Goal: Contribute content: Contribute content

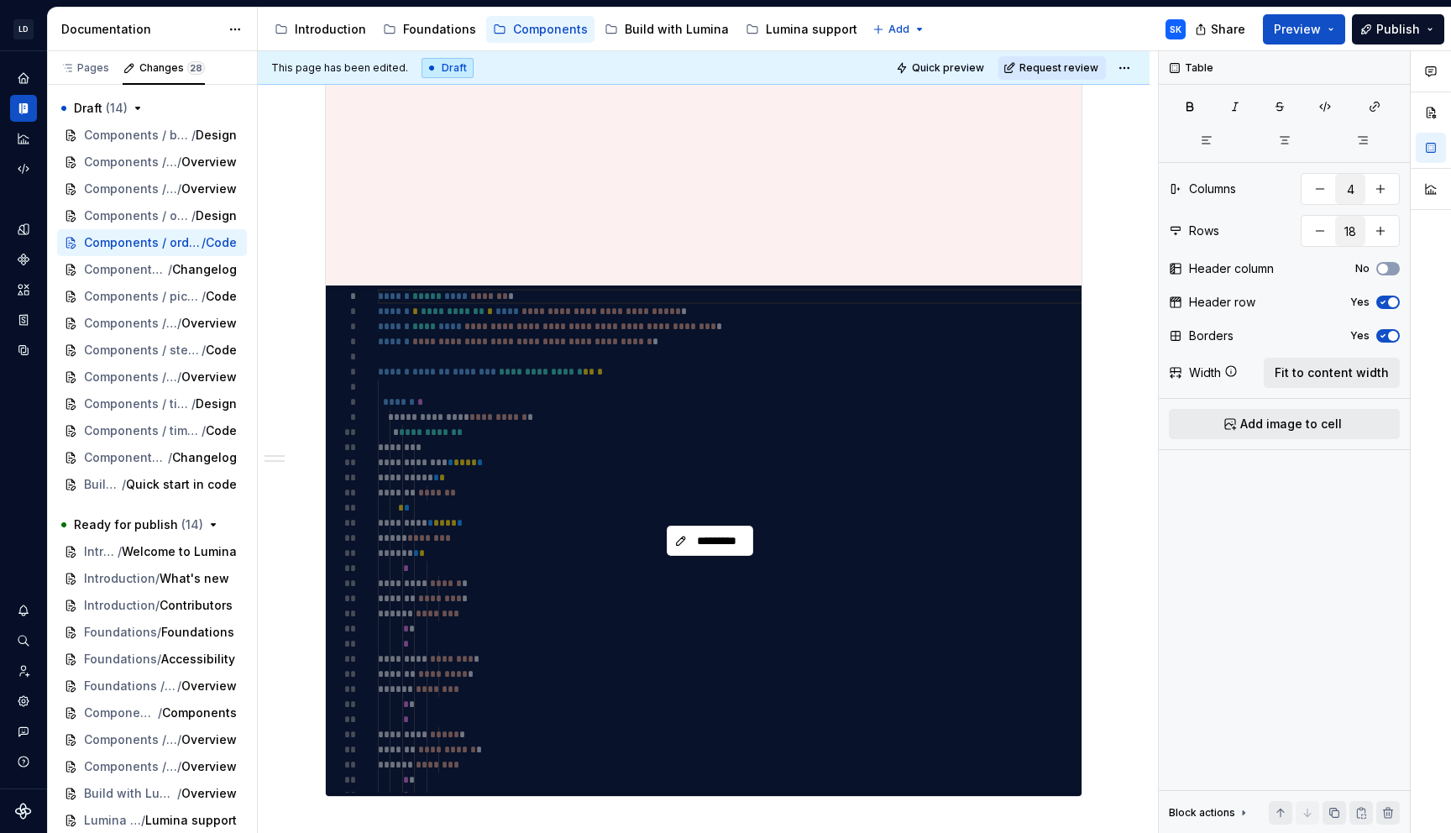
scroll to position [611, 0]
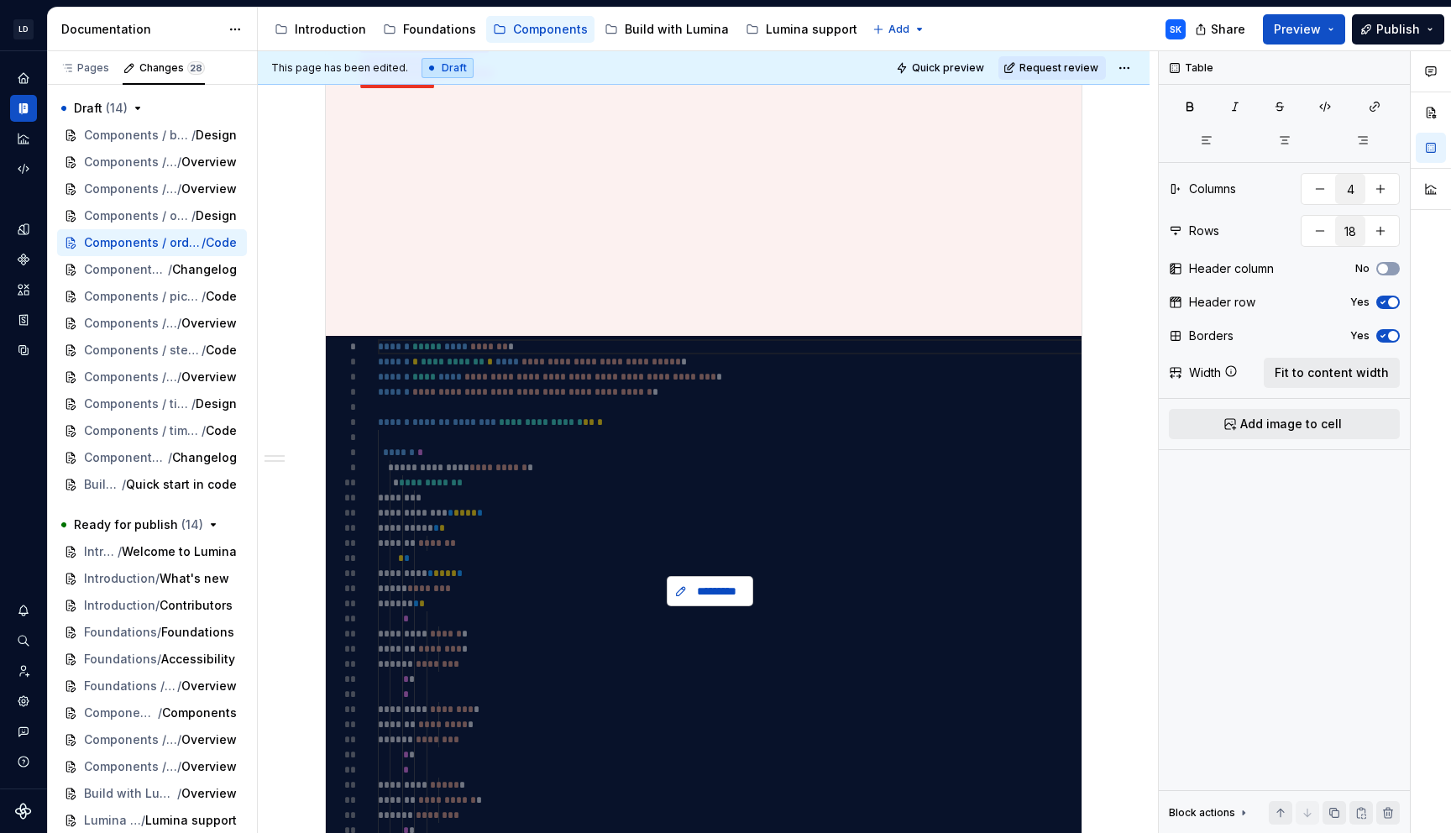
click at [712, 588] on span "*********" at bounding box center [717, 591] width 52 height 17
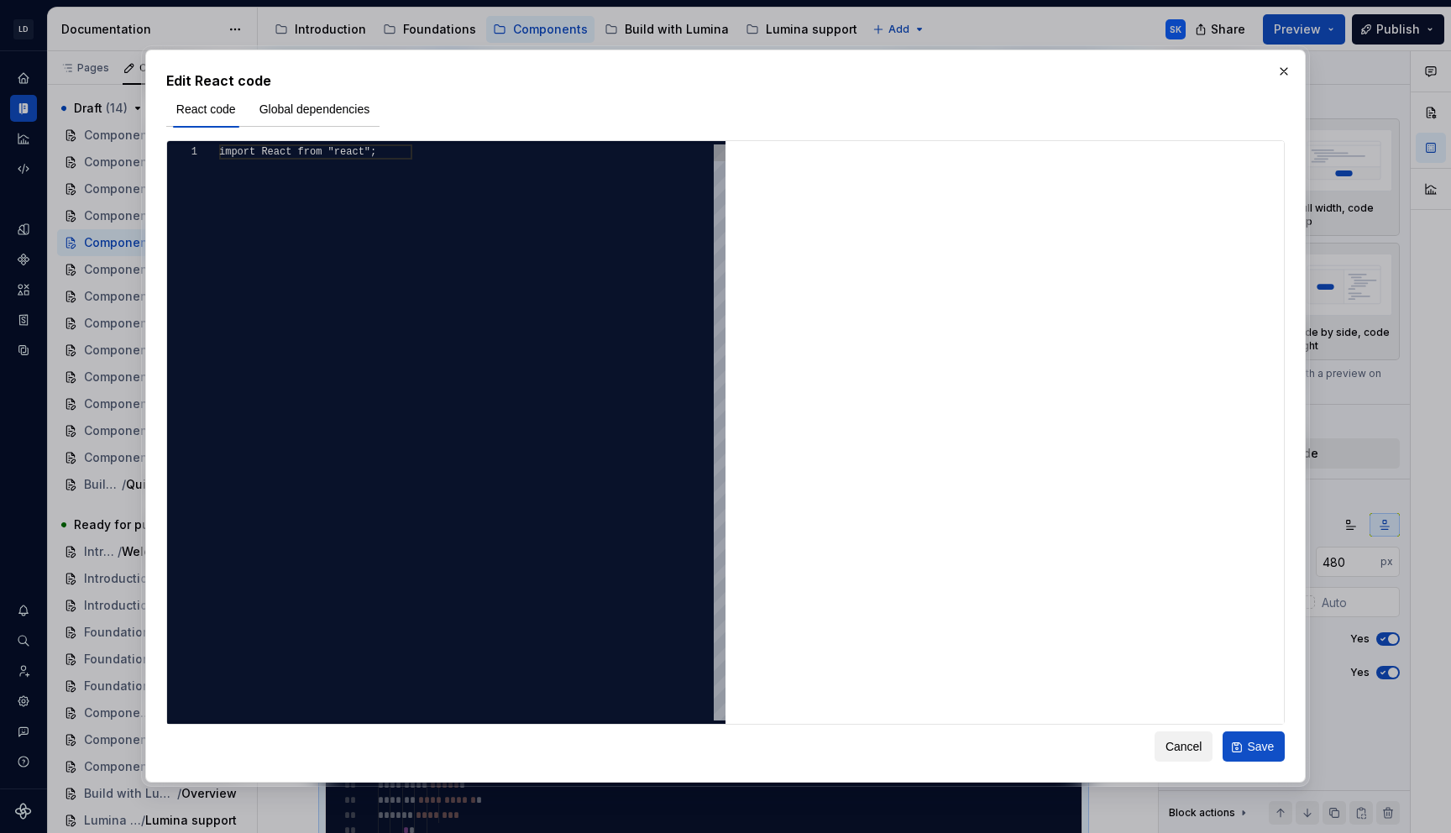
type textarea "*"
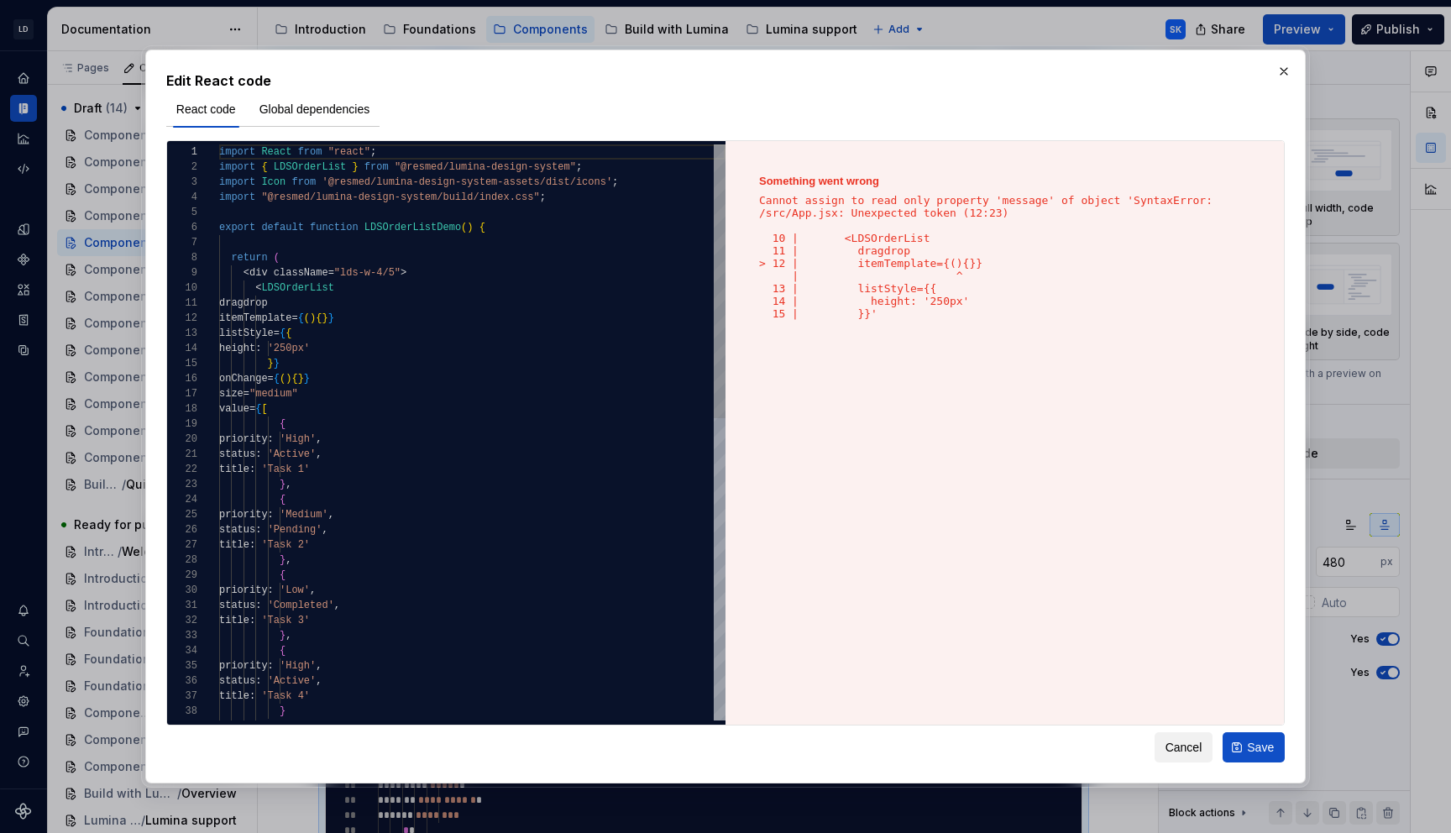
scroll to position [30, 400]
click at [650, 176] on div "import React from "react" ; import { LDSOrderList } from "@resmed/lumina-design…" at bounding box center [472, 749] width 506 height 1211
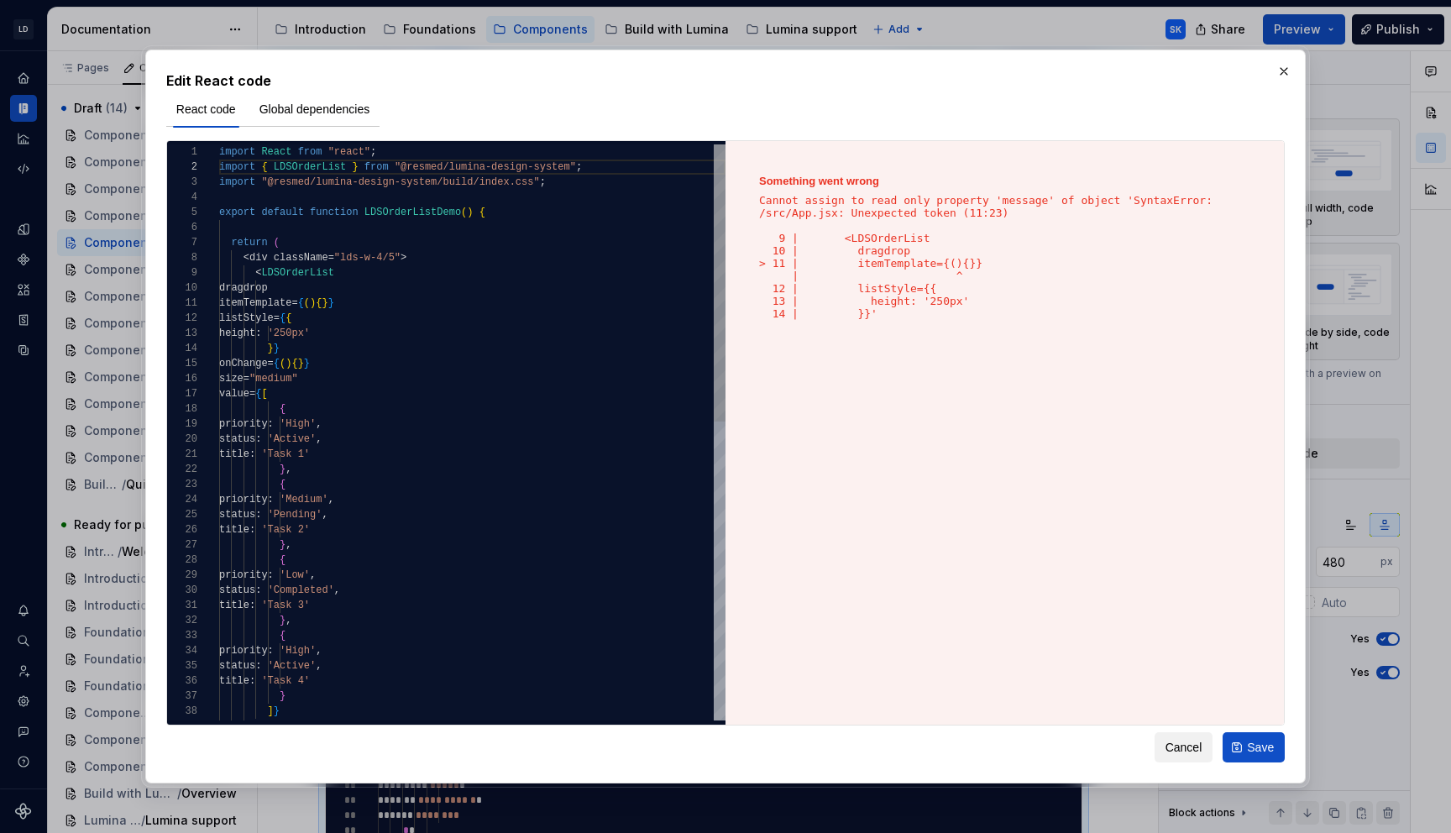
click at [387, 291] on div "import React from "react" ; import { LDSOrderList } from "@resmed/lumina-design…" at bounding box center [472, 742] width 506 height 1196
click at [385, 310] on div "import React from "react" ; import { LDSOrderList } from "@resmed/lumina-design…" at bounding box center [472, 742] width 506 height 1196
click at [392, 333] on div "import React from "react" ; import { LDSOrderList } from "@resmed/lumina-design…" at bounding box center [472, 742] width 506 height 1196
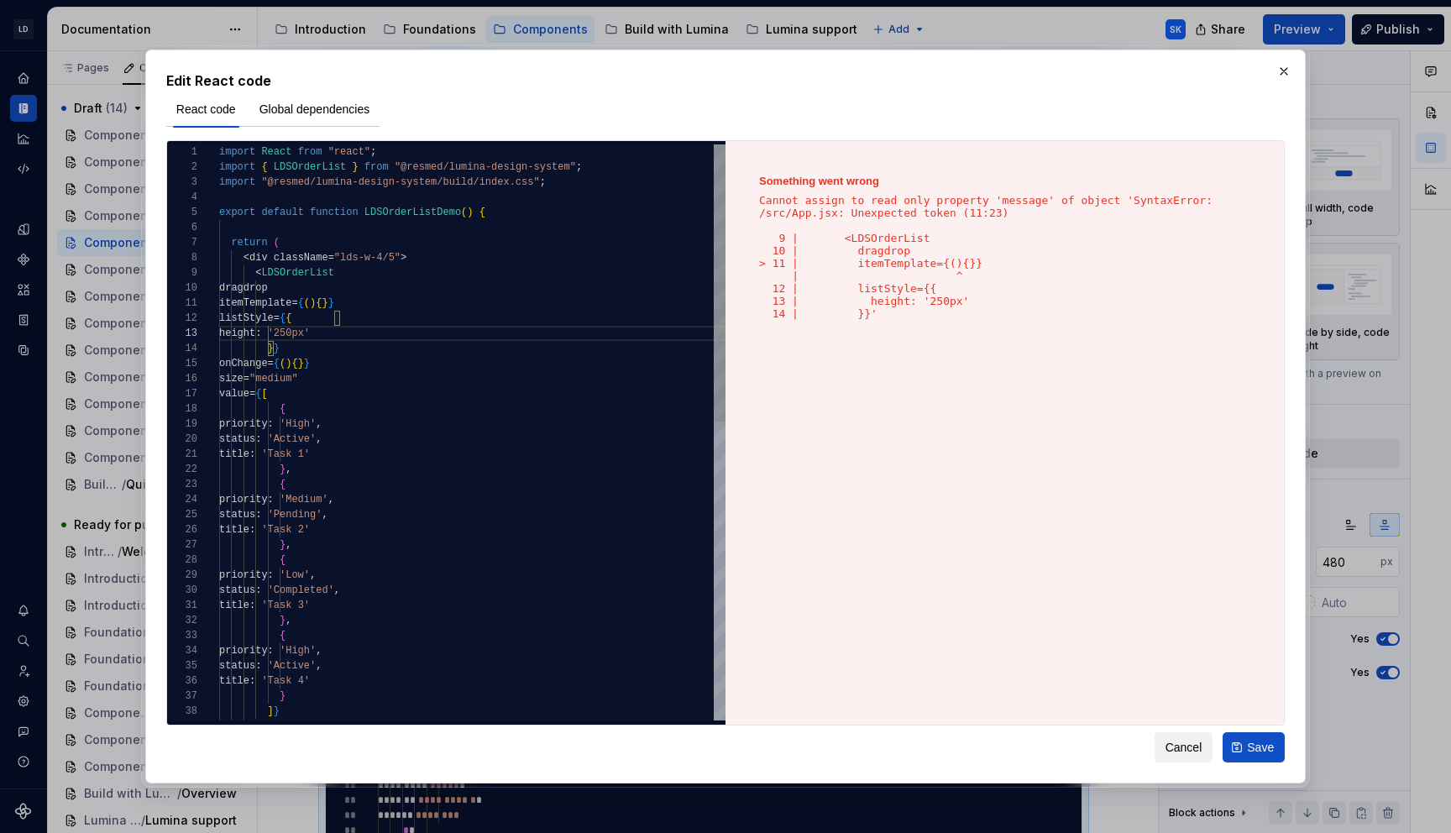
click at [350, 333] on div "import React from "react" ; import { LDSOrderList } from "@resmed/lumina-design…" at bounding box center [472, 742] width 506 height 1196
click at [460, 388] on div "import React from "react" ; import { LDSOrderList } from "@resmed/lumina-design…" at bounding box center [472, 742] width 506 height 1196
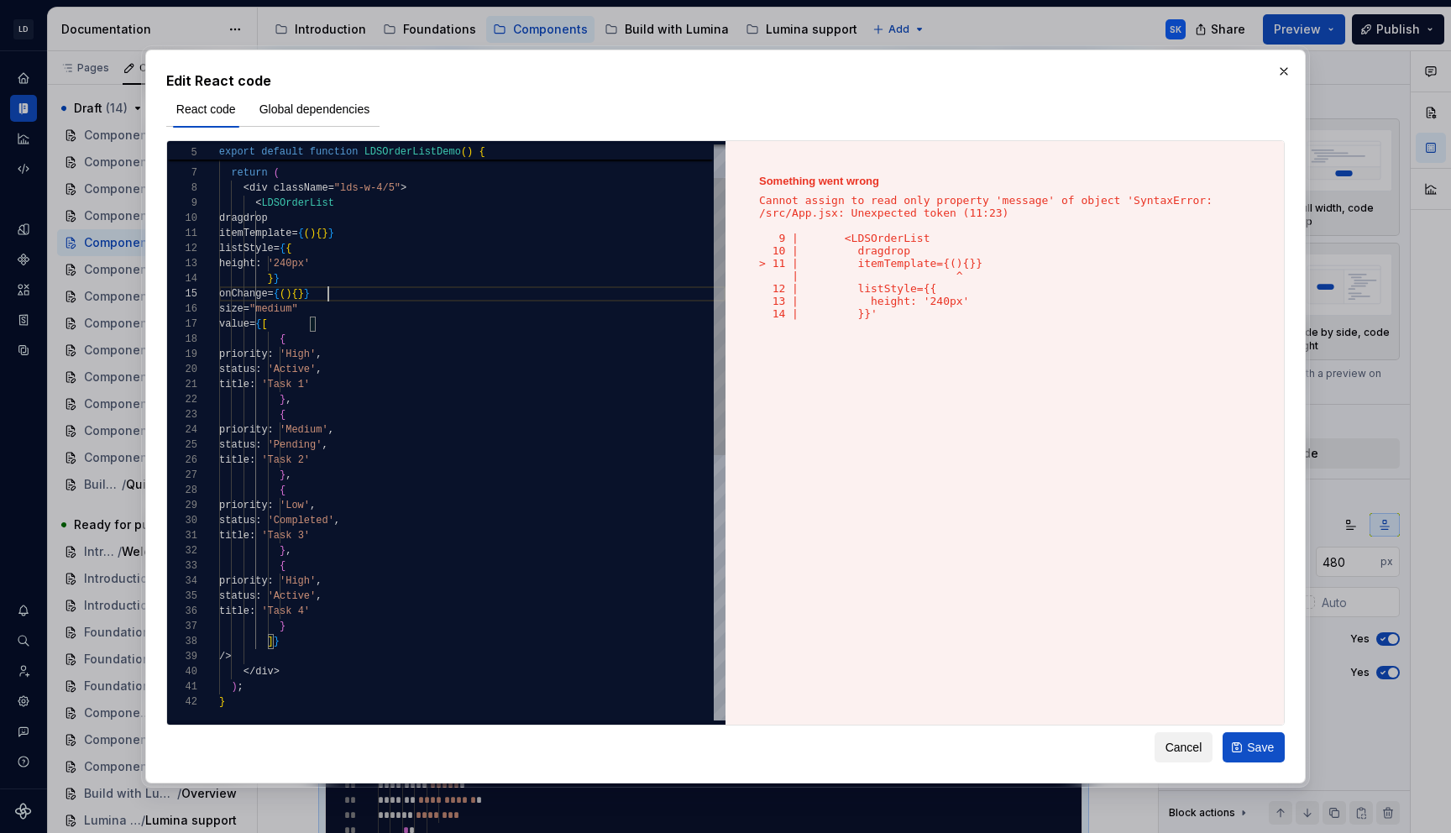
scroll to position [60, 109]
click at [330, 295] on div "export default function LDSOrderListDemo ( ) { return ( < div className = "lds-…" at bounding box center [472, 673] width 506 height 1196
type textarea "**********"
click at [1251, 751] on span "Save" at bounding box center [1260, 747] width 27 height 17
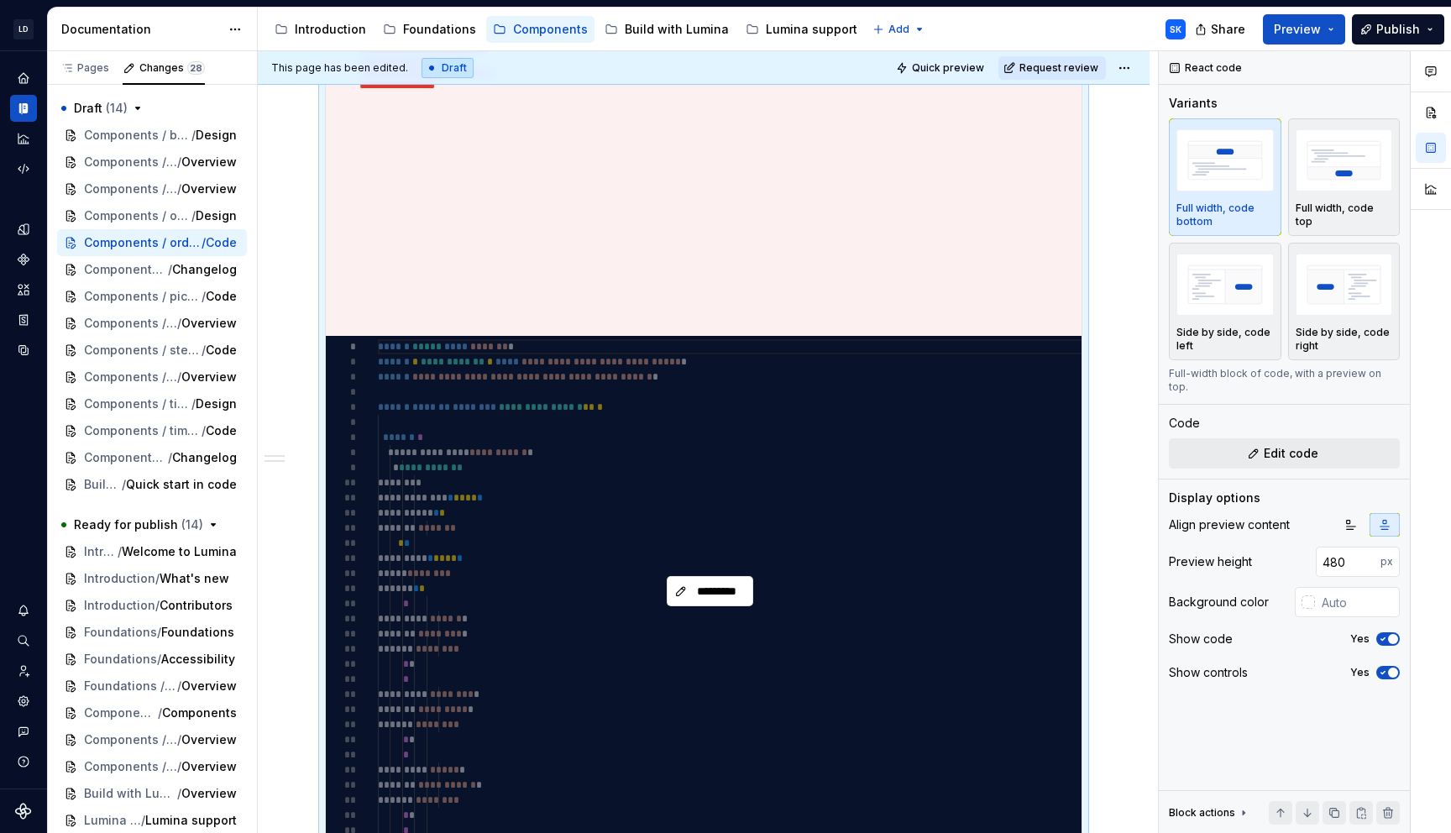
type textarea "**********"
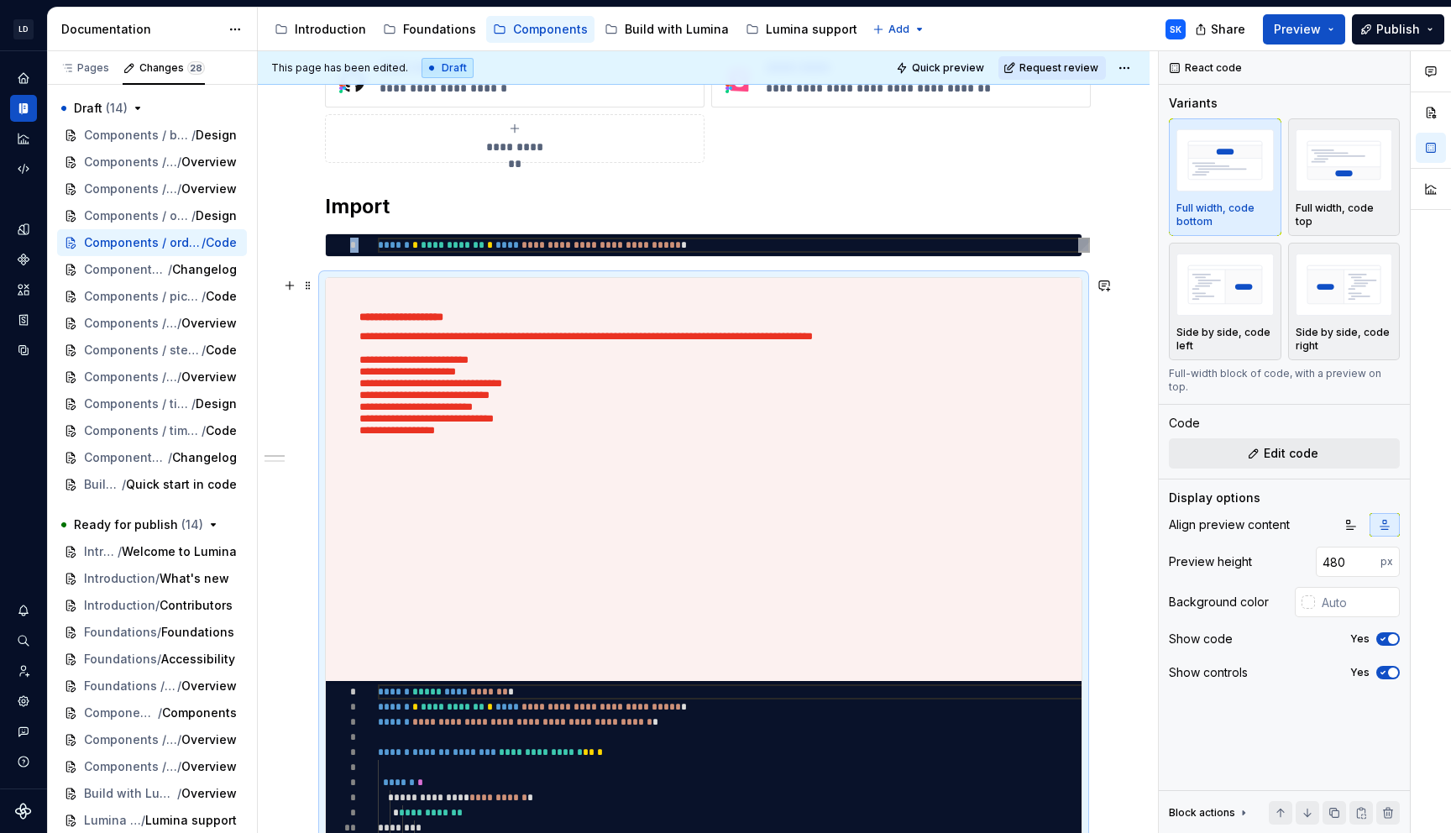
scroll to position [0, 0]
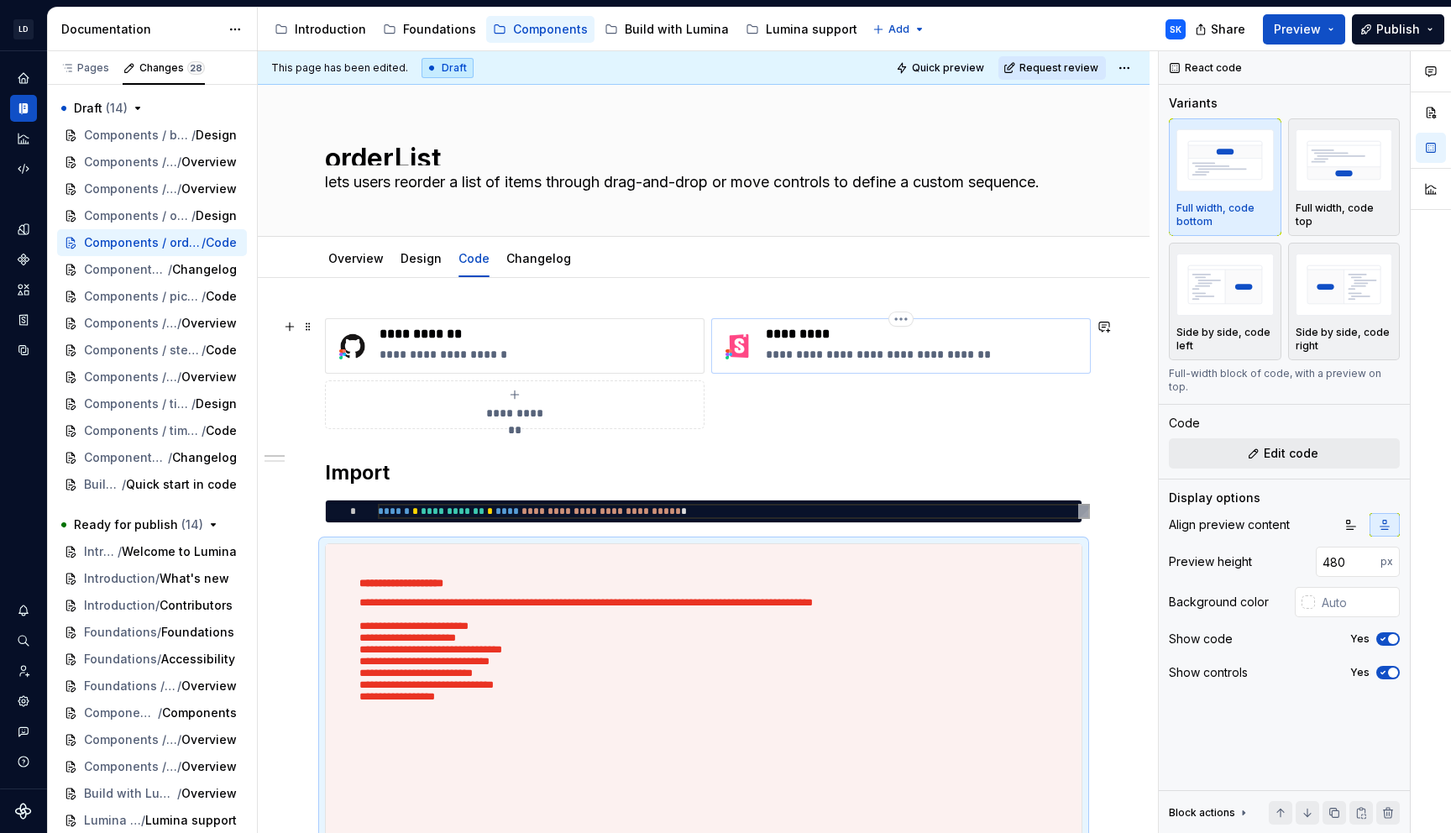
click at [933, 338] on p "*********" at bounding box center [924, 334] width 317 height 17
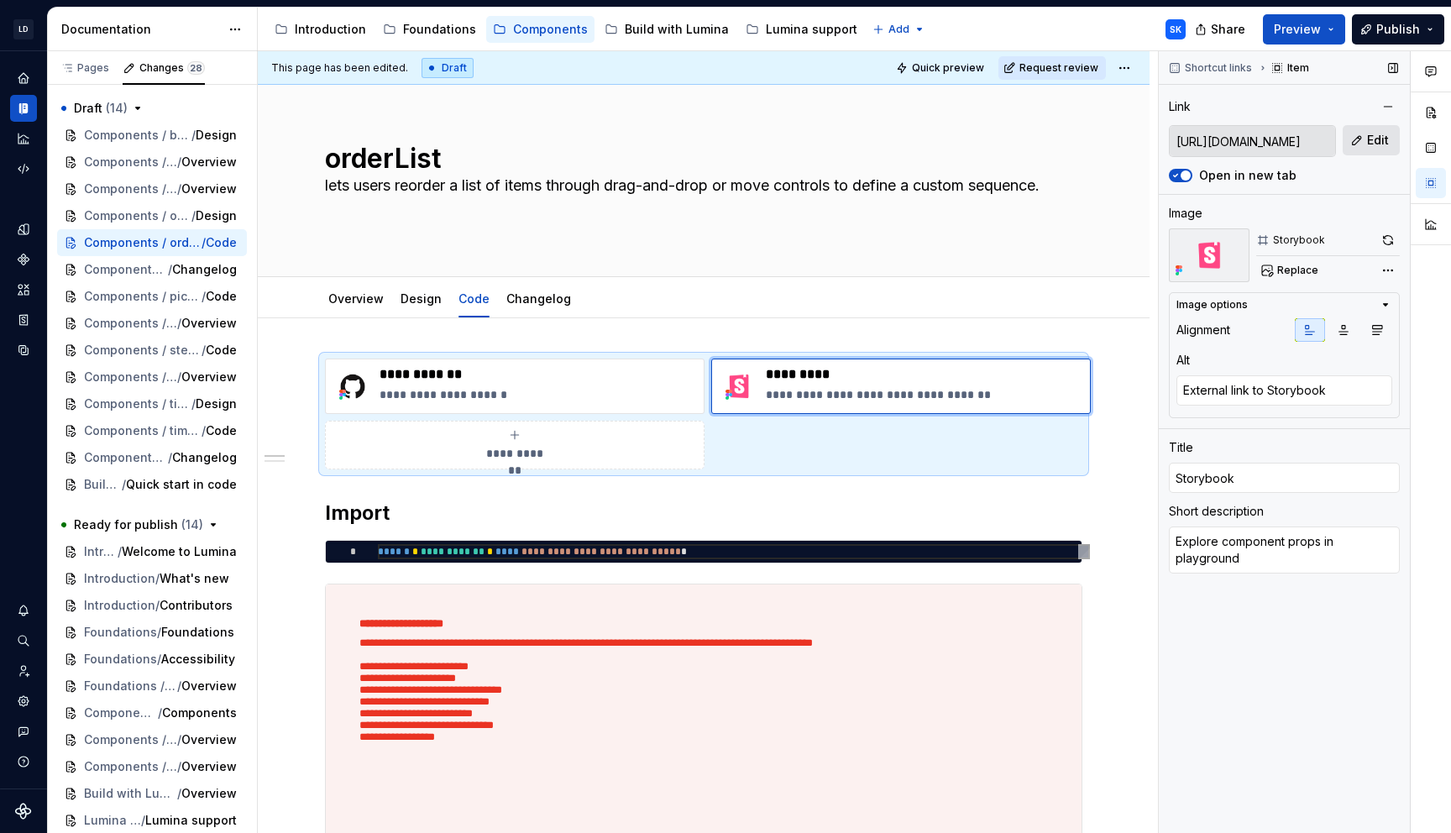
click at [1377, 138] on span "Edit" at bounding box center [1378, 140] width 22 height 17
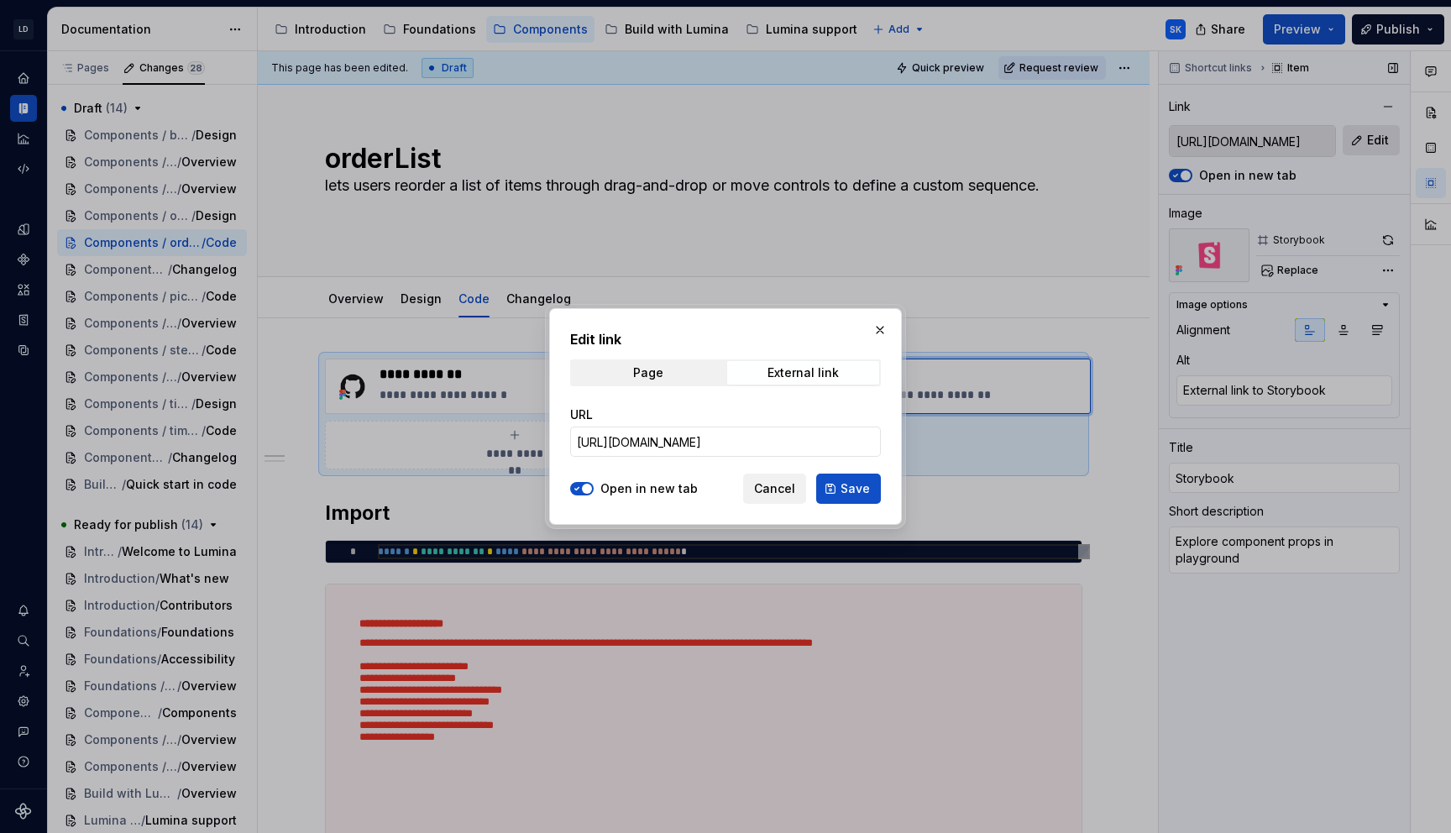
type textarea "*"
click at [752, 433] on input "[URL][DOMAIN_NAME]" at bounding box center [725, 442] width 311 height 30
paste input "orderlist"
type input "[URL][DOMAIN_NAME]"
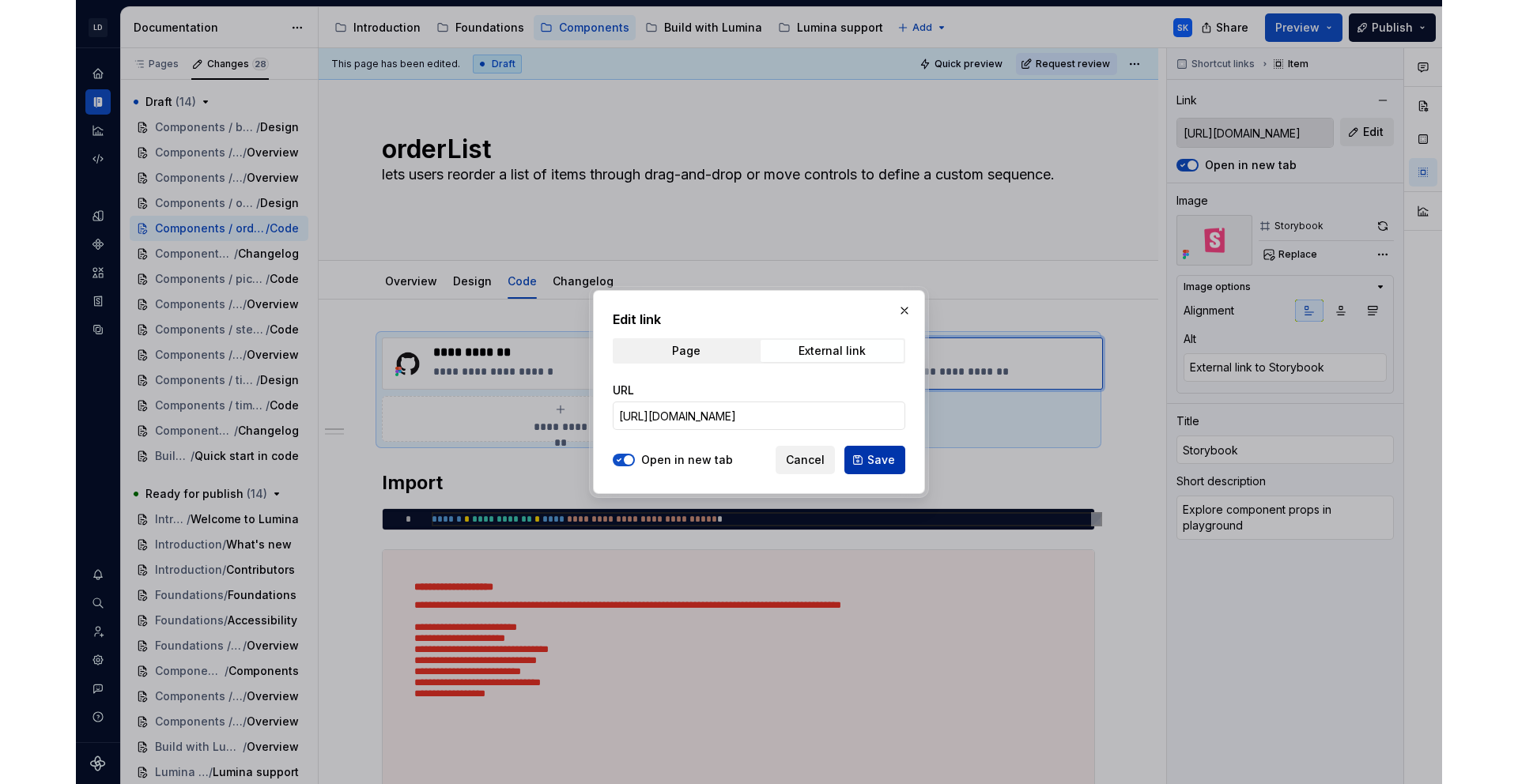
scroll to position [0, 0]
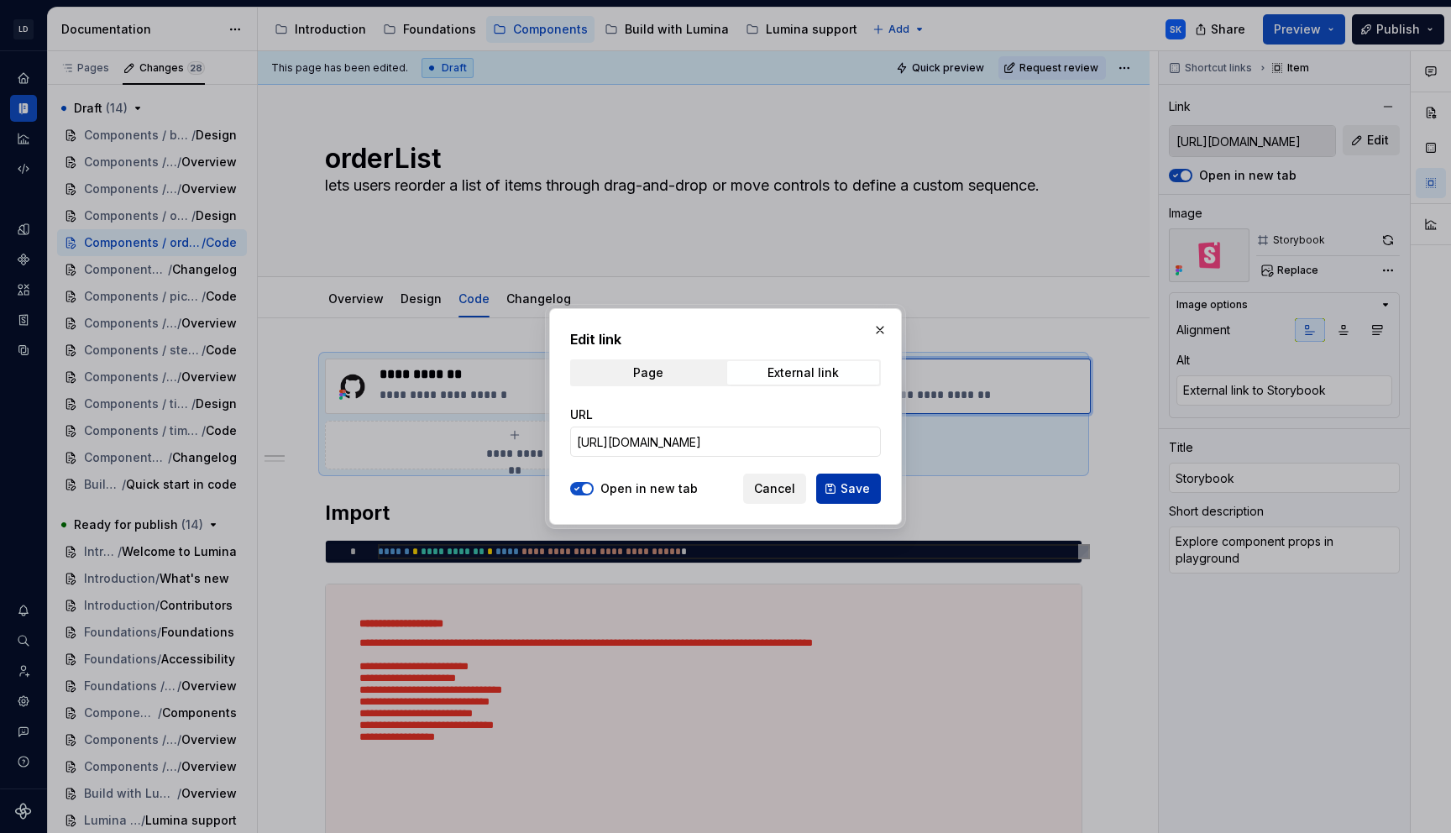
click at [869, 491] on span "Save" at bounding box center [855, 488] width 29 height 17
type textarea "*"
type input "[URL][DOMAIN_NAME]"
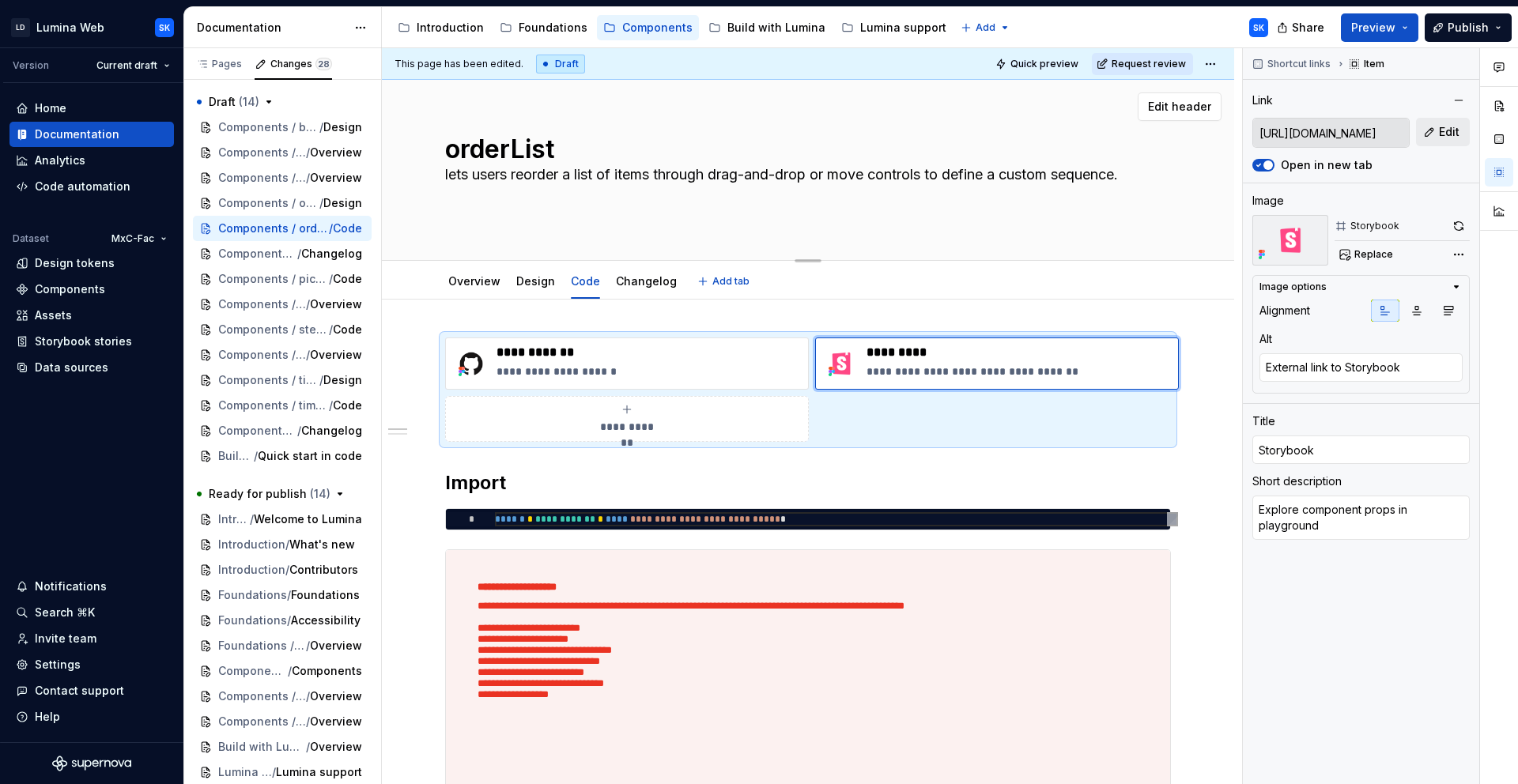
click at [1067, 194] on textarea "lets users reorder a list of items through drag-and-drop or move controls to de…" at bounding box center [804, 192] width 726 height 60
click at [1066, 199] on textarea "lets users reorder a list of items through drag-and-drop or move controls to de…" at bounding box center [804, 192] width 726 height 60
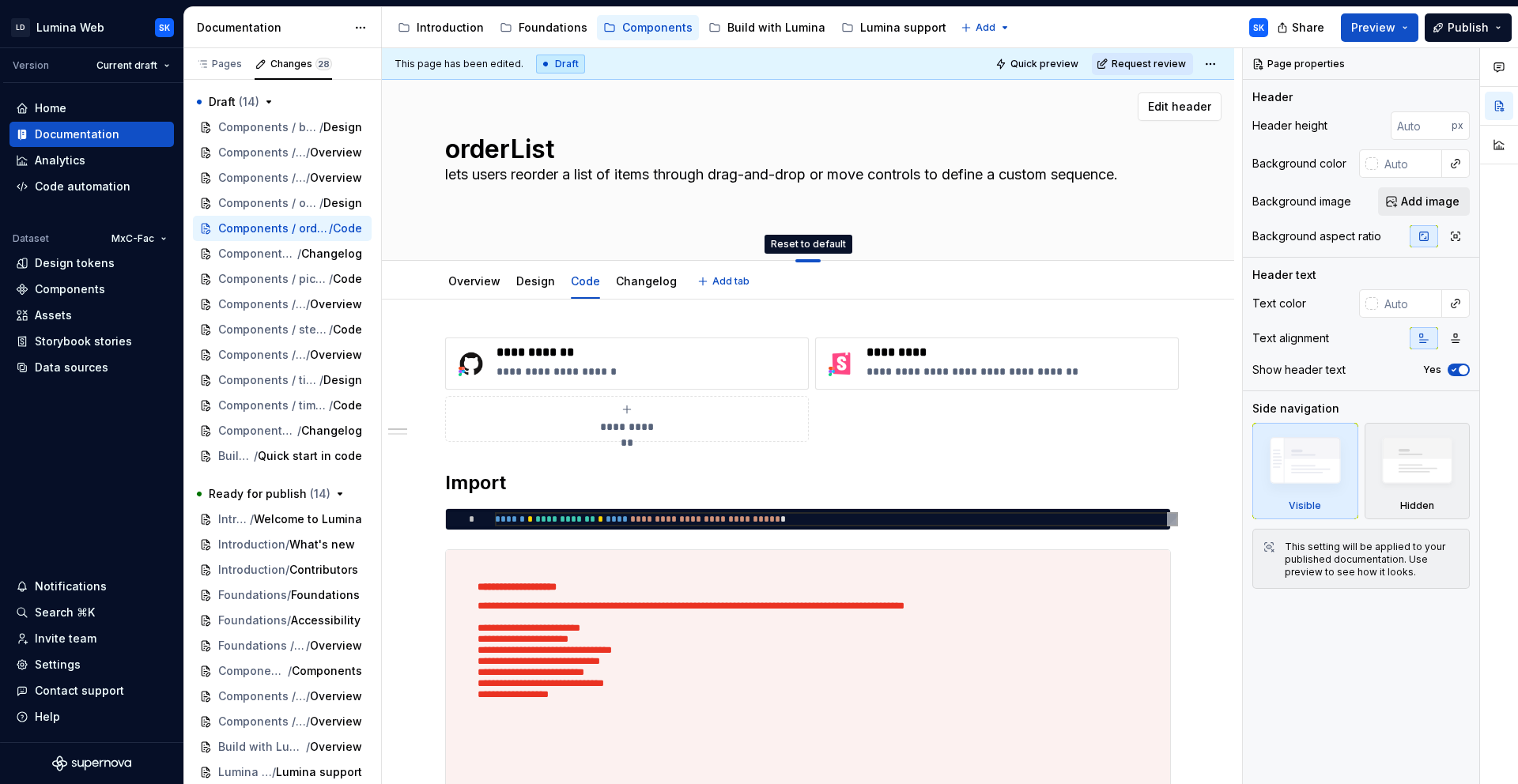
drag, startPoint x: 809, startPoint y: 259, endPoint x: 817, endPoint y: 200, distance: 59.5
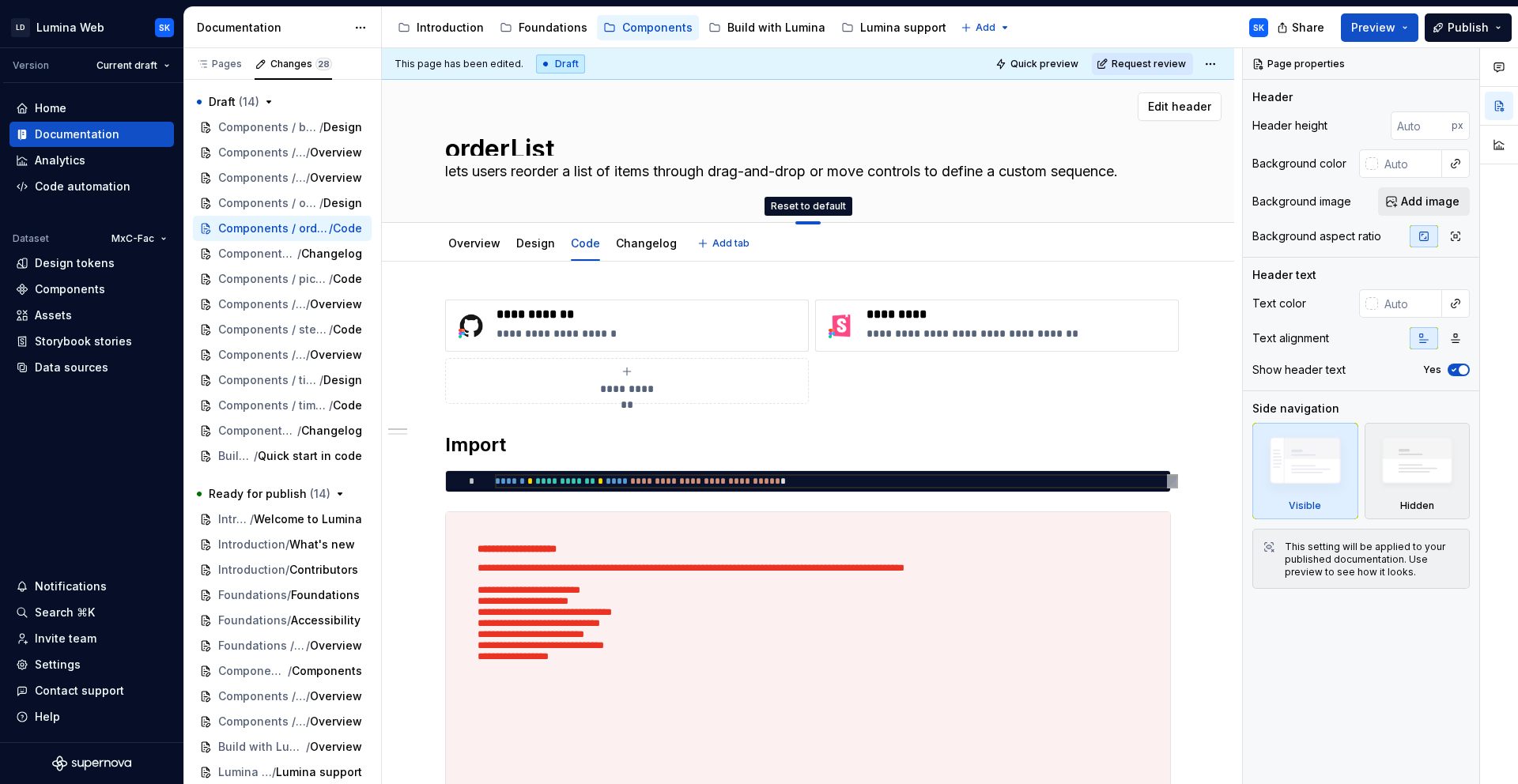
drag, startPoint x: 813, startPoint y: 221, endPoint x: 814, endPoint y: 184, distance: 37.0
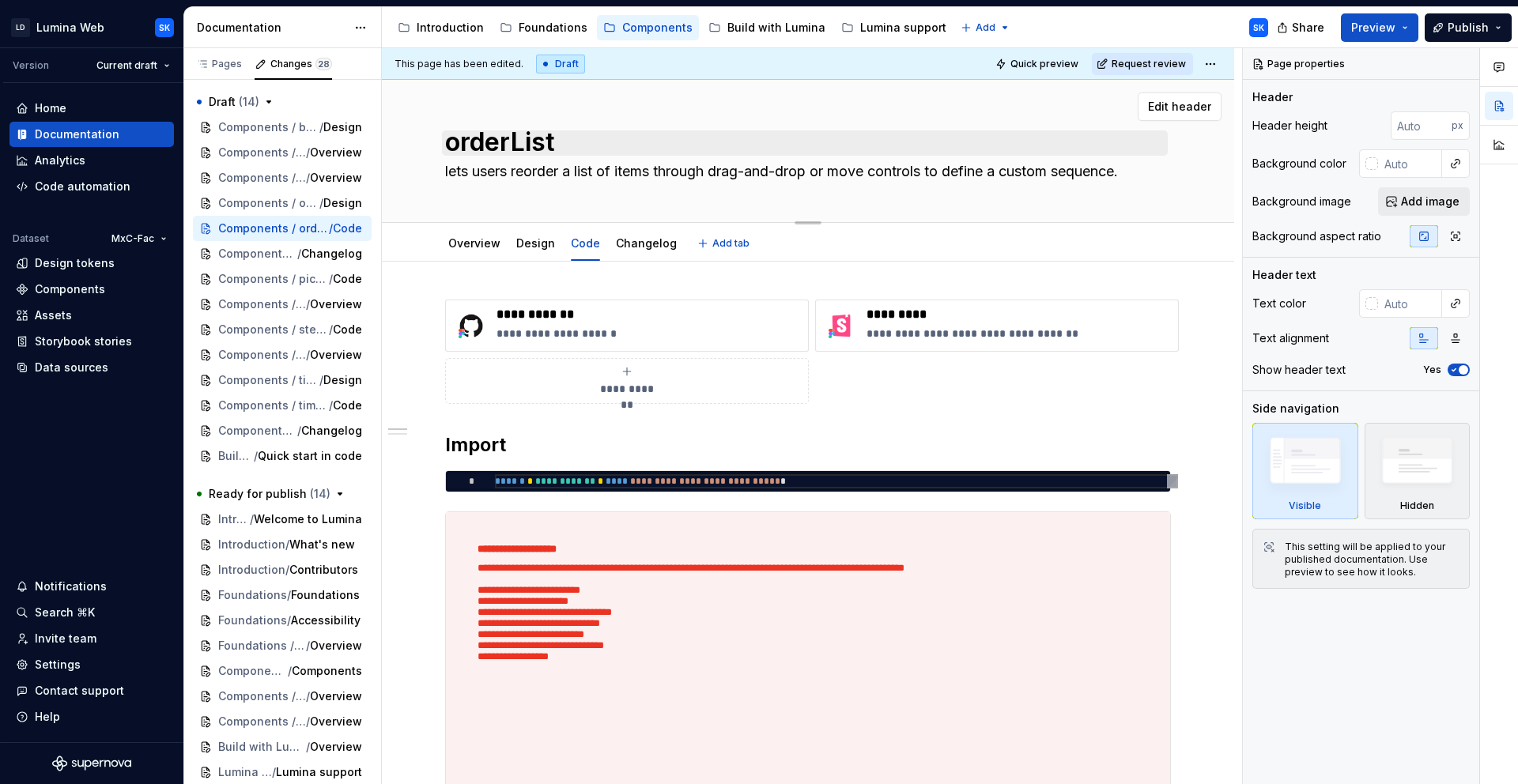
scroll to position [6, 0]
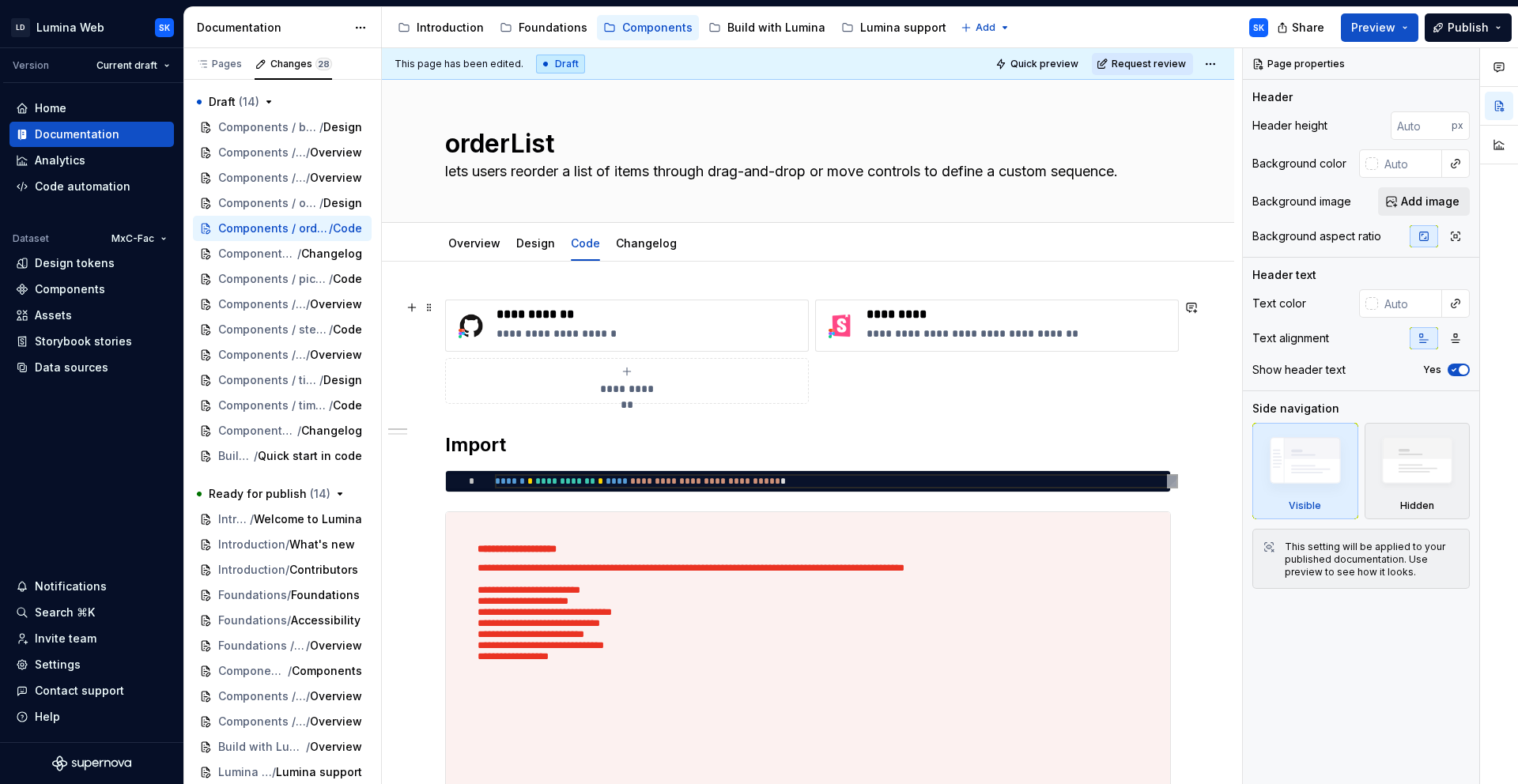
click at [903, 388] on div "**********" at bounding box center [808, 351] width 726 height 104
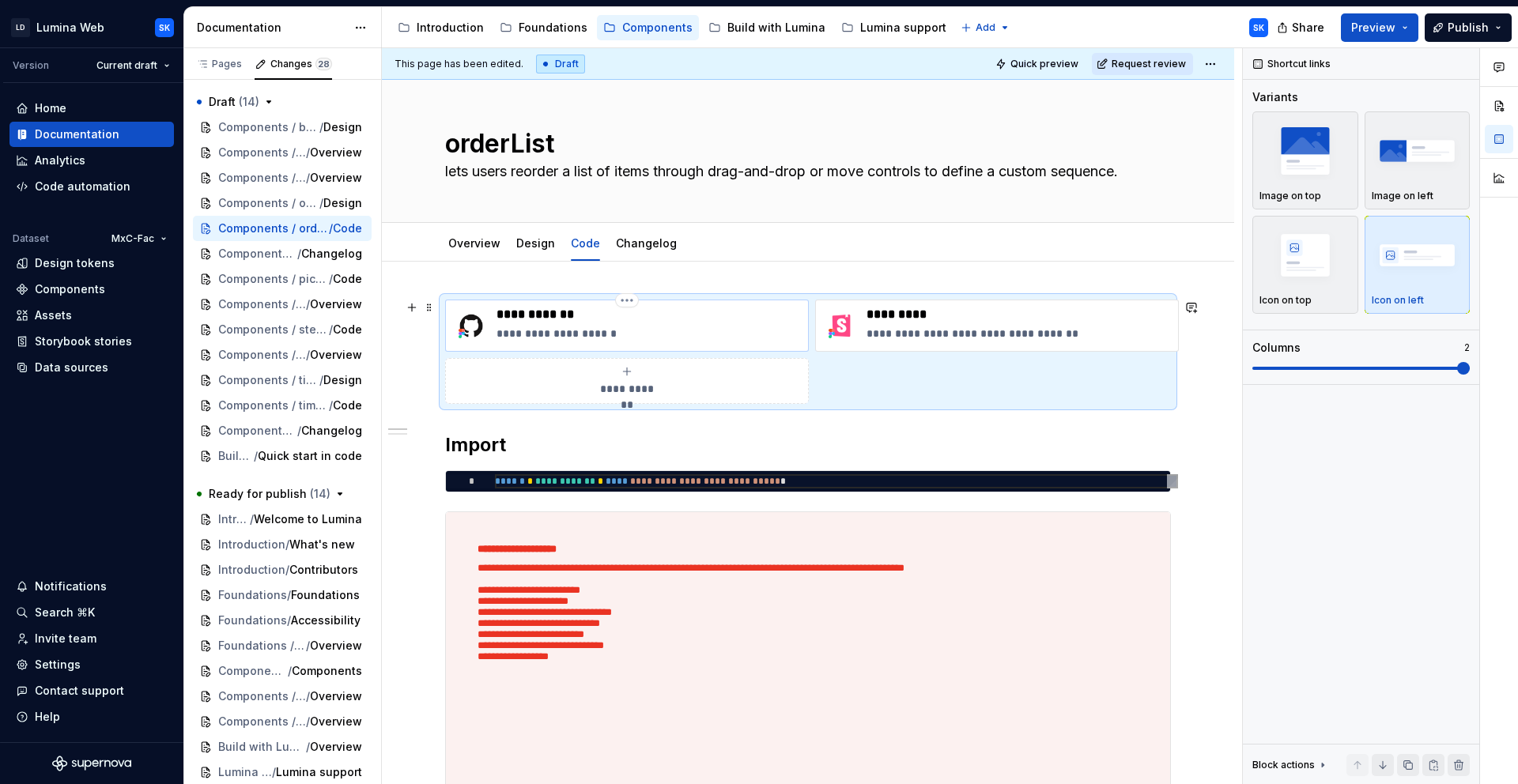
click at [781, 320] on p "**********" at bounding box center [649, 314] width 305 height 16
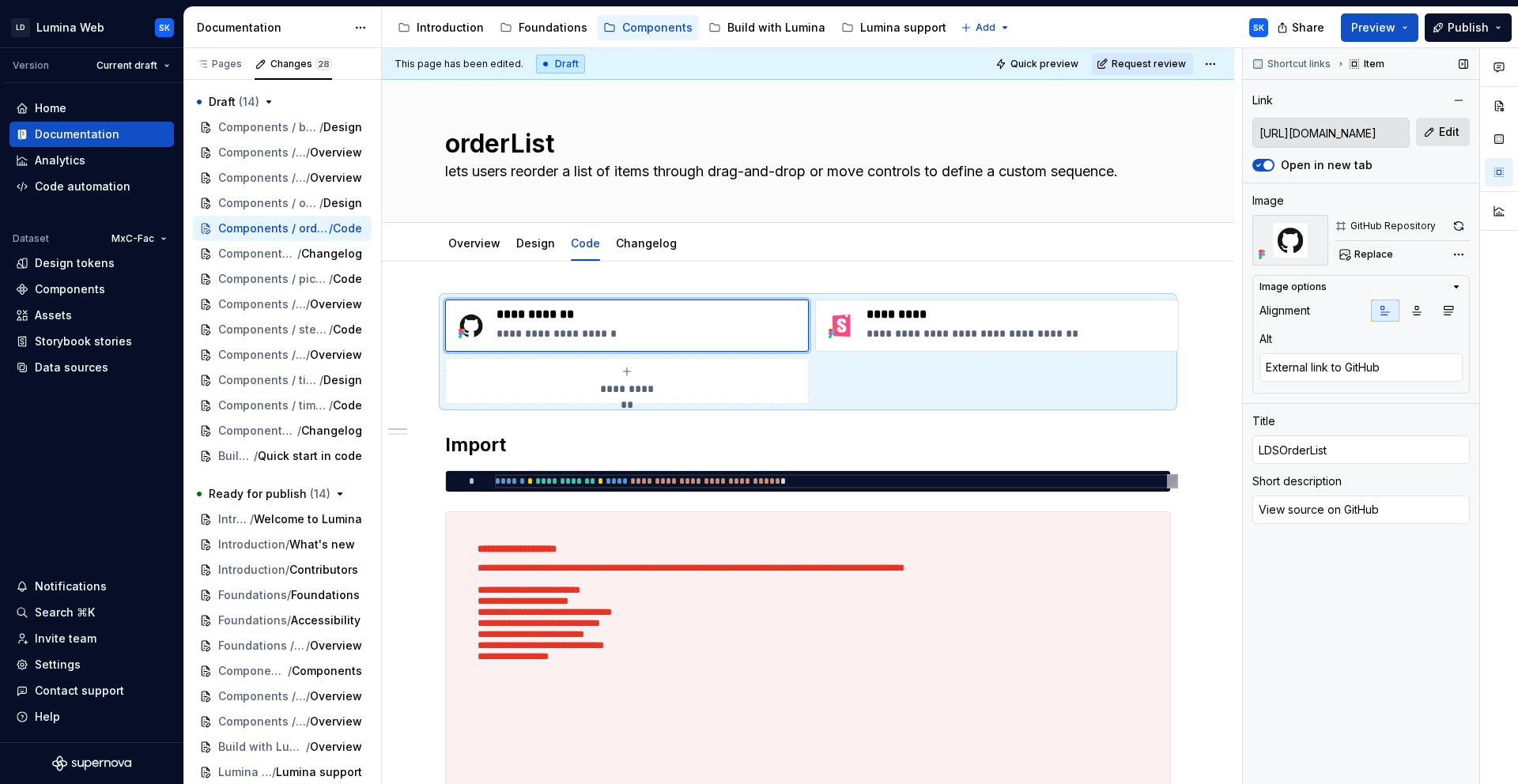
click at [1365, 127] on button "Edit" at bounding box center [1443, 132] width 54 height 28
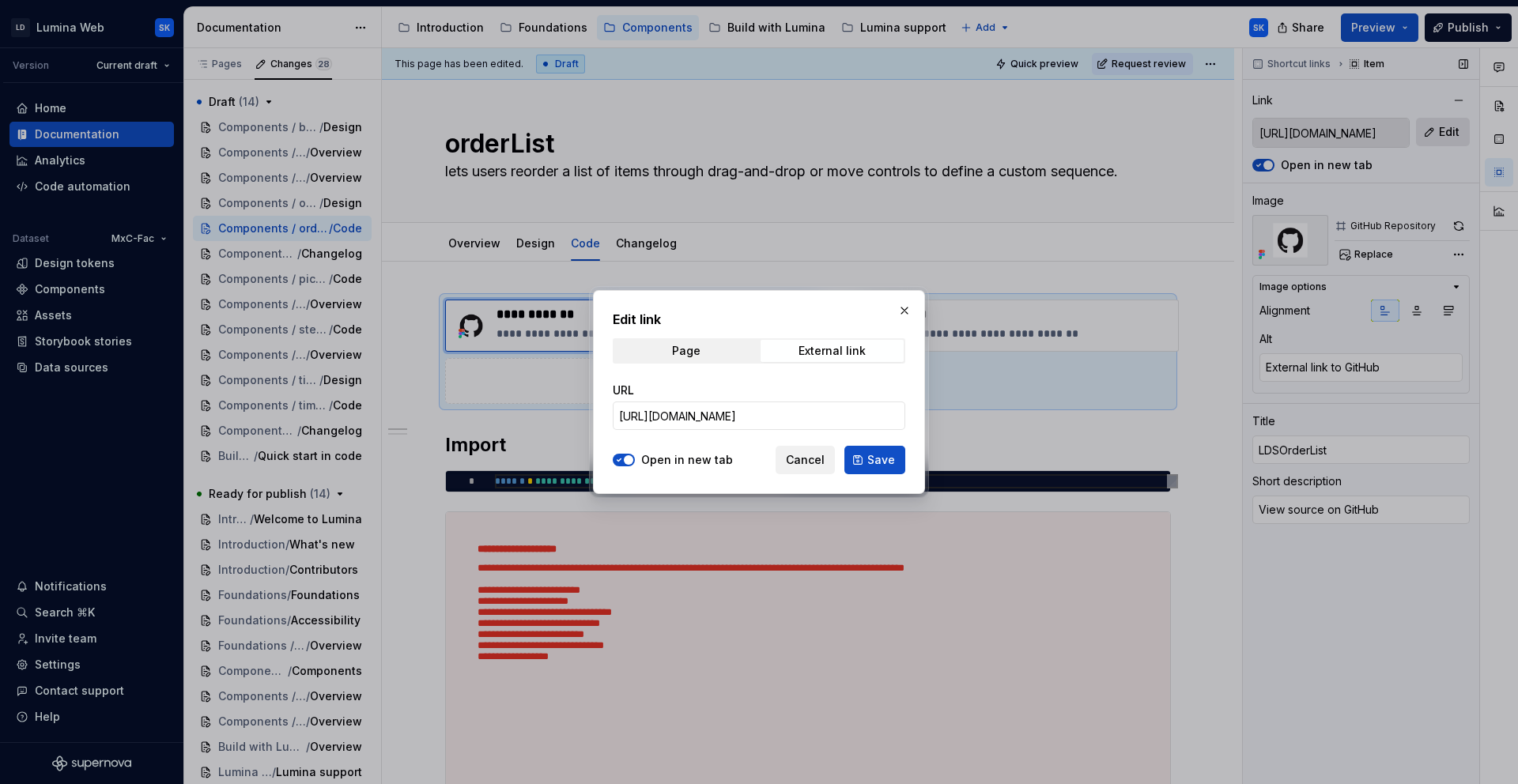
type textarea "*"
click at [826, 420] on input "[URL][DOMAIN_NAME]" at bounding box center [759, 416] width 293 height 28
paste input "OrderList"
type input "[URL][DOMAIN_NAME]"
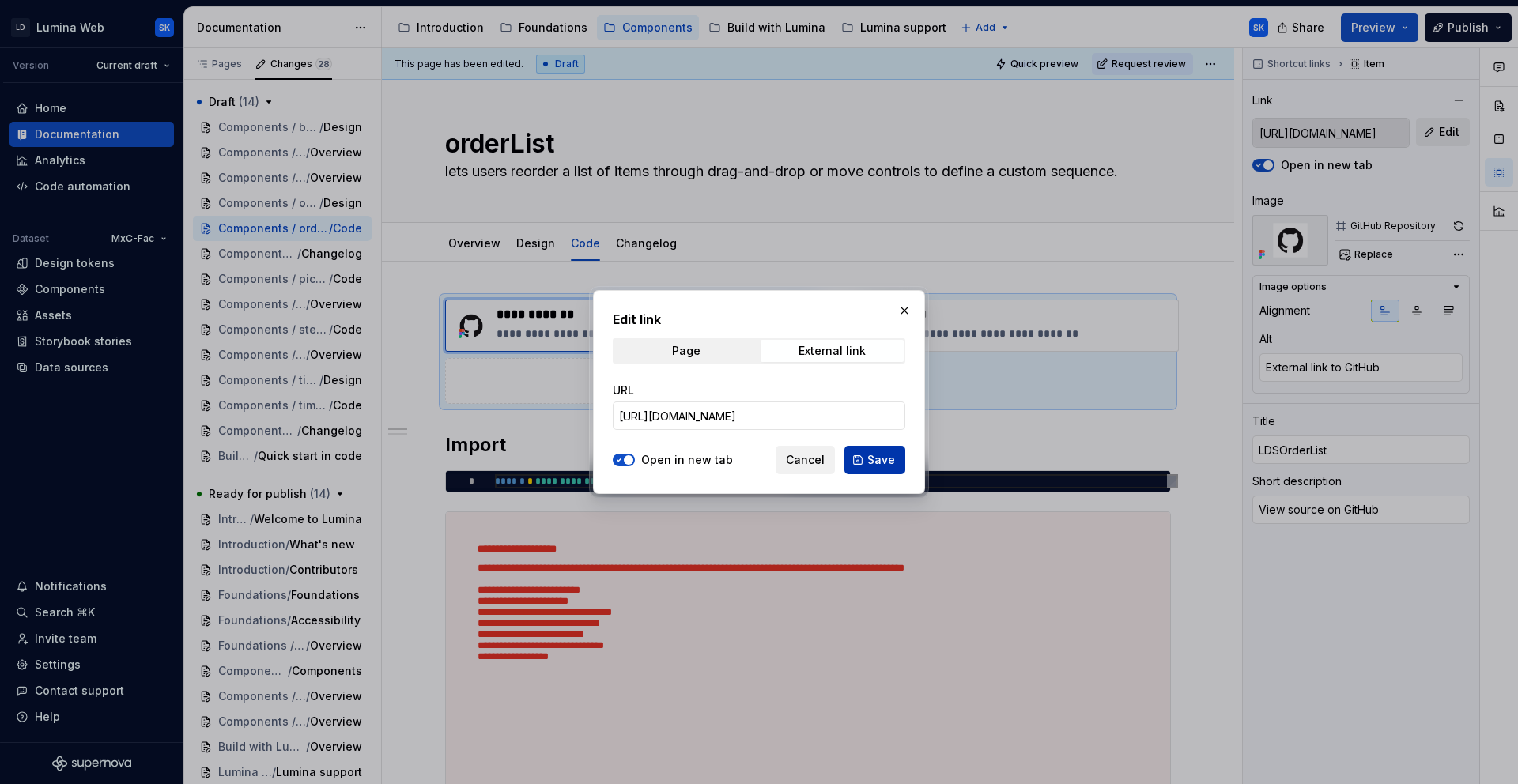
click at [888, 467] on span "Save" at bounding box center [880, 459] width 27 height 16
type textarea "*"
type input "[URL][DOMAIN_NAME]"
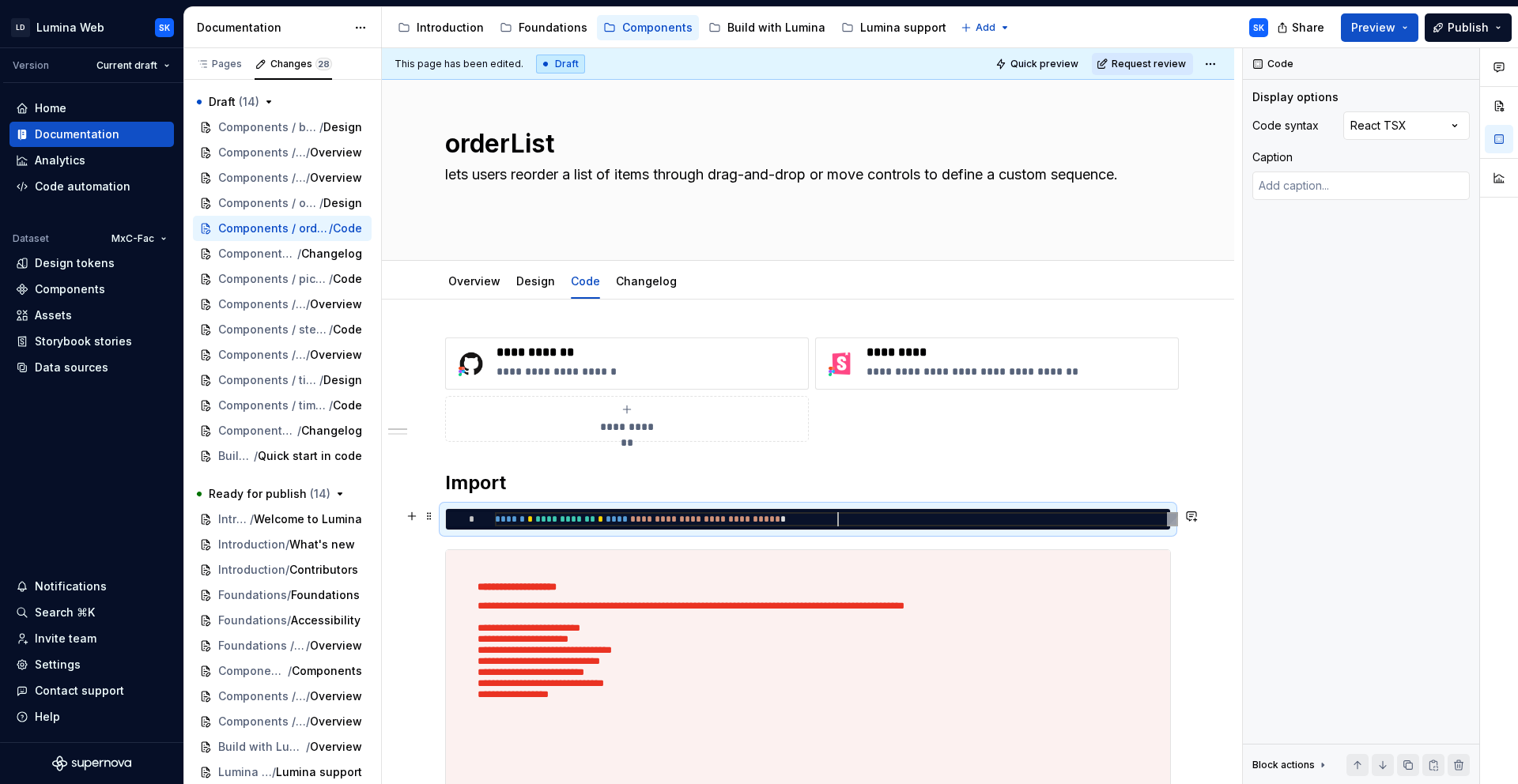
click at [849, 516] on div "**********" at bounding box center [837, 519] width 684 height 14
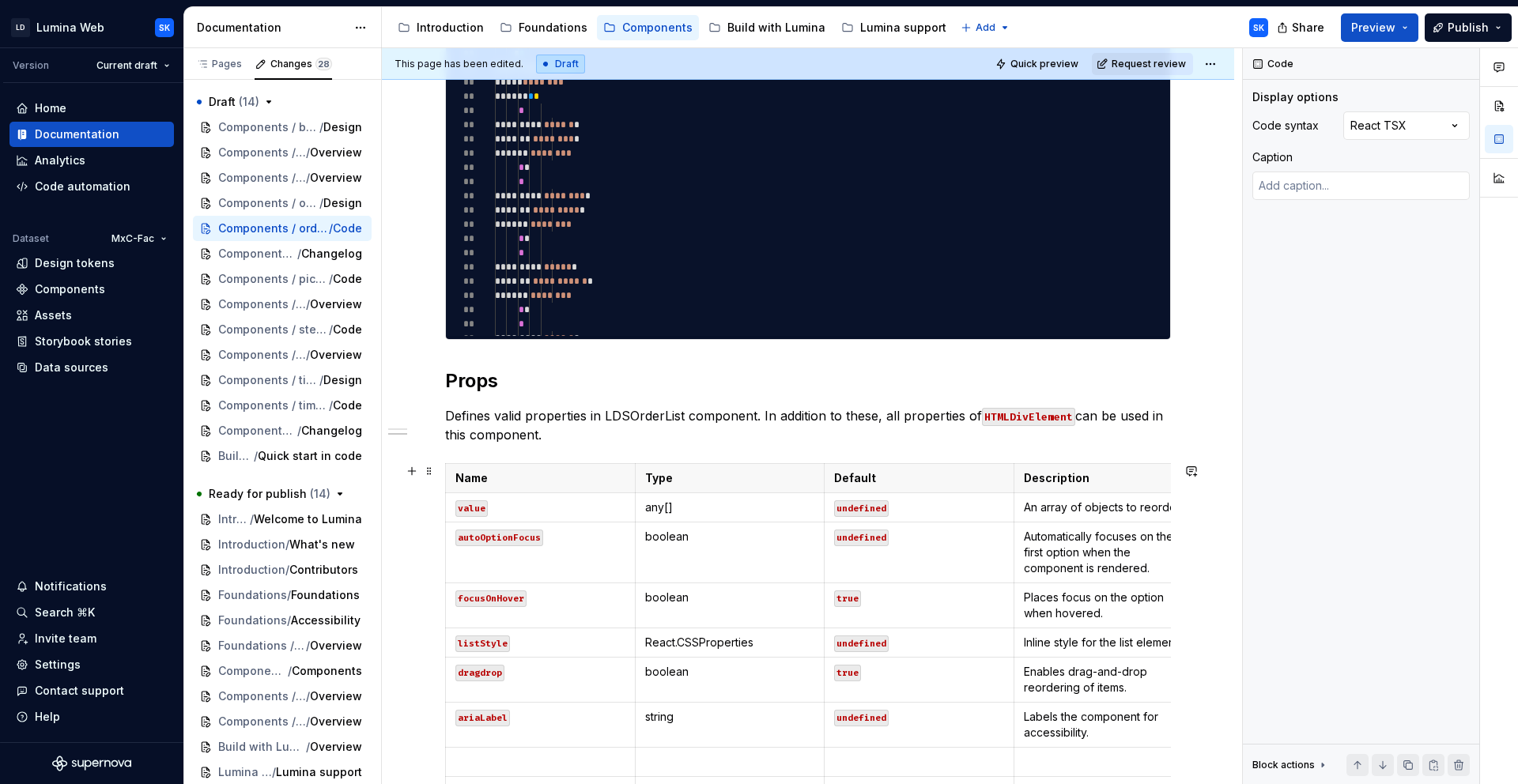
scroll to position [1074, 0]
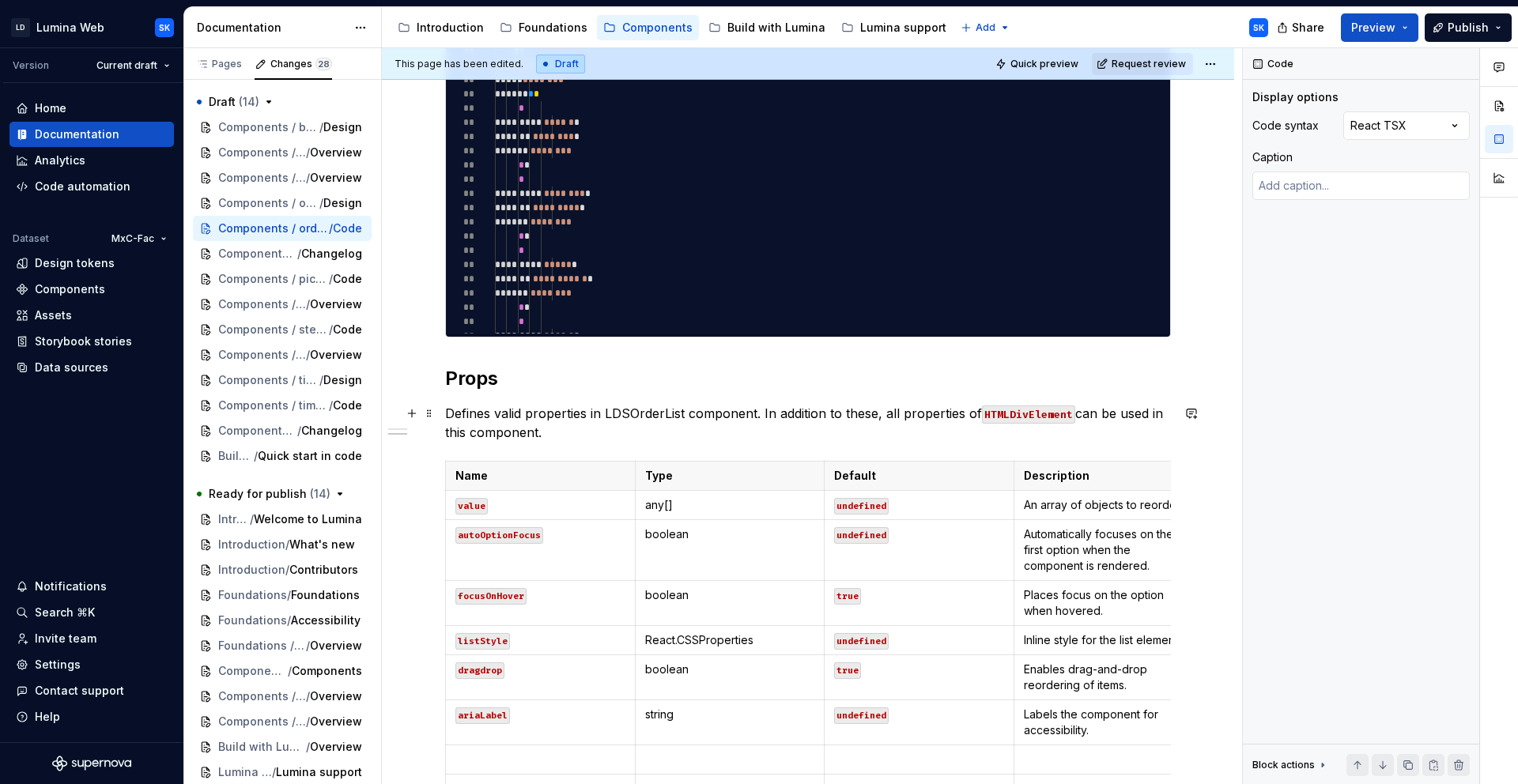
click at [1047, 417] on code "HTMLDivElement" at bounding box center [1028, 414] width 93 height 18
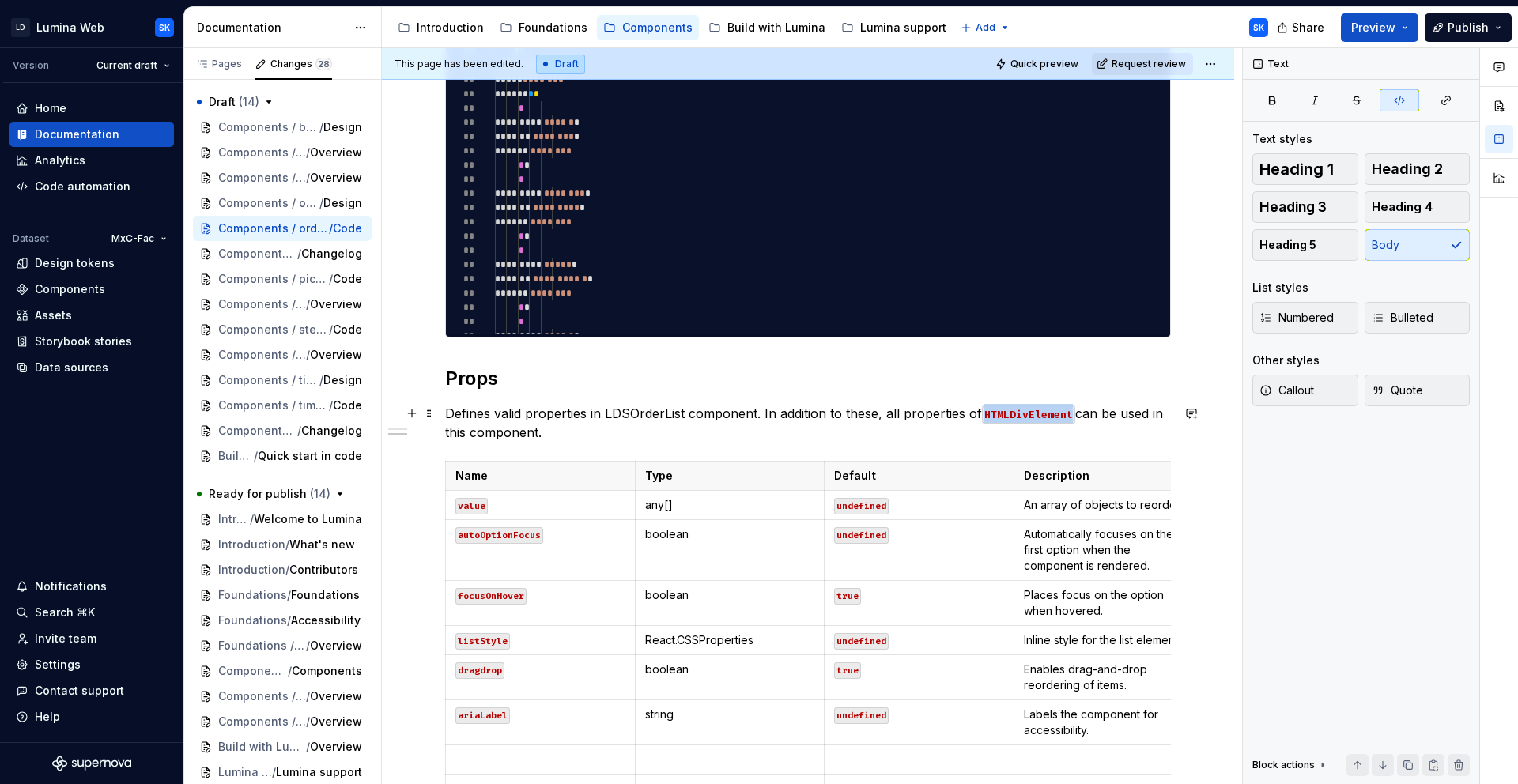
click at [1047, 417] on code "HTMLDivElement" at bounding box center [1028, 414] width 93 height 18
click at [1187, 413] on button "button" at bounding box center [1192, 413] width 23 height 23
click at [842, 417] on p "Defines valid properties in LDSOrderList component. In addition to these, all p…" at bounding box center [808, 423] width 726 height 38
click at [843, 429] on p "Defines valid properties in LDSOrderList component. In addition to these, all p…" at bounding box center [808, 423] width 726 height 38
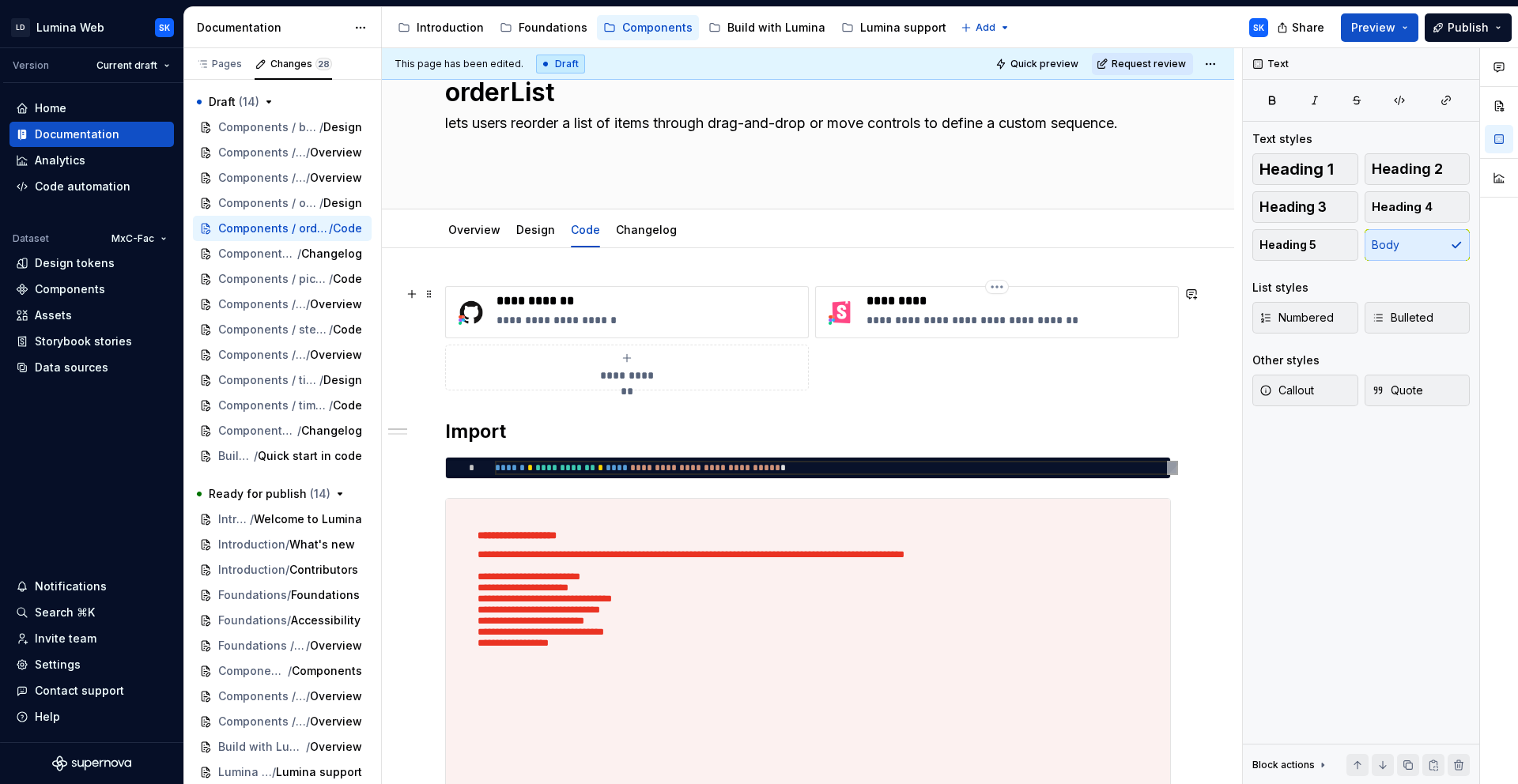
scroll to position [30, 0]
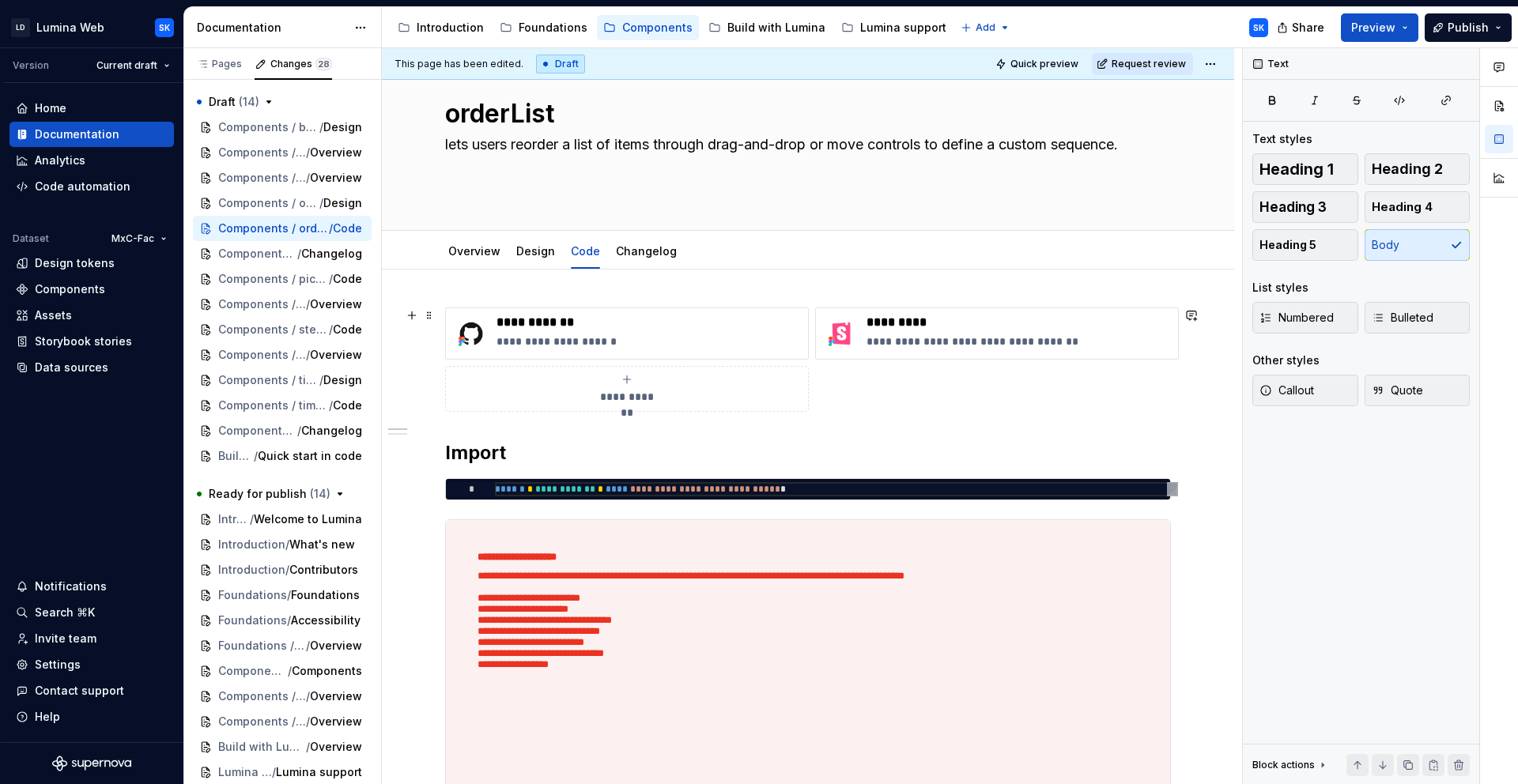
click at [970, 373] on div "**********" at bounding box center [808, 360] width 726 height 104
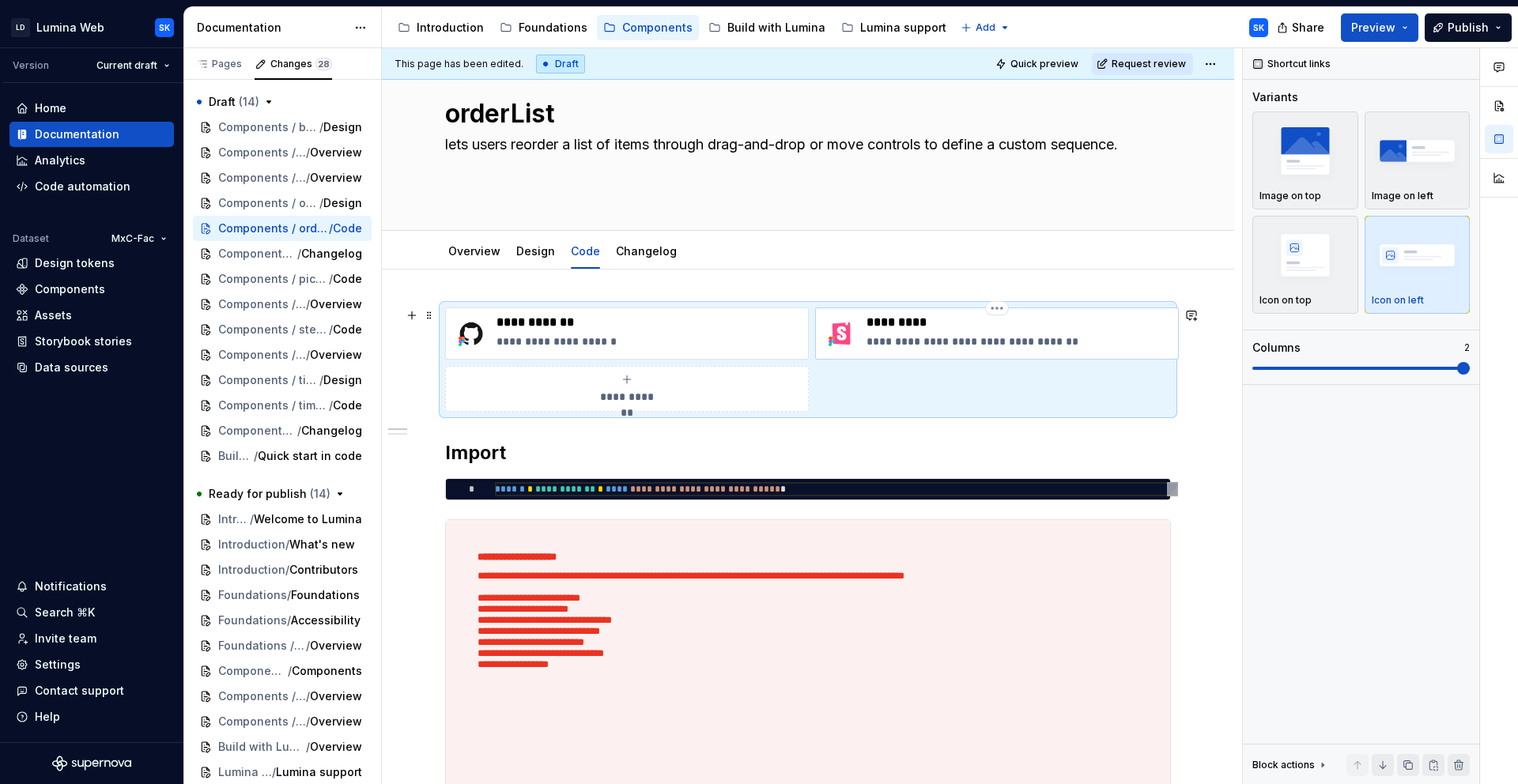
click at [977, 345] on p "**********" at bounding box center [1019, 341] width 305 height 16
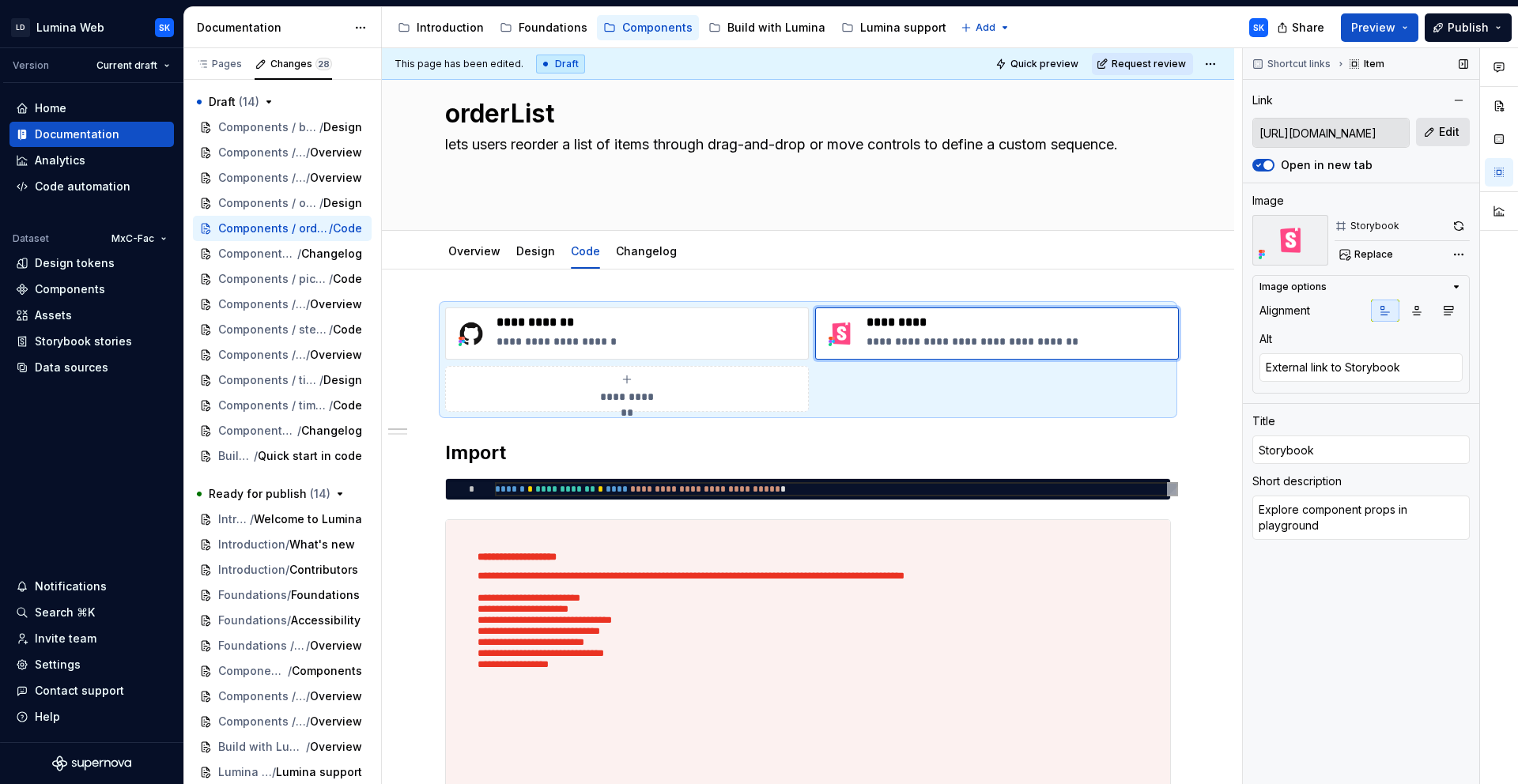
click at [1365, 124] on button "Edit" at bounding box center [1443, 132] width 54 height 28
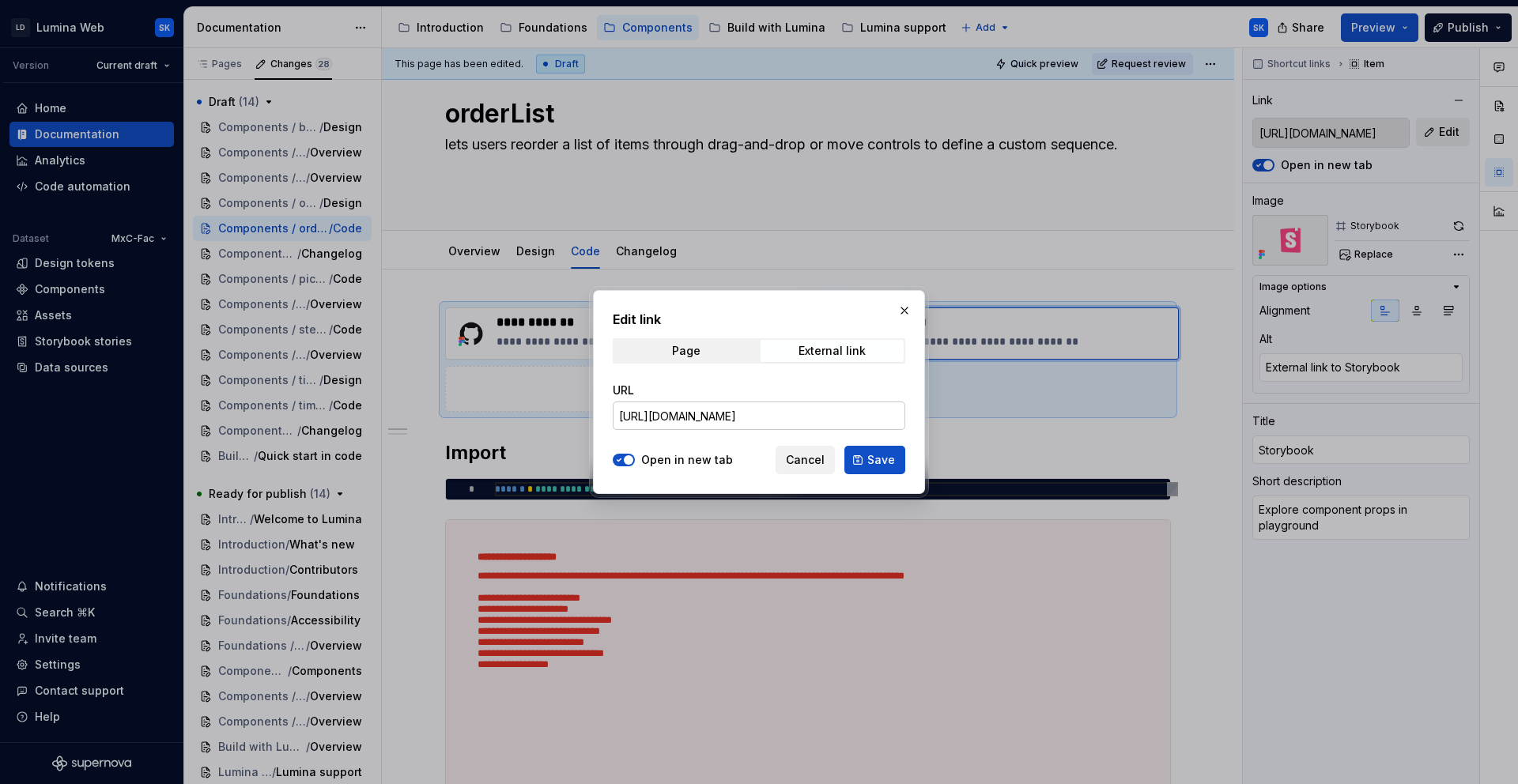
click at [831, 412] on input "[URL][DOMAIN_NAME]" at bounding box center [759, 416] width 293 height 28
click at [825, 453] on span "Cancel" at bounding box center [805, 459] width 39 height 16
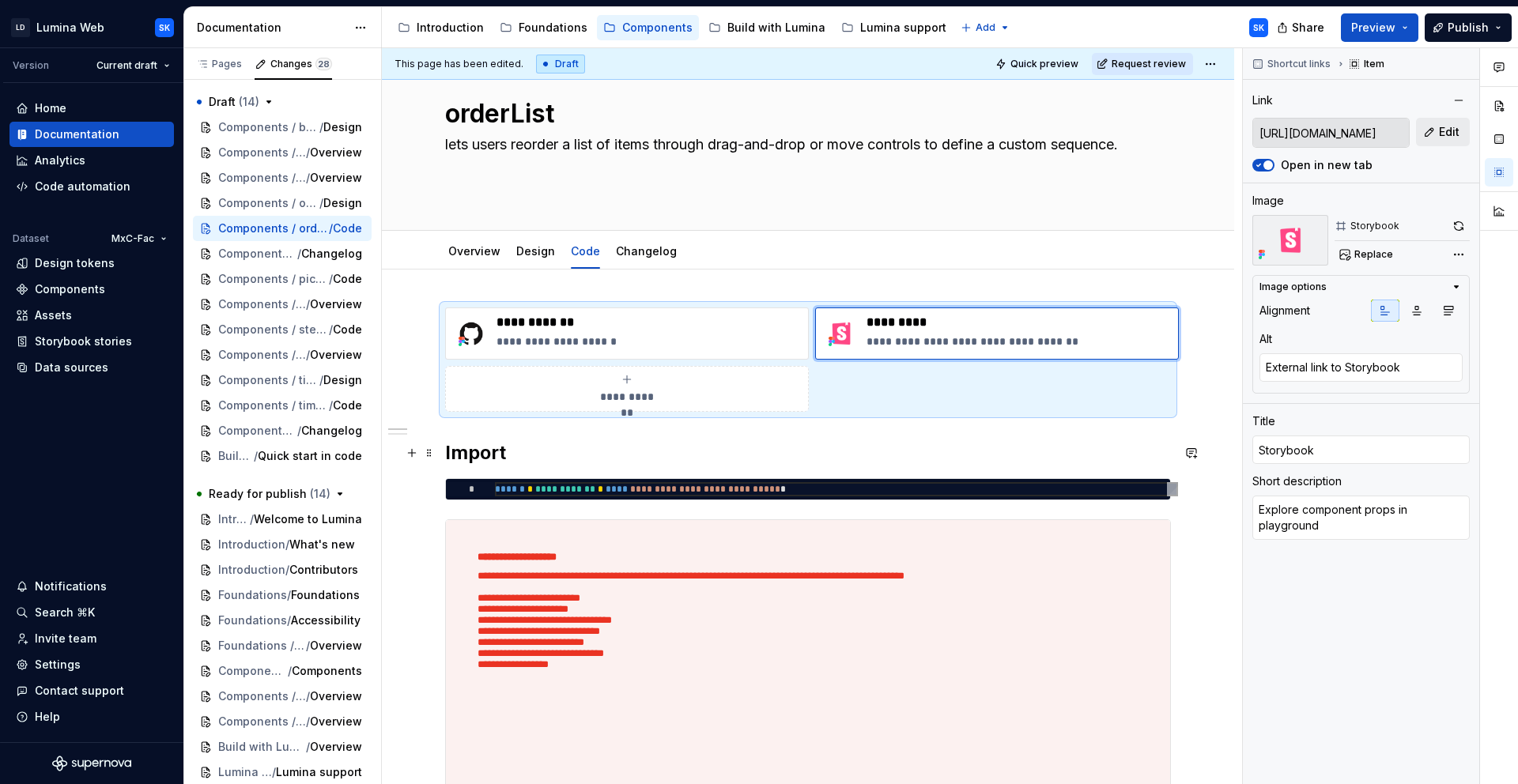
click at [529, 456] on h2 "Import" at bounding box center [808, 453] width 726 height 25
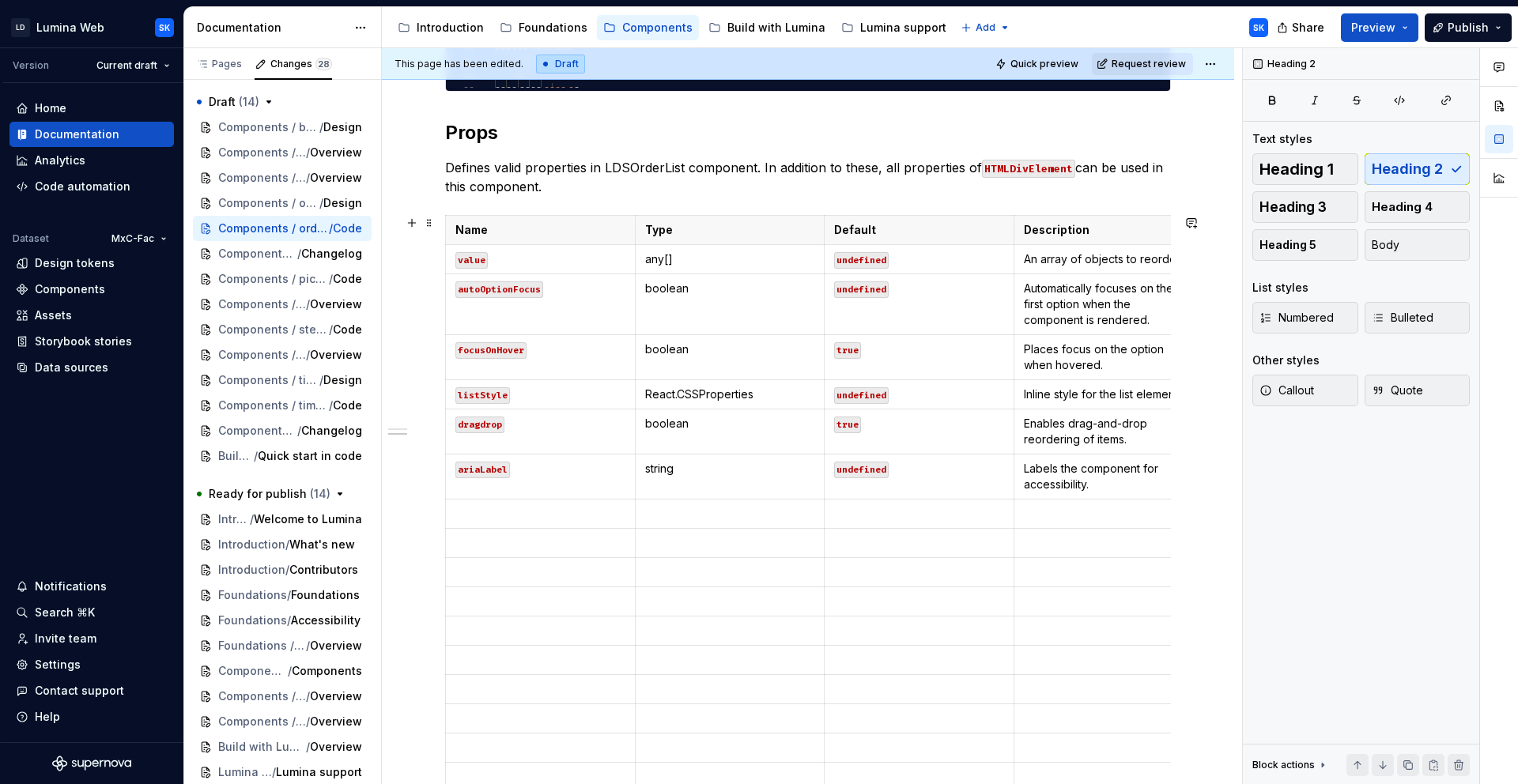
scroll to position [0, 0]
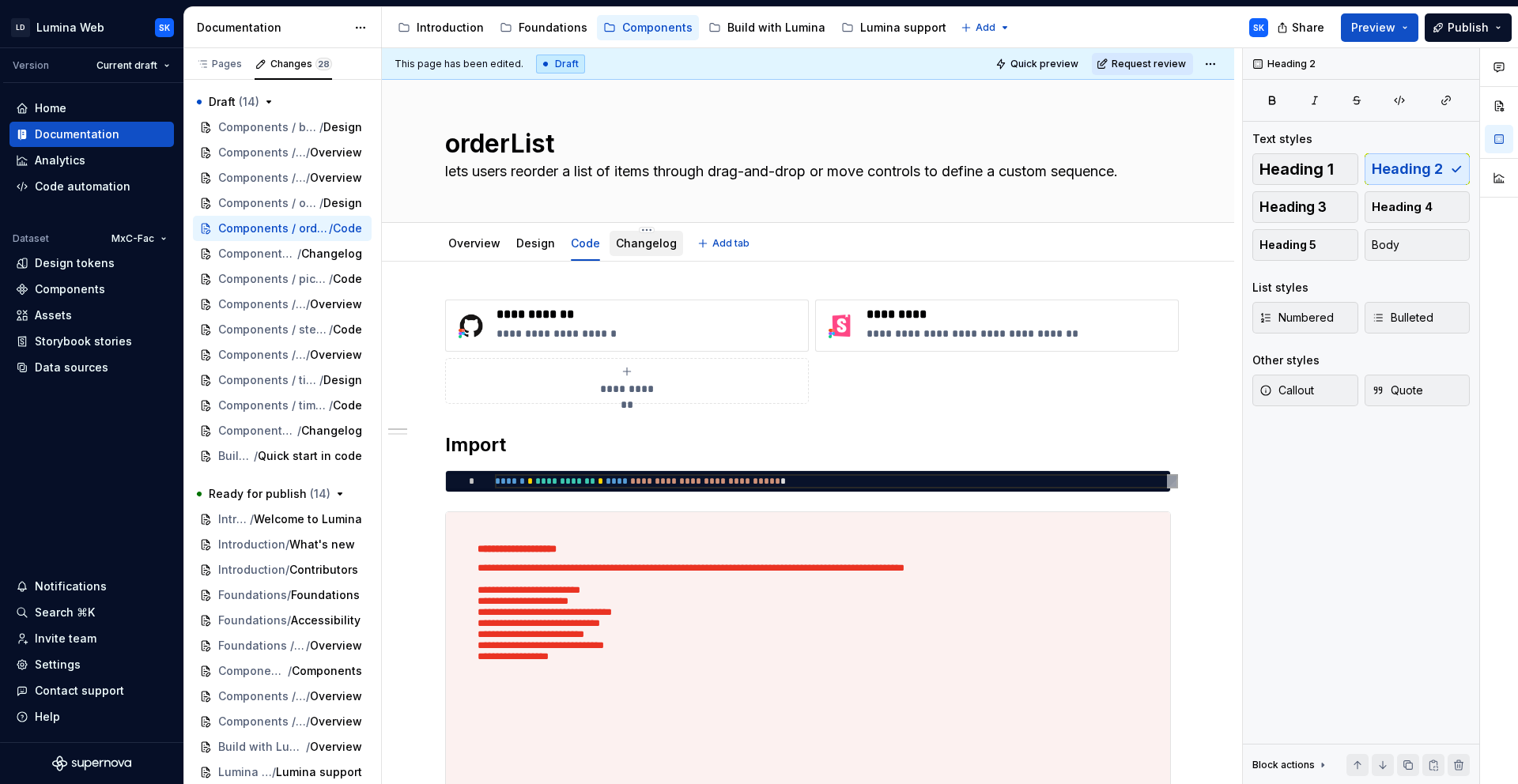
click at [661, 244] on link "Changelog" at bounding box center [646, 243] width 61 height 13
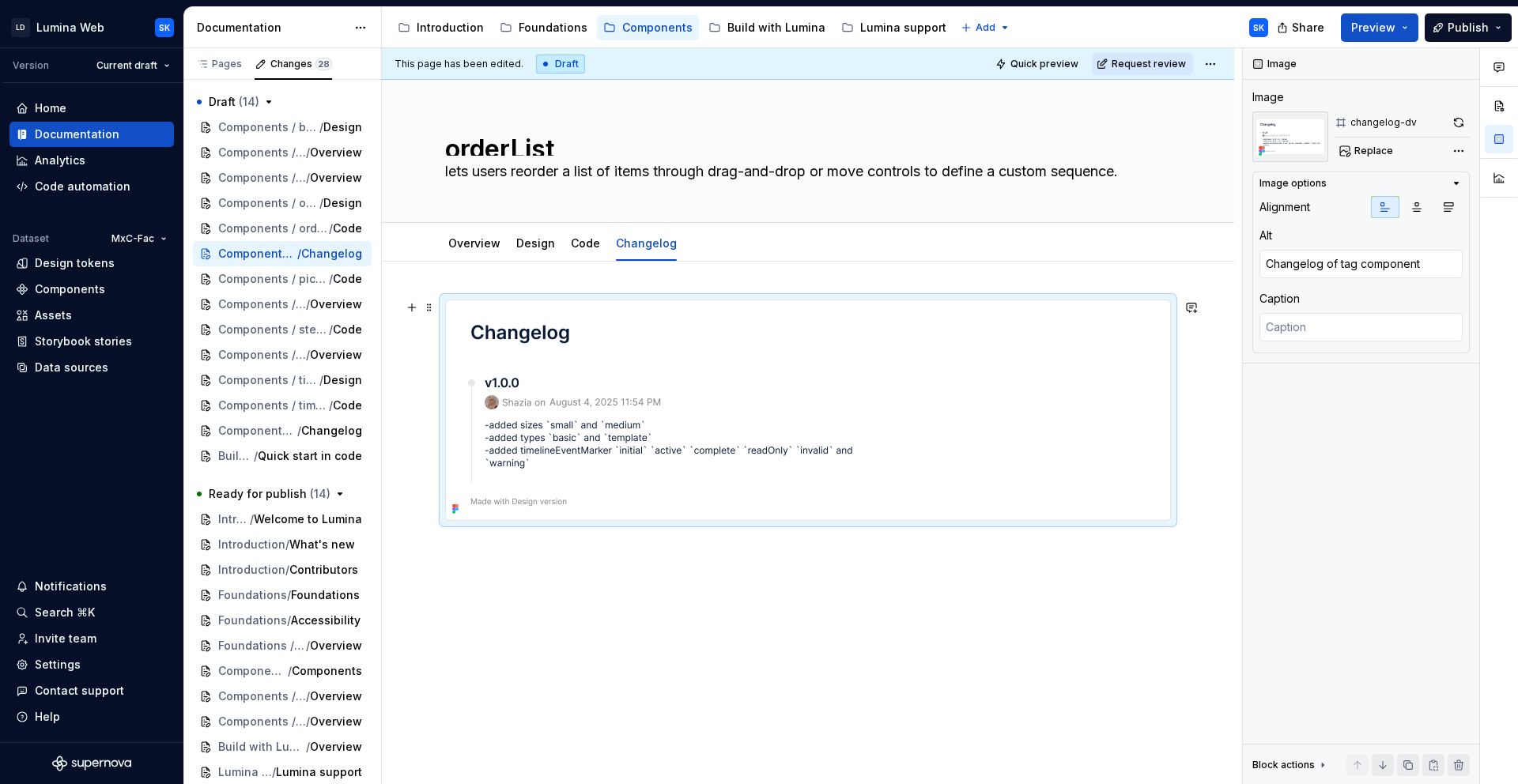
click at [819, 307] on img at bounding box center [664, 409] width 435 height 219
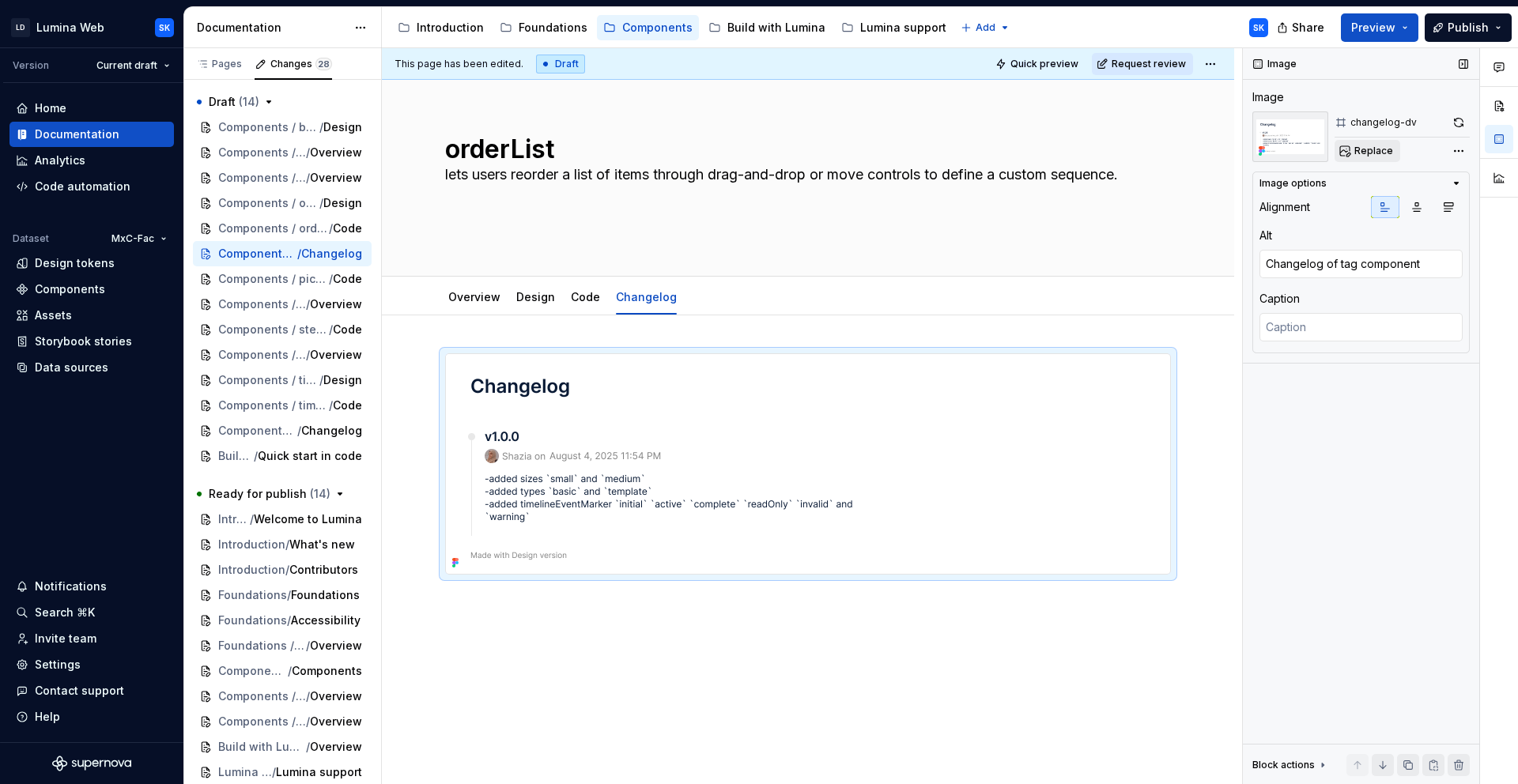
click at [1365, 153] on span "Replace" at bounding box center [1374, 151] width 39 height 12
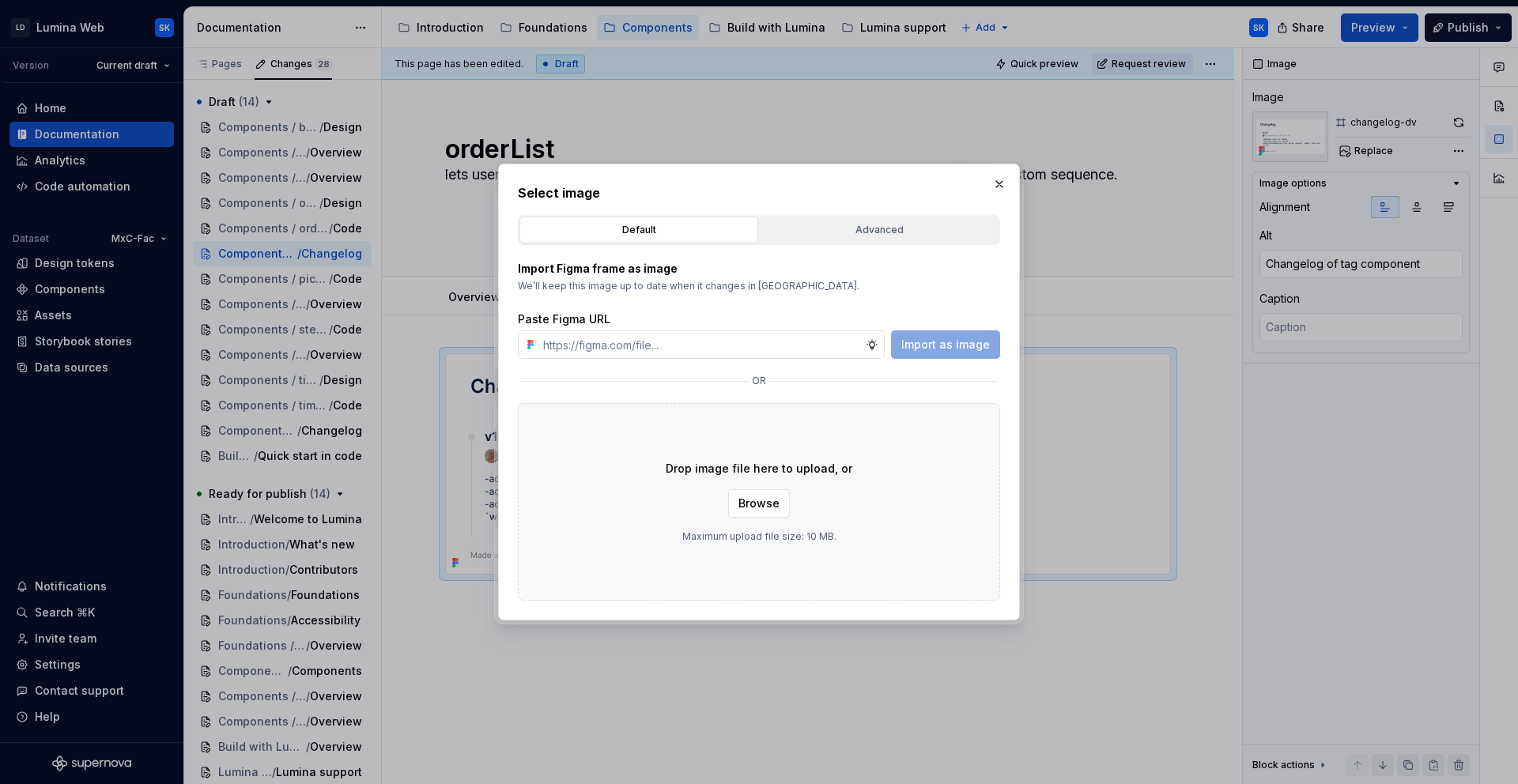
click at [880, 236] on div "Advanced" at bounding box center [880, 230] width 228 height 16
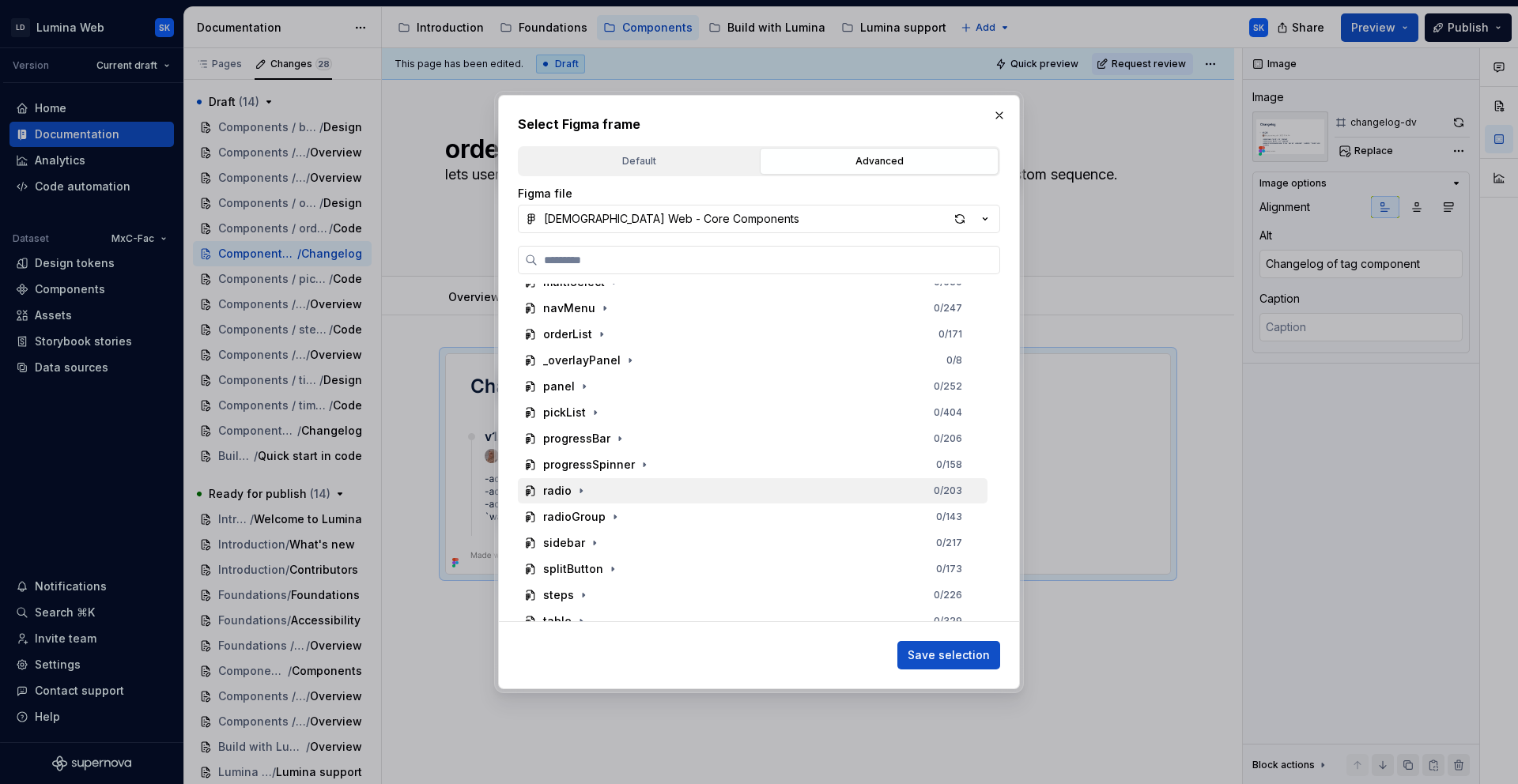
scroll to position [765, 0]
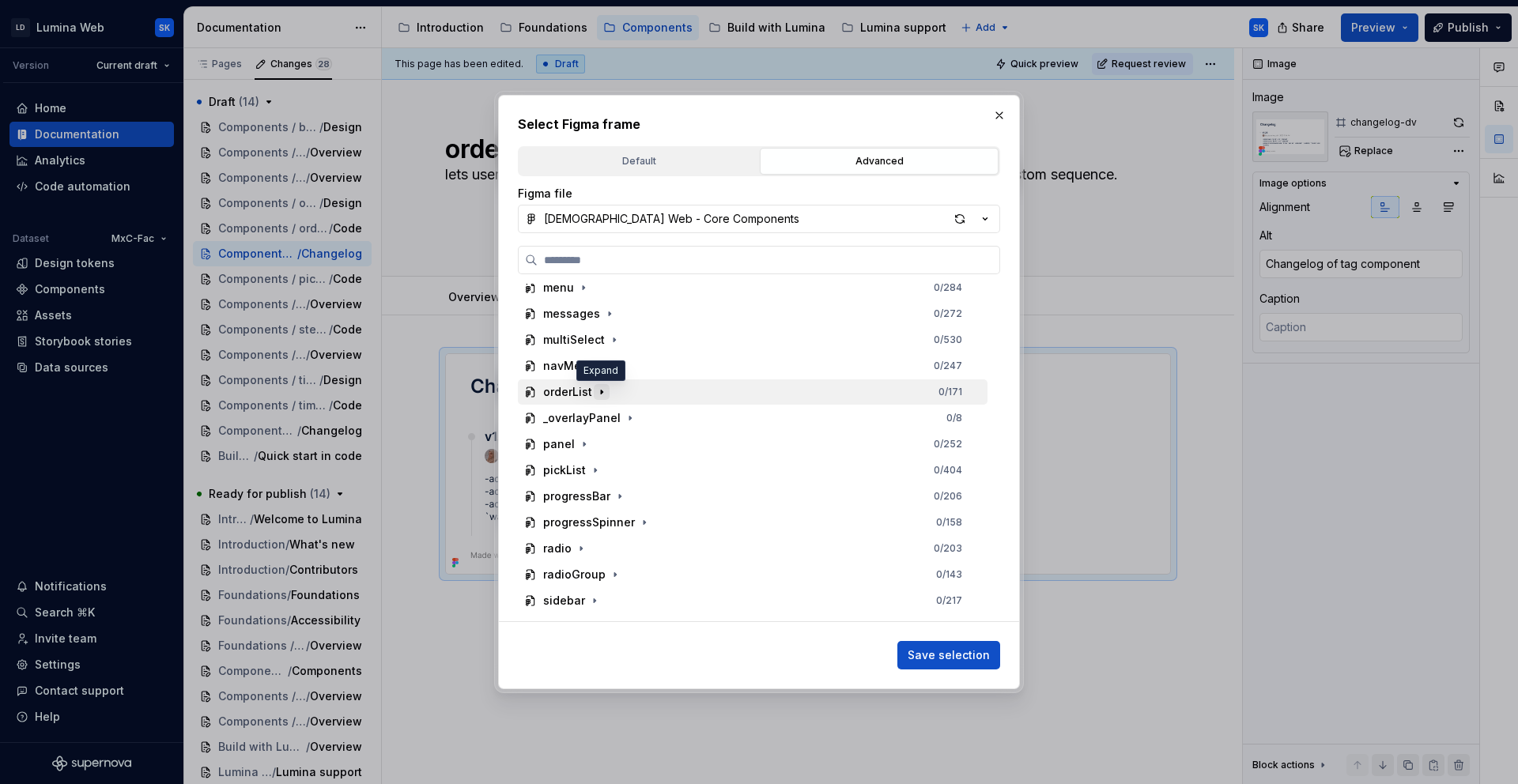
click at [601, 392] on icon "button" at bounding box center [602, 392] width 2 height 4
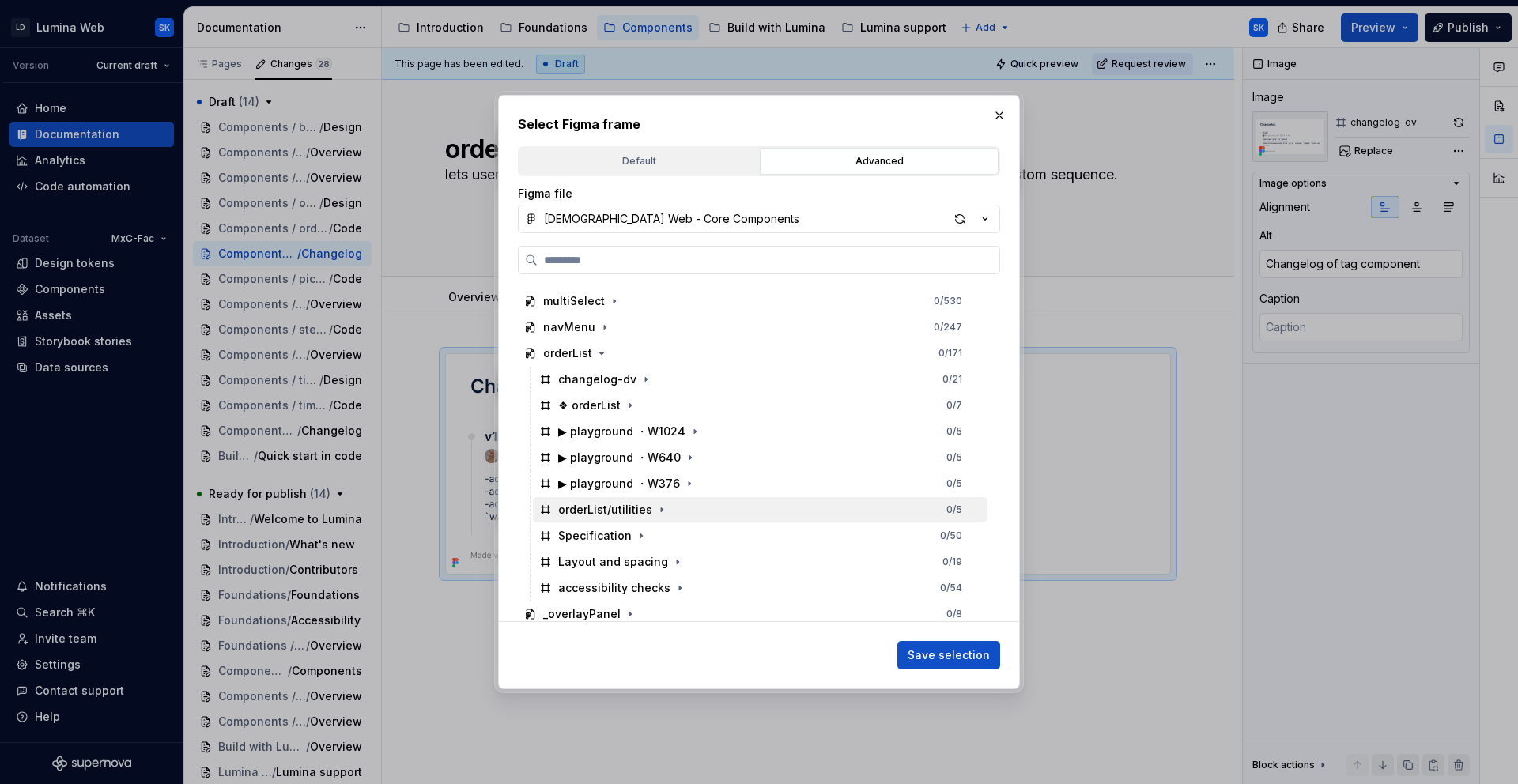
scroll to position [806, 0]
click at [639, 532] on icon "button" at bounding box center [640, 534] width 12 height 12
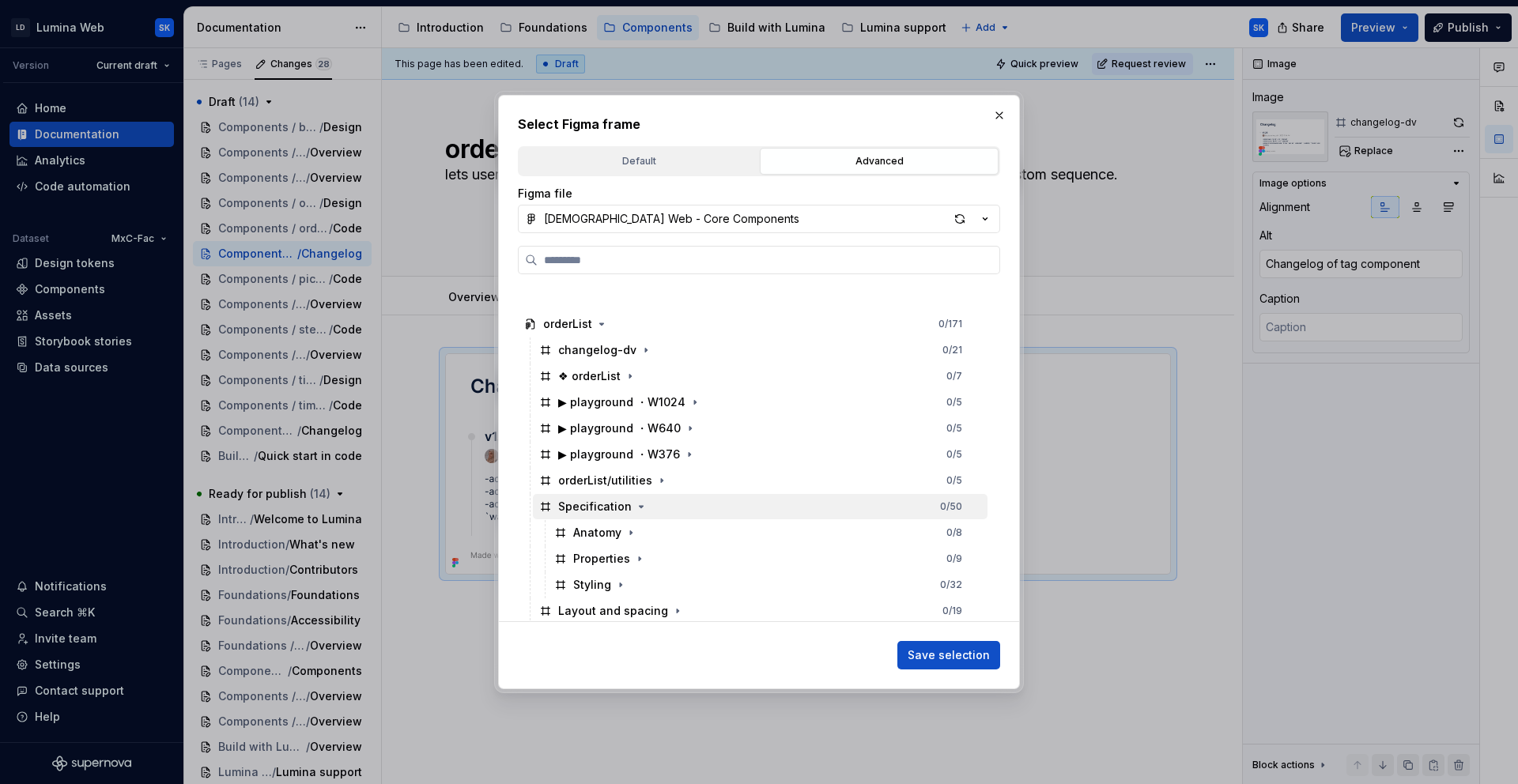
scroll to position [969, 0]
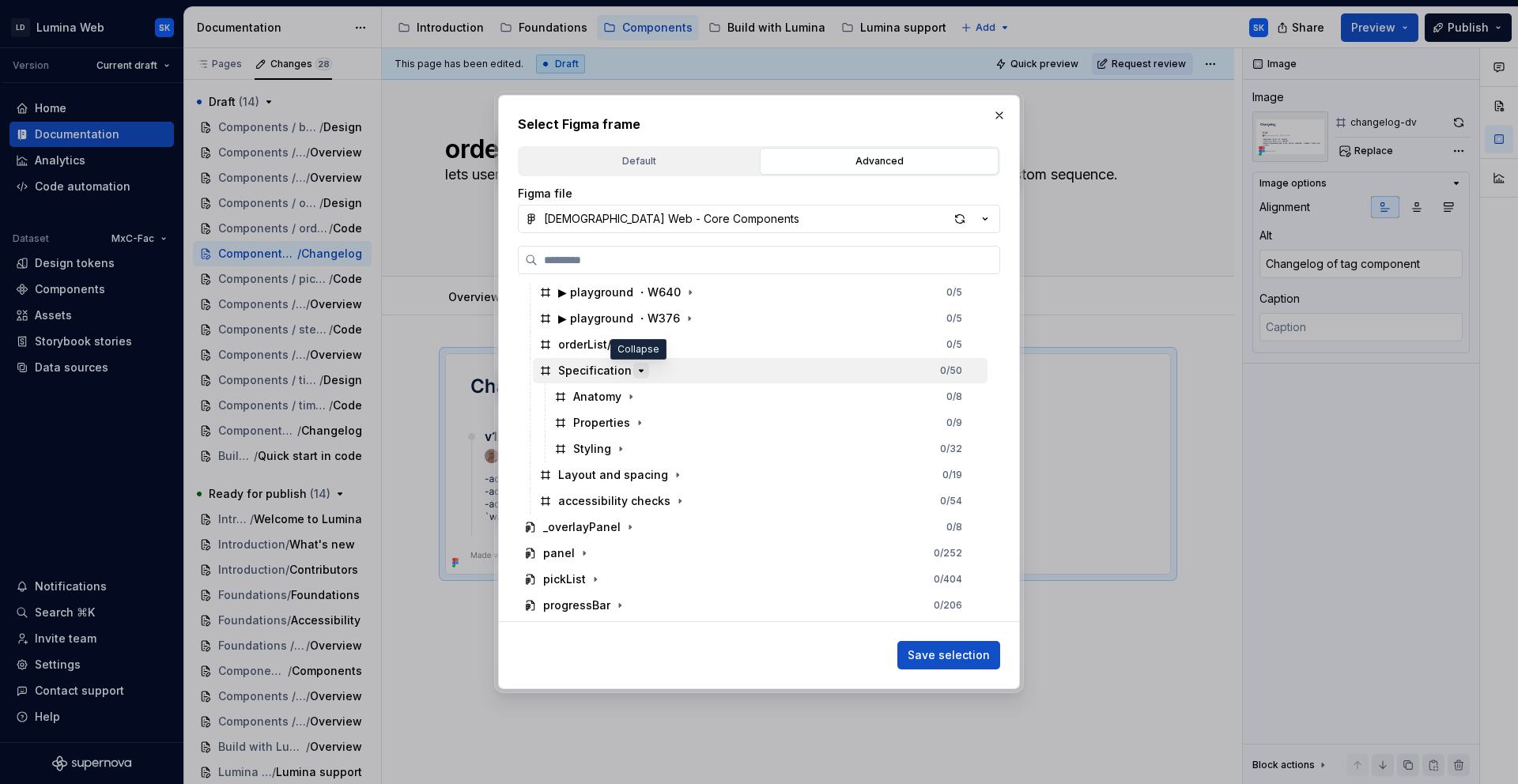
click at [639, 373] on icon "button" at bounding box center [640, 370] width 12 height 12
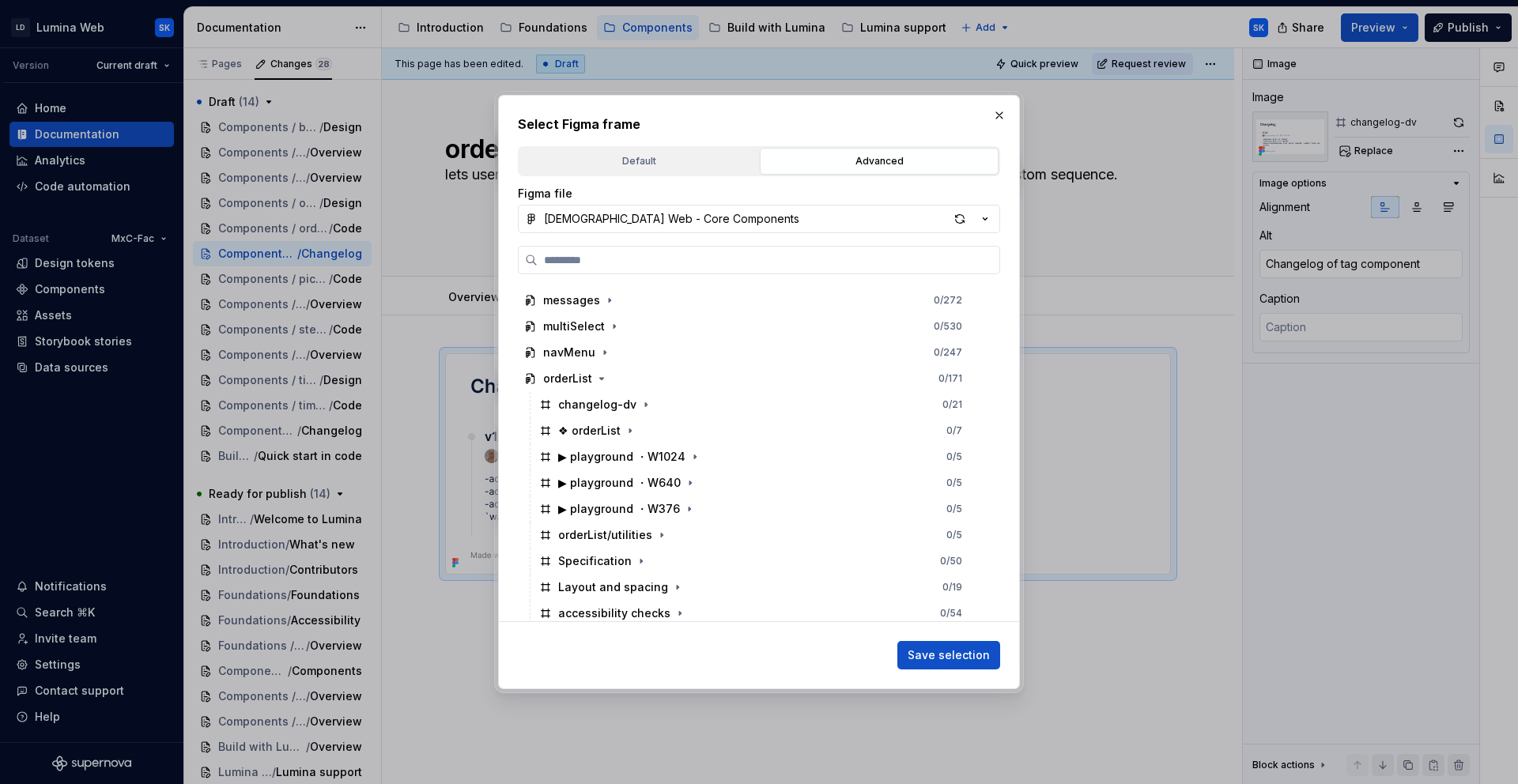
scroll to position [775, 0]
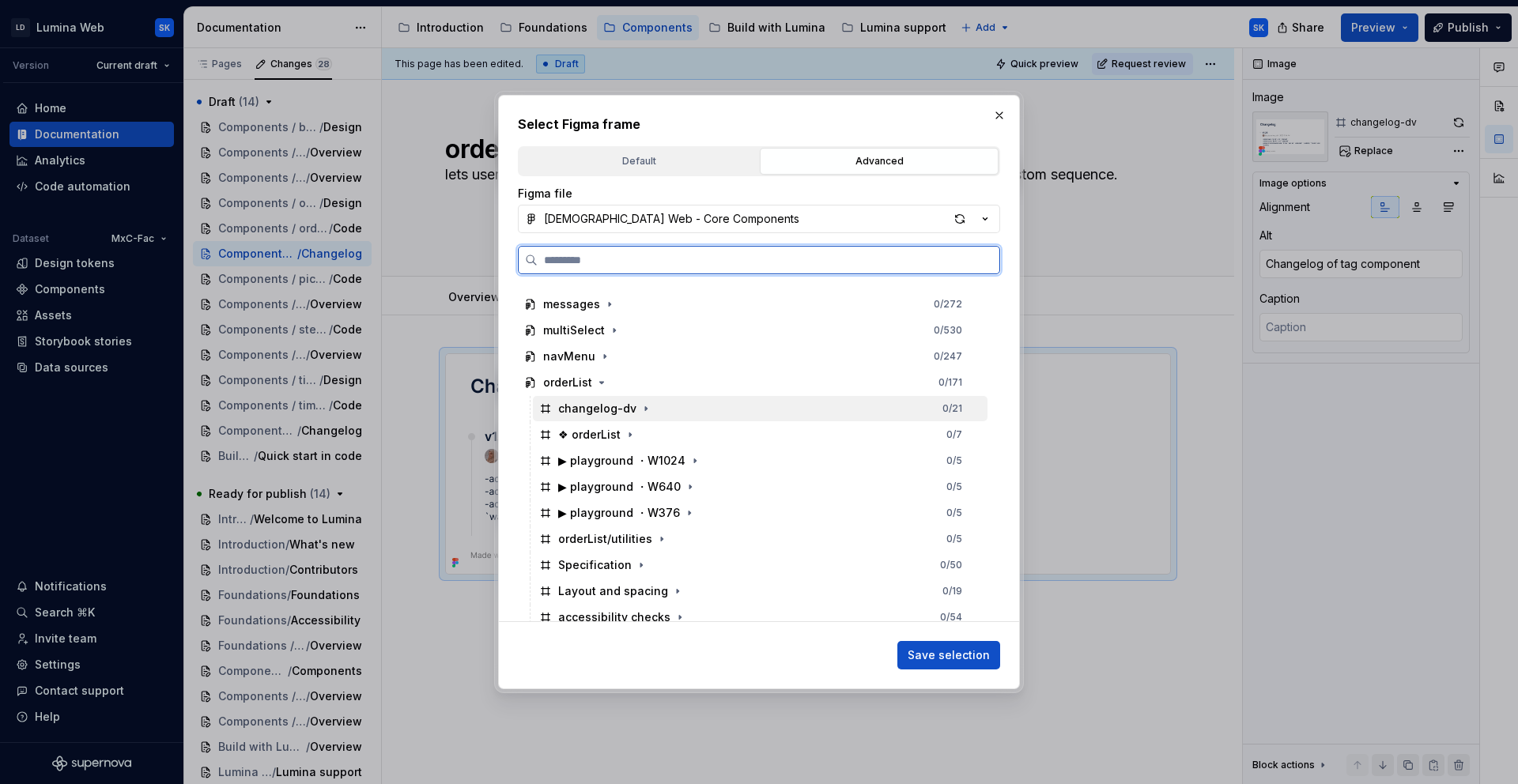
click at [728, 409] on div "changelog-dv 0 / 21" at bounding box center [760, 408] width 455 height 25
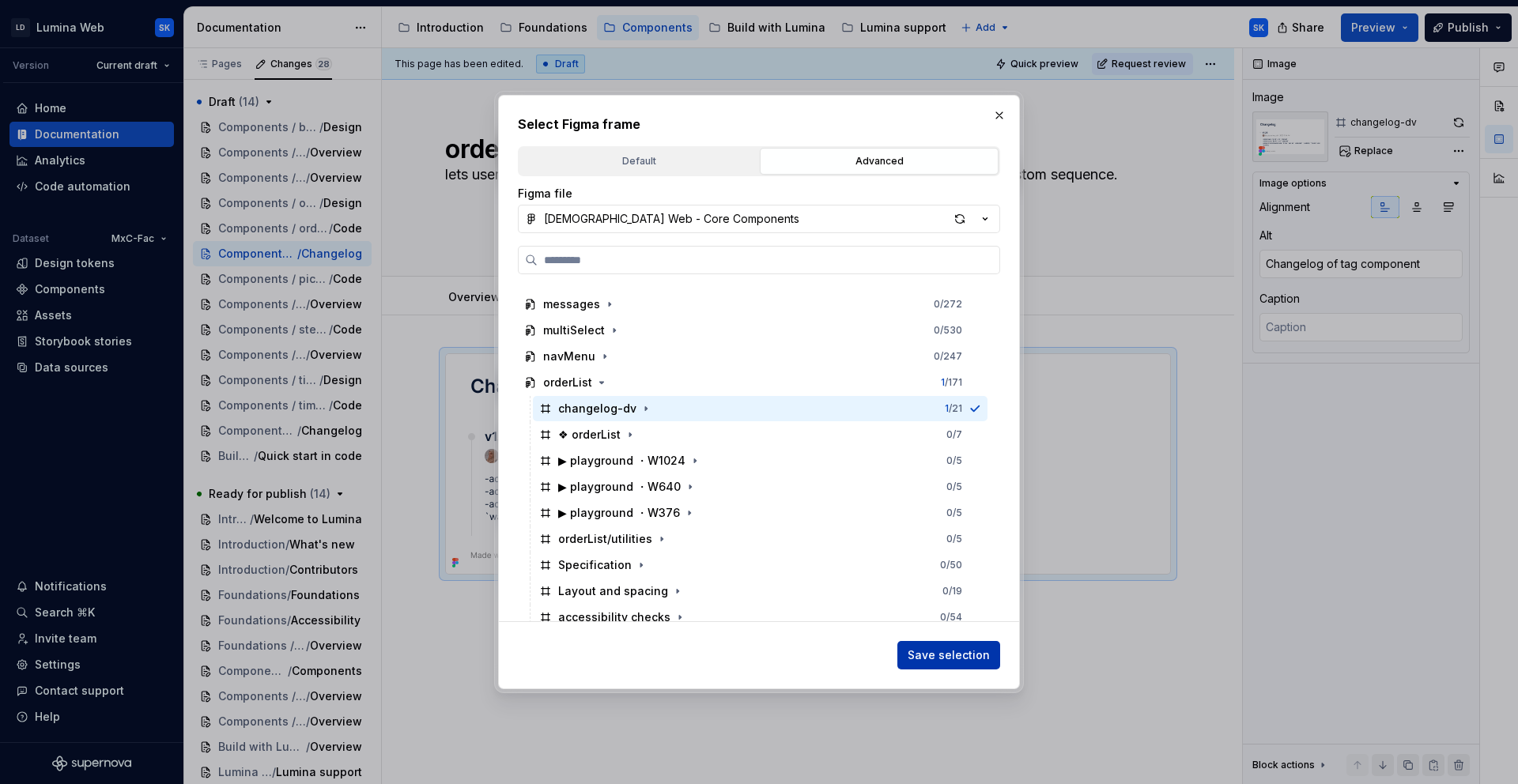
click at [968, 658] on span "Save selection" at bounding box center [948, 655] width 82 height 16
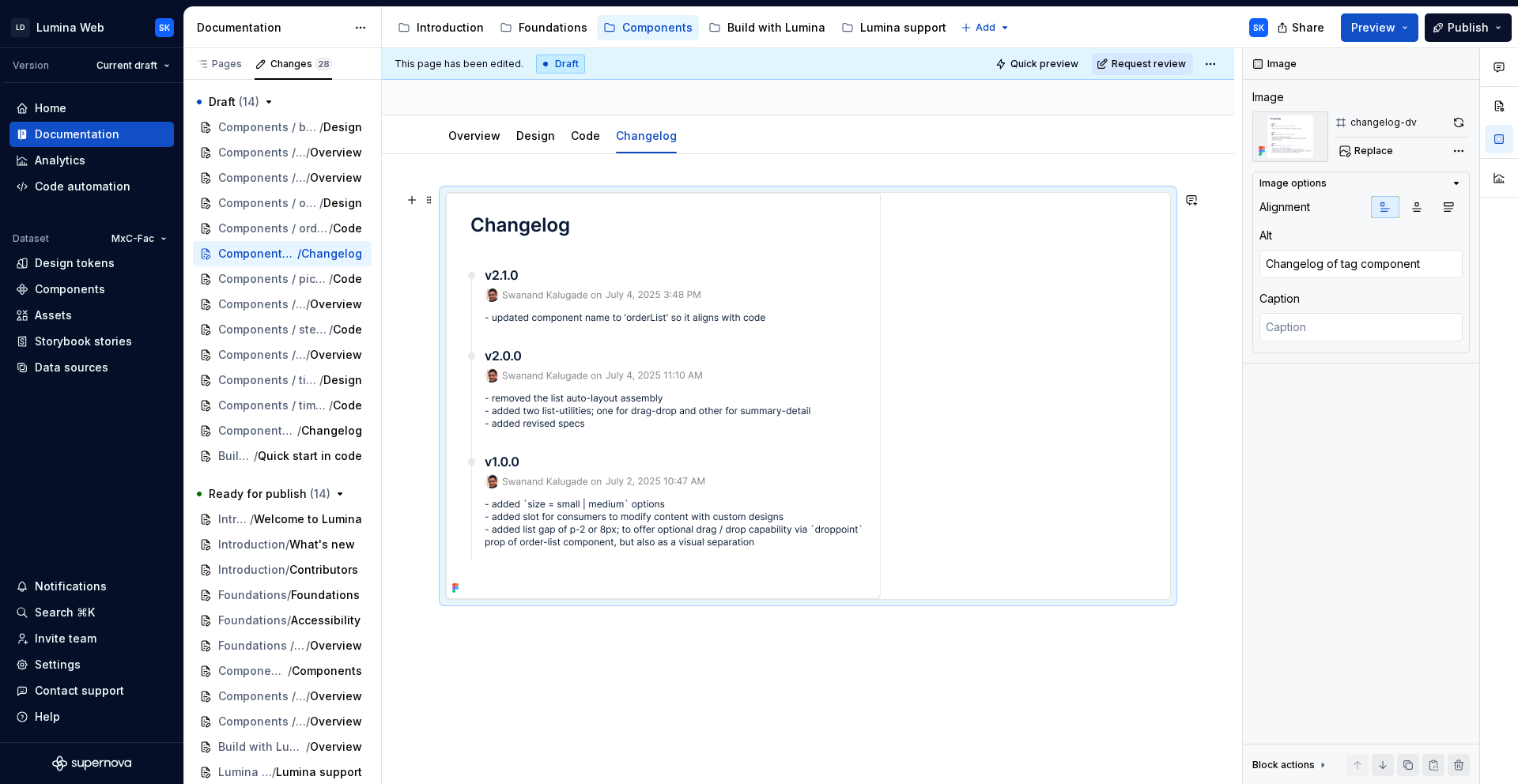
scroll to position [160, 0]
click at [1365, 210] on icon "button" at bounding box center [1448, 206] width 12 height 12
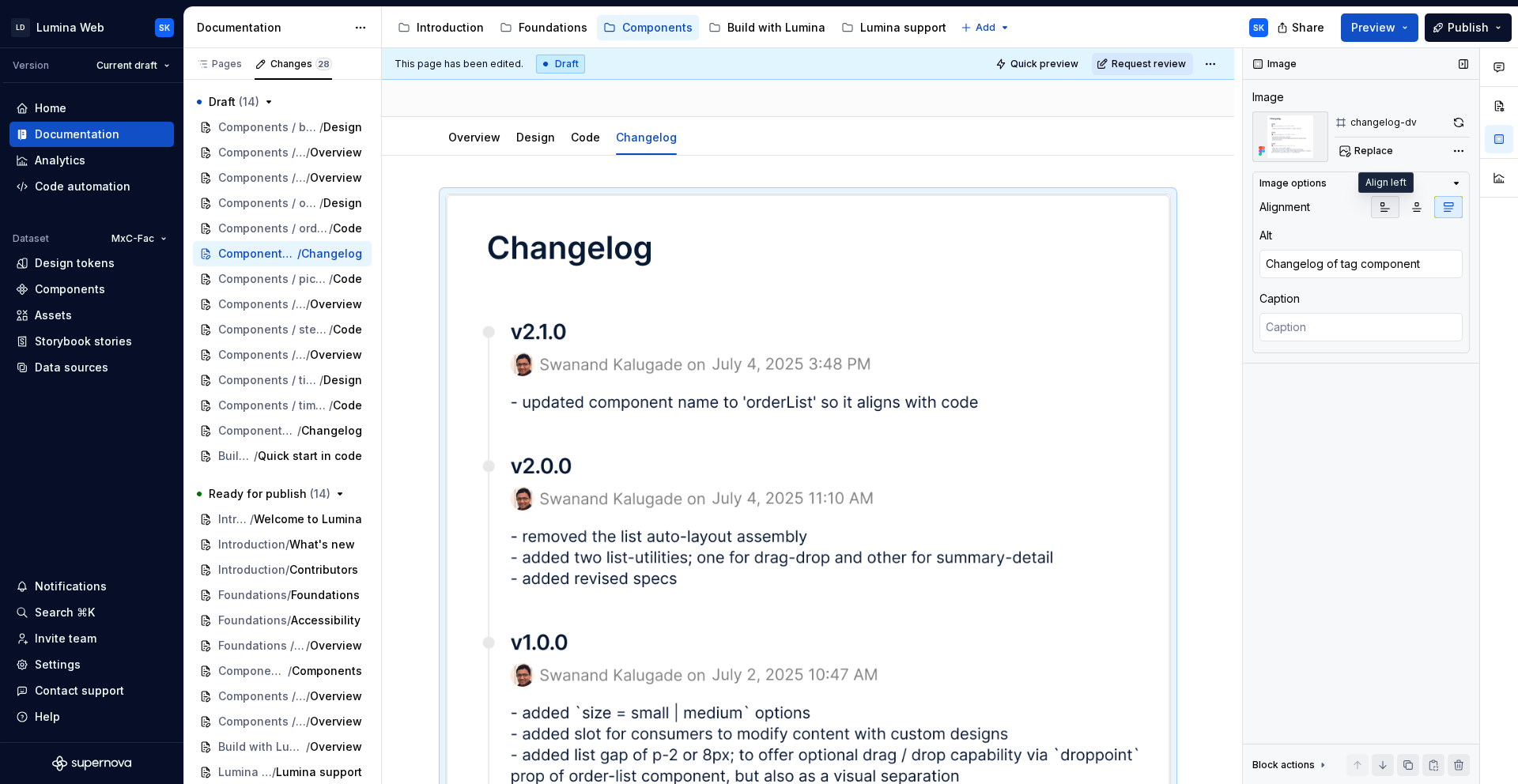
click at [1365, 210] on button "button" at bounding box center [1385, 207] width 28 height 23
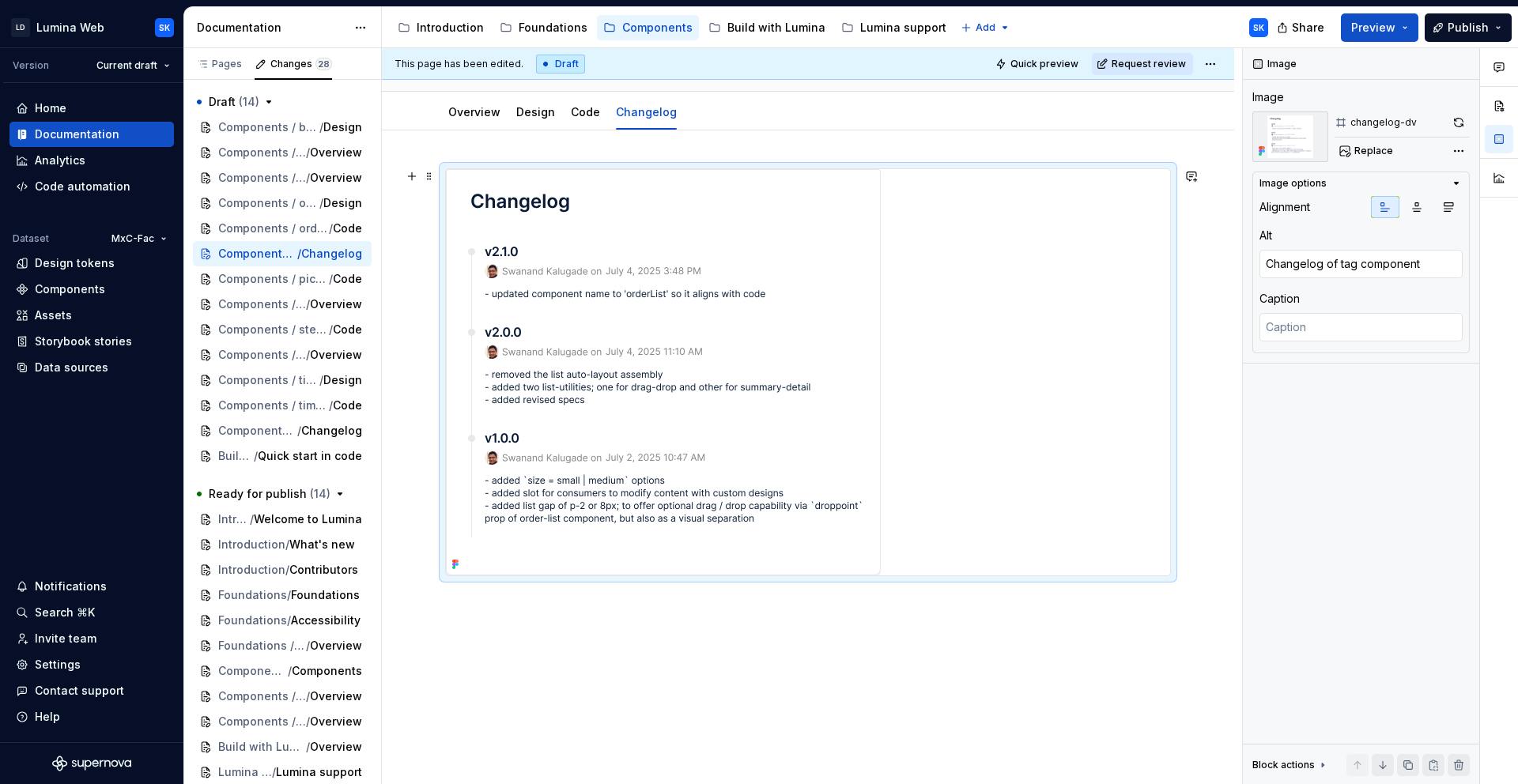
scroll to position [0, 0]
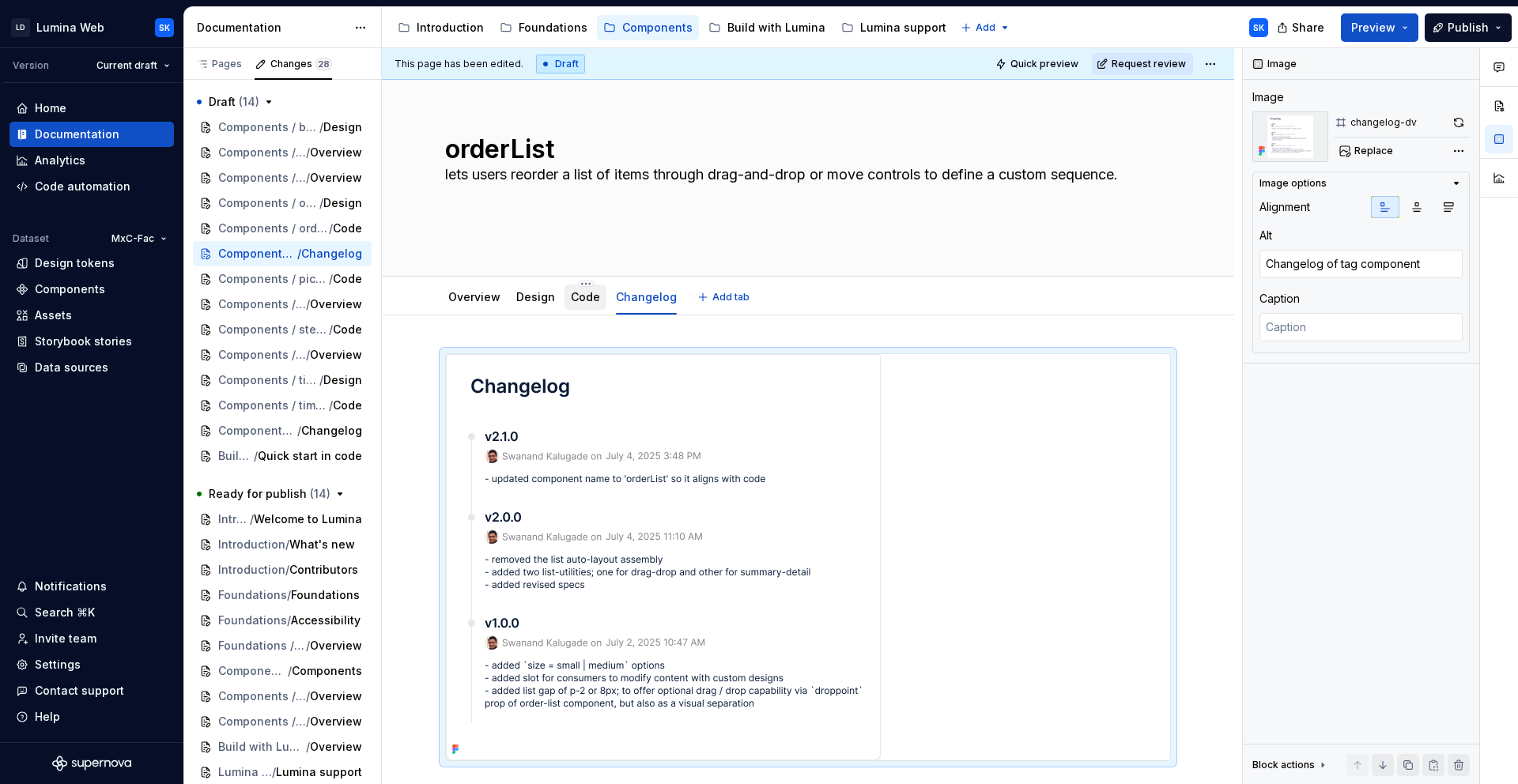
click at [582, 298] on link "Code" at bounding box center [585, 296] width 29 height 13
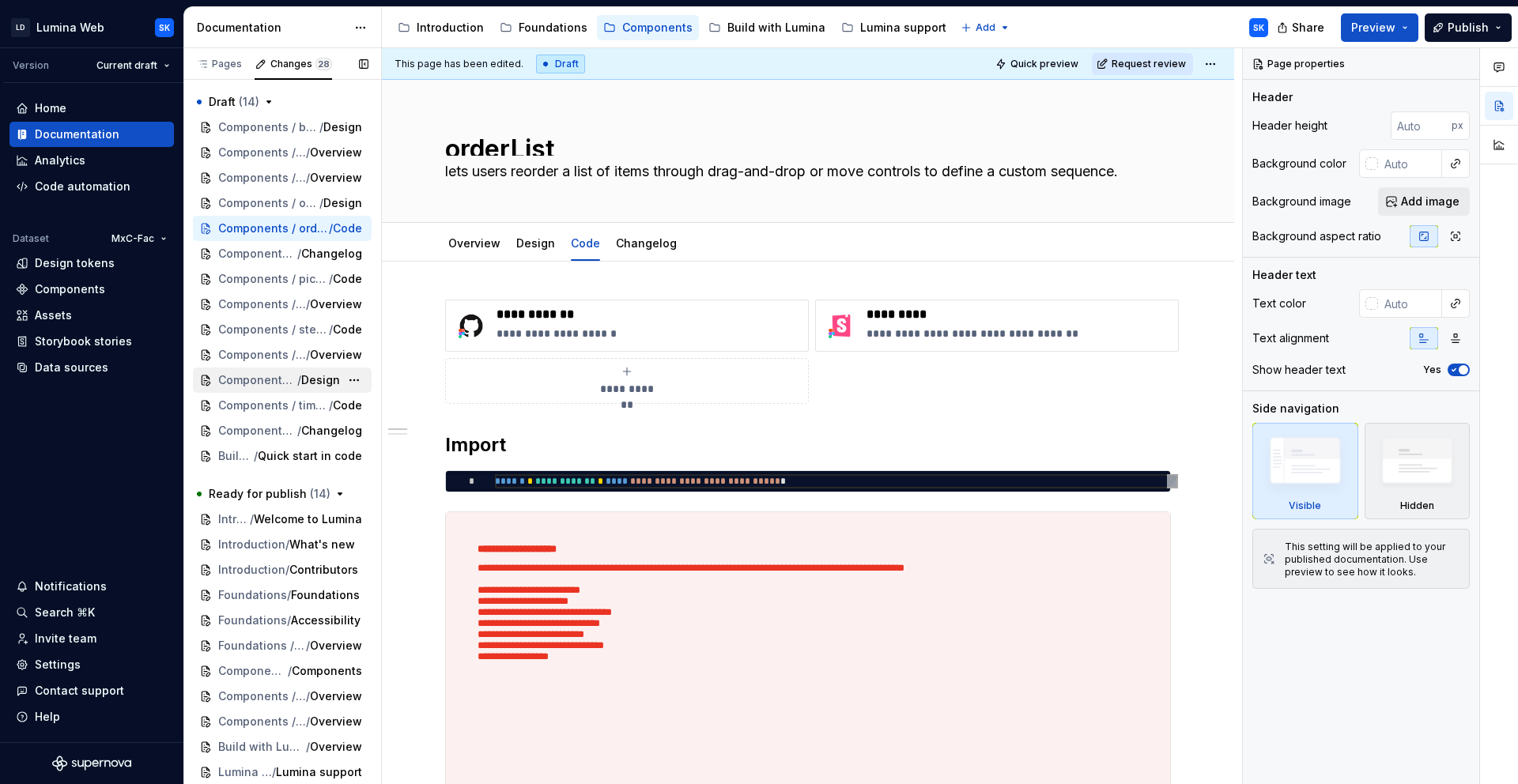
click at [307, 381] on span "Design" at bounding box center [320, 380] width 39 height 16
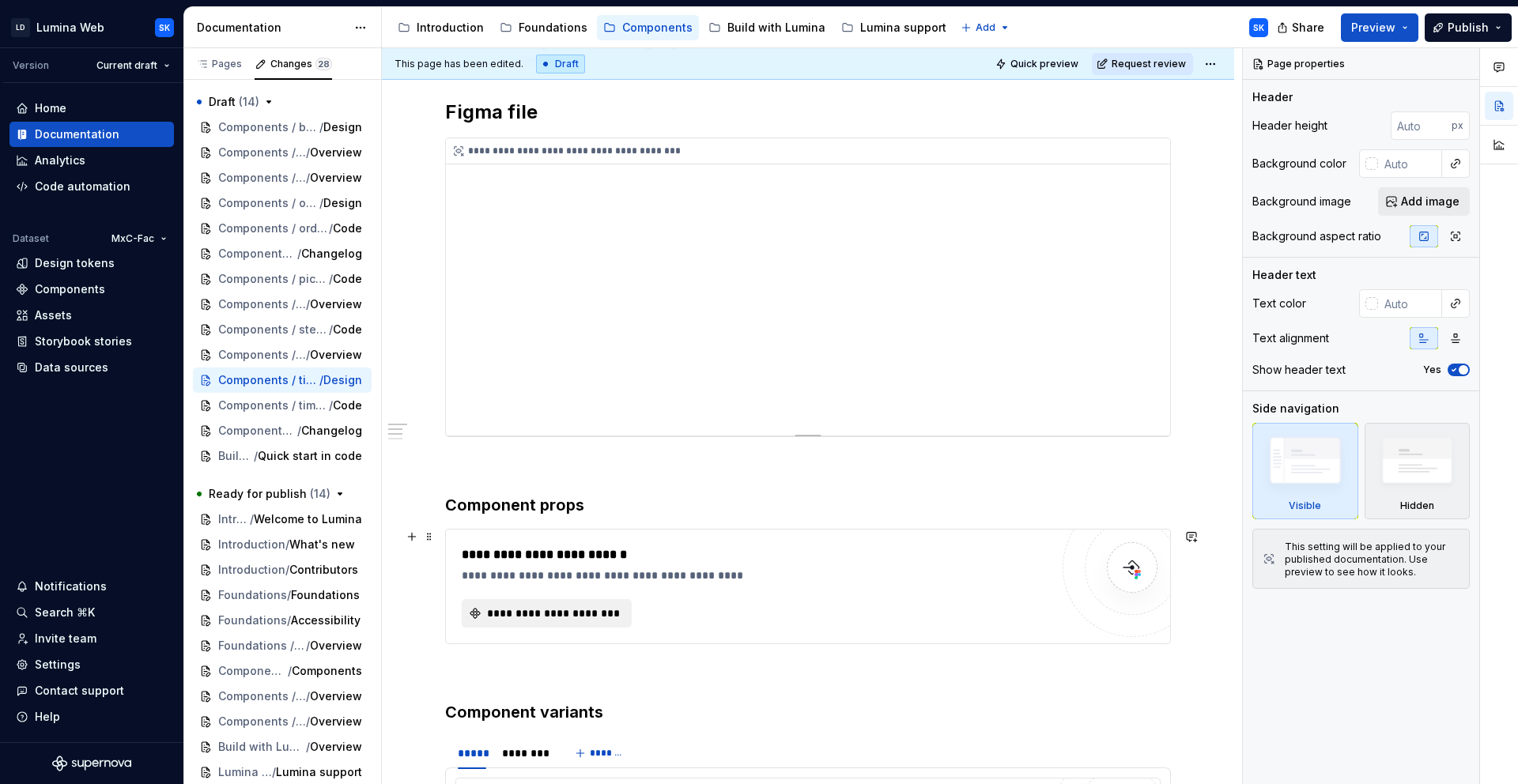
scroll to position [340, 0]
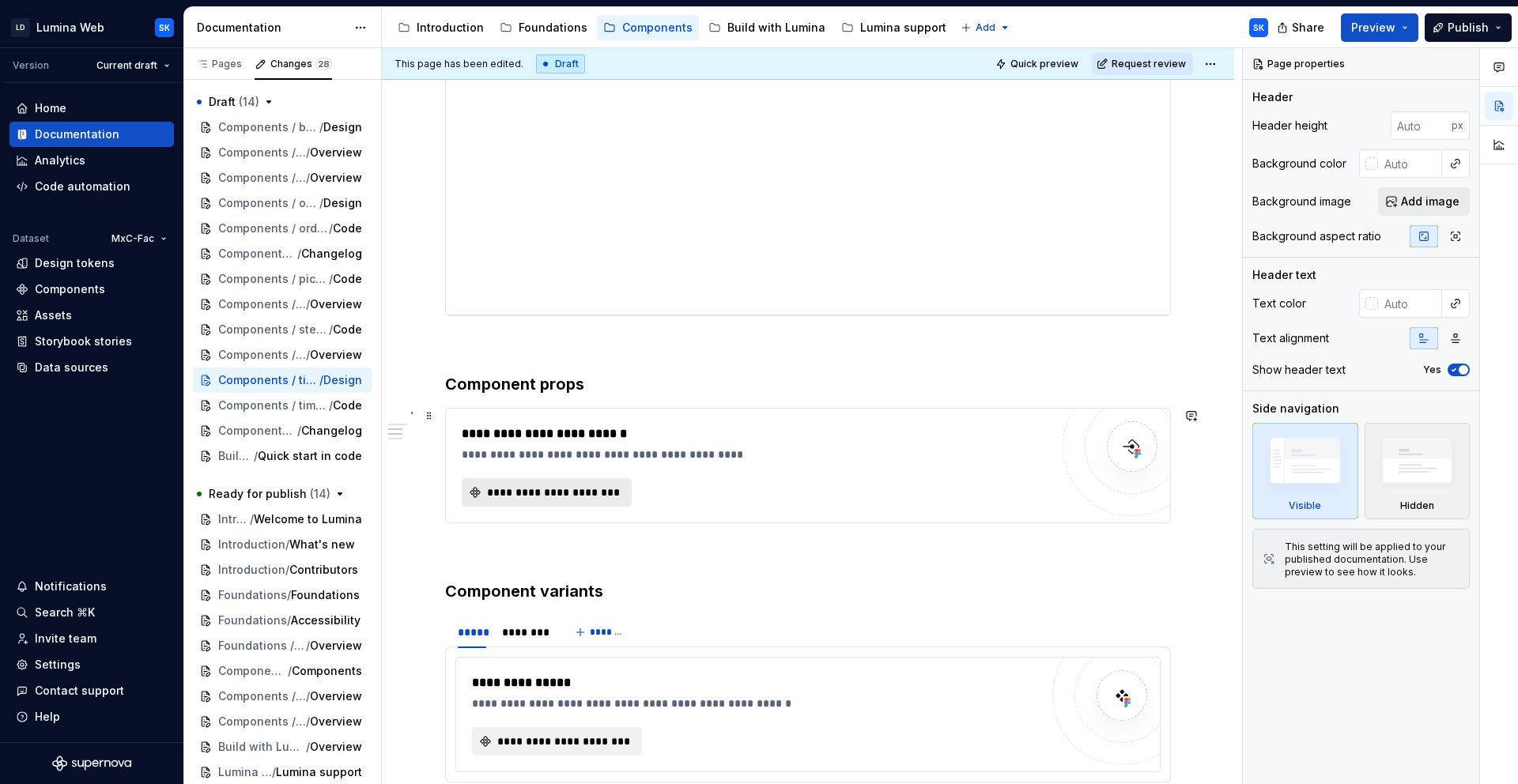
click at [561, 489] on span "**********" at bounding box center [553, 492] width 137 height 16
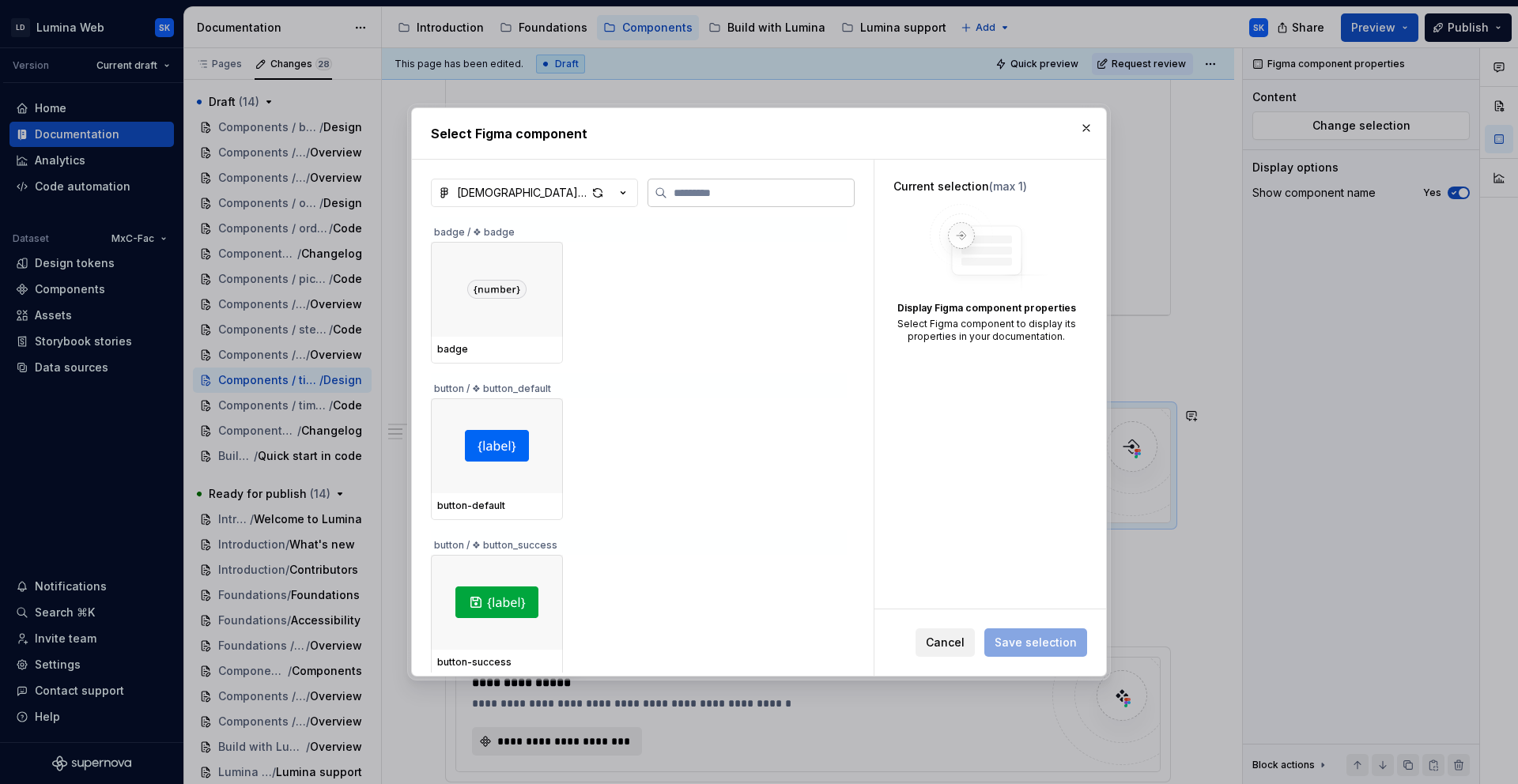
type textarea "*"
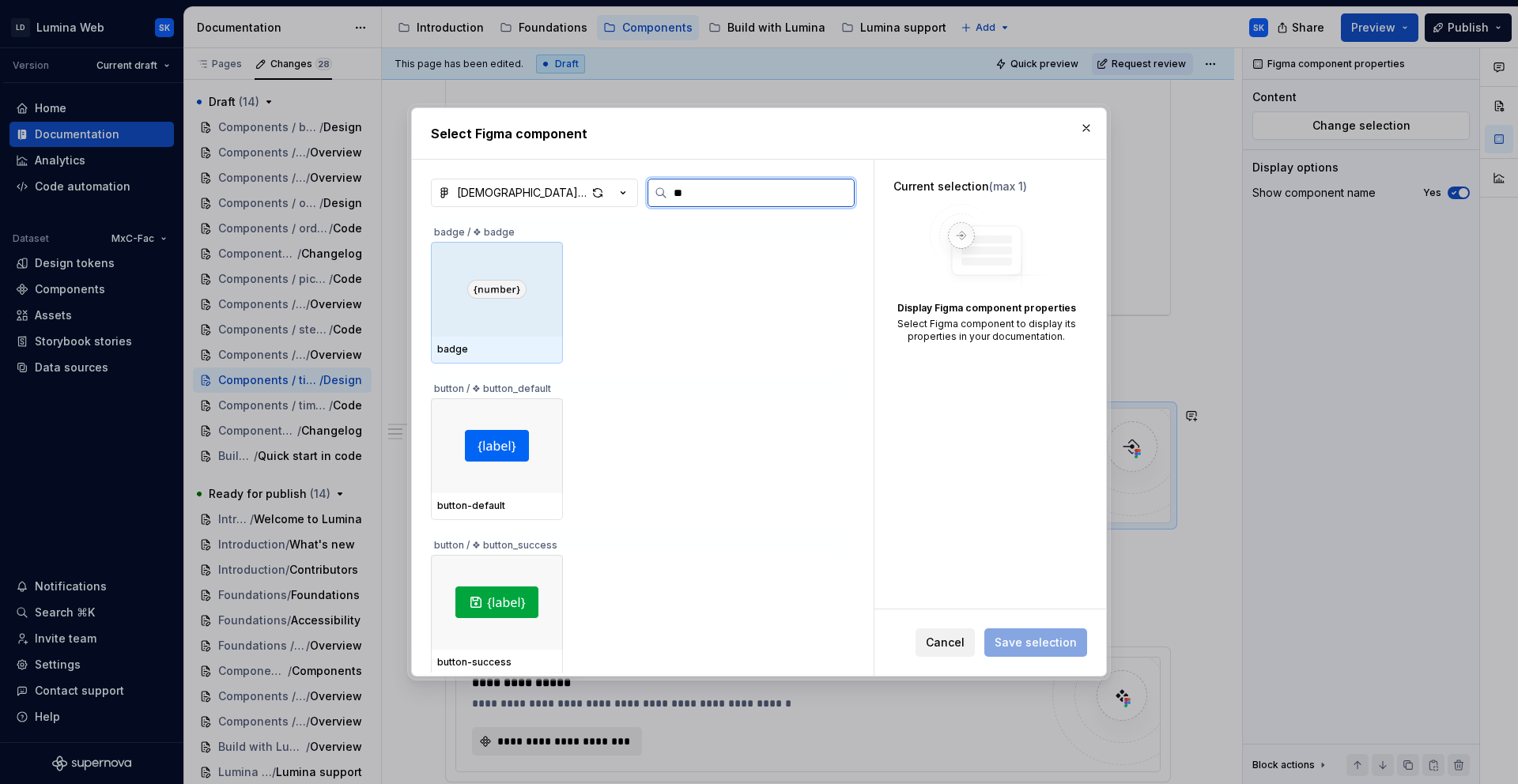
type input "***"
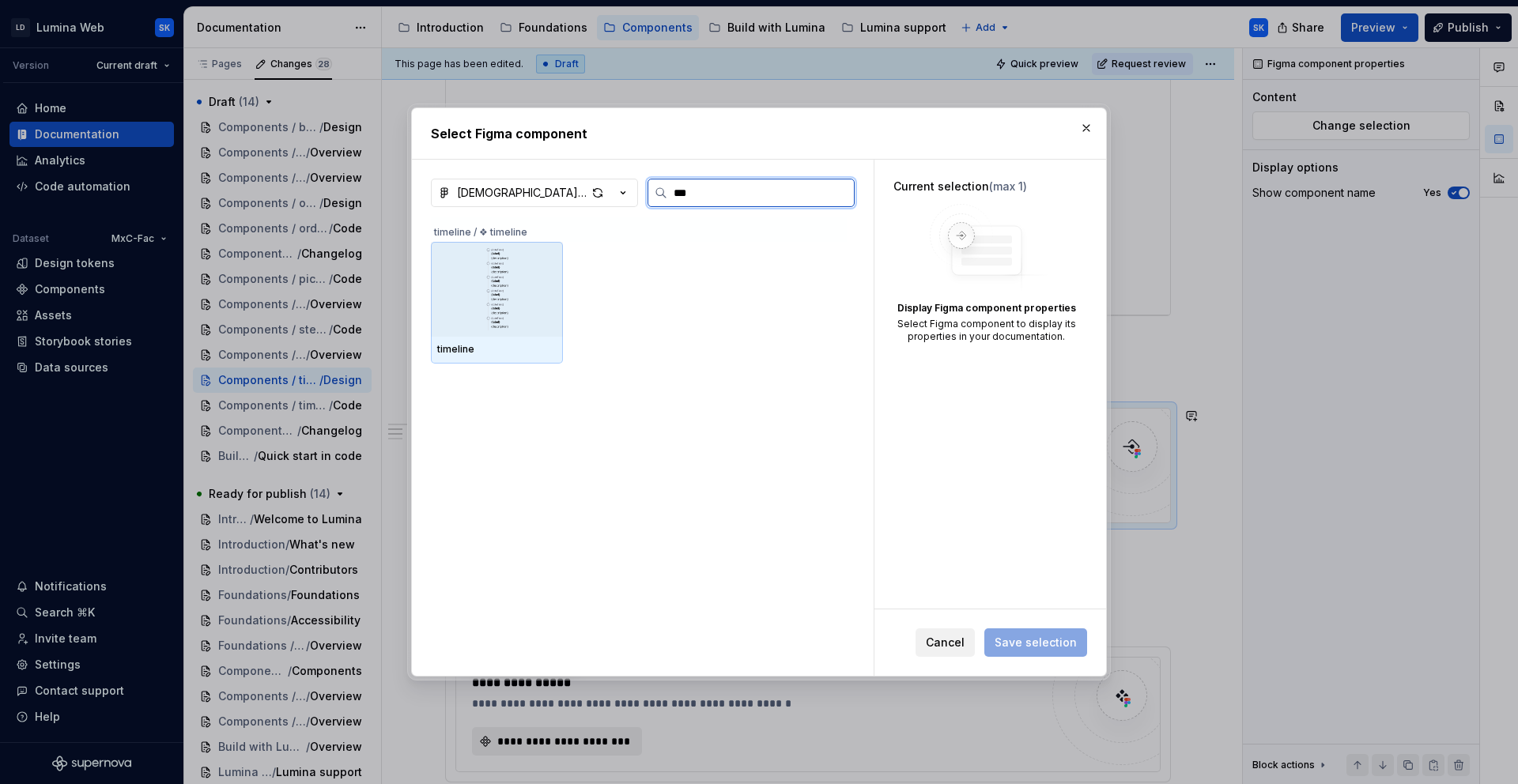
click at [528, 254] on img at bounding box center [497, 289] width 86 height 82
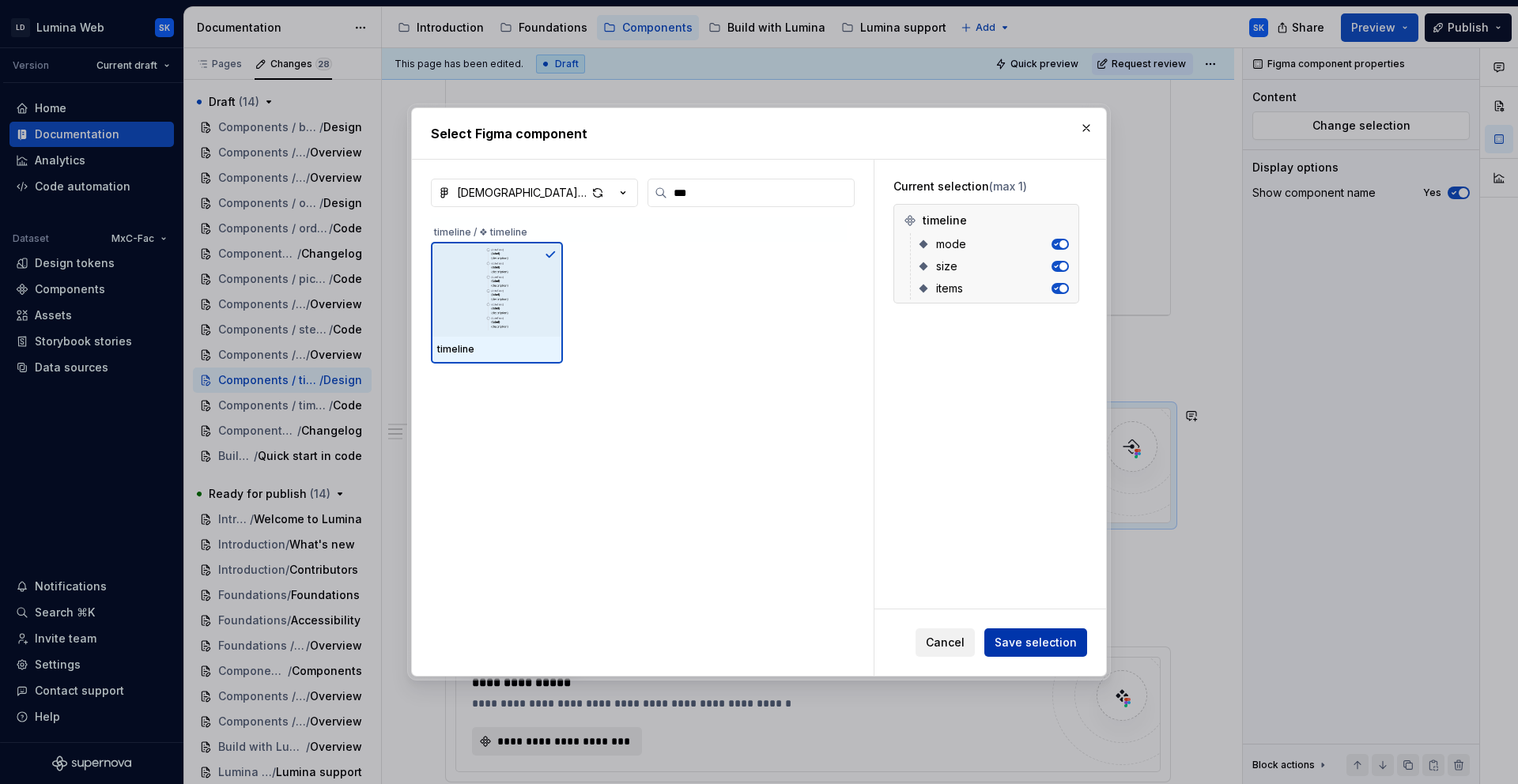
click at [1042, 639] on span "Save selection" at bounding box center [1036, 642] width 82 height 16
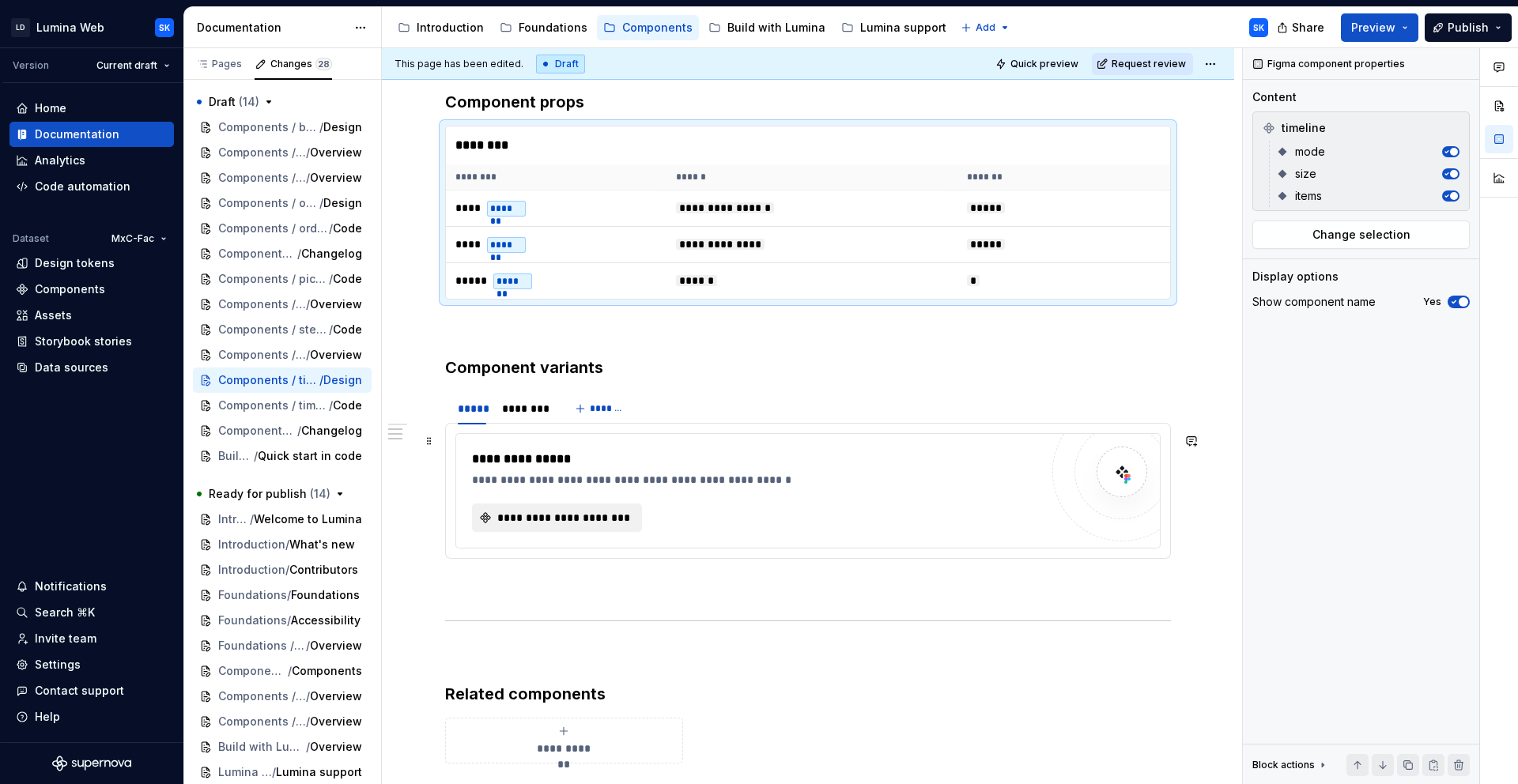
scroll to position [626, 0]
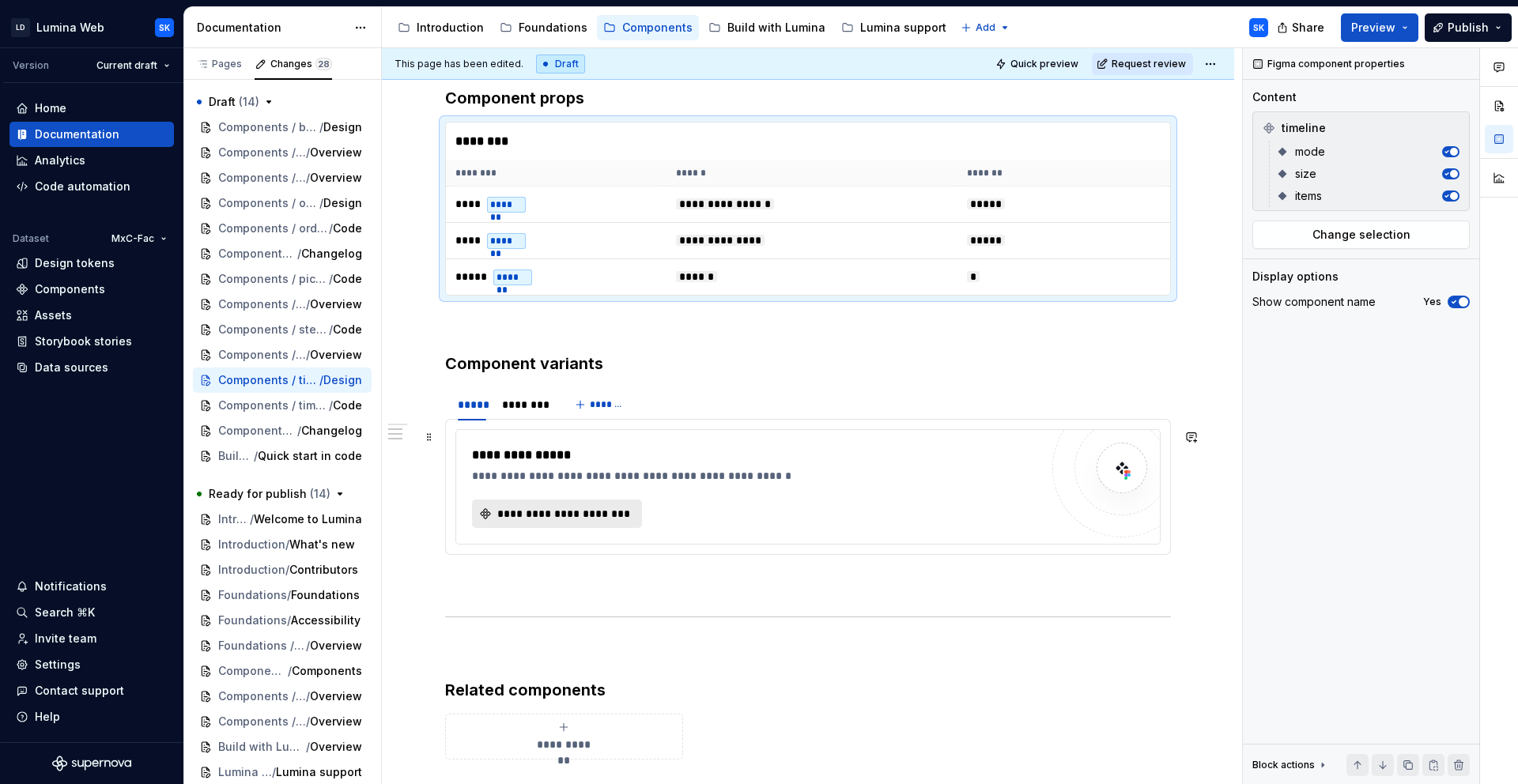
click at [582, 519] on span "**********" at bounding box center [563, 513] width 137 height 16
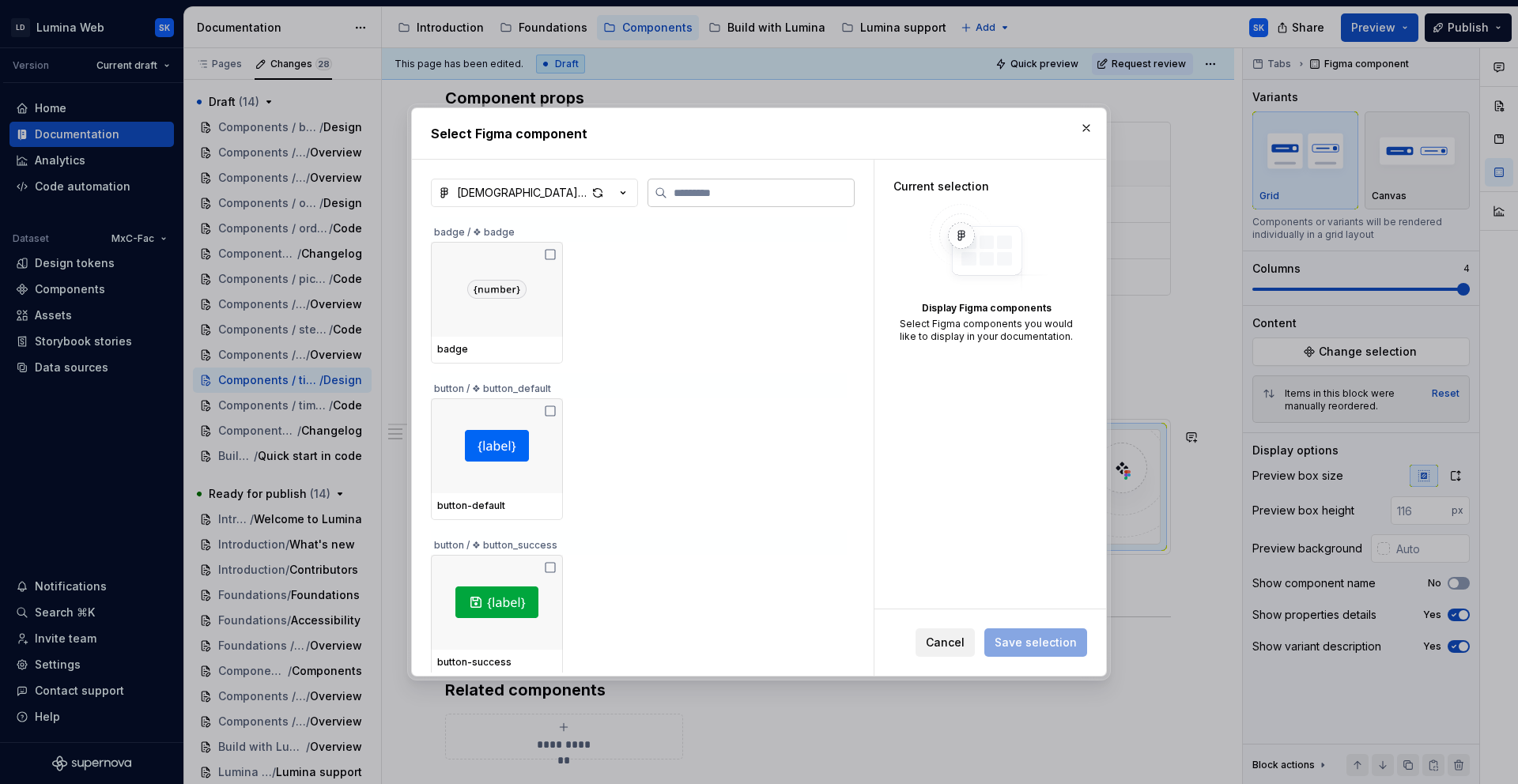
type textarea "*"
type input "****"
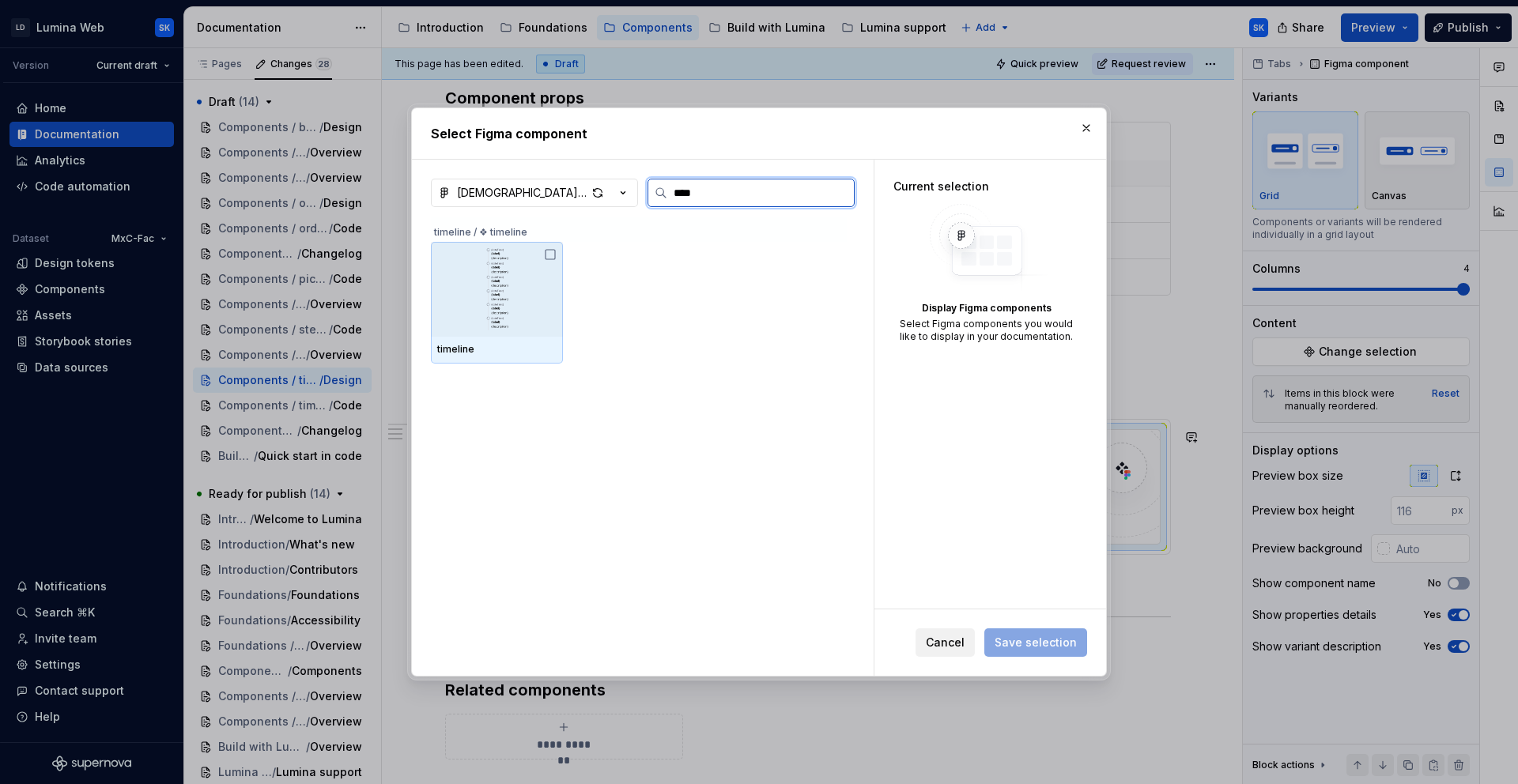
click at [492, 319] on img at bounding box center [497, 289] width 86 height 82
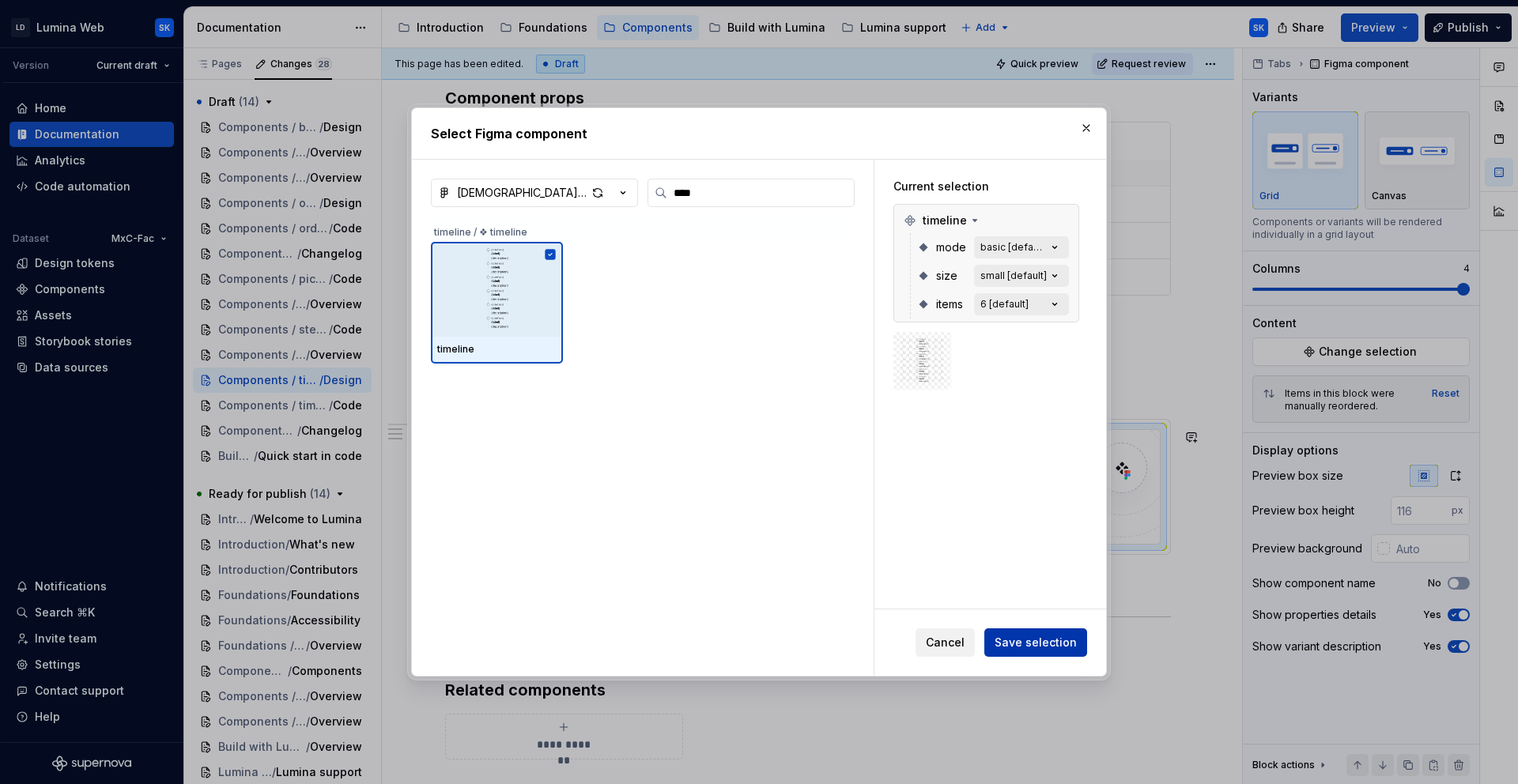
click at [1049, 648] on span "Save selection" at bounding box center [1036, 642] width 82 height 16
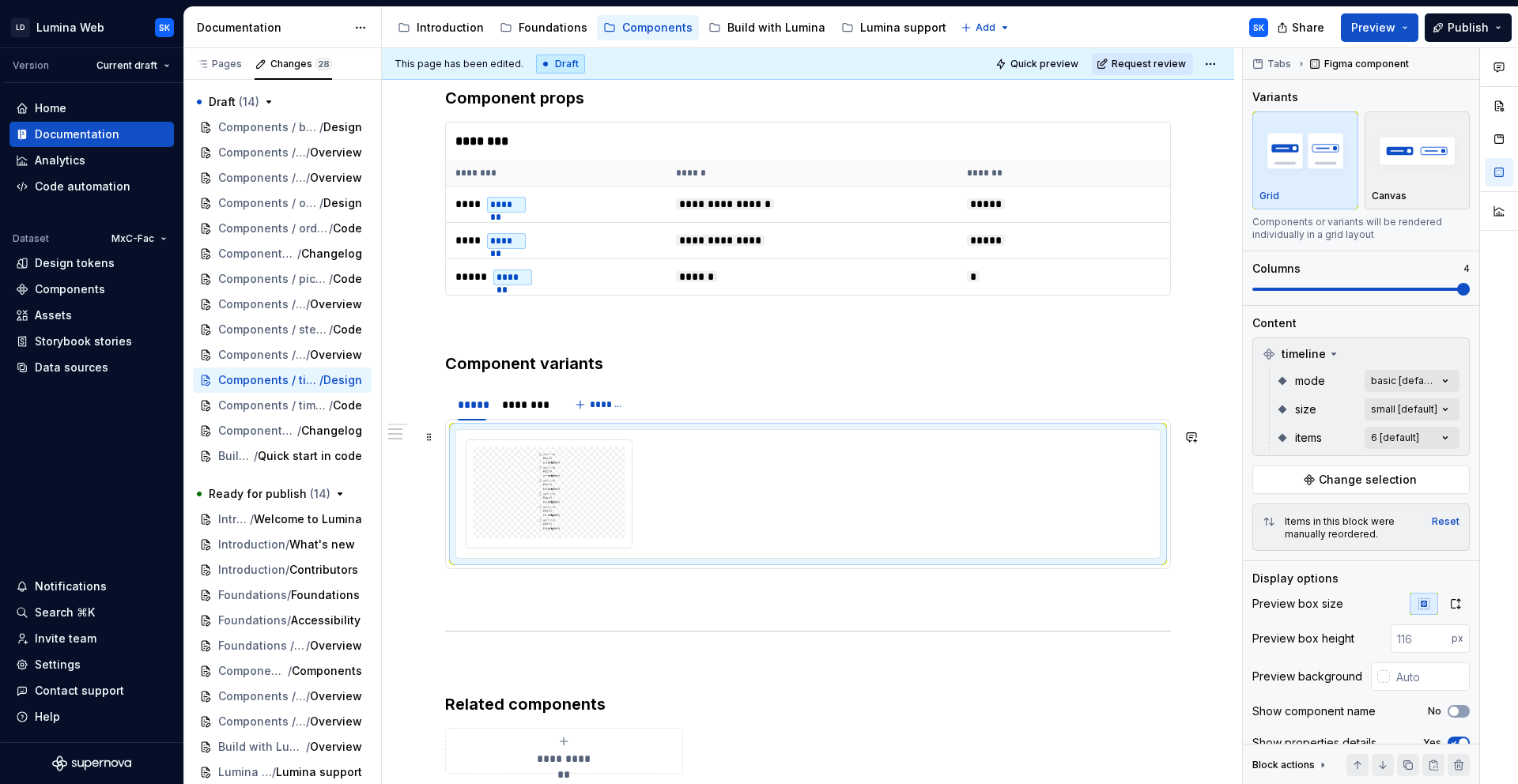
click at [565, 473] on img at bounding box center [548, 492] width 86 height 79
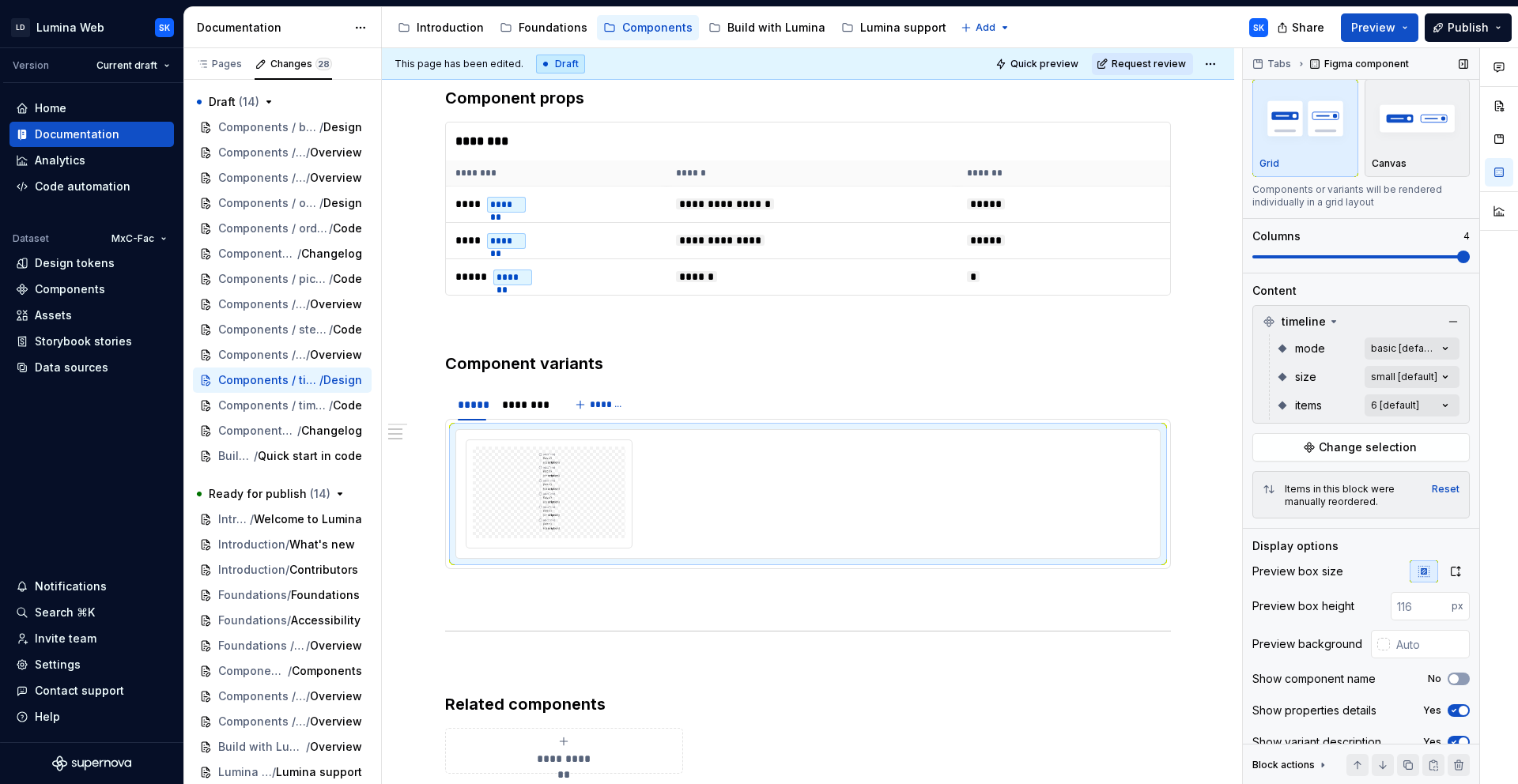
scroll to position [0, 0]
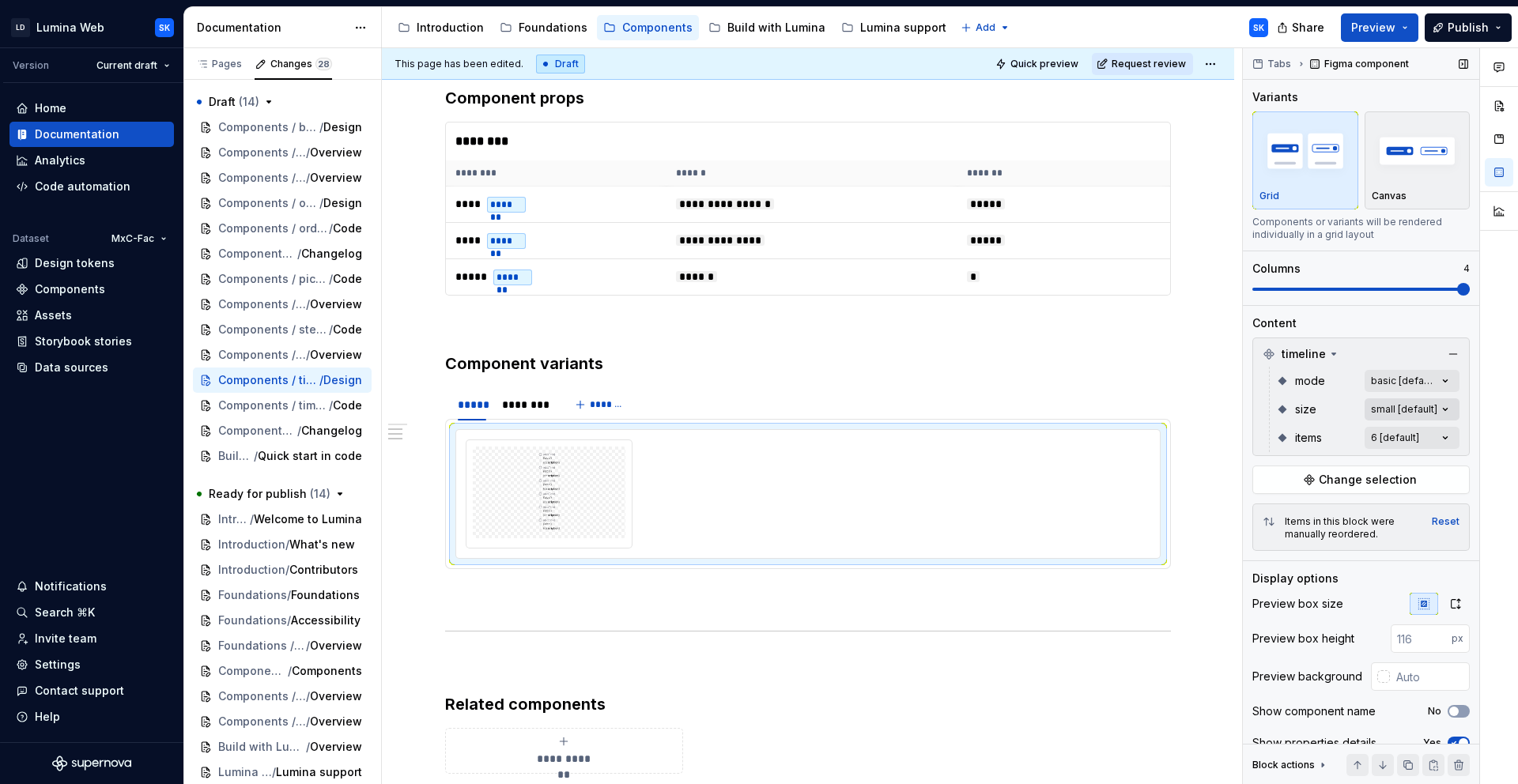
click at [1365, 412] on div "Comments Open comments No comments yet Select ‘Comment’ from the block context …" at bounding box center [1381, 416] width 275 height 737
click at [1365, 435] on button "button" at bounding box center [1439, 437] width 23 height 12
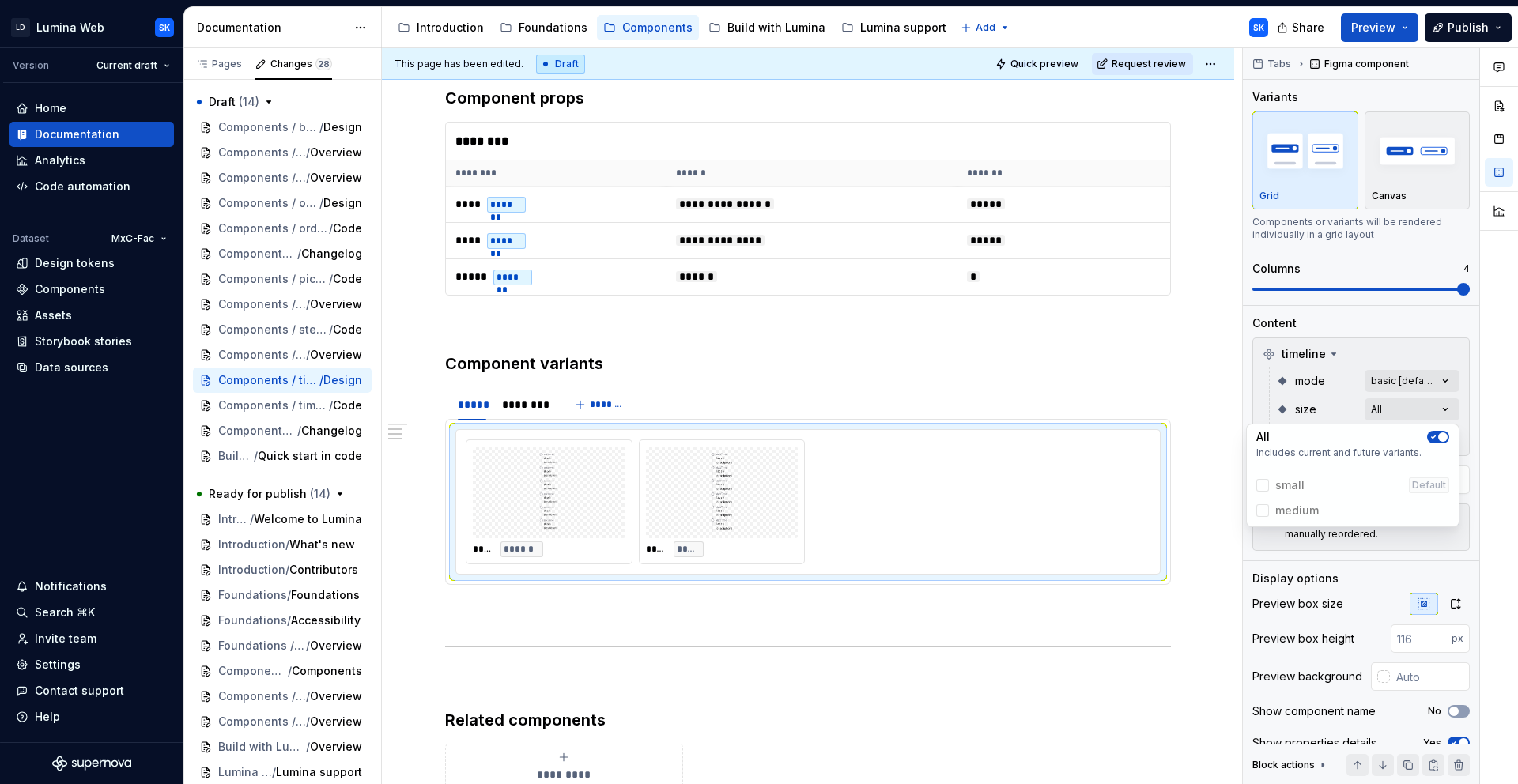
click at [1365, 425] on div at bounding box center [1499, 416] width 38 height 737
click at [1365, 441] on div "Comments Open comments No comments yet Select ‘Comment’ from the block context …" at bounding box center [1381, 416] width 275 height 737
click at [1365, 461] on span "button" at bounding box center [1434, 466] width 9 height 9
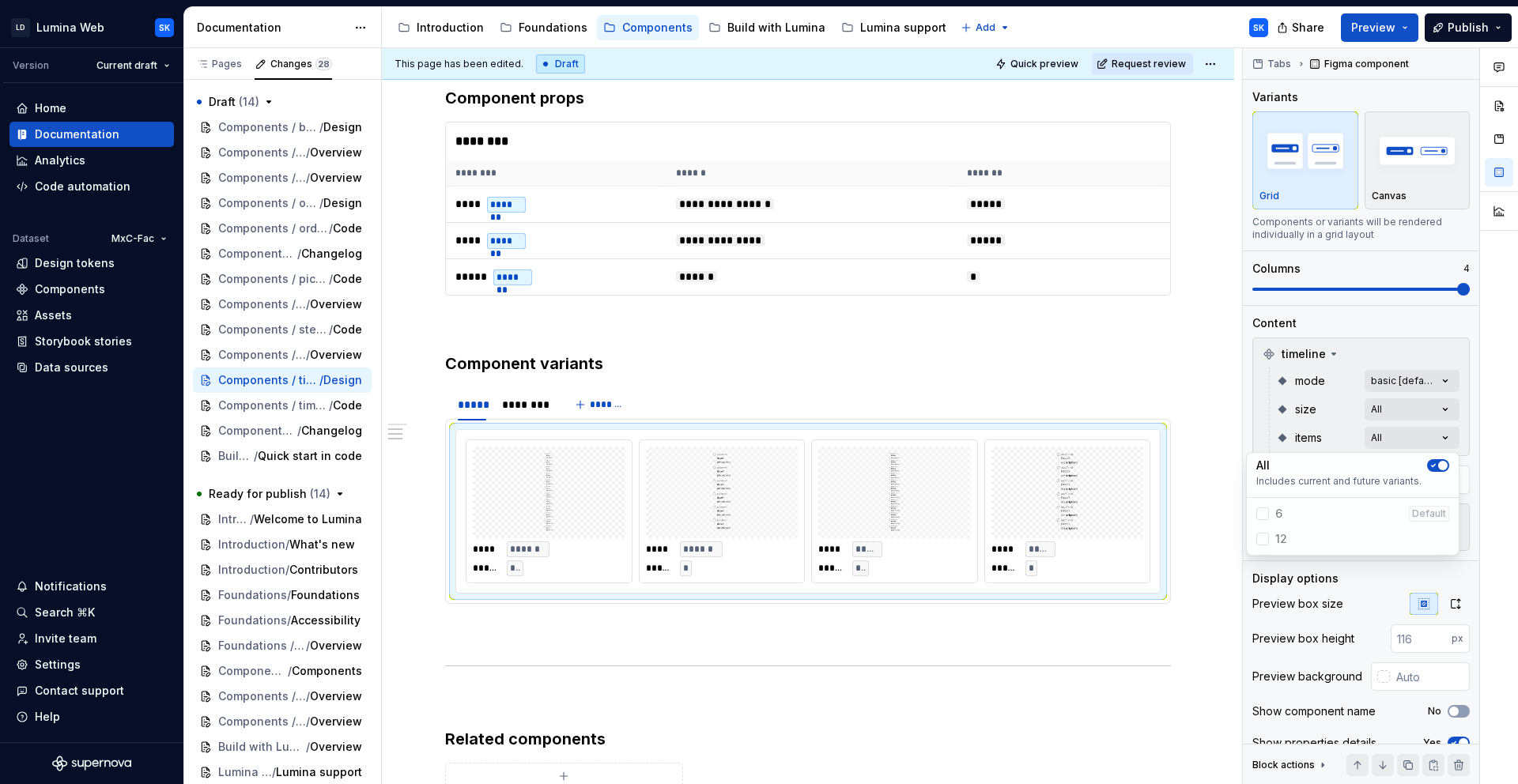
click at [1365, 443] on div at bounding box center [1499, 416] width 38 height 737
click at [1365, 600] on icon "button" at bounding box center [1455, 603] width 12 height 12
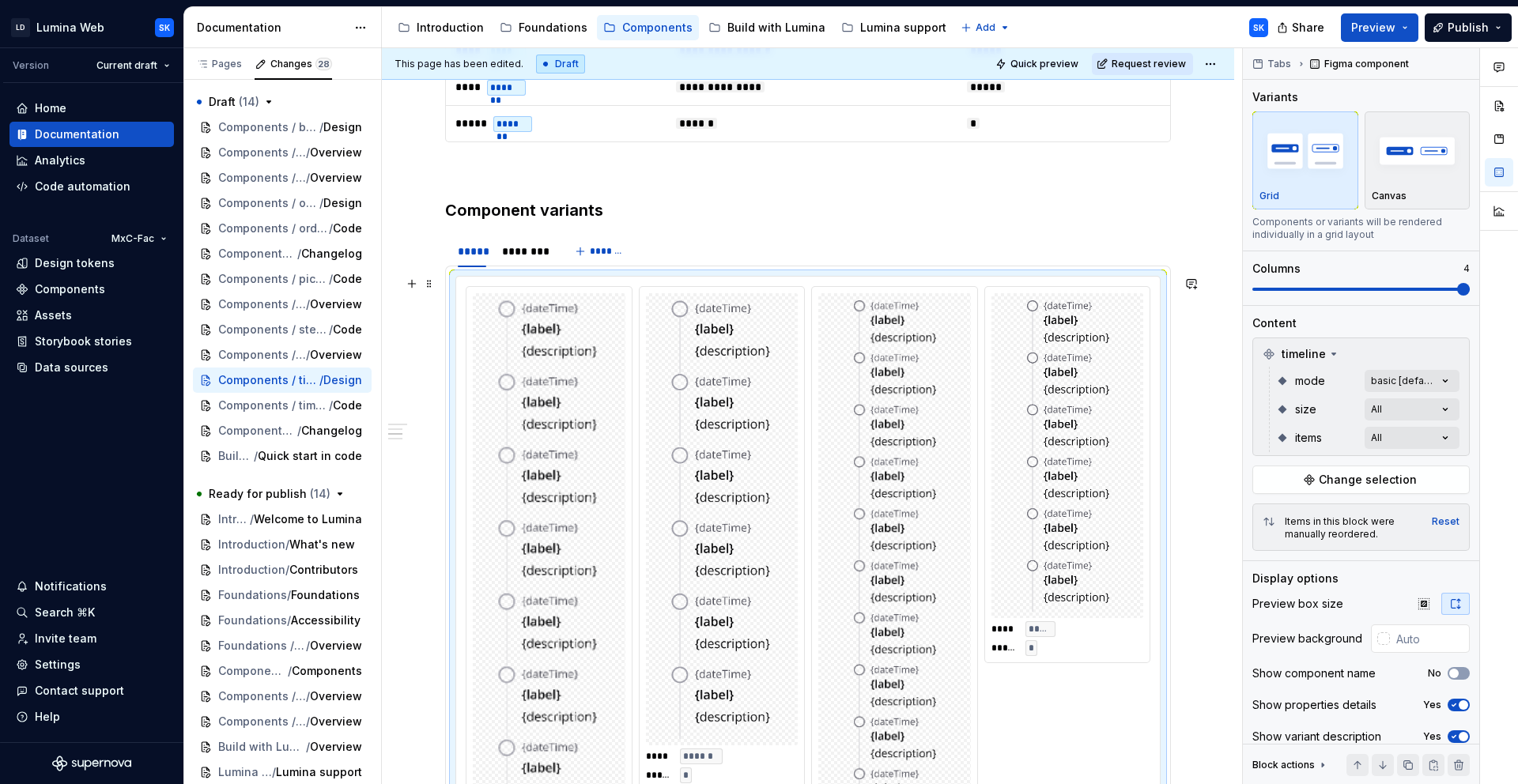
scroll to position [1266, 0]
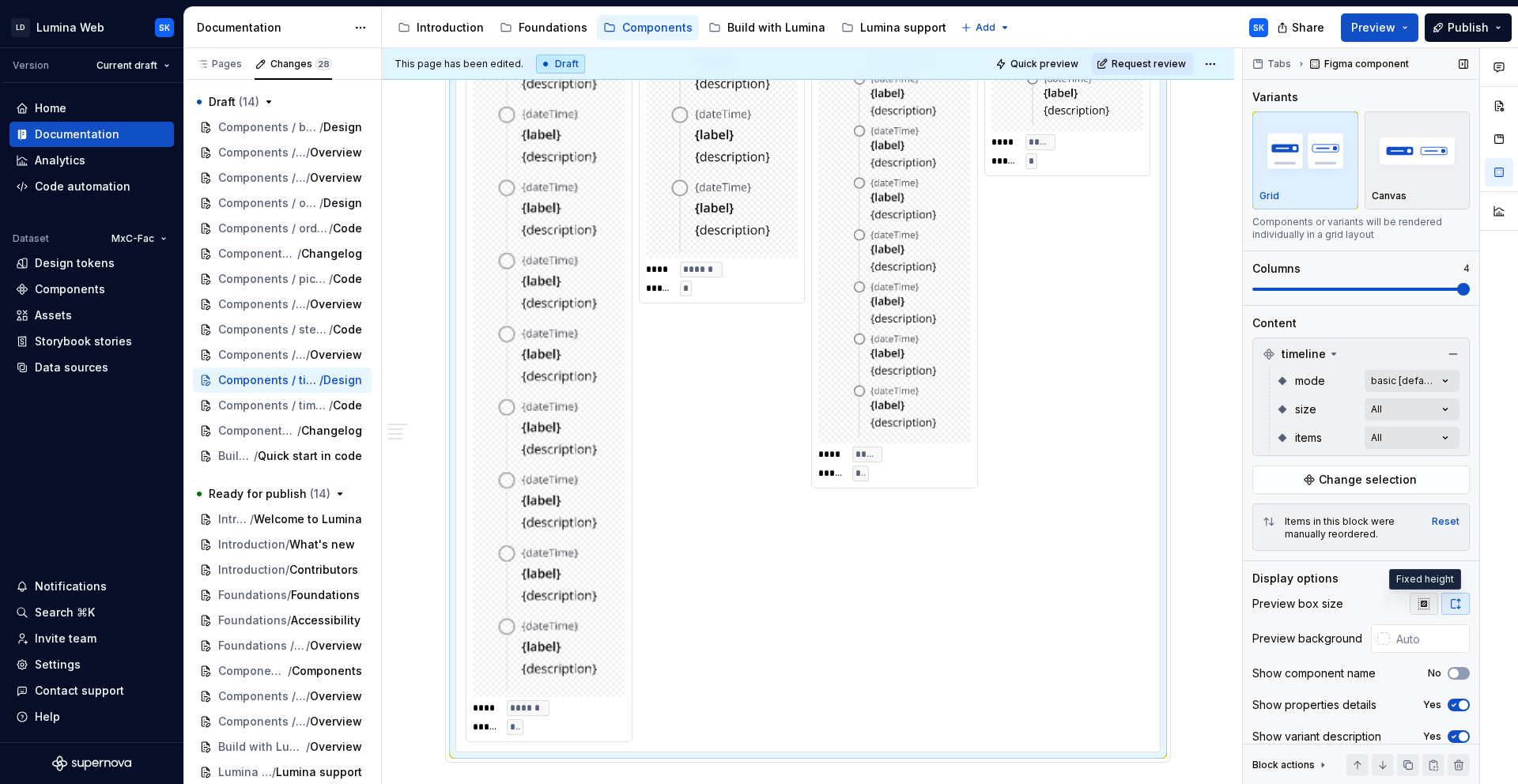
click at [1365, 602] on icon "button" at bounding box center [1424, 603] width 10 height 10
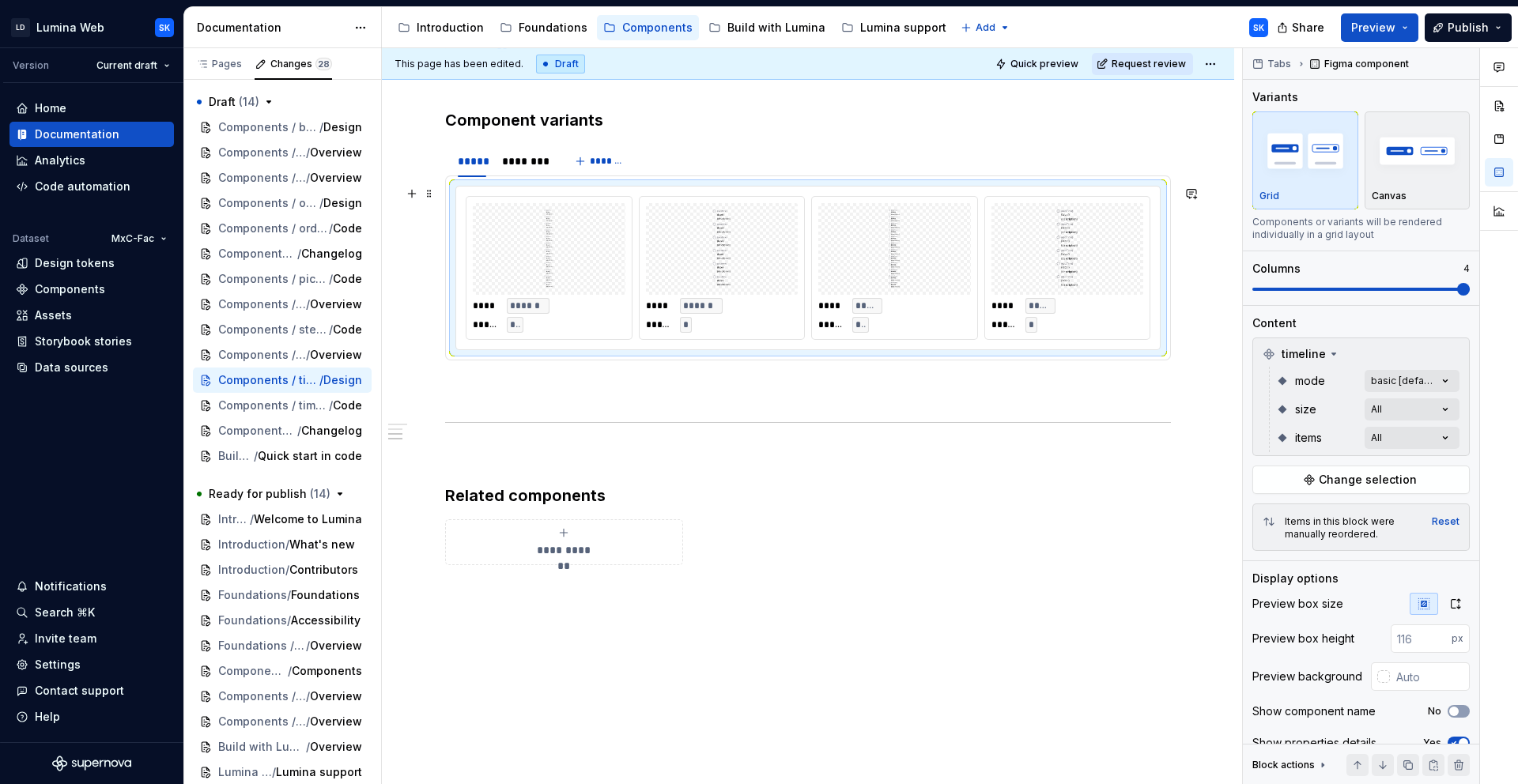
scroll to position [782, 0]
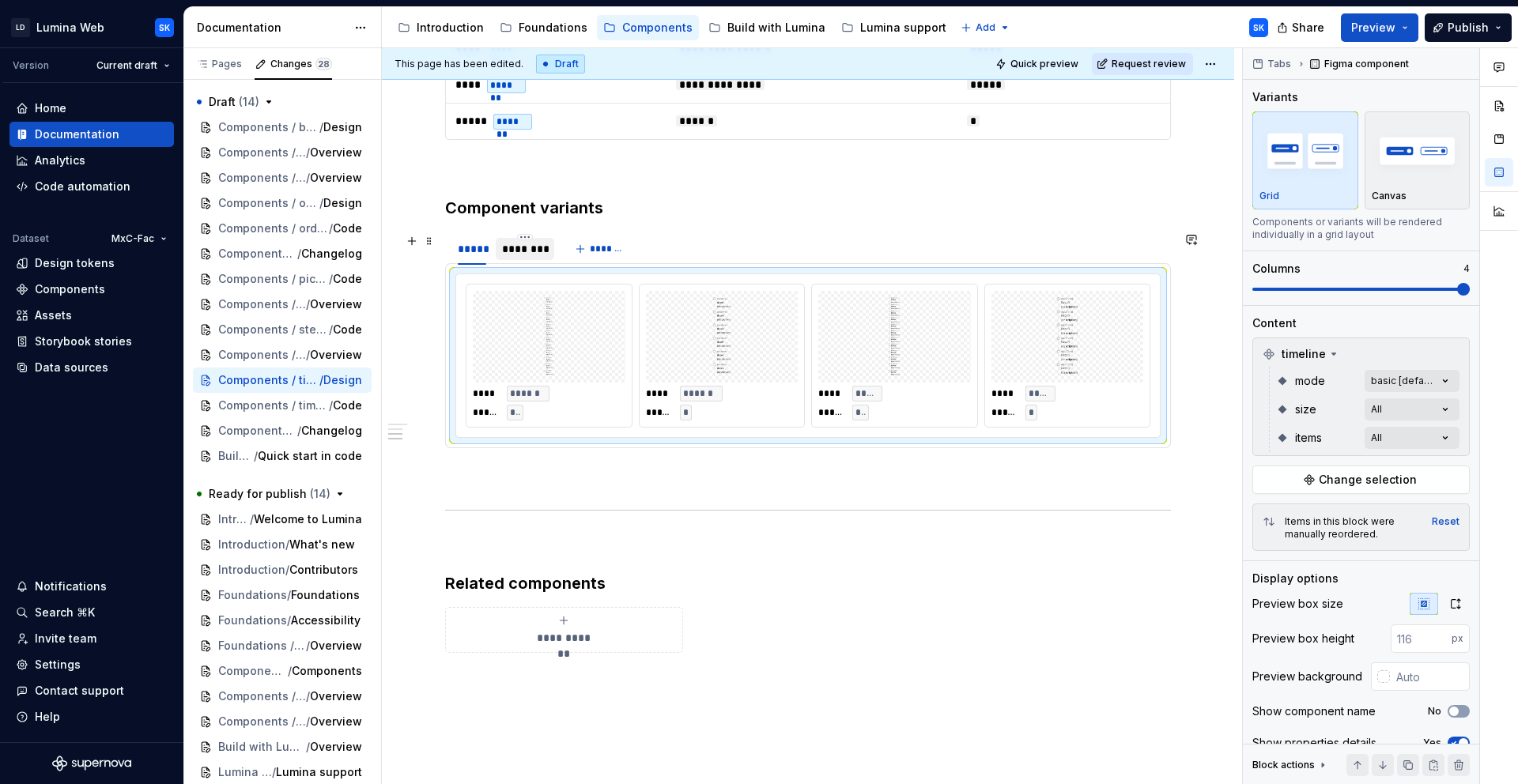
click at [527, 248] on div "********" at bounding box center [525, 248] width 46 height 16
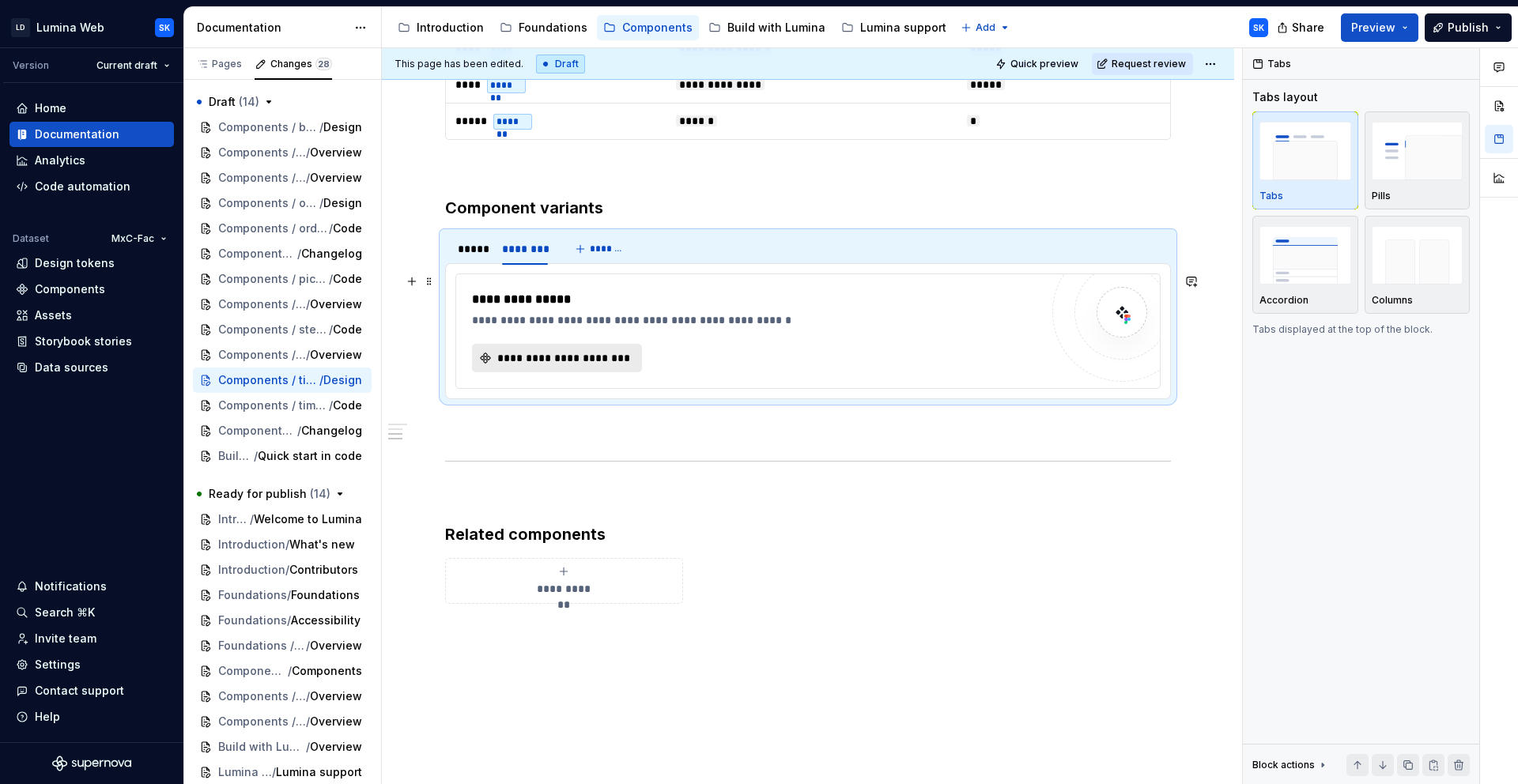
click at [569, 352] on span "**********" at bounding box center [563, 358] width 137 height 16
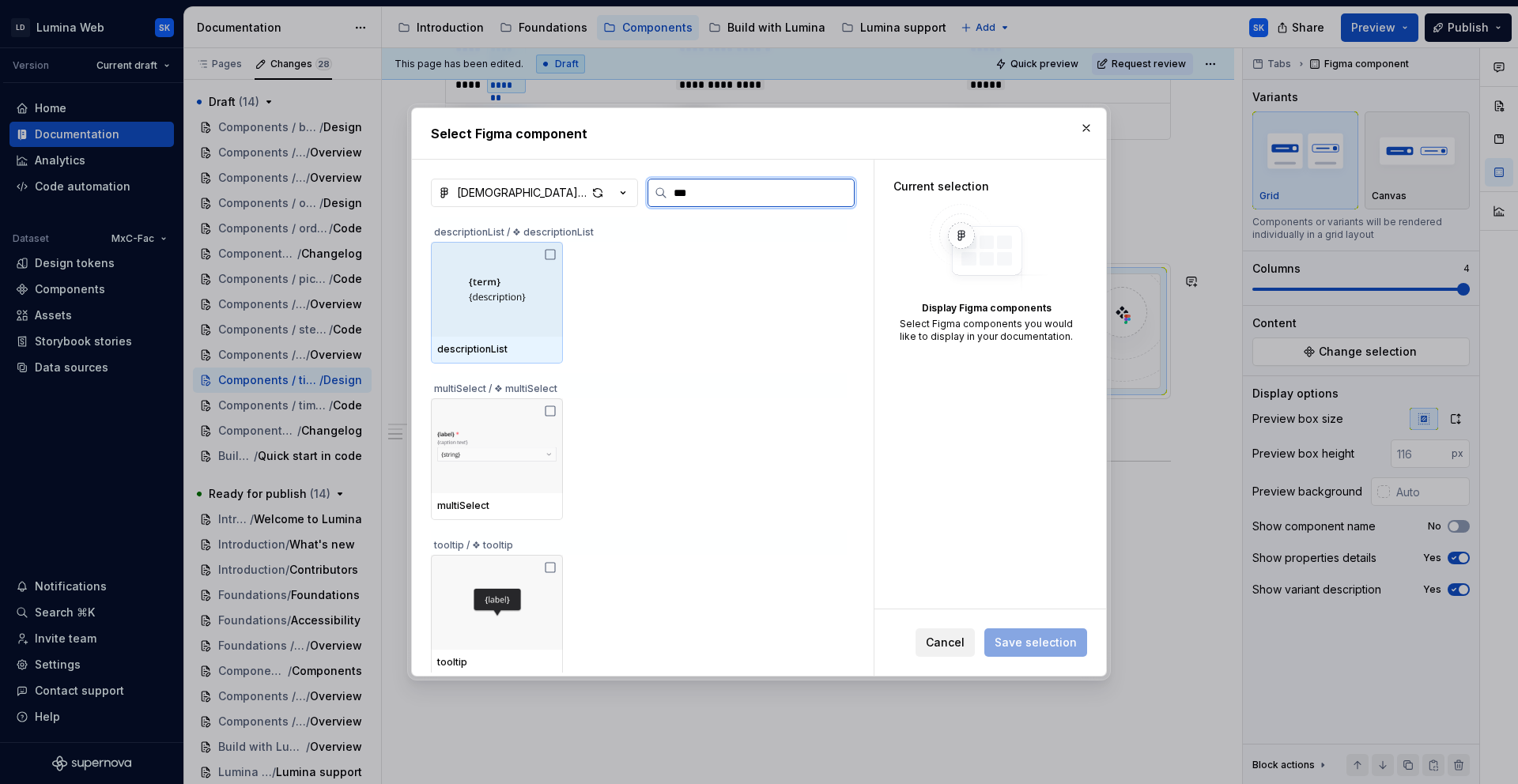
type input "****"
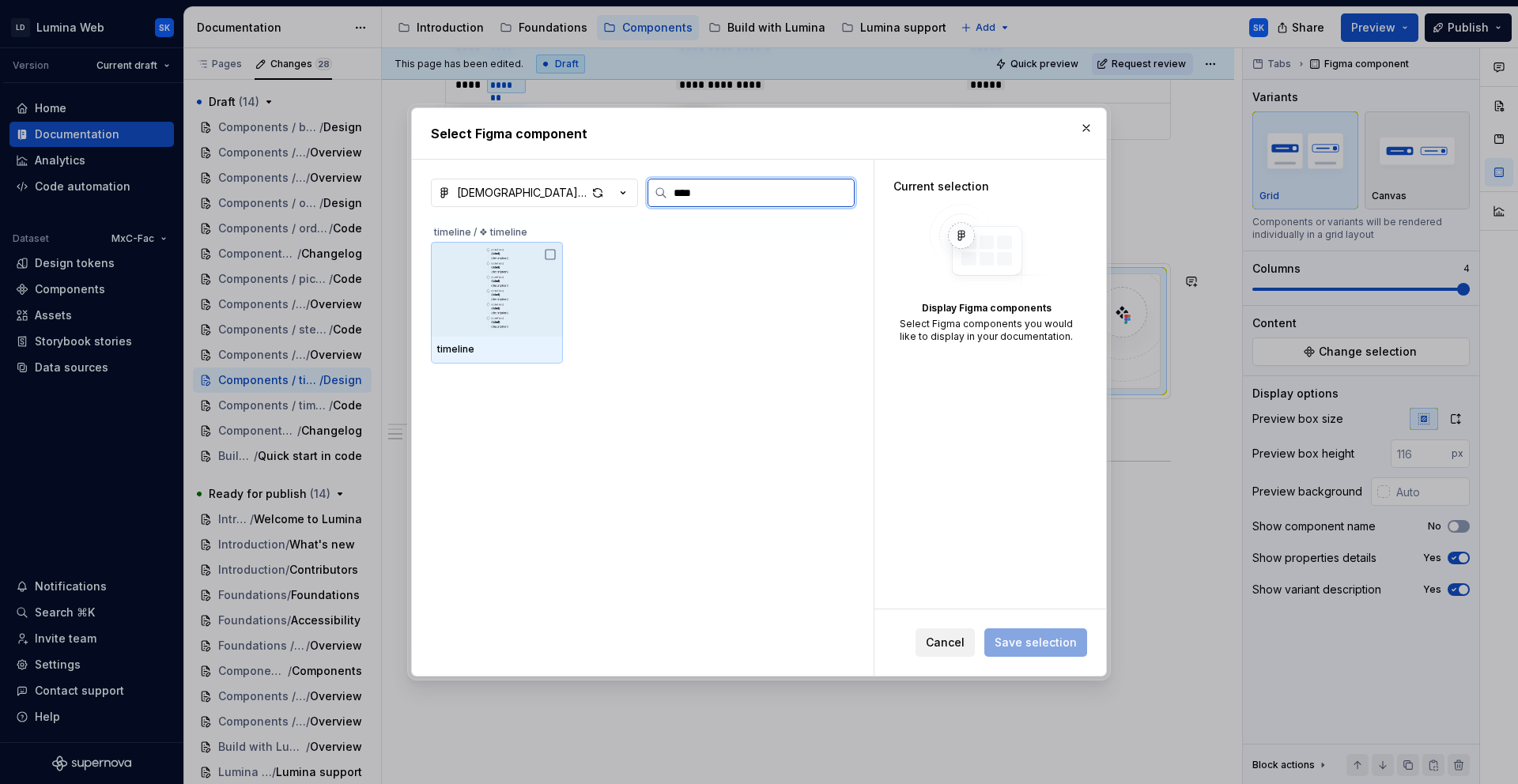
click at [518, 274] on img at bounding box center [497, 289] width 86 height 82
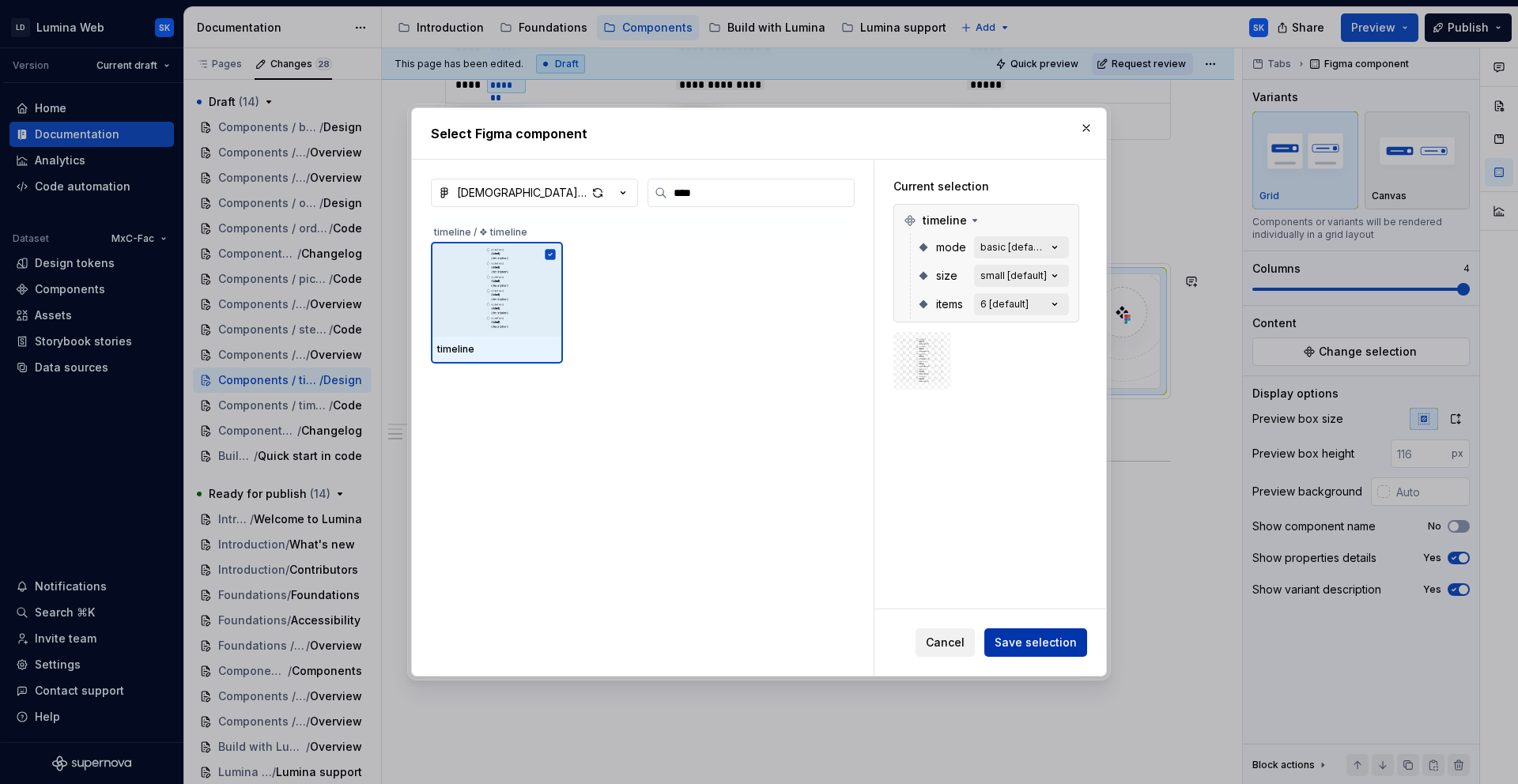
click at [1030, 632] on button "Save selection" at bounding box center [1036, 643] width 103 height 28
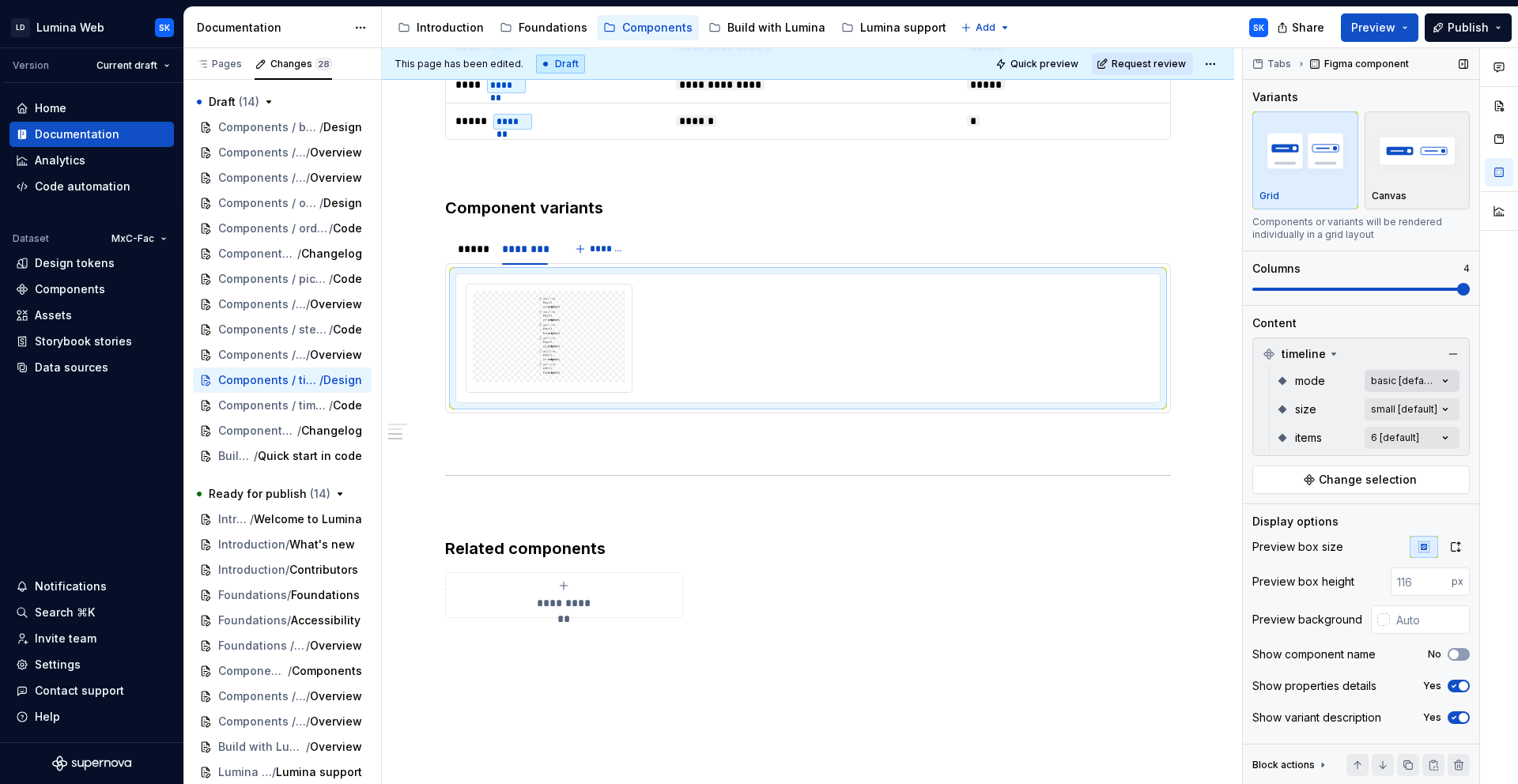
click at [1365, 384] on div "Comments Open comments No comments yet Select ‘Comment’ from the block context …" at bounding box center [1381, 416] width 275 height 737
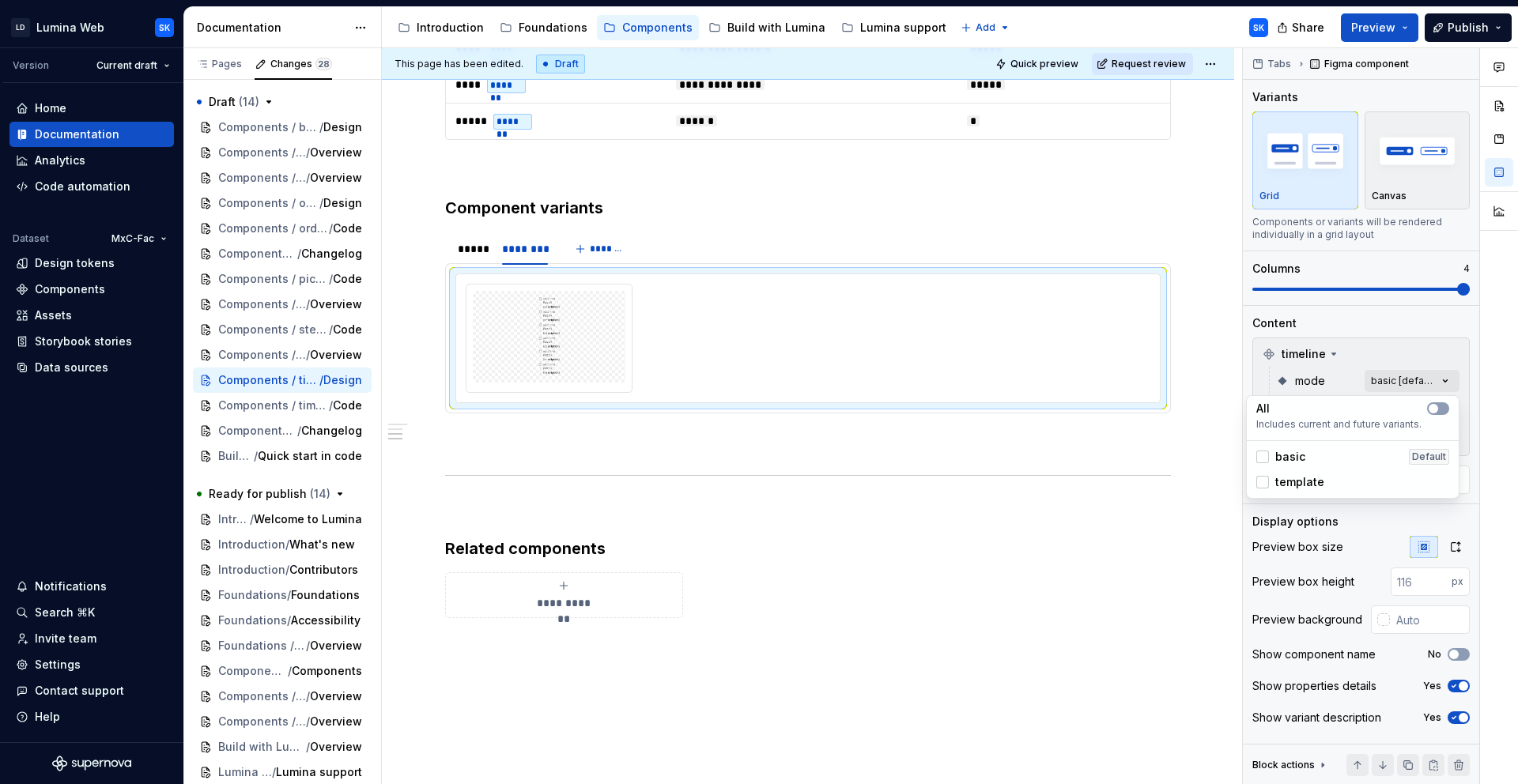
click at [1303, 477] on span "template" at bounding box center [1300, 482] width 49 height 16
click at [1365, 449] on div at bounding box center [1499, 416] width 38 height 737
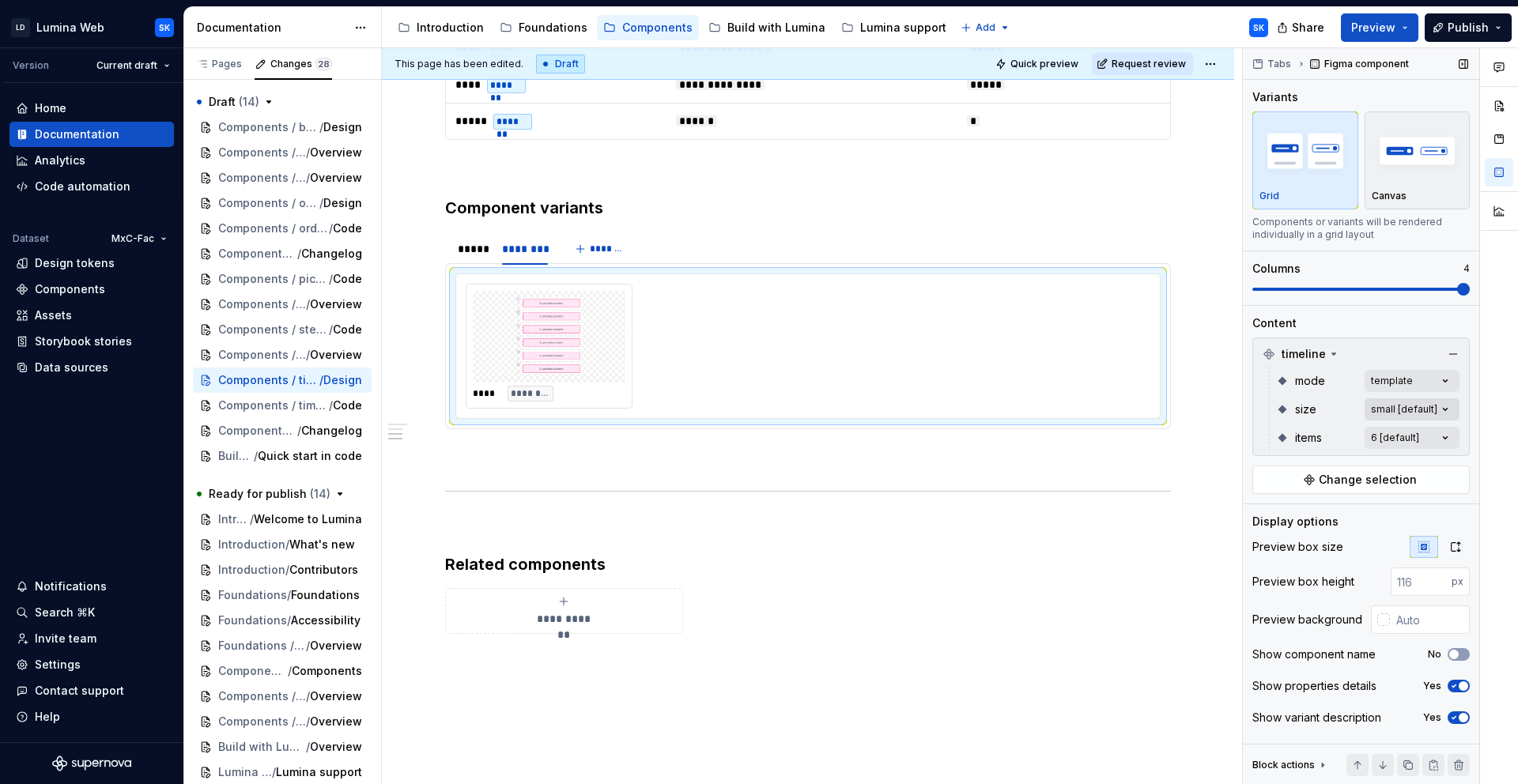
click at [1365, 406] on div "Comments Open comments No comments yet Select ‘Comment’ from the block context …" at bounding box center [1381, 416] width 275 height 737
click at [1365, 440] on span "button" at bounding box center [1434, 437] width 9 height 9
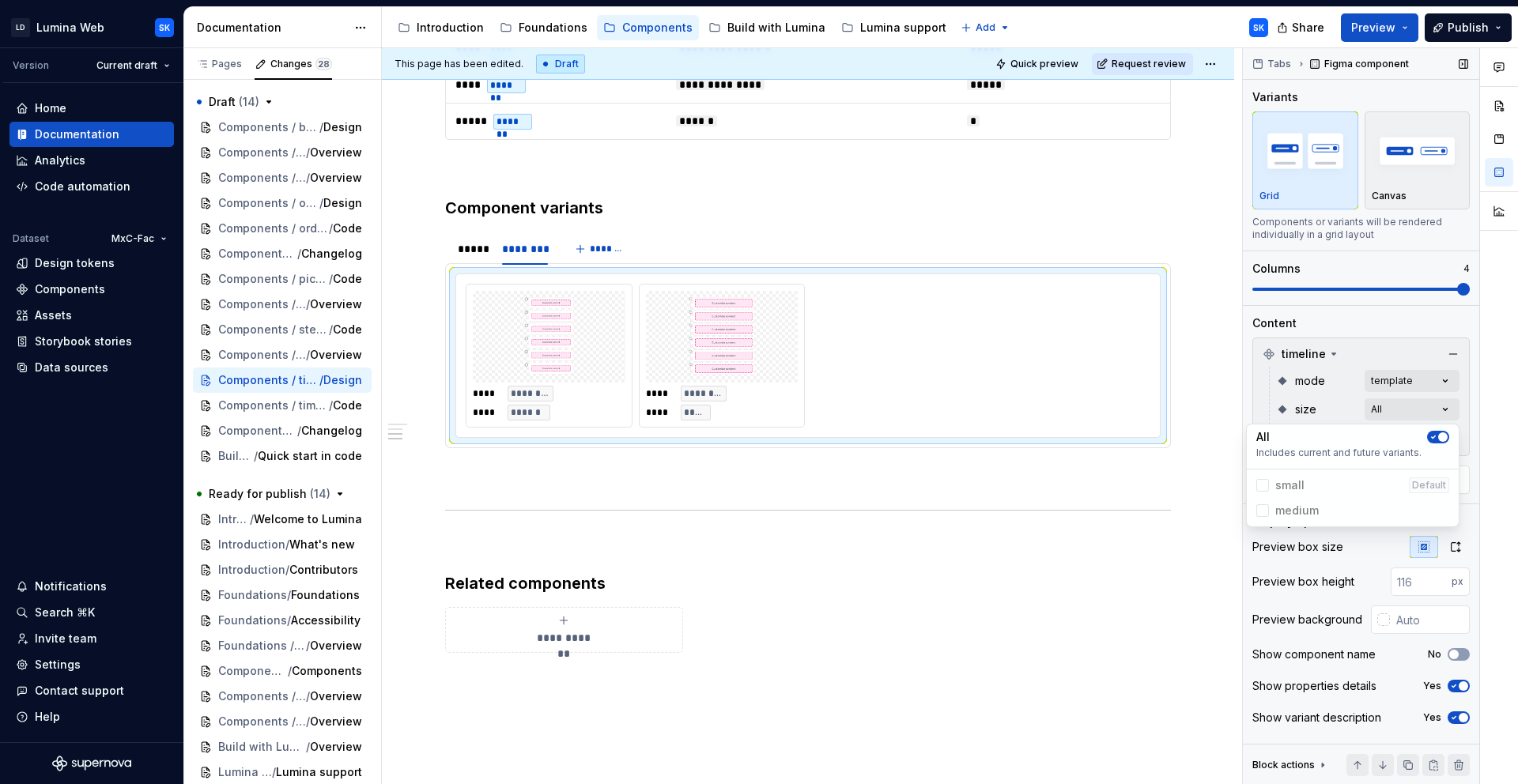
click at [1365, 431] on div at bounding box center [1499, 416] width 38 height 737
click at [1365, 437] on div "Comments Open comments No comments yet Select ‘Comment’ from the block context …" at bounding box center [1381, 416] width 275 height 737
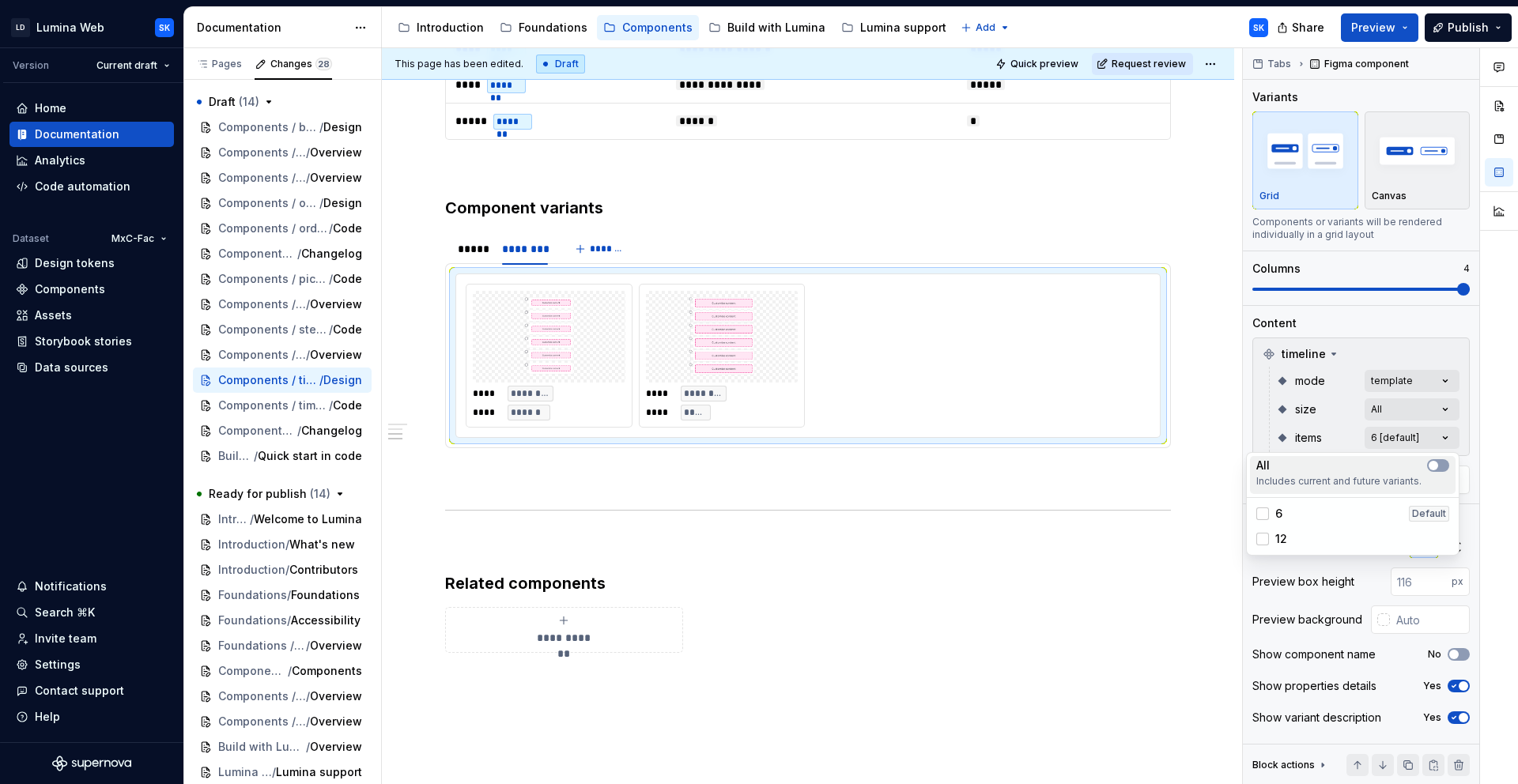
click at [1365, 467] on button "button" at bounding box center [1439, 465] width 23 height 12
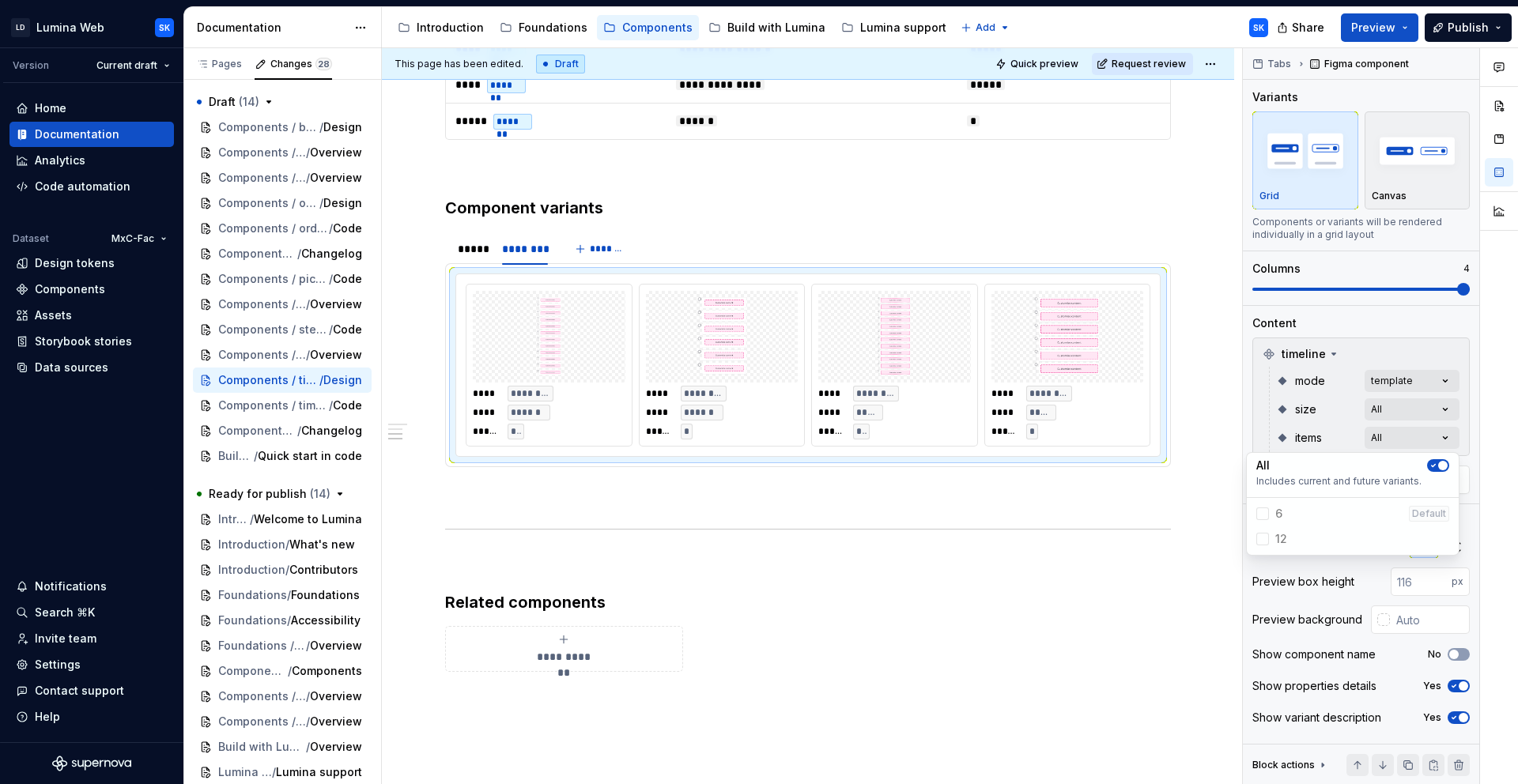
click at [1365, 456] on div at bounding box center [1499, 416] width 38 height 737
click at [1365, 549] on icon "button" at bounding box center [1456, 547] width 8 height 9
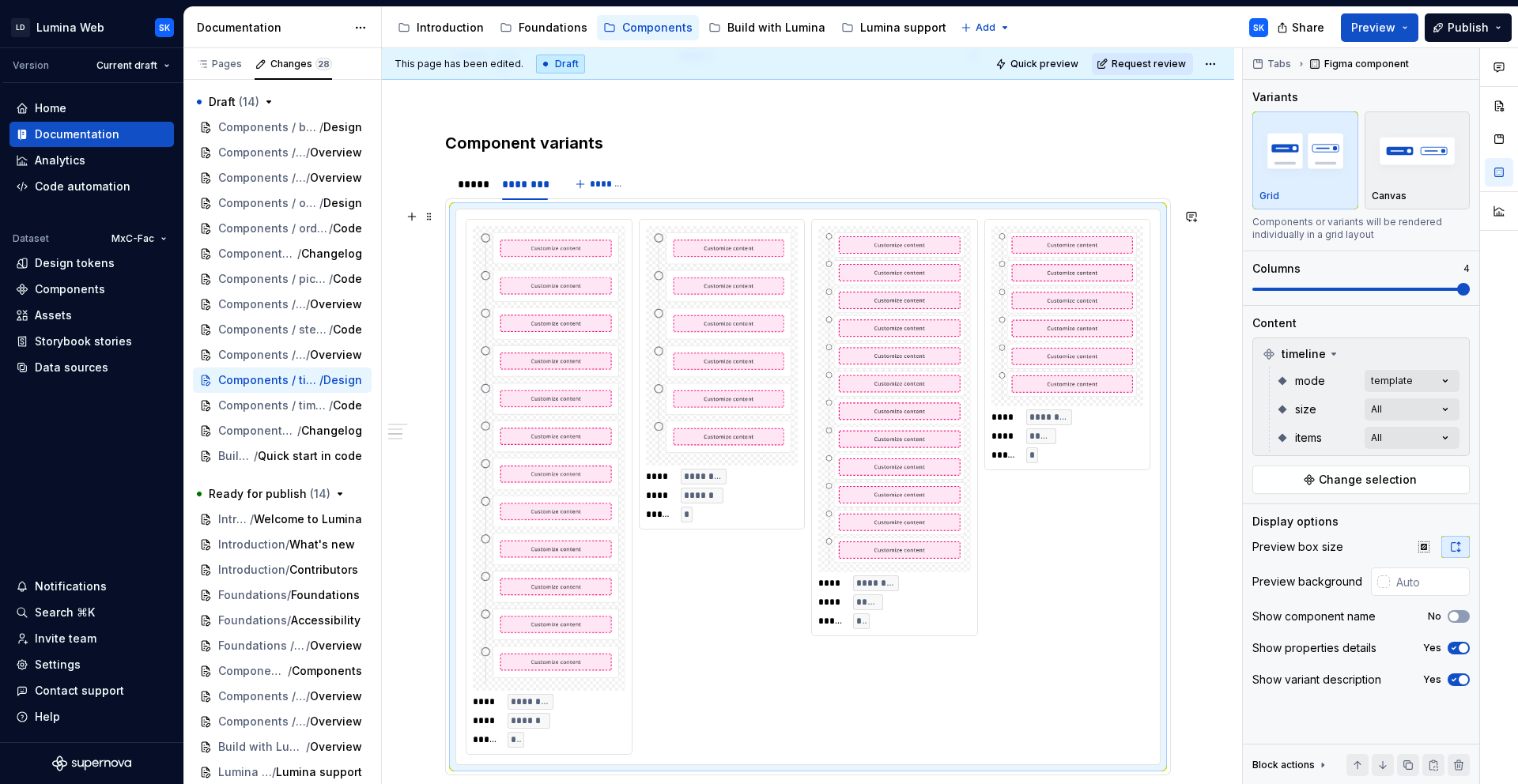
scroll to position [770, 0]
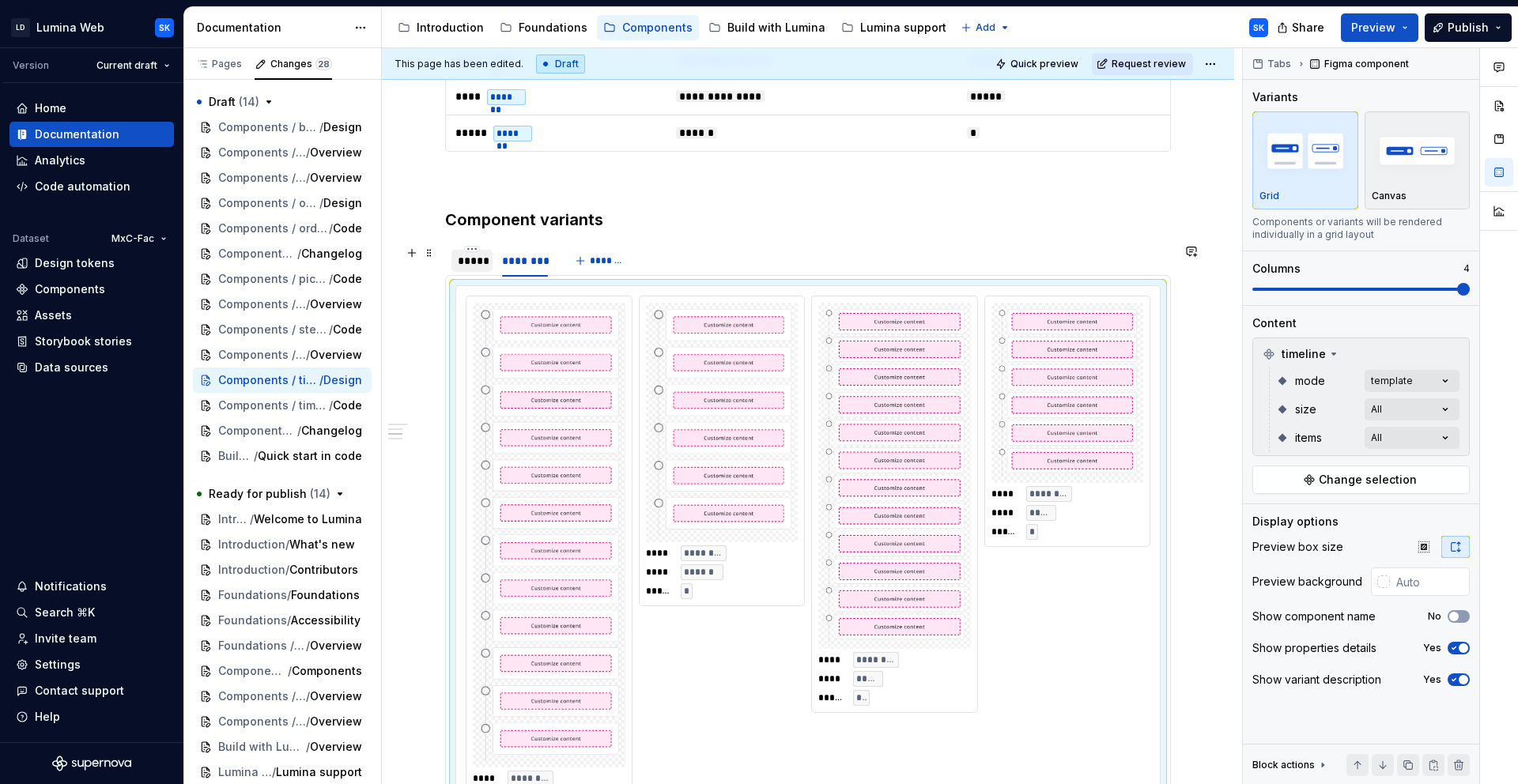
click at [472, 264] on div "*****" at bounding box center [472, 261] width 28 height 16
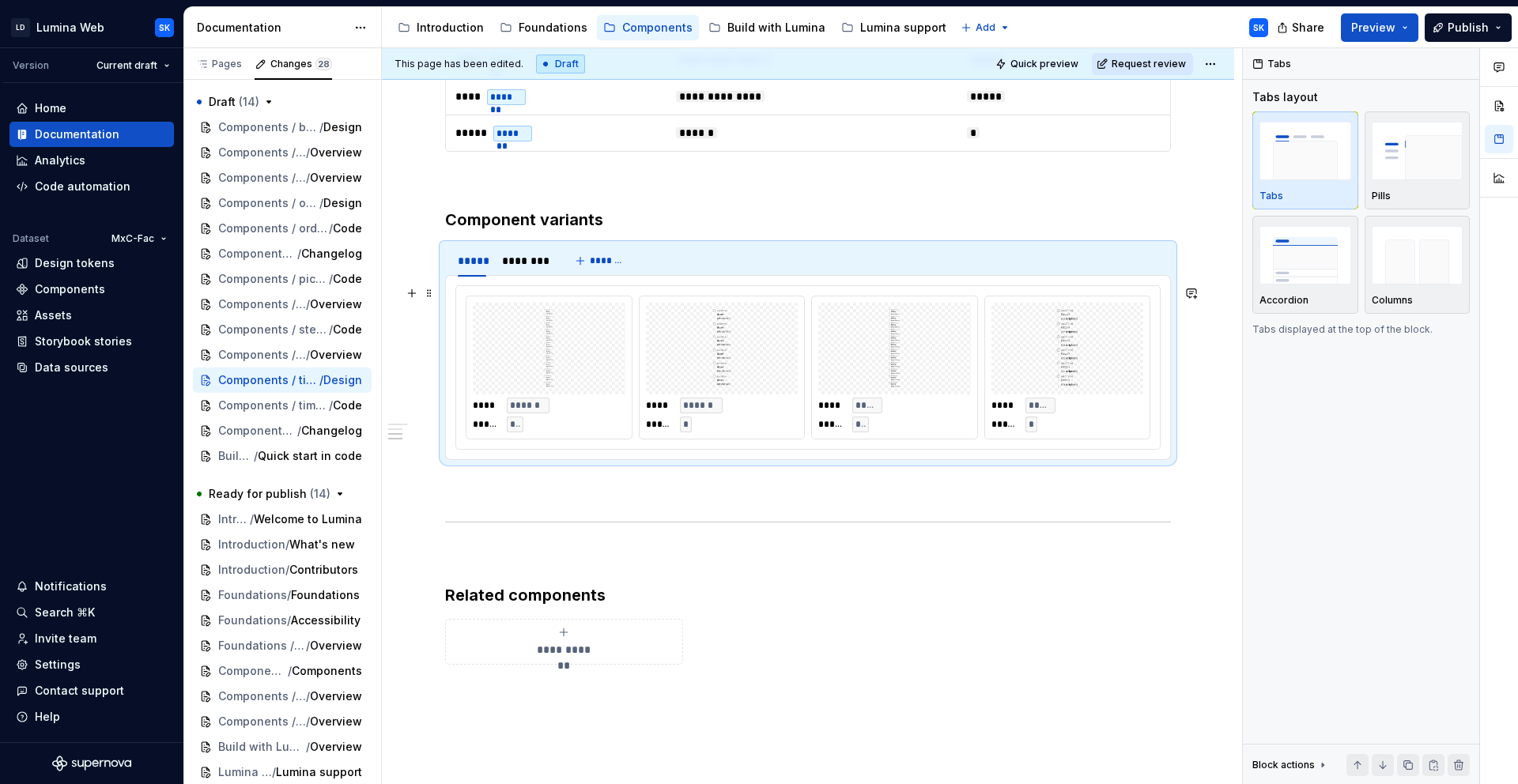
click at [941, 285] on div "**** ****** ***** ** **** ****** ***** * **** ***** ***** ** **** ***** ***** *" at bounding box center [808, 367] width 705 height 165
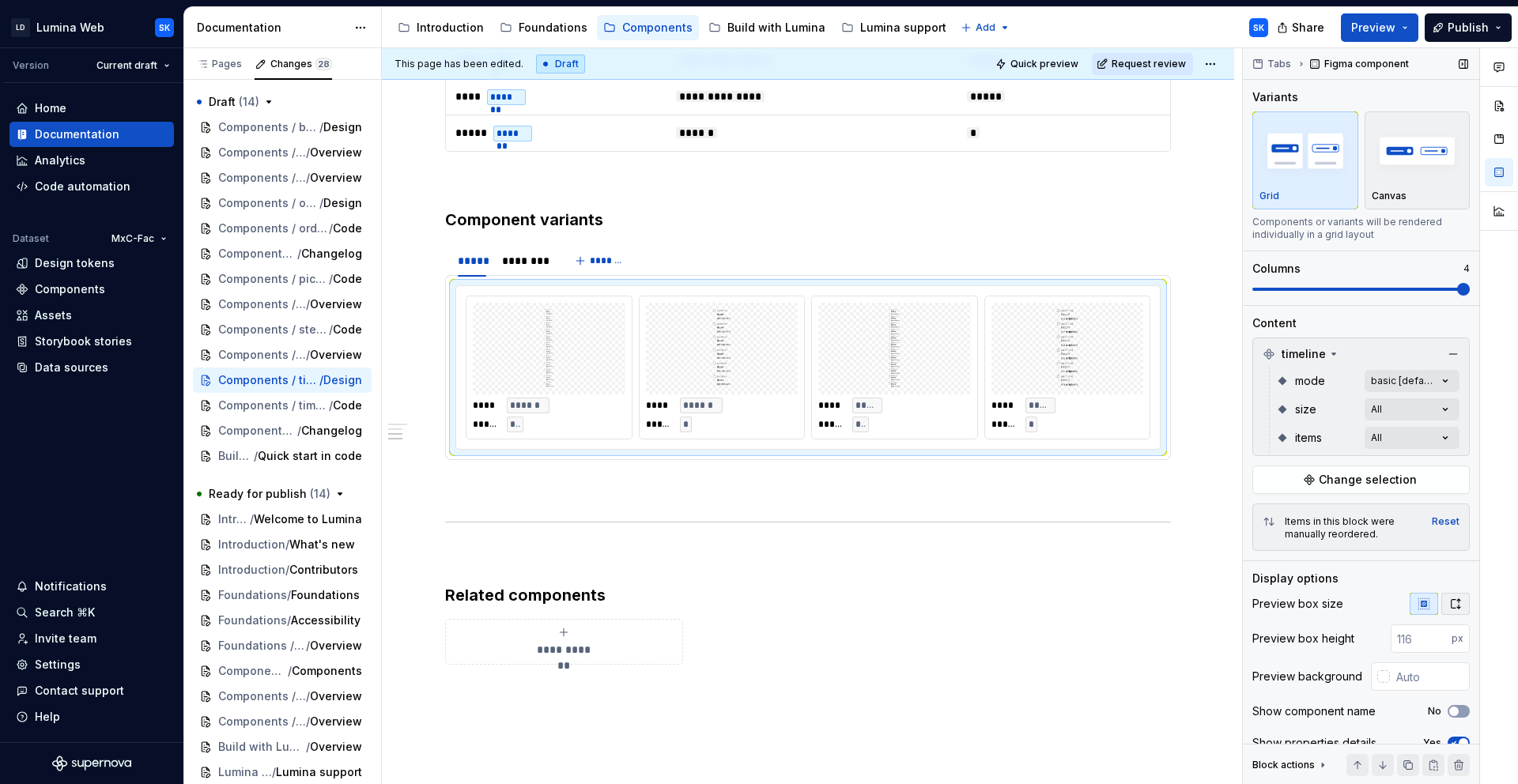
click at [1365, 602] on icon "button" at bounding box center [1455, 603] width 12 height 12
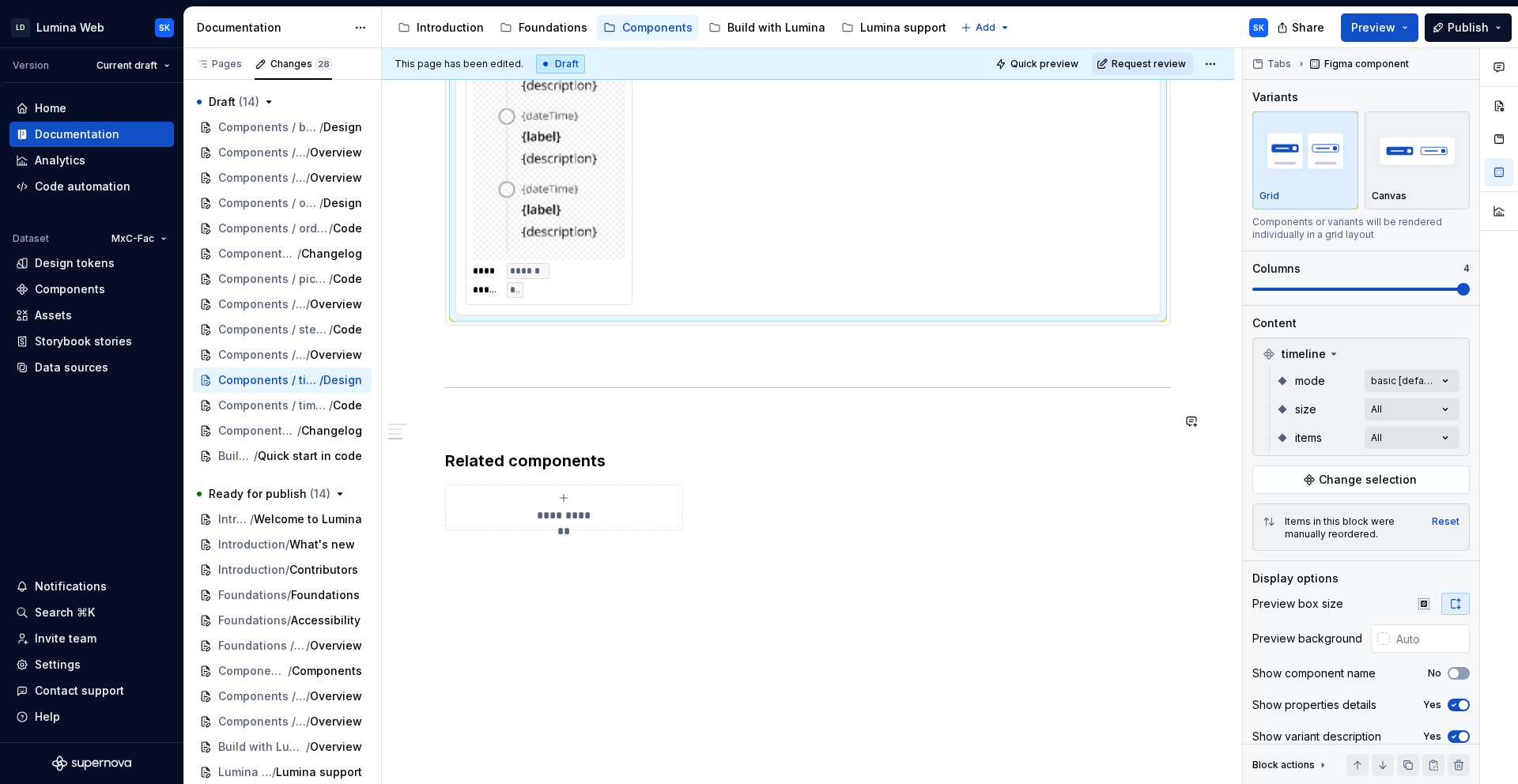
scroll to position [1693, 0]
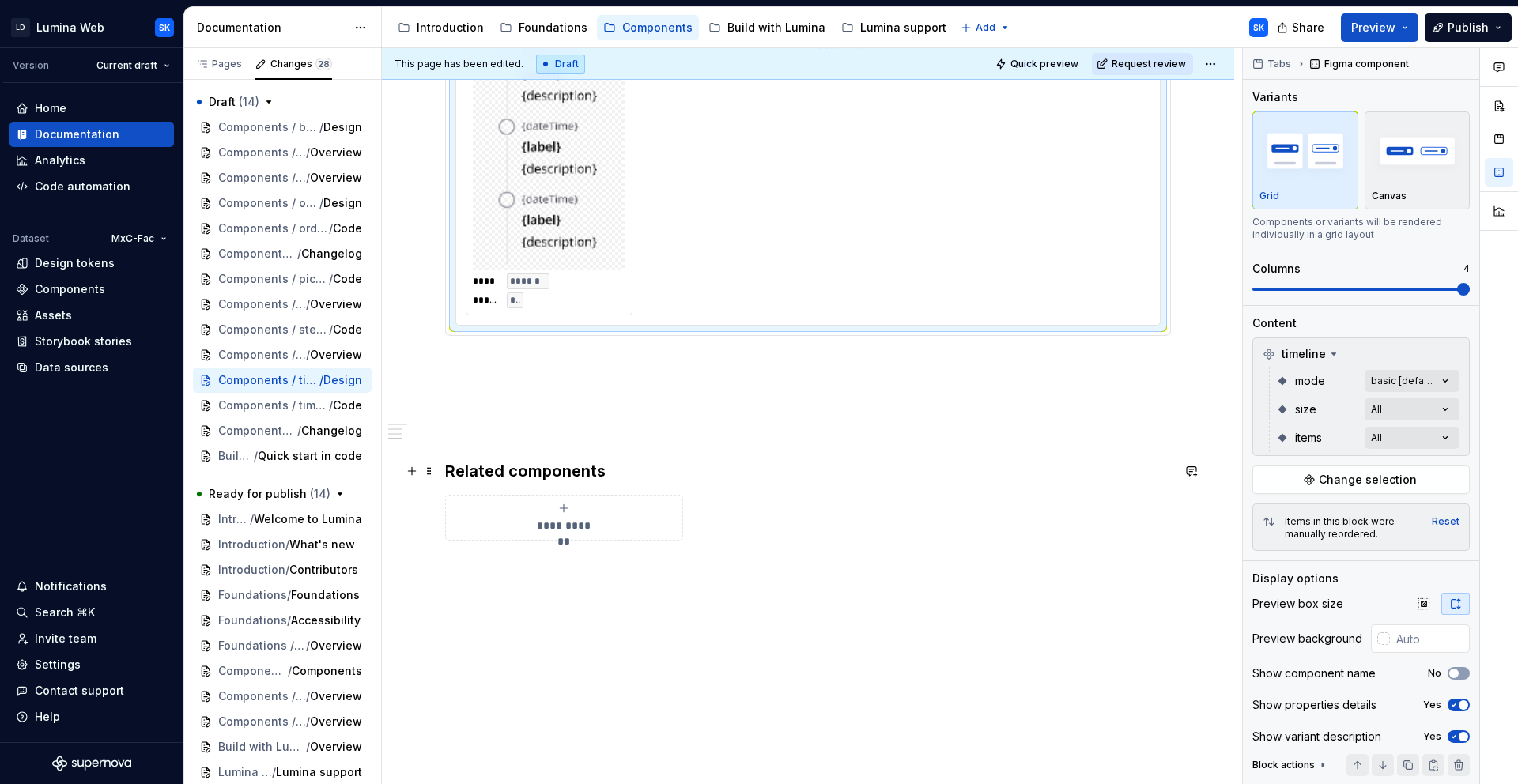
click at [605, 469] on h3 "Related components" at bounding box center [808, 472] width 726 height 23
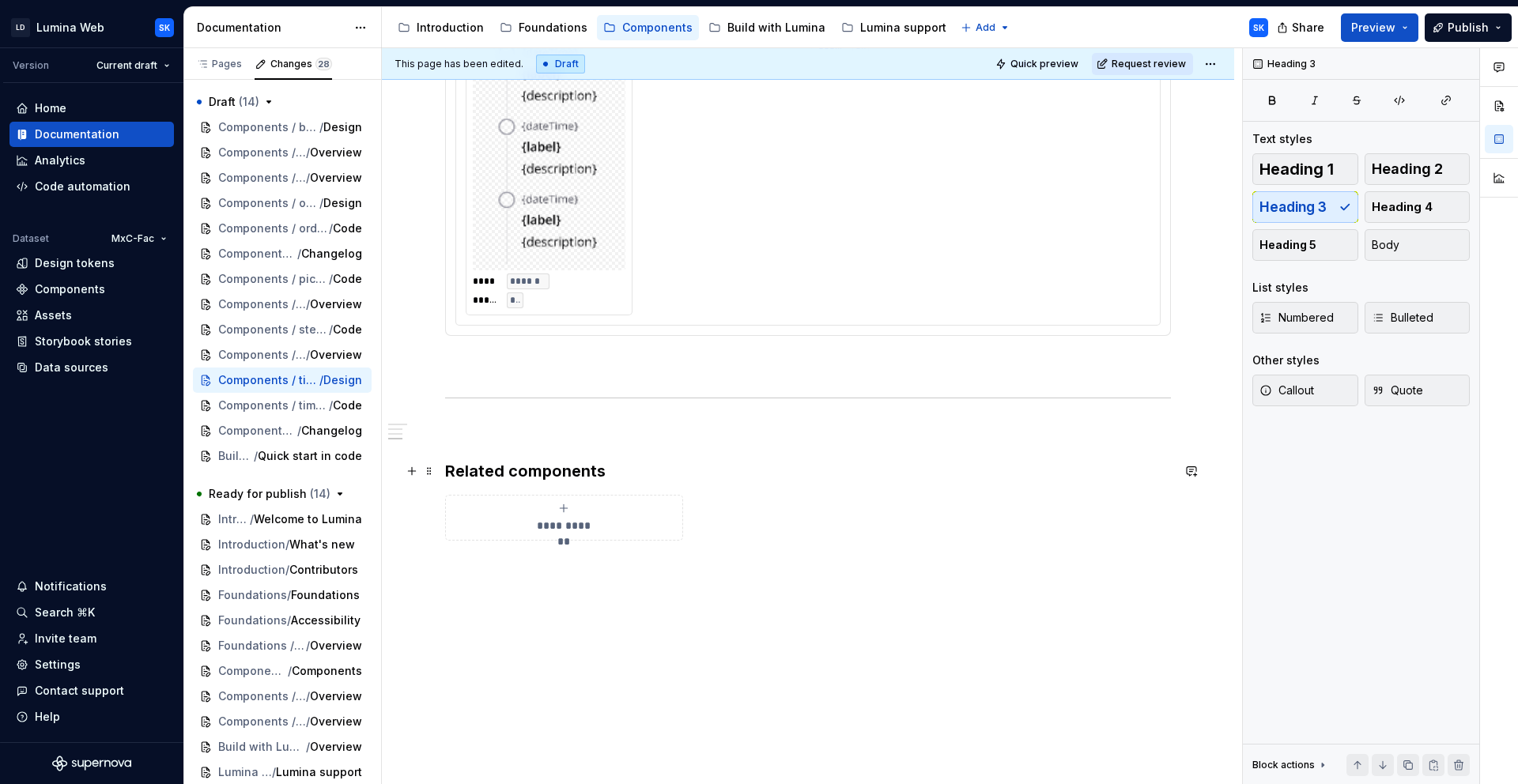
click at [669, 481] on h3 "Related components" at bounding box center [808, 472] width 726 height 23
click at [706, 517] on div "**********" at bounding box center [808, 518] width 726 height 46
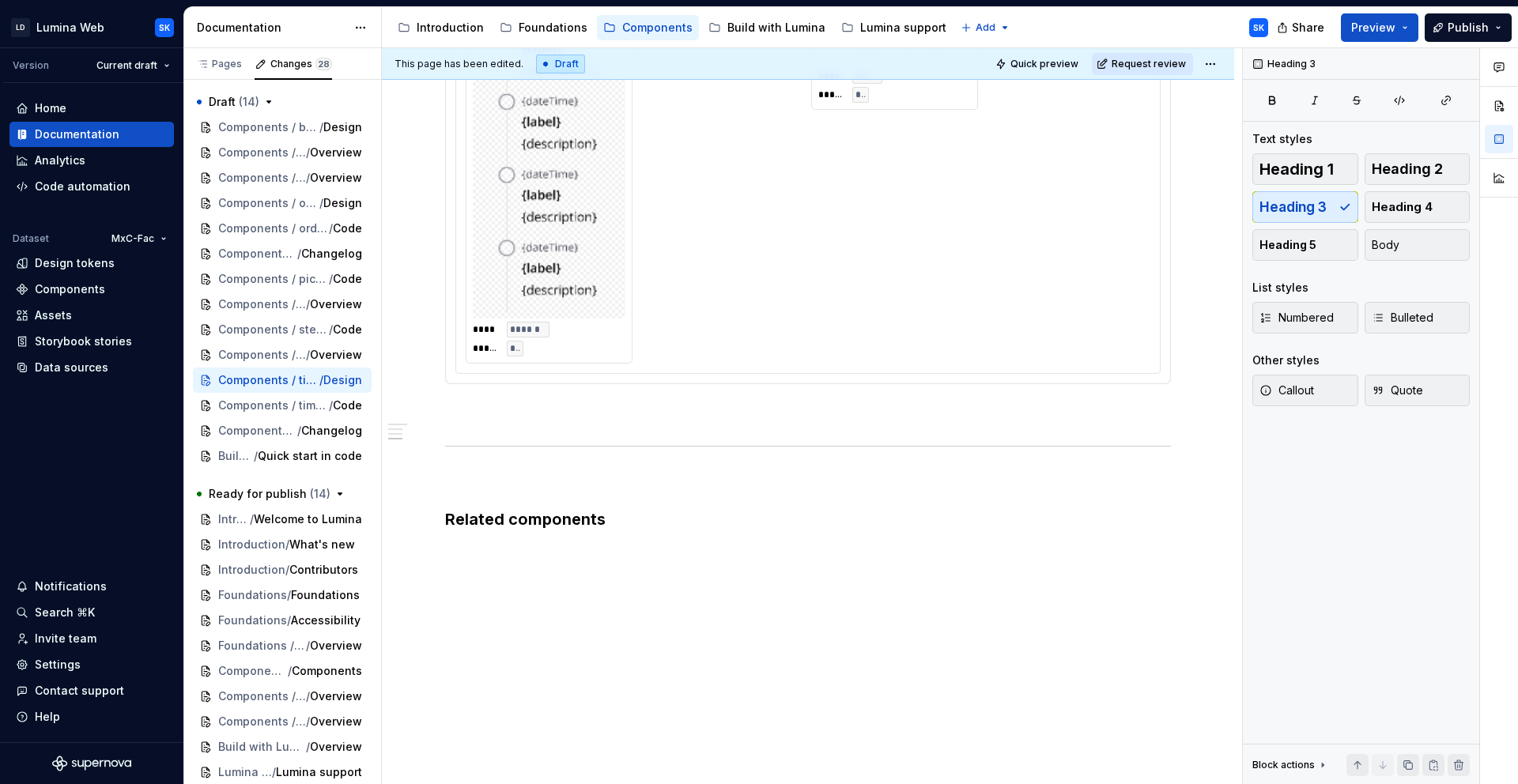
scroll to position [1645, 0]
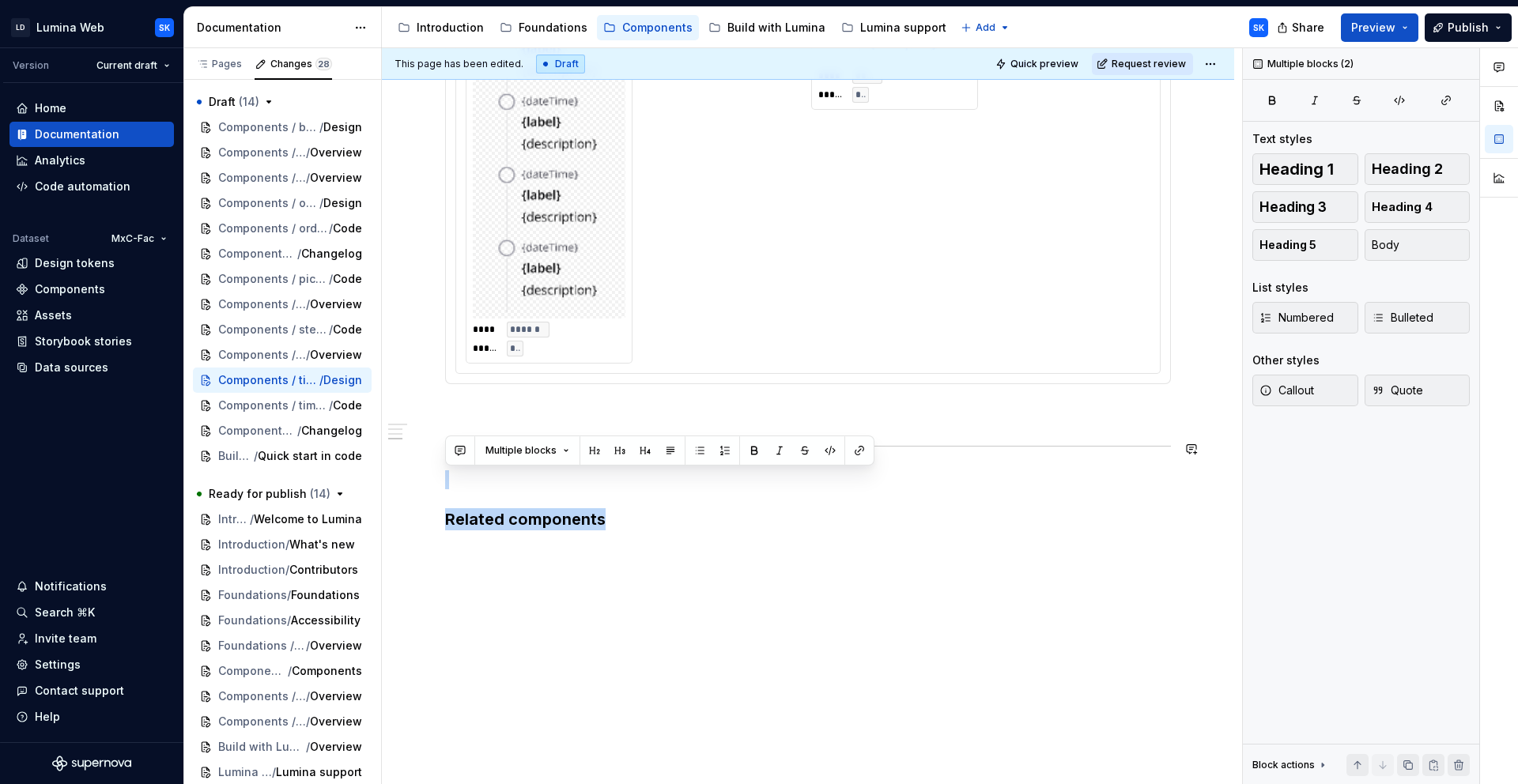
drag, startPoint x: 430, startPoint y: 455, endPoint x: 454, endPoint y: 456, distance: 24.0
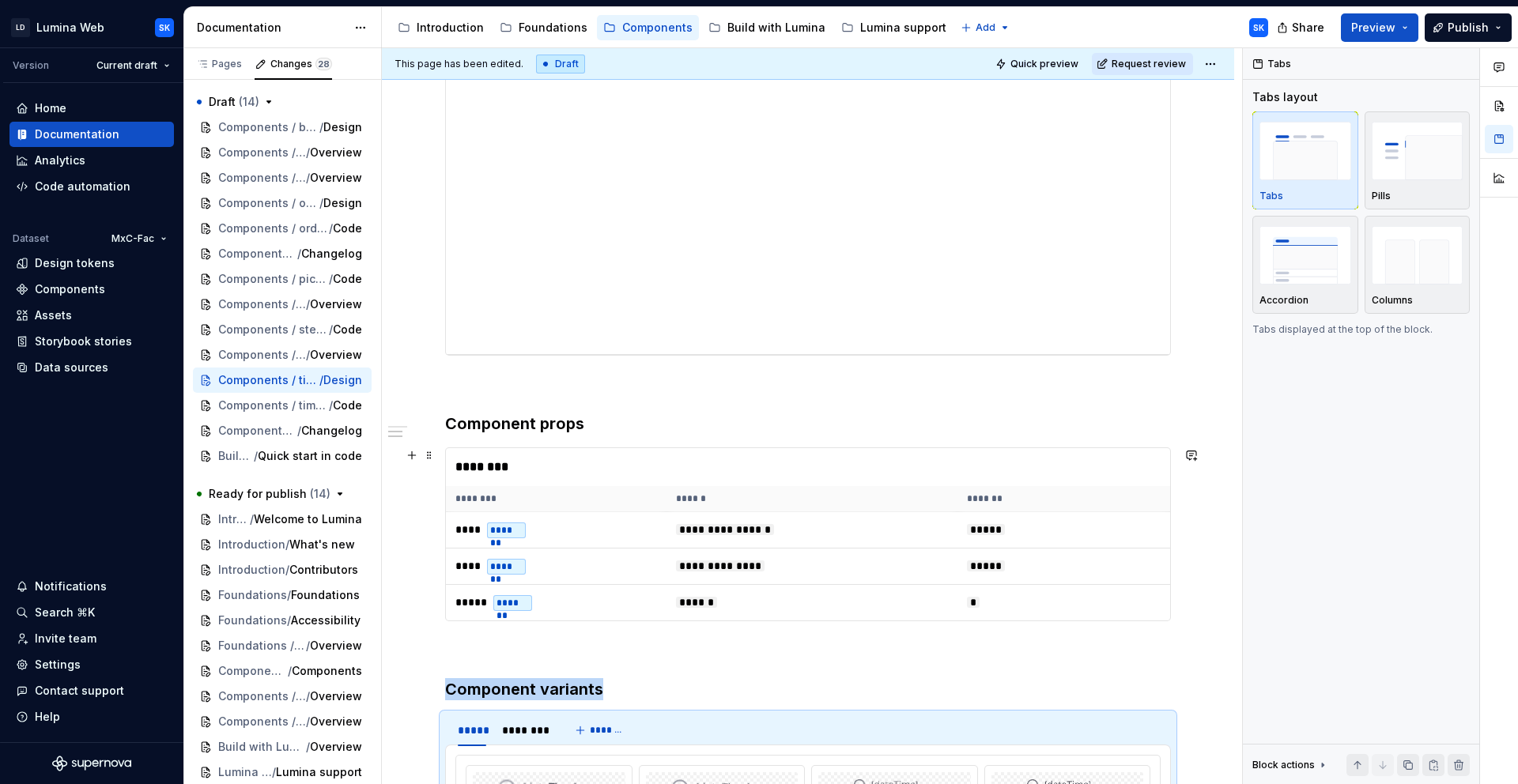
scroll to position [0, 0]
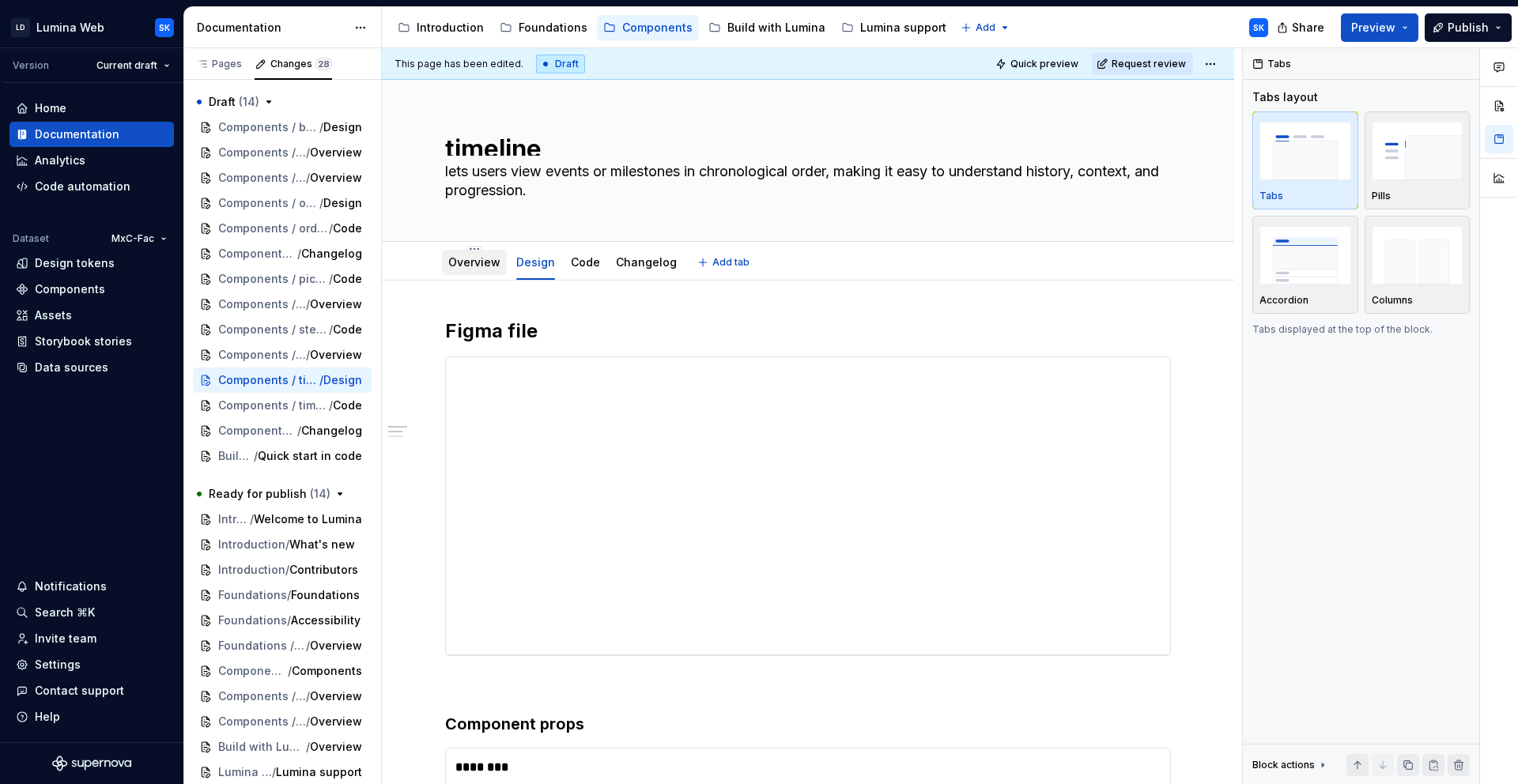
click at [487, 260] on link "Overview" at bounding box center [474, 262] width 52 height 13
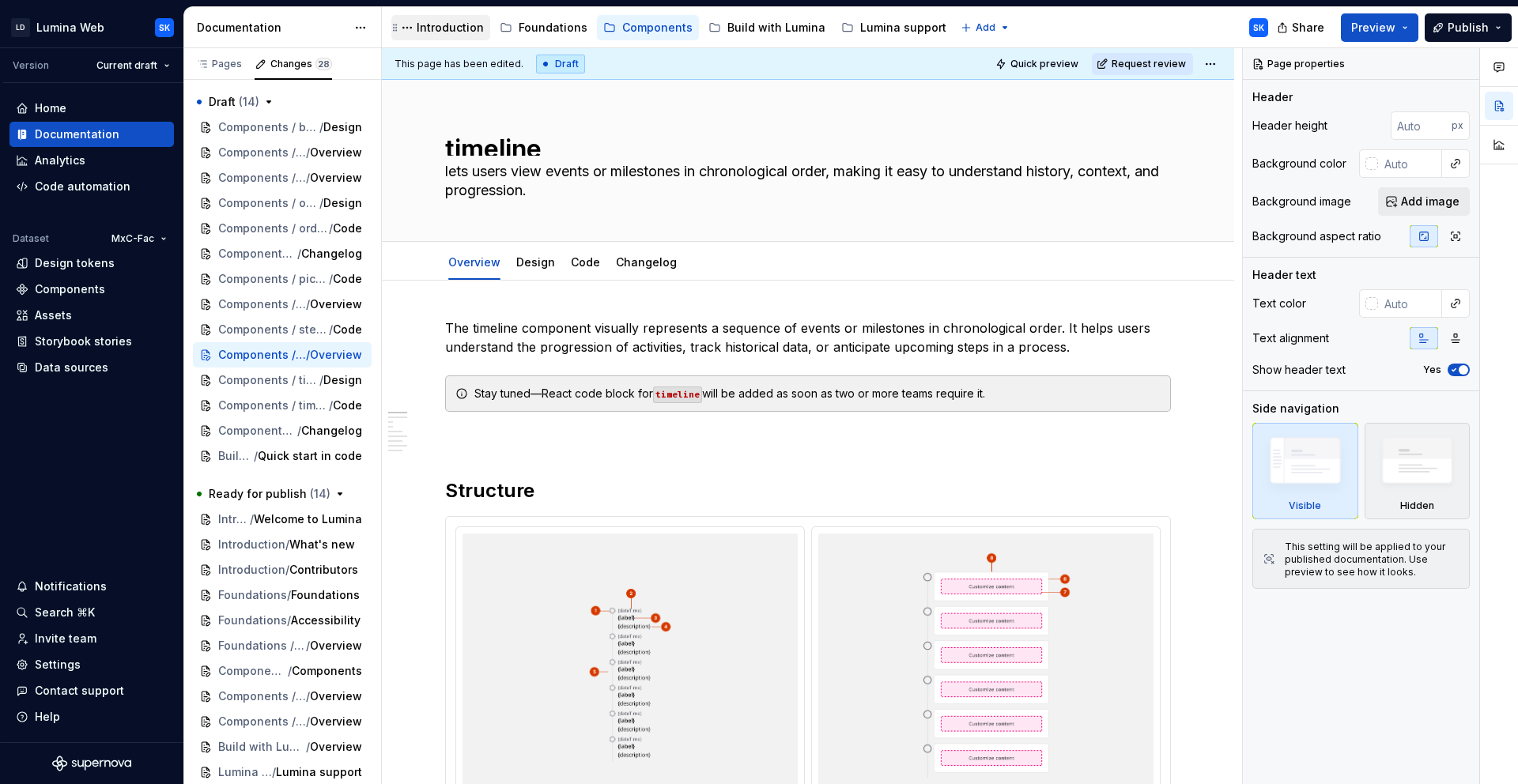
click at [452, 18] on div "Introduction" at bounding box center [441, 27] width 87 height 19
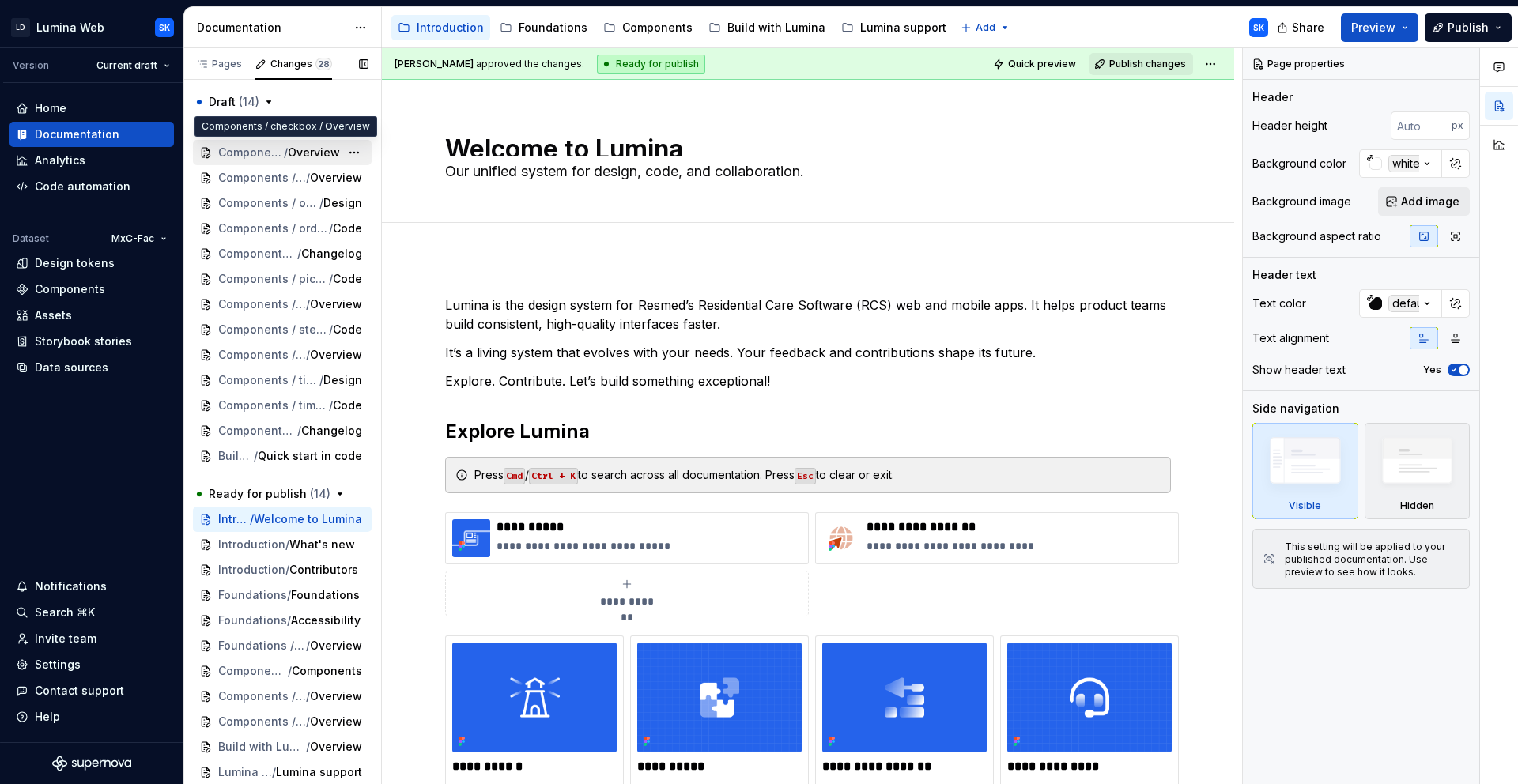
click at [259, 146] on span "Components / checkbox" at bounding box center [251, 152] width 66 height 16
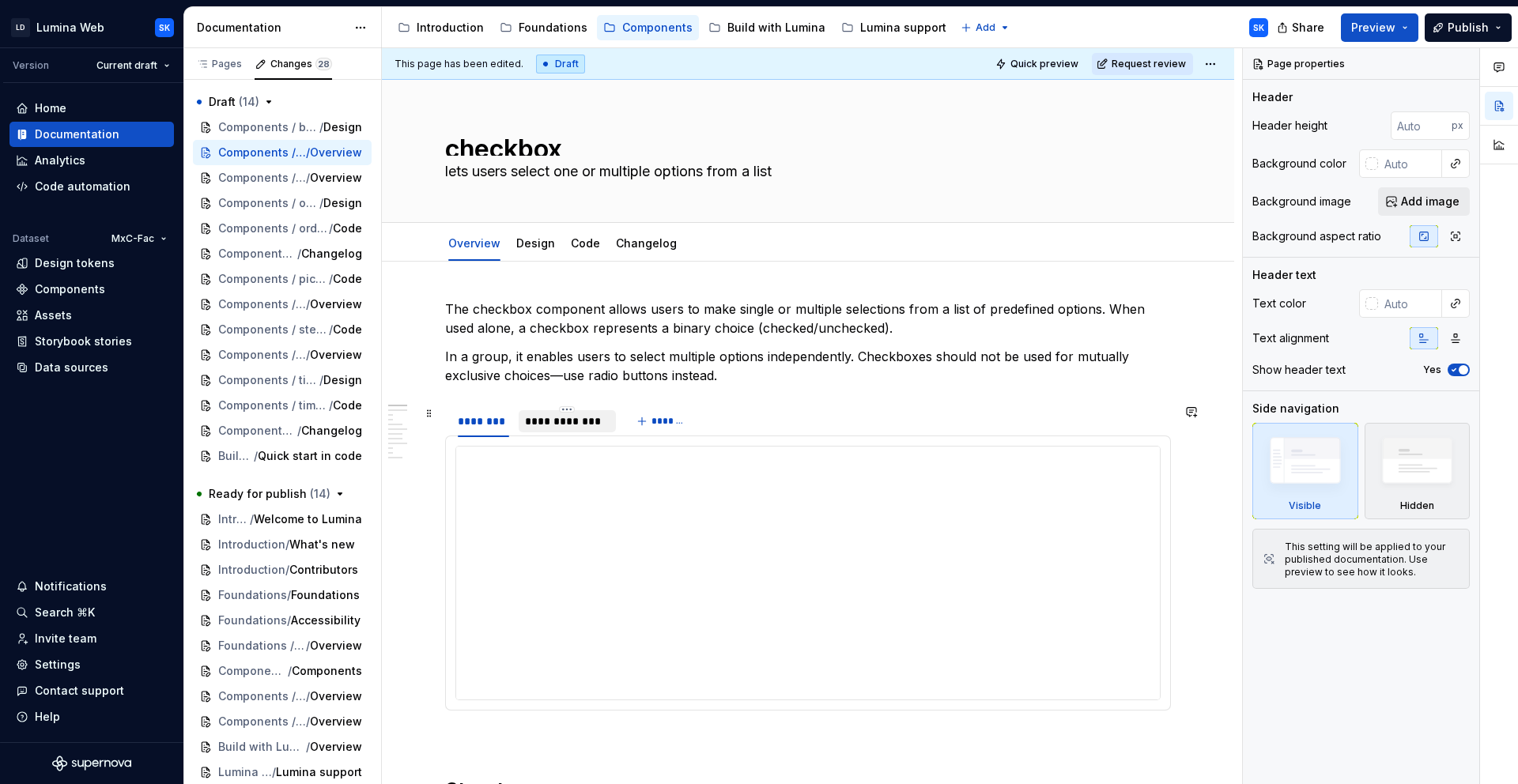
click at [585, 429] on div "**********" at bounding box center [567, 422] width 96 height 23
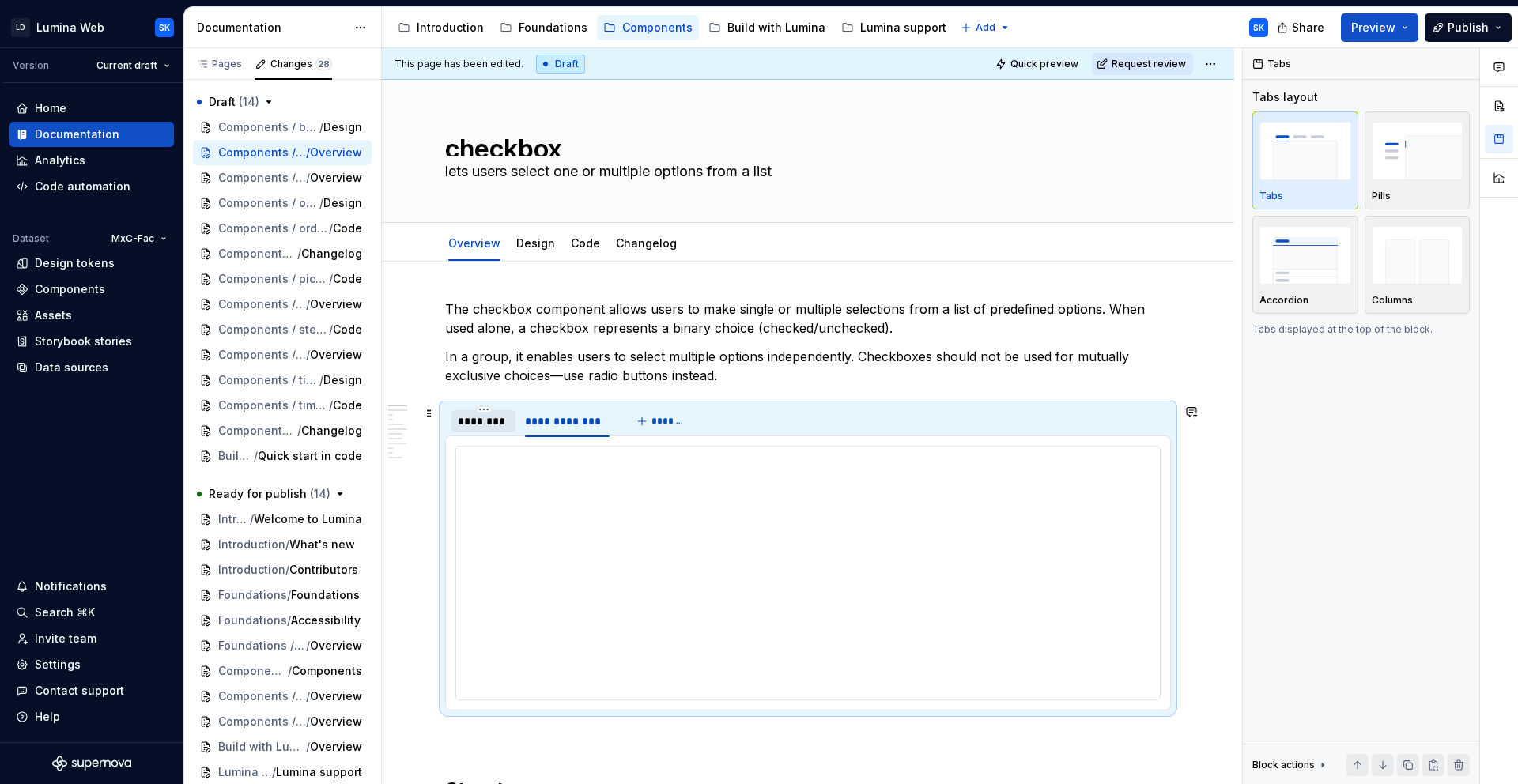
click at [479, 420] on div "********" at bounding box center [483, 421] width 52 height 16
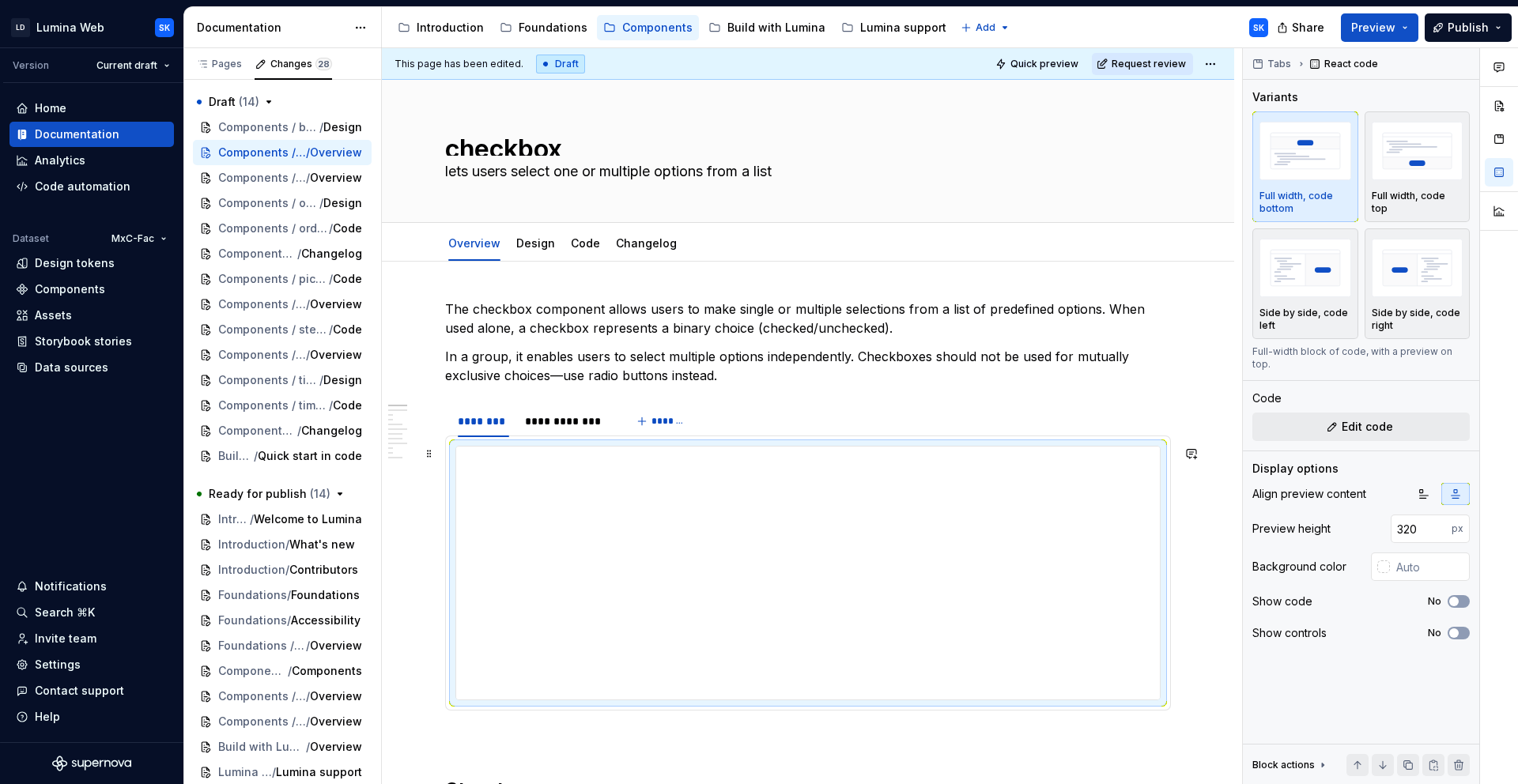
click at [570, 446] on div at bounding box center [808, 573] width 705 height 254
click at [573, 427] on div "**********" at bounding box center [567, 421] width 84 height 16
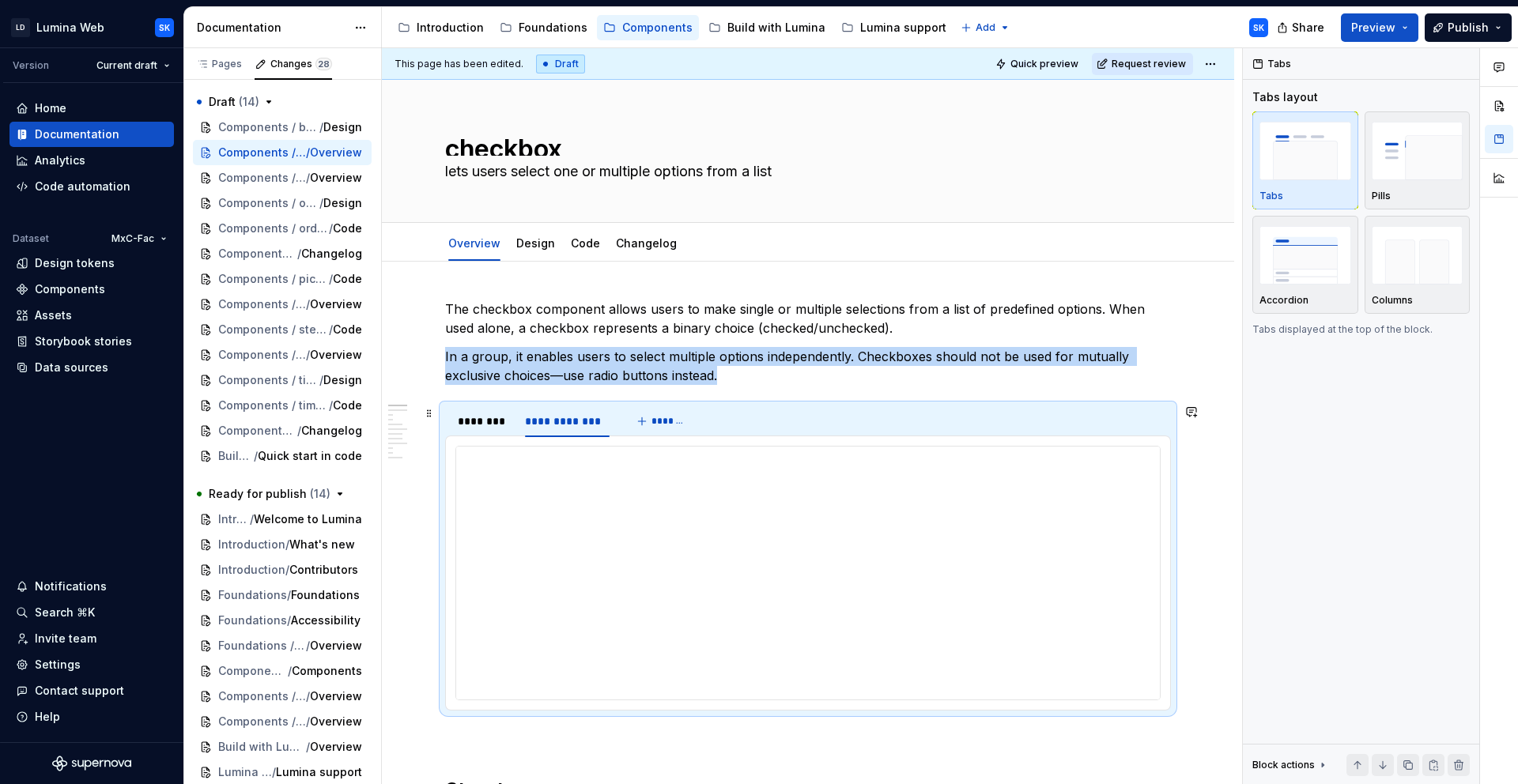
type textarea "*"
click at [547, 446] on div at bounding box center [808, 573] width 705 height 254
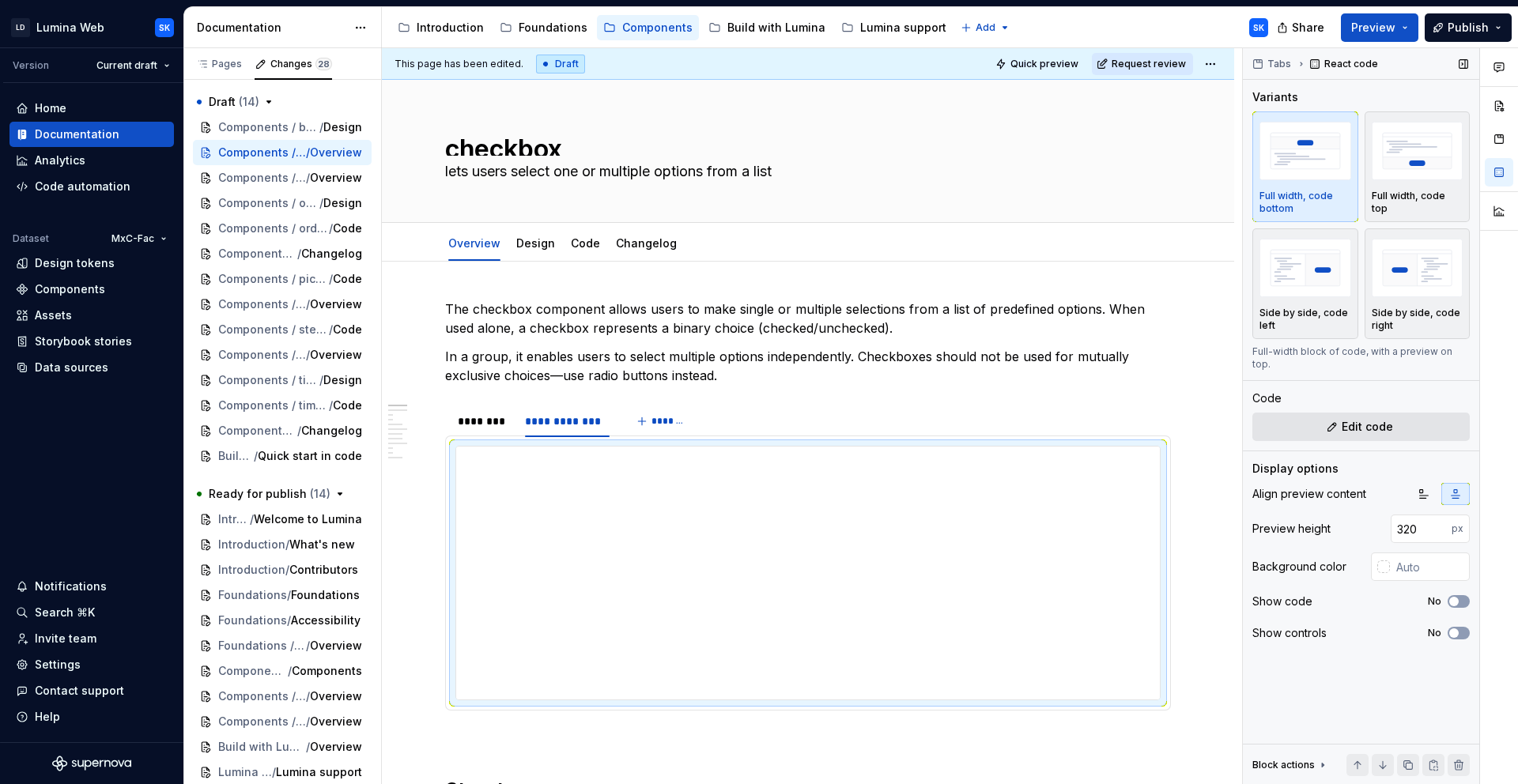
click at [1365, 419] on span "Edit code" at bounding box center [1367, 426] width 52 height 16
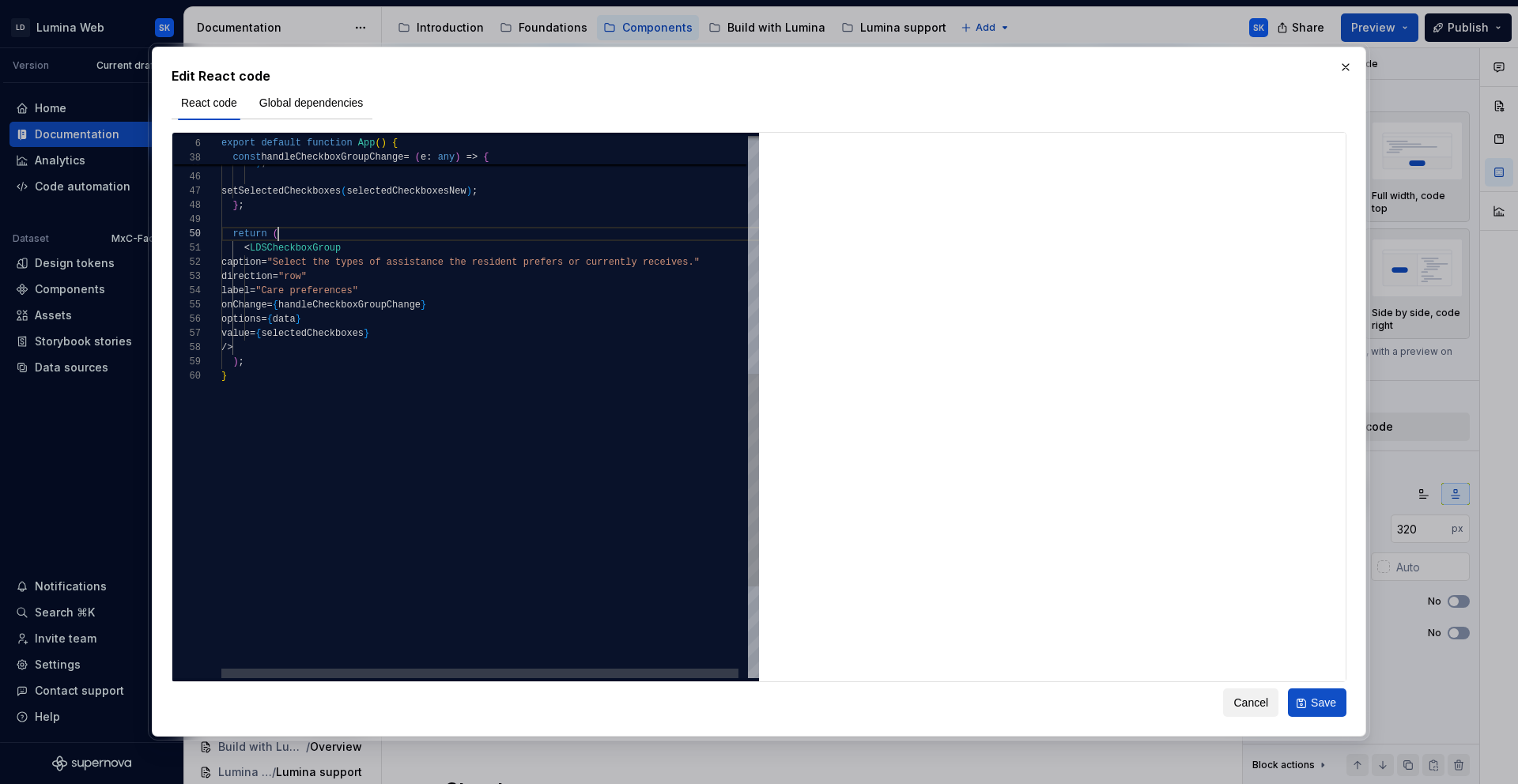
click at [309, 234] on div "} ; return ( < LDSCheckboxGroup caption = "Select the types of assistance the r…" at bounding box center [494, 220] width 547 height 1382
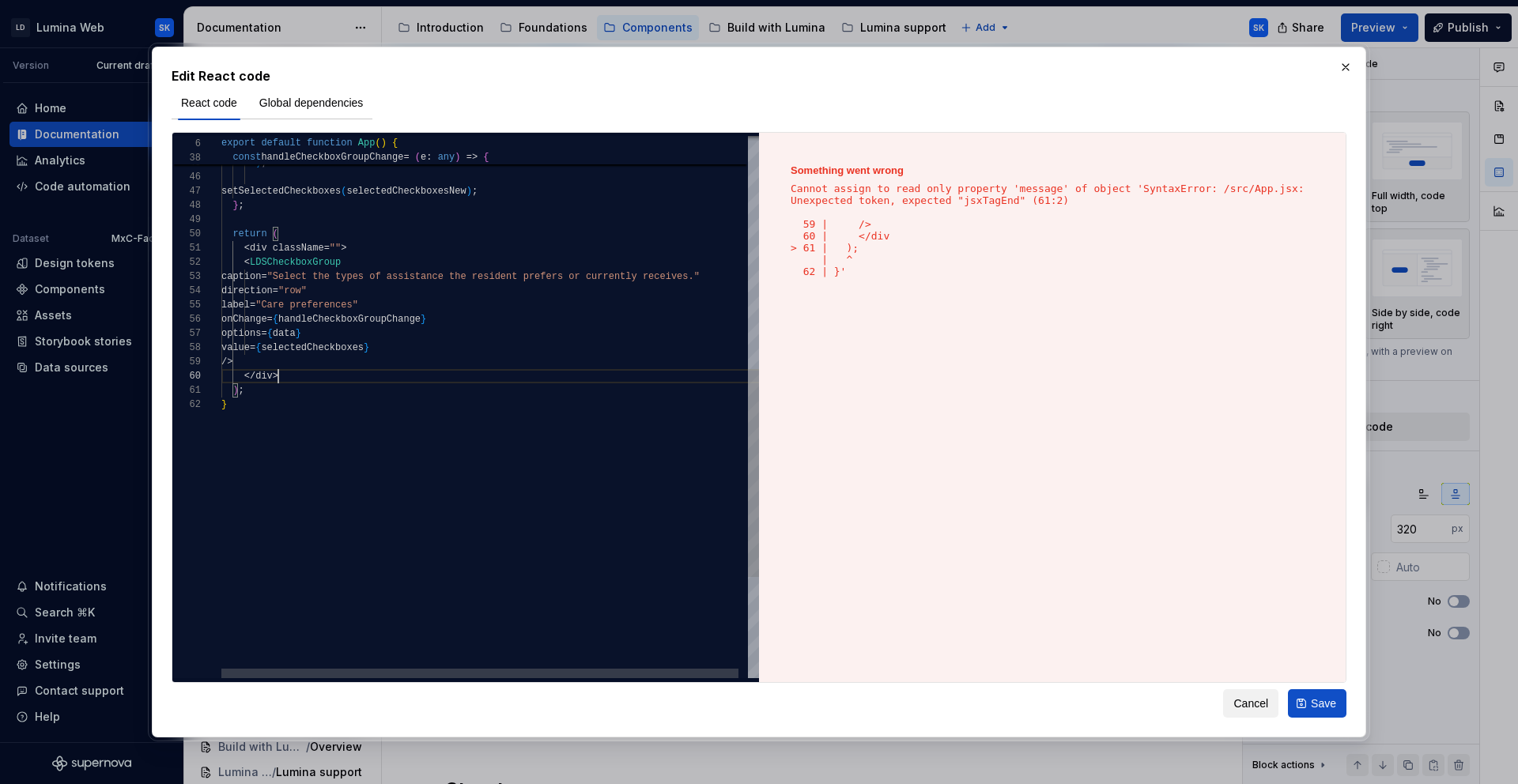
scroll to position [128, 57]
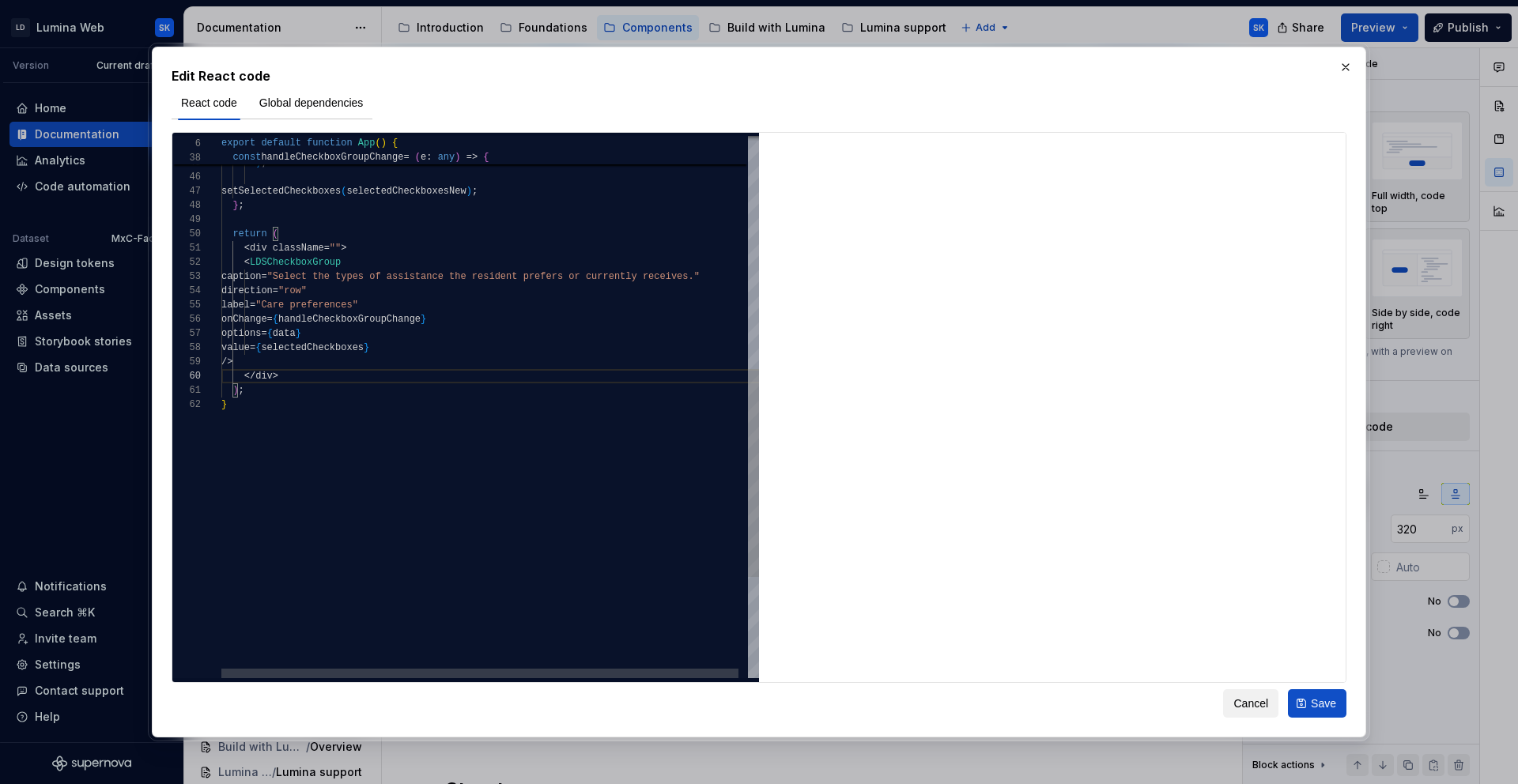
drag, startPoint x: 335, startPoint y: 247, endPoint x: 473, endPoint y: 266, distance: 139.3
click at [335, 247] on div "} ; return ( < LDSCheckboxGroup caption = "Select the types of assistance the r…" at bounding box center [494, 234] width 547 height 1410
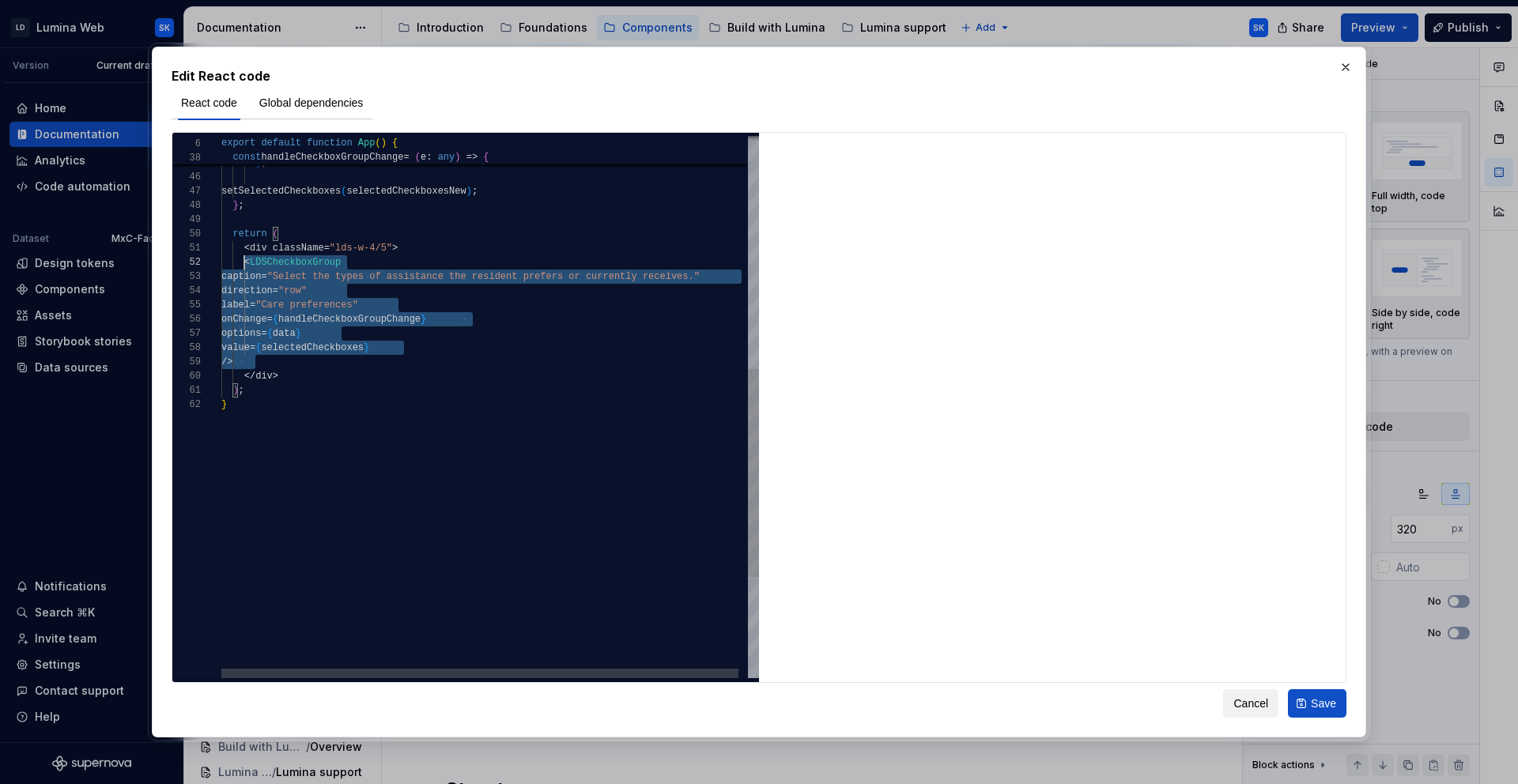
scroll to position [14, 23]
drag, startPoint x: 262, startPoint y: 361, endPoint x: 245, endPoint y: 262, distance: 100.4
click at [245, 262] on div "} ; return ( < LDSCheckboxGroup caption = "Select the types of assistance the r…" at bounding box center [494, 234] width 547 height 1410
click at [347, 377] on div "} ; return ( < LDSCheckboxGroup caption = "Select the types of assistance the r…" at bounding box center [501, 234] width 559 height 1410
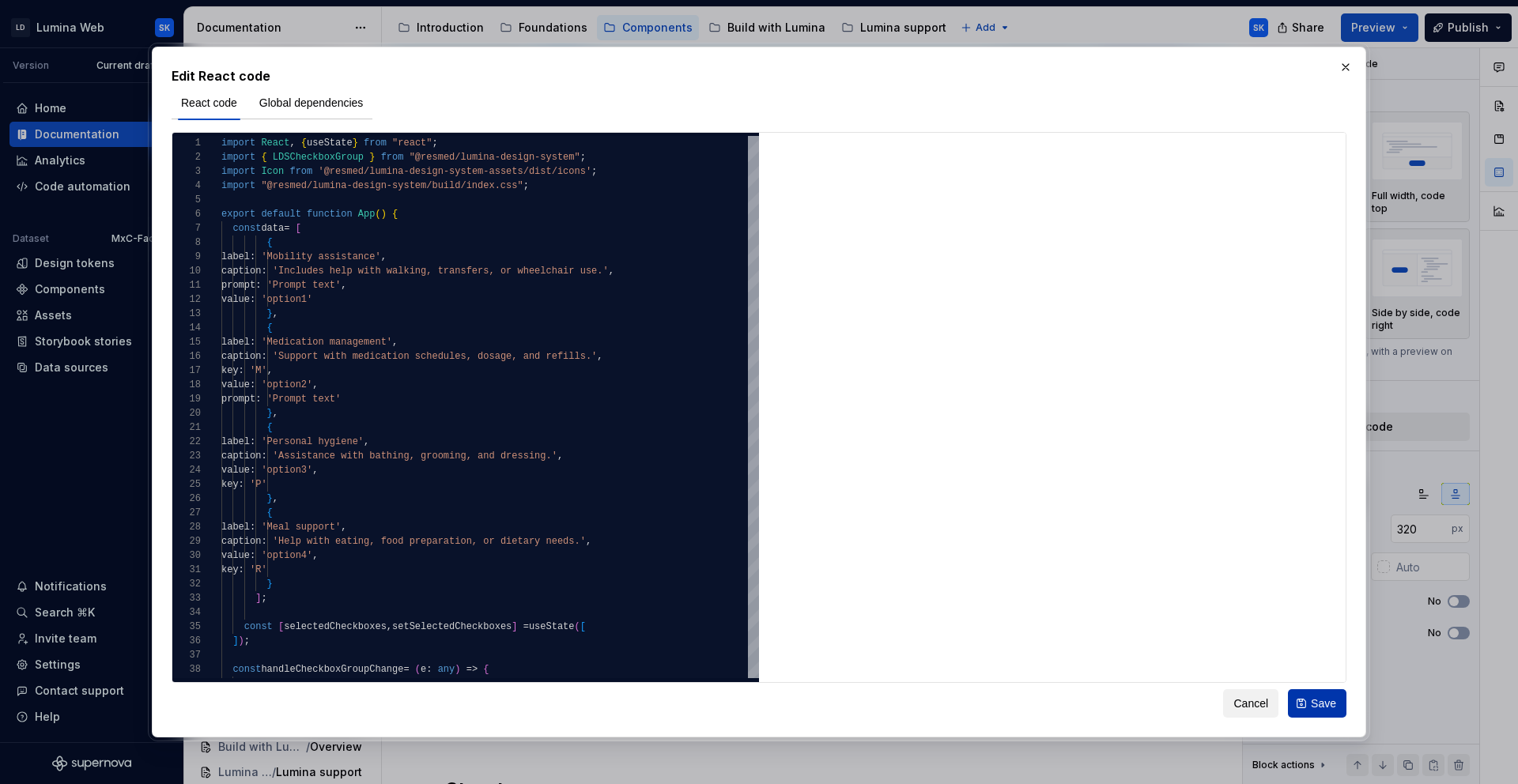
type textarea "**********"
click at [1320, 707] on span "Save" at bounding box center [1323, 703] width 25 height 16
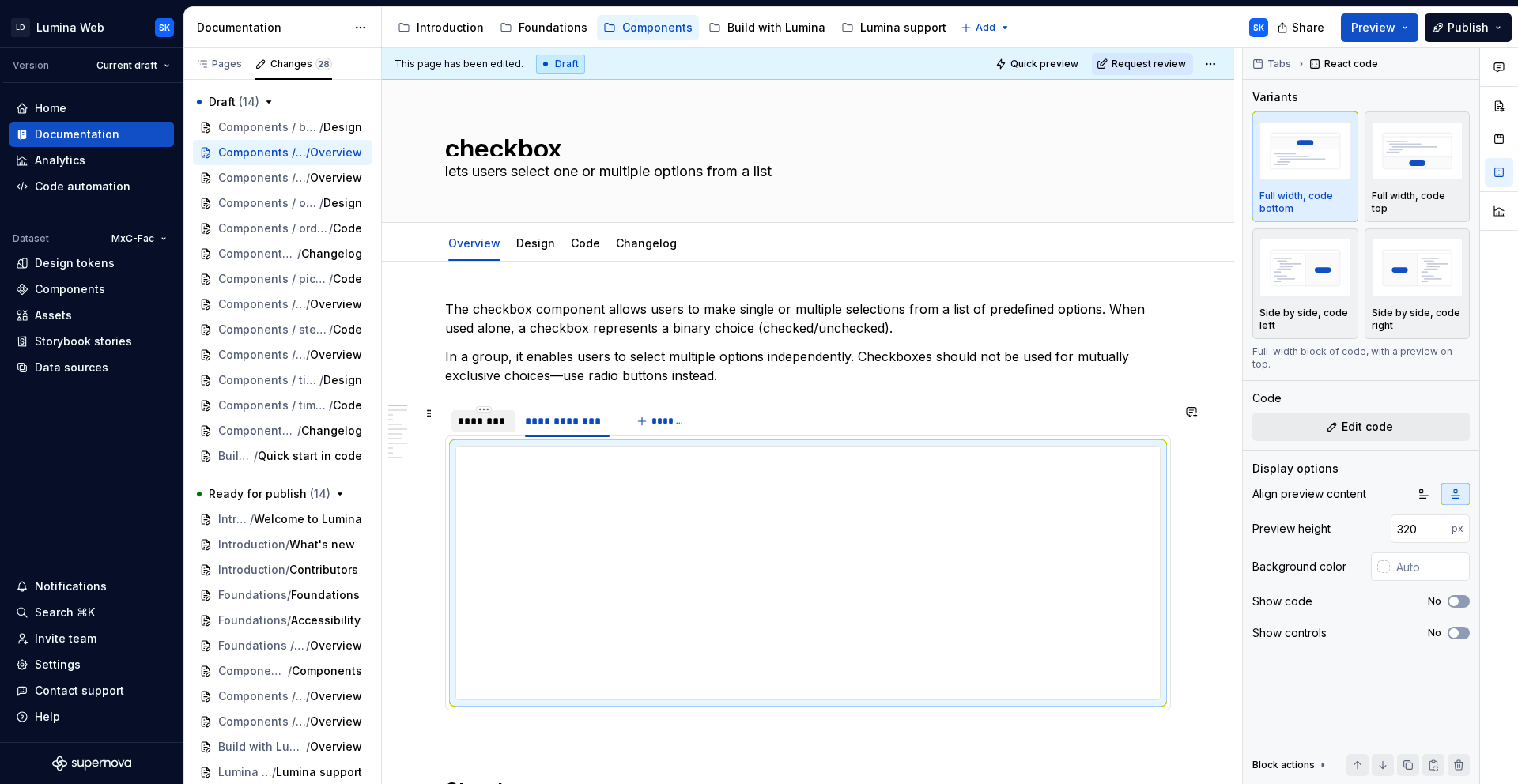
click at [474, 421] on div "********" at bounding box center [483, 421] width 52 height 16
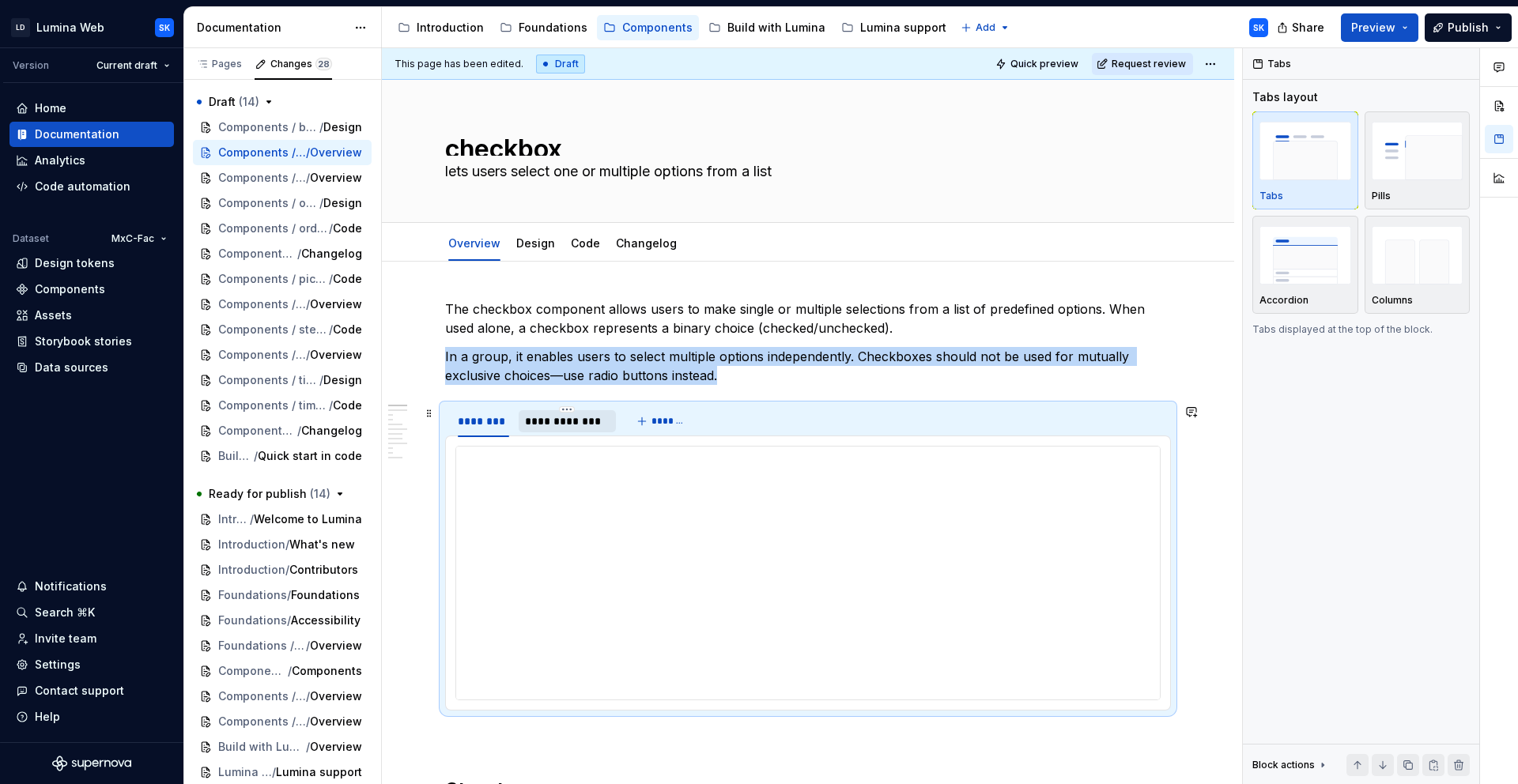
click at [573, 427] on div "**********" at bounding box center [567, 421] width 84 height 16
click at [639, 446] on div at bounding box center [808, 573] width 705 height 254
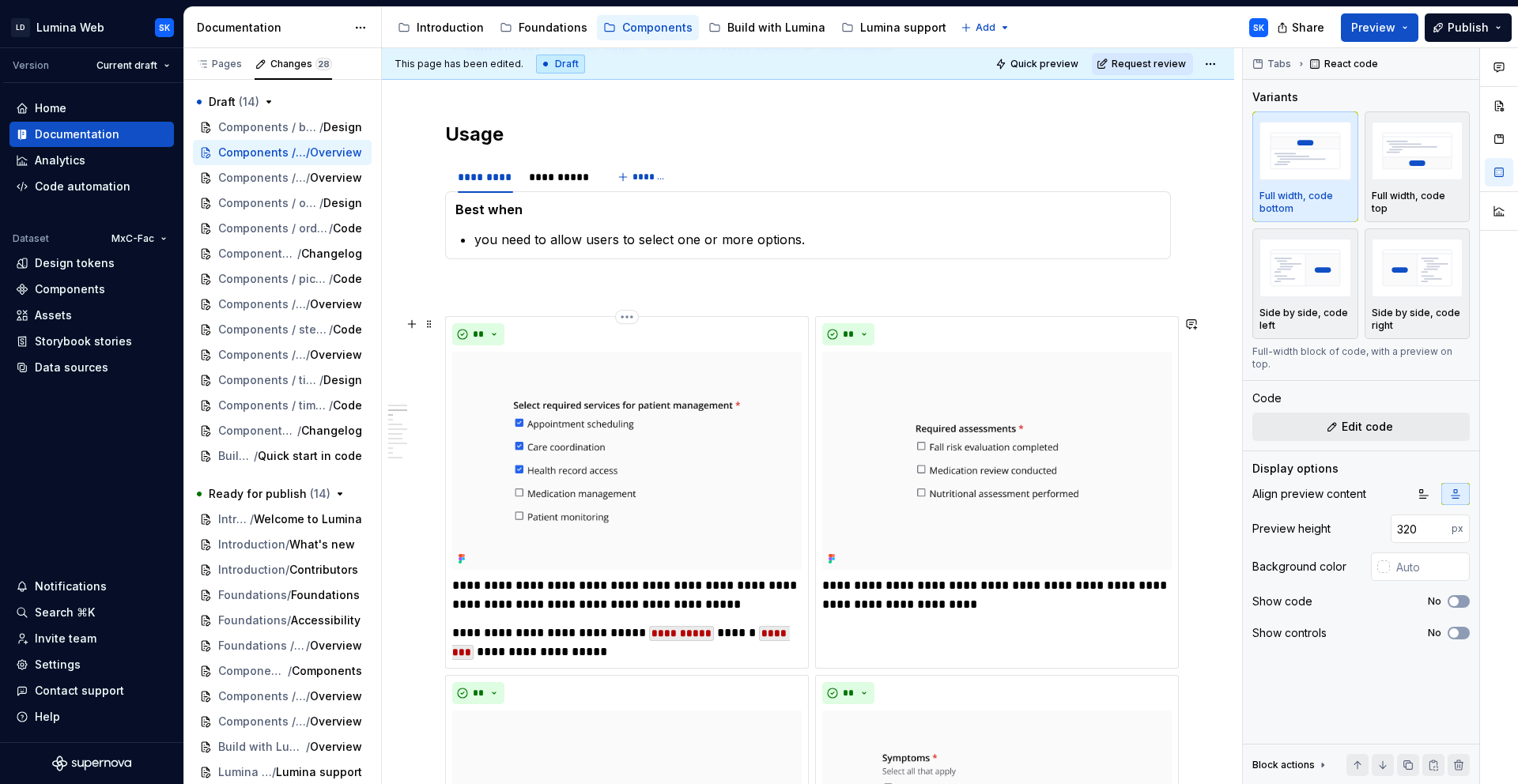
scroll to position [1188, 0]
click at [559, 180] on div "**********" at bounding box center [560, 178] width 62 height 16
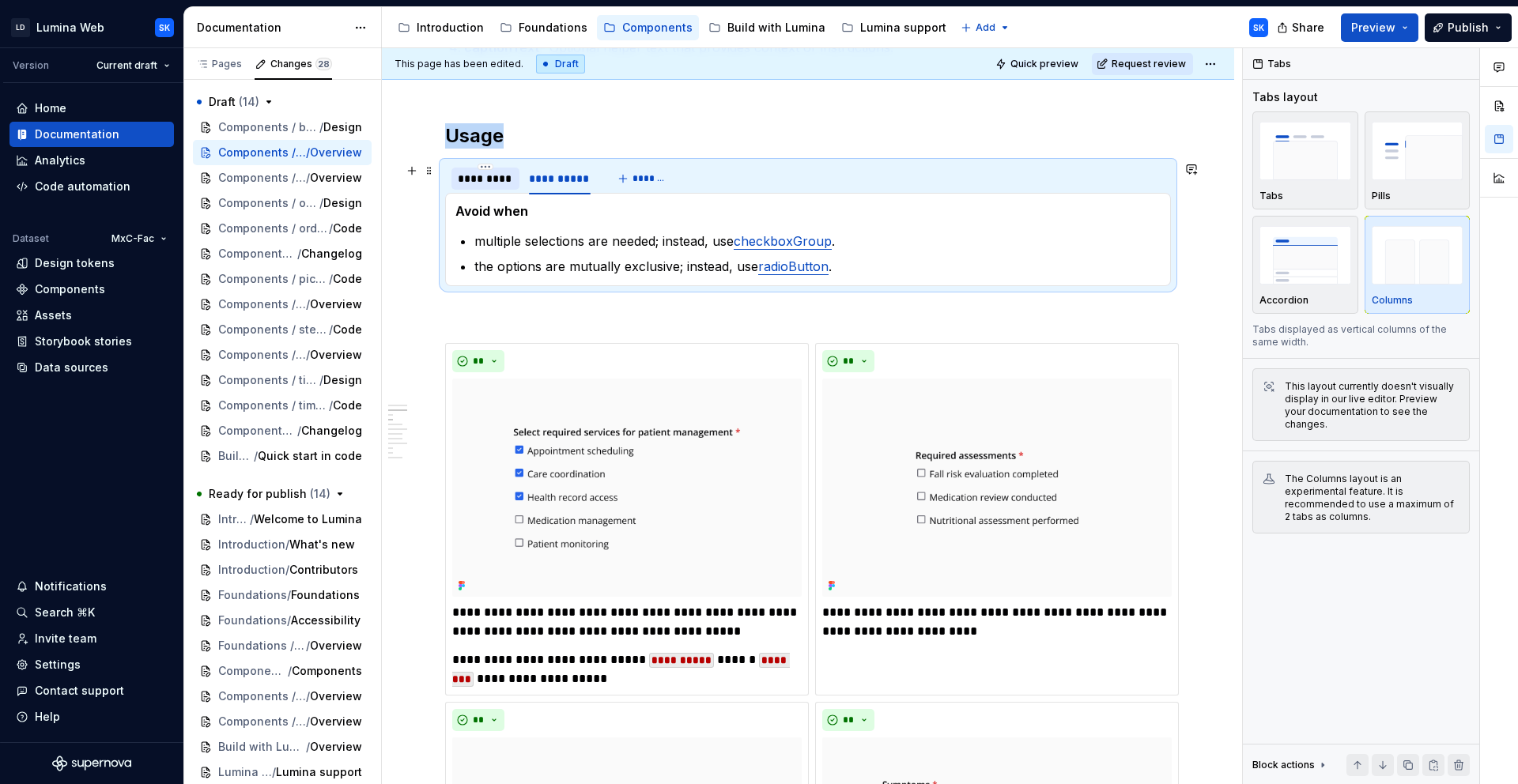
click at [481, 184] on div "*********" at bounding box center [485, 178] width 56 height 16
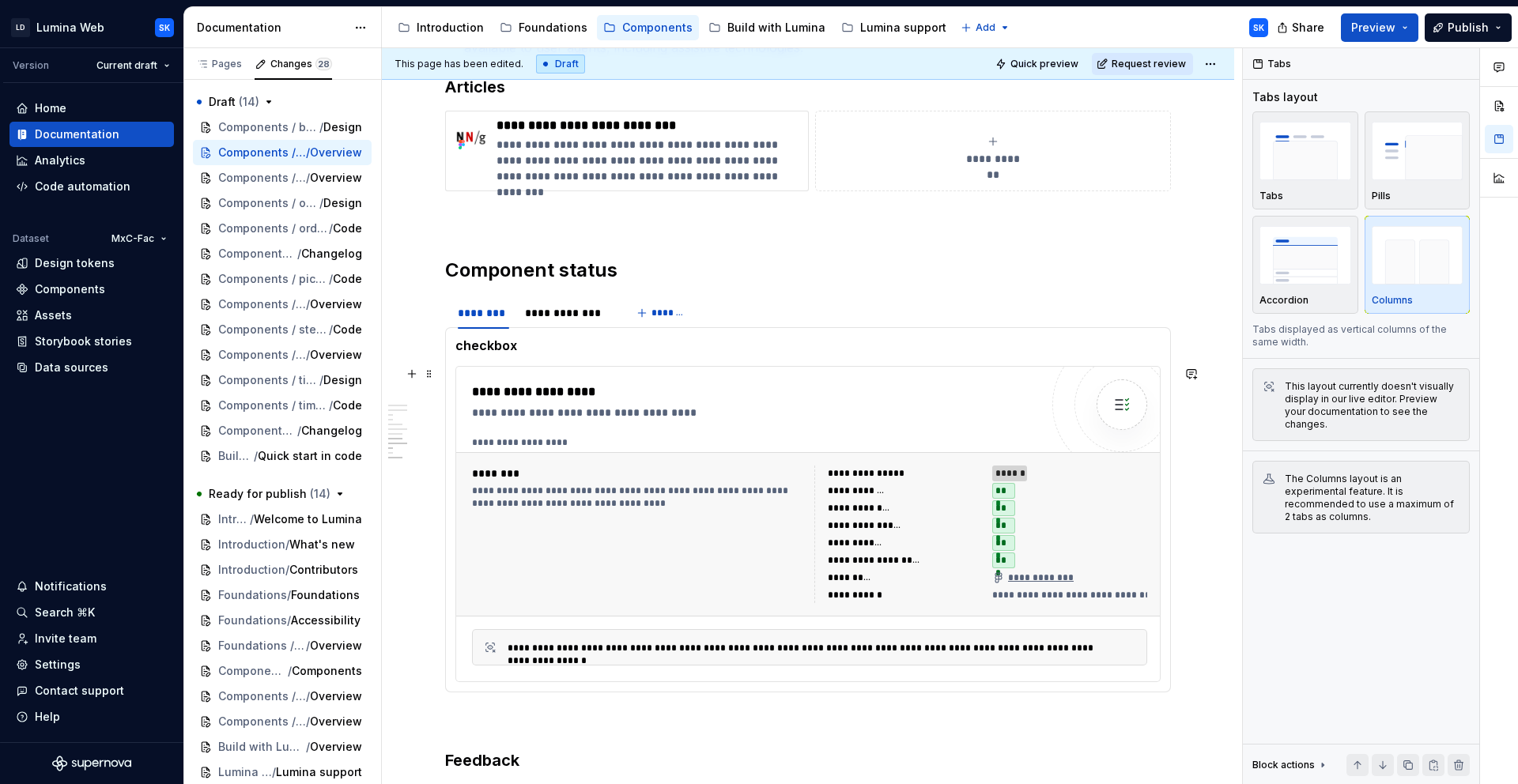
scroll to position [4069, 0]
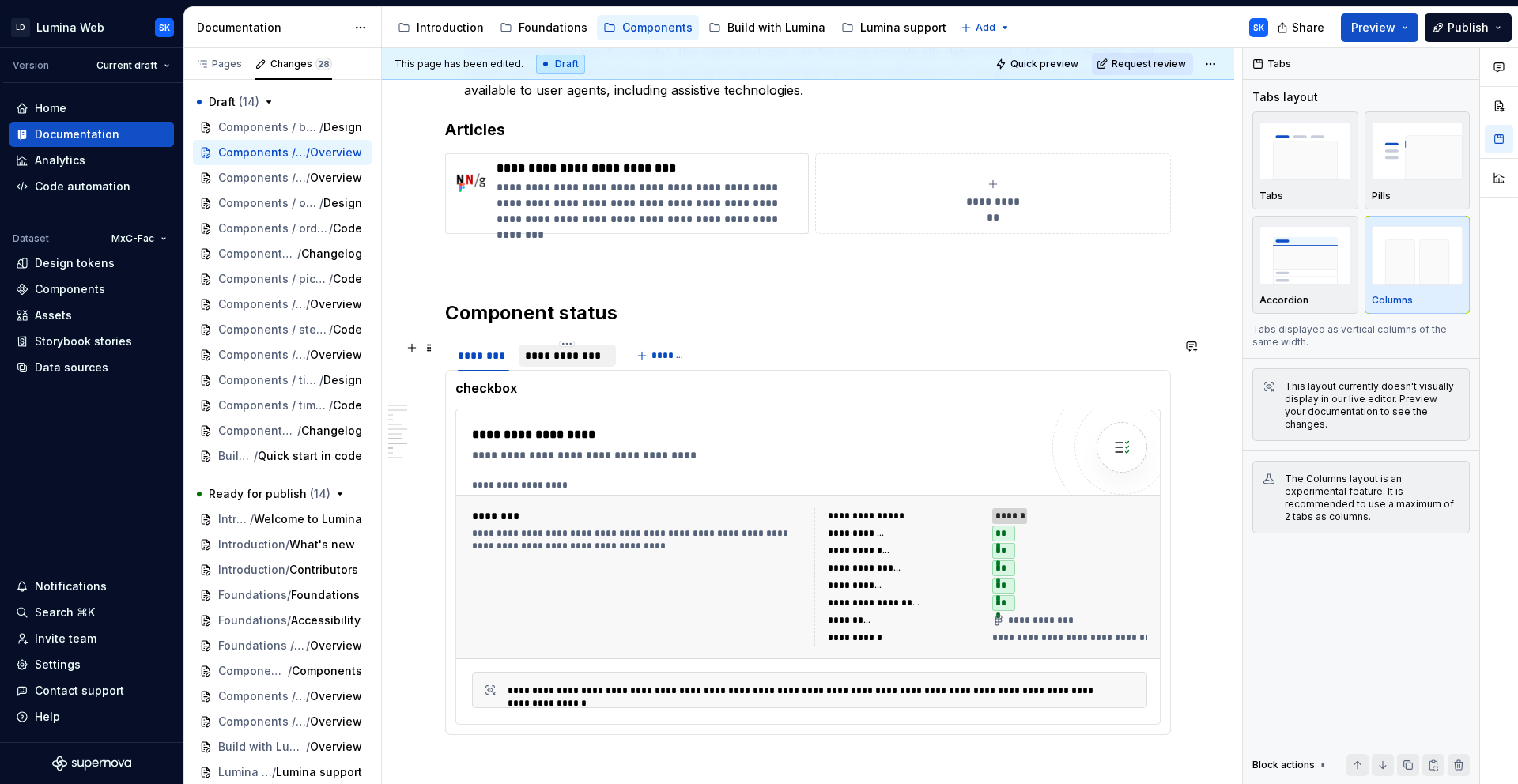
click at [590, 356] on div "**********" at bounding box center [567, 356] width 84 height 16
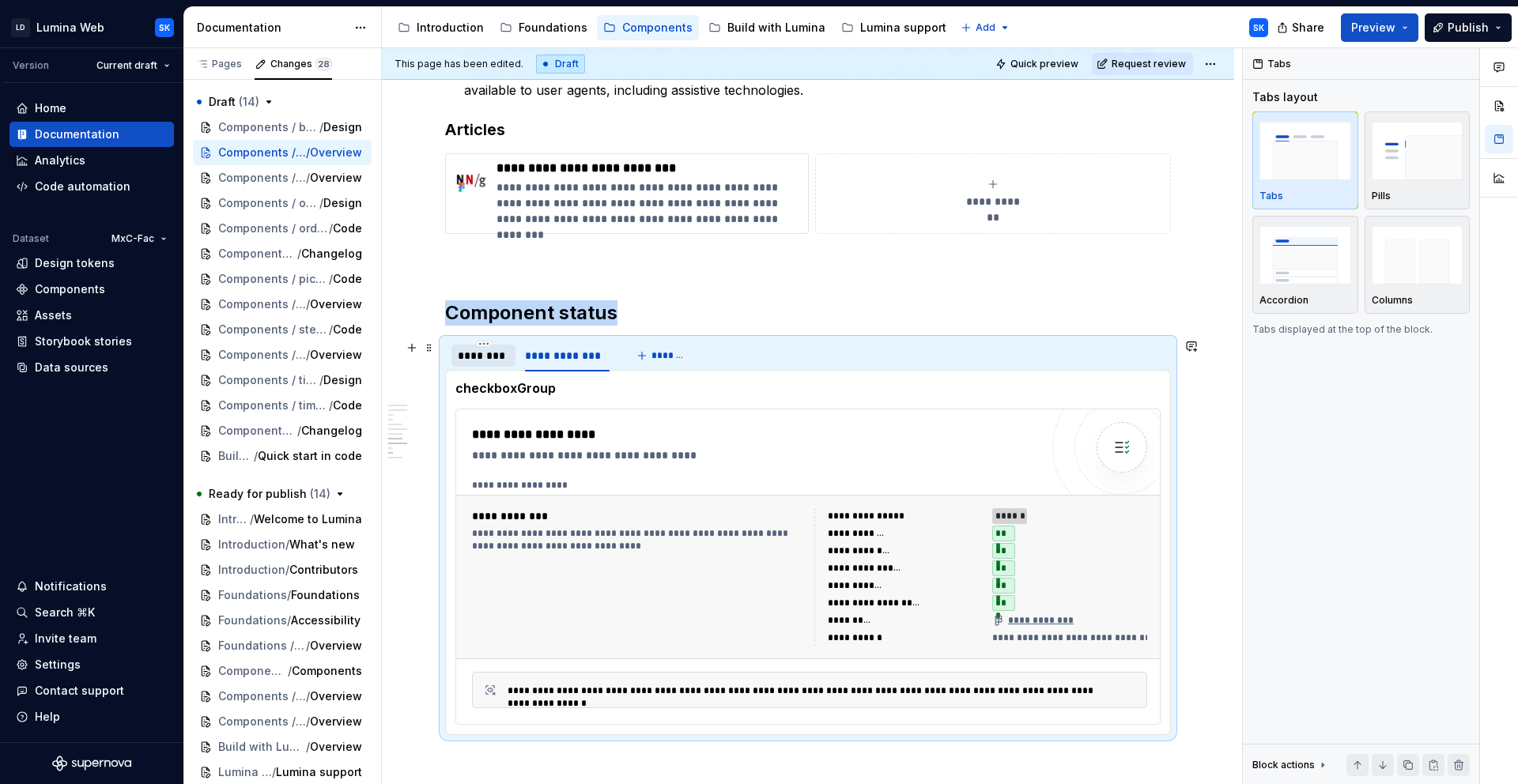
click at [468, 359] on div "********" at bounding box center [483, 356] width 52 height 16
click at [764, 357] on div "**********" at bounding box center [808, 356] width 726 height 32
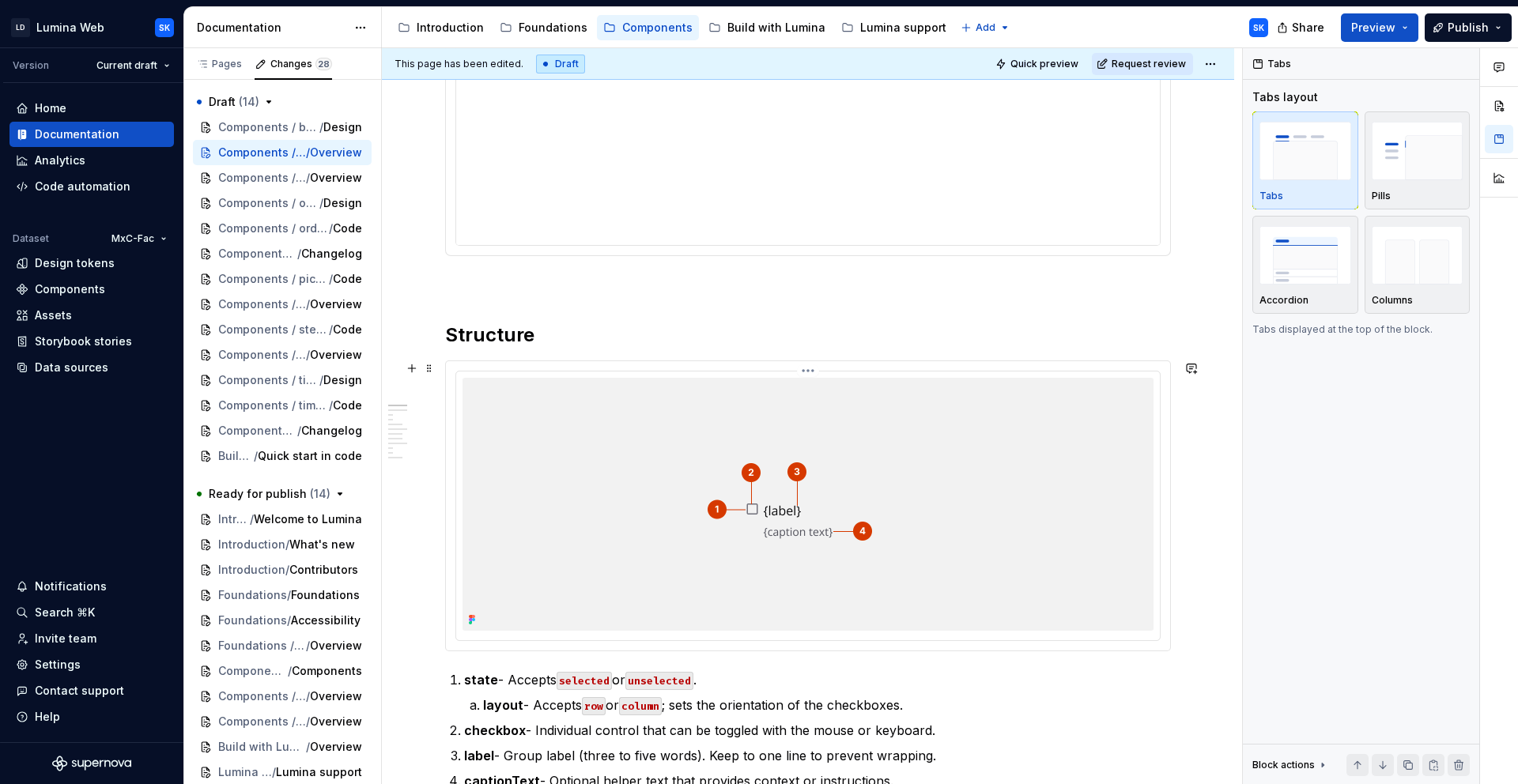
scroll to position [0, 0]
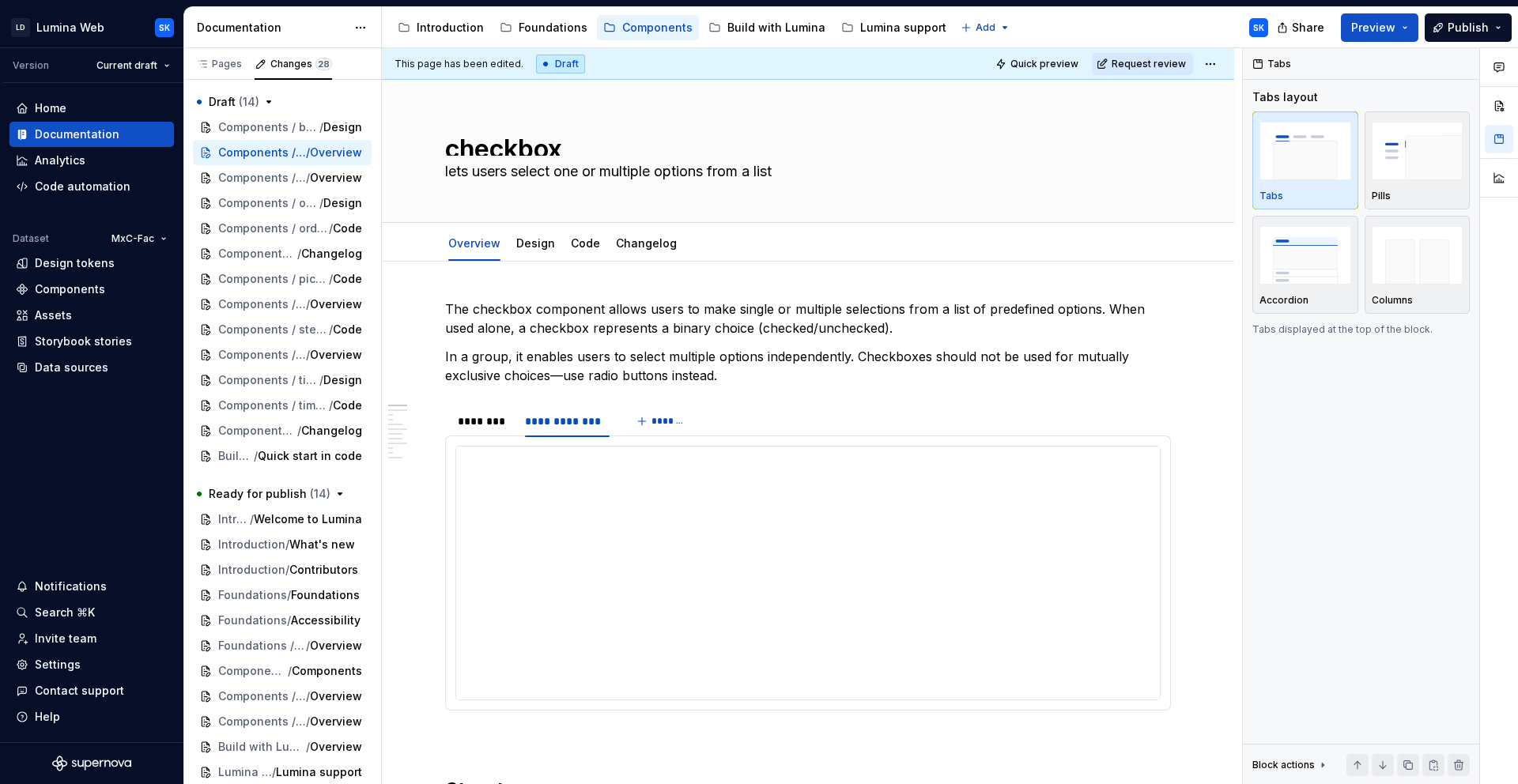
click at [1220, 65] on html "LD Lumina Web SK Version Current draft Home Documentation Analytics Code automa…" at bounding box center [759, 392] width 1518 height 784
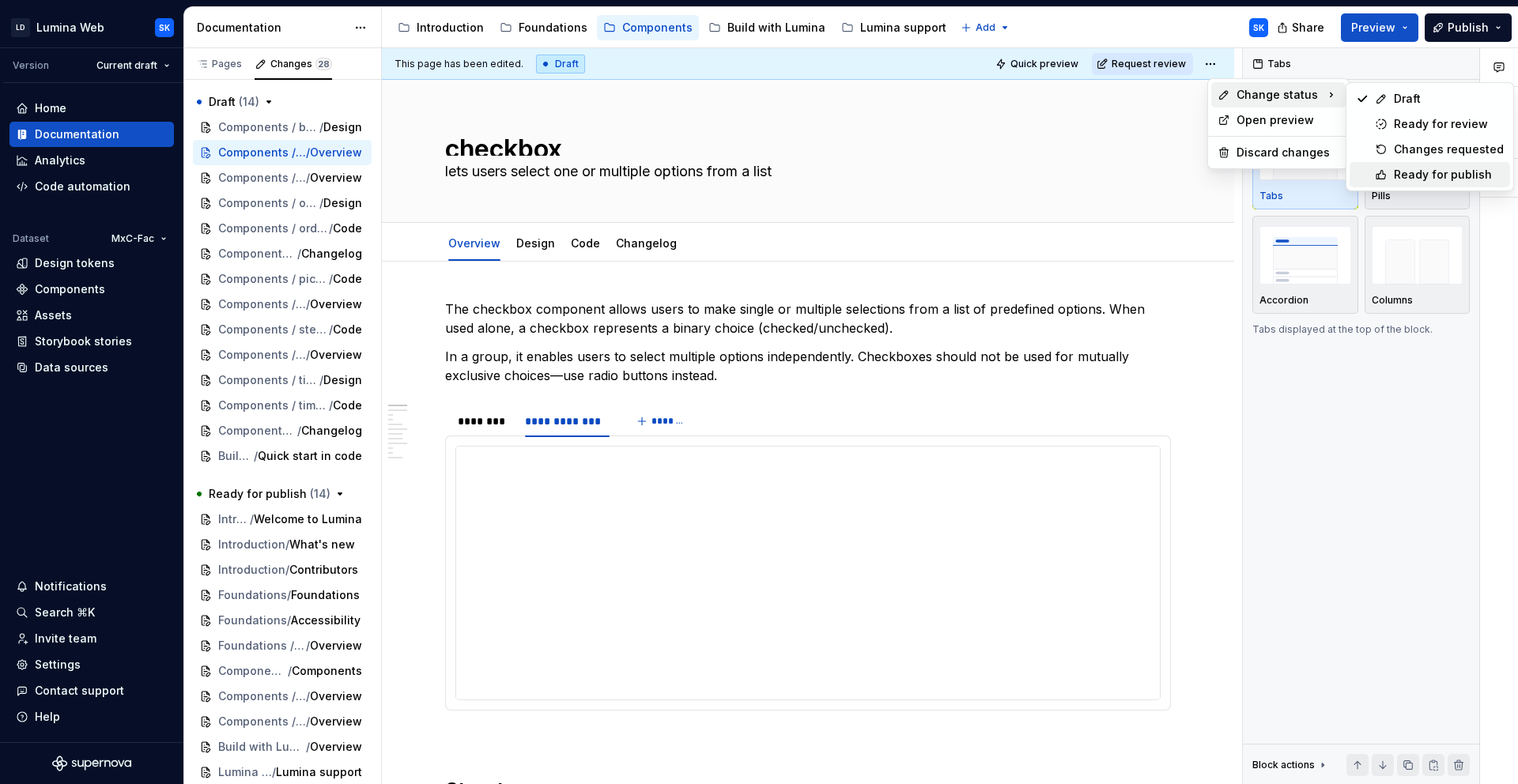
click at [1365, 171] on div "Ready for publish" at bounding box center [1449, 174] width 110 height 16
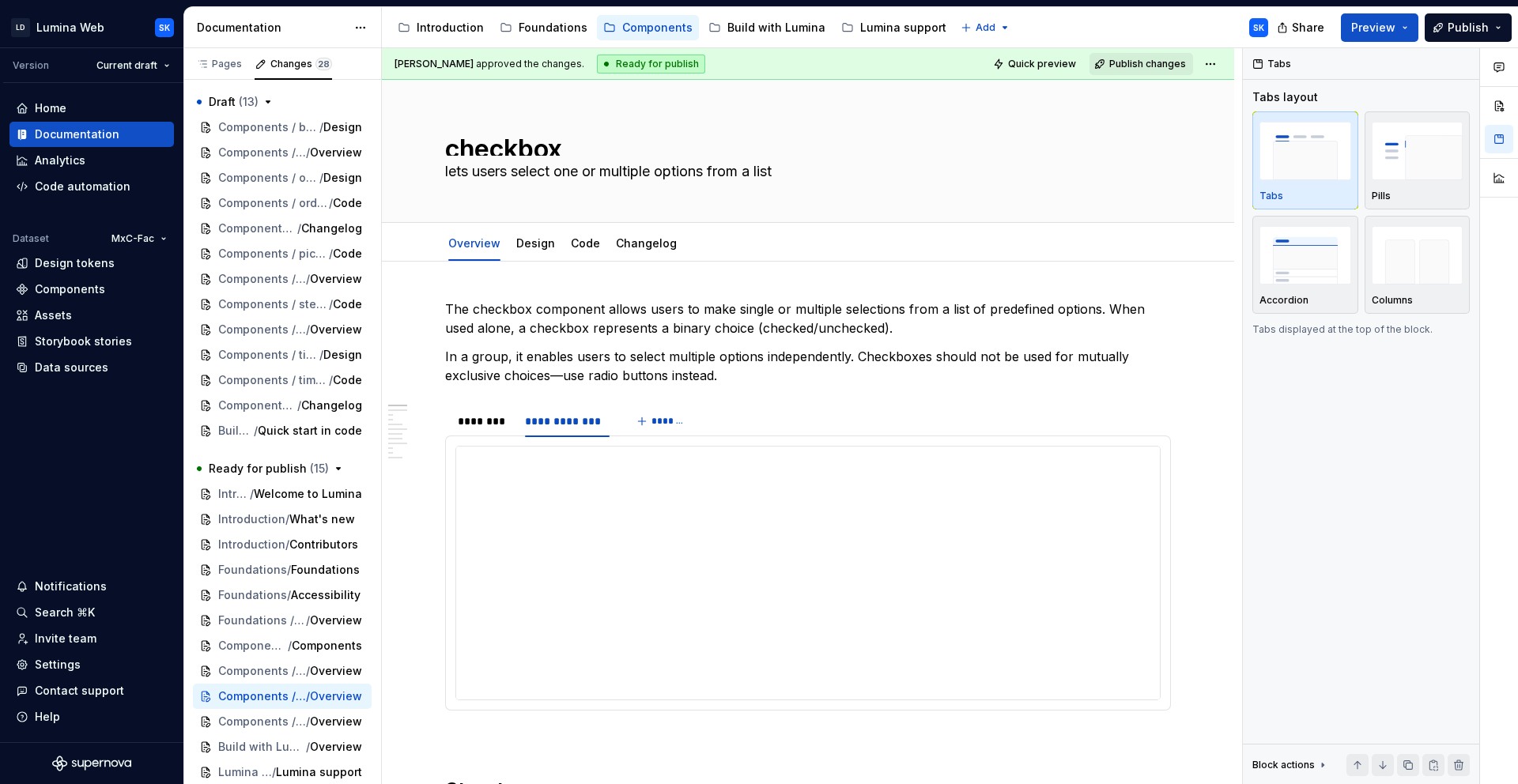
click at [1120, 23] on div "Accessibility guide for tree Page tree. Navigate the tree with the arrow keys. …" at bounding box center [832, 28] width 899 height 41
click at [283, 396] on div "Components / timeline / Changelog" at bounding box center [283, 405] width 179 height 25
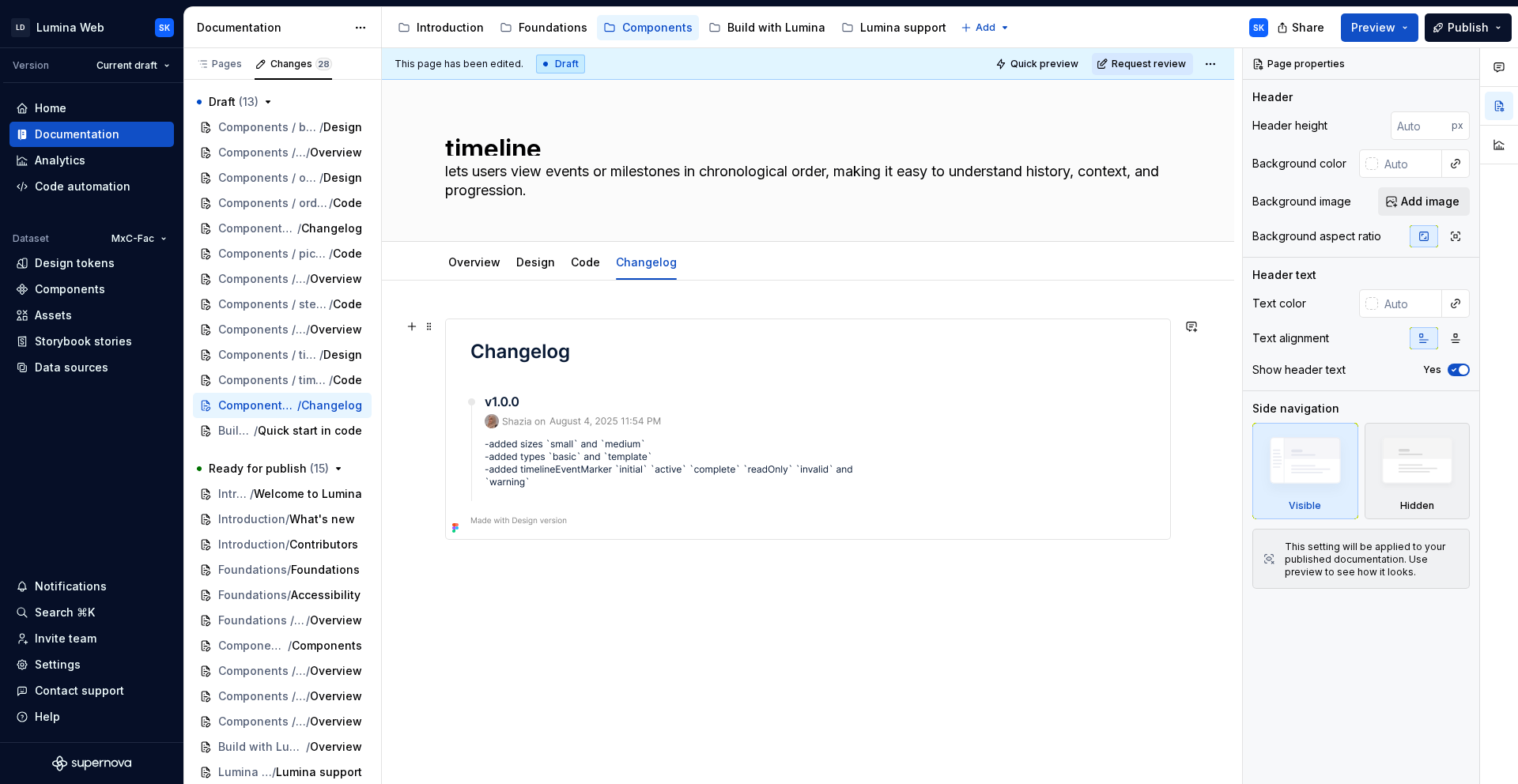
click at [643, 343] on img at bounding box center [664, 428] width 435 height 219
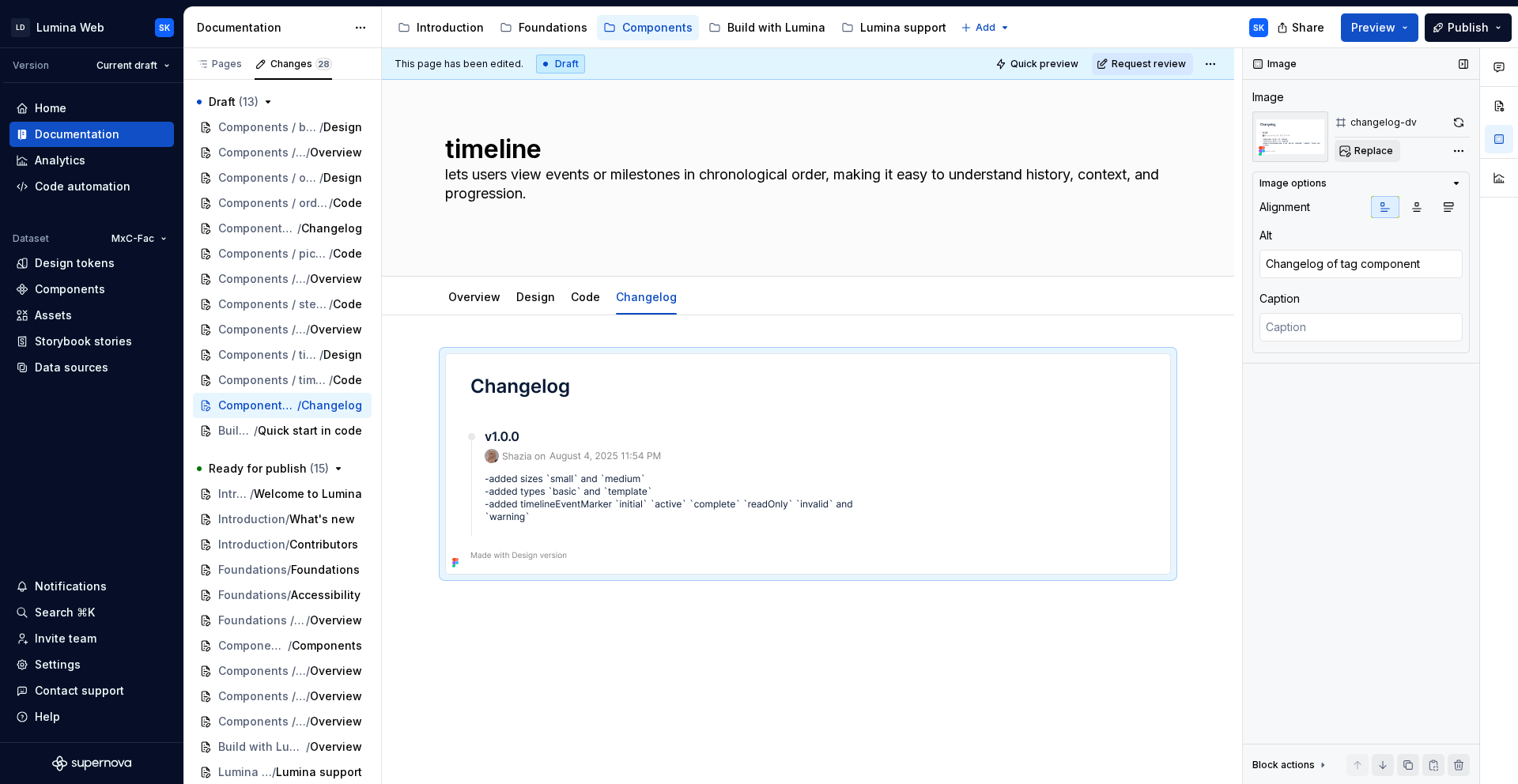
click at [1365, 148] on span "Replace" at bounding box center [1374, 151] width 39 height 12
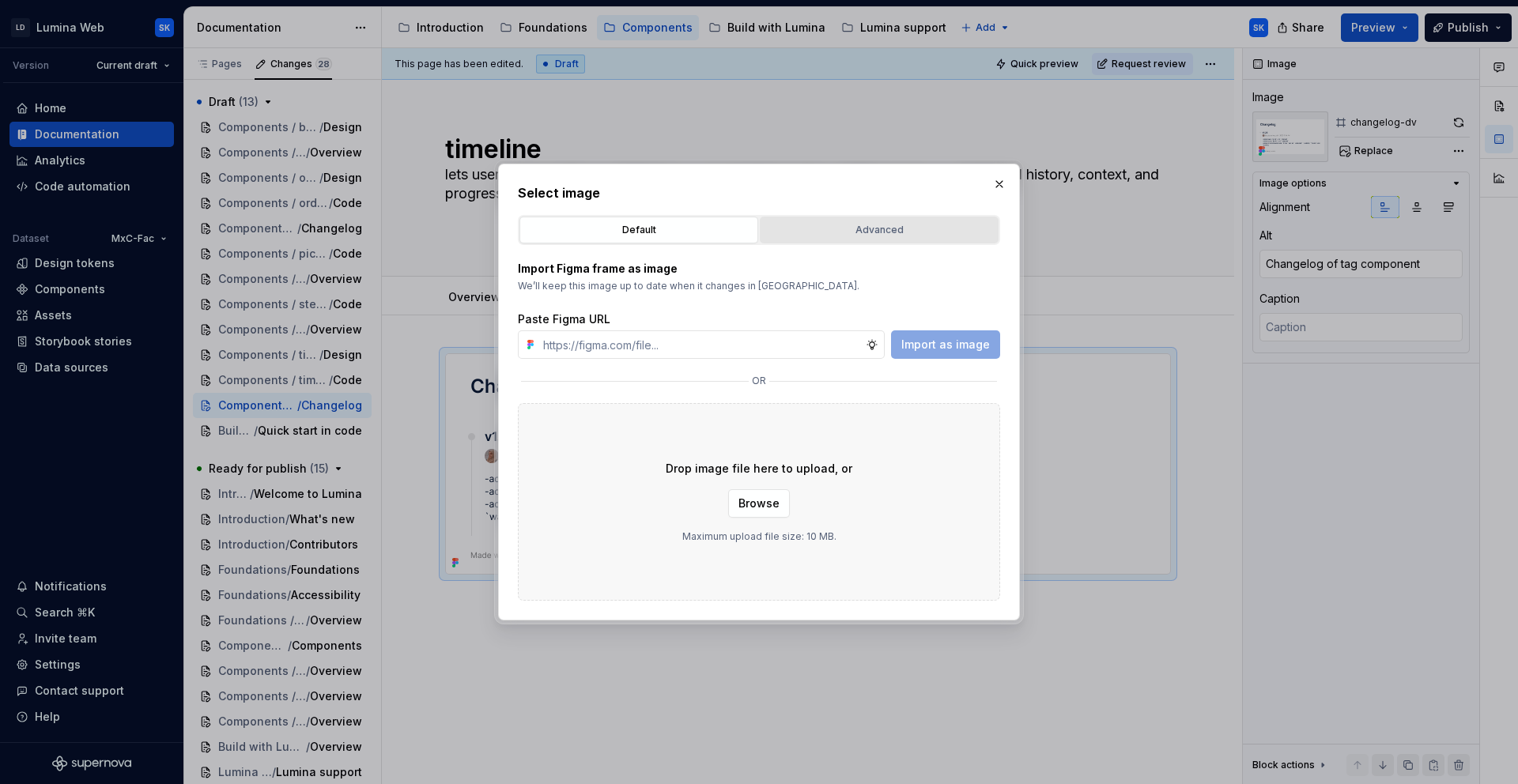
click at [912, 230] on div "Advanced" at bounding box center [880, 230] width 228 height 16
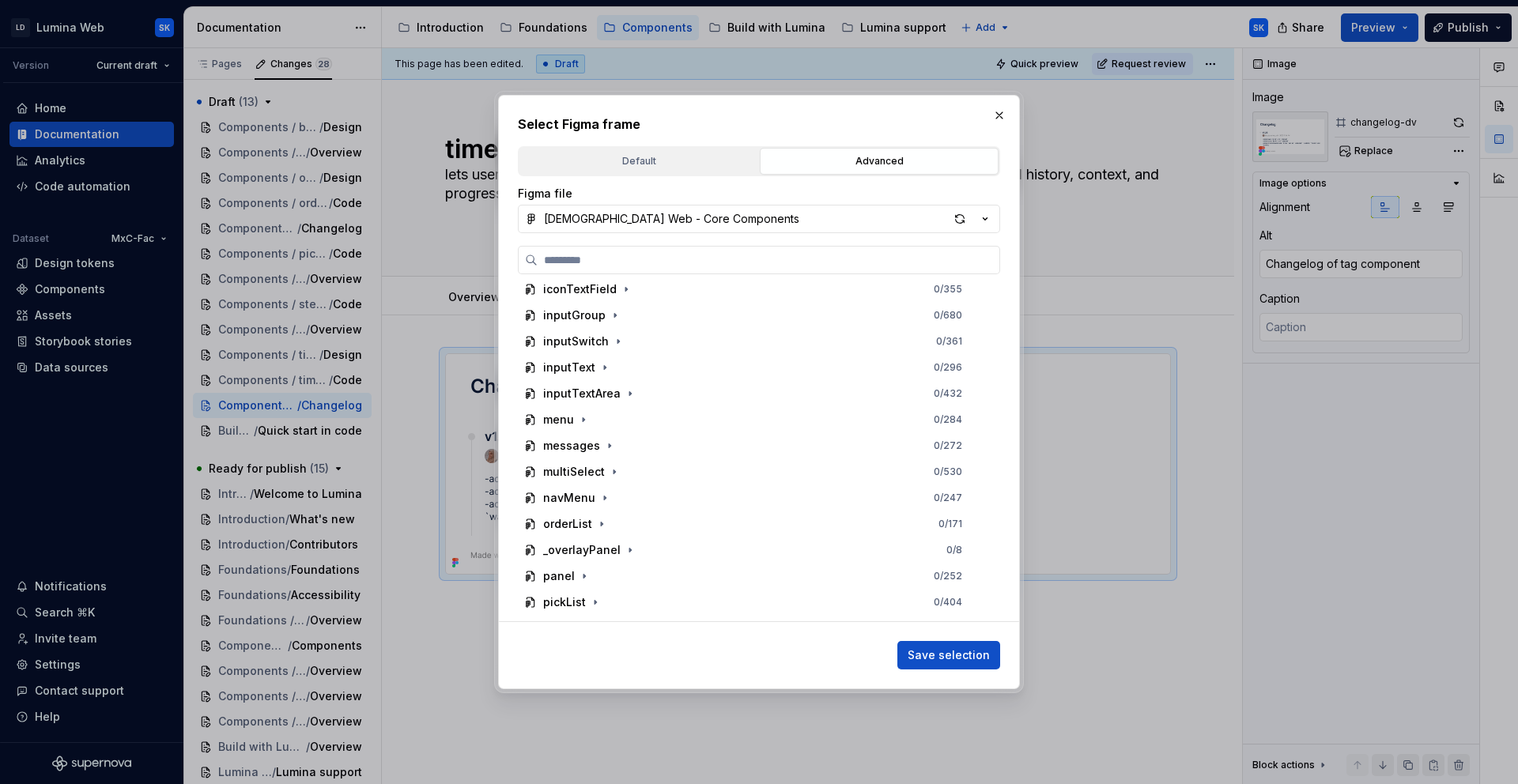
scroll to position [1176, 0]
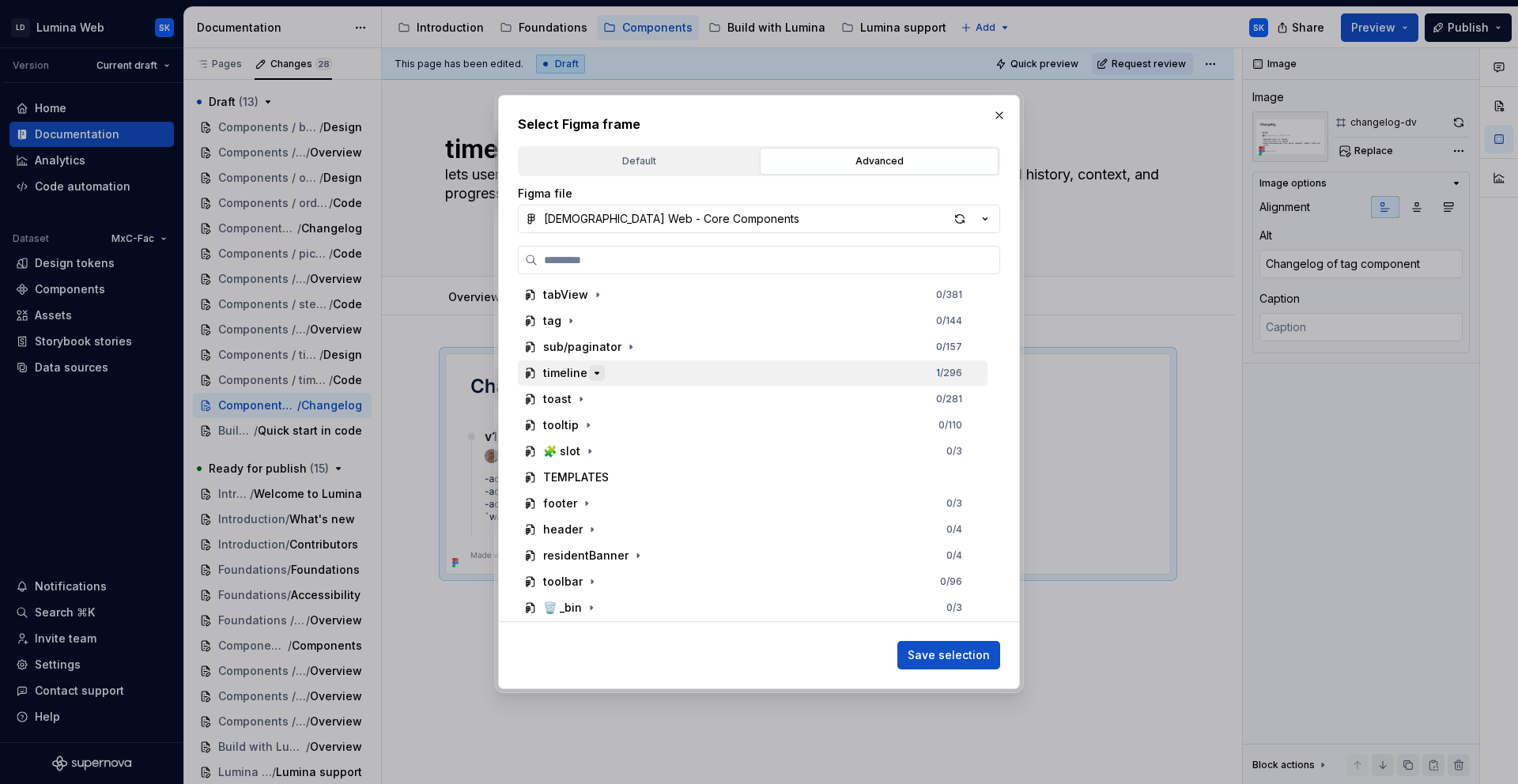
click at [591, 373] on icon "button" at bounding box center [596, 373] width 12 height 12
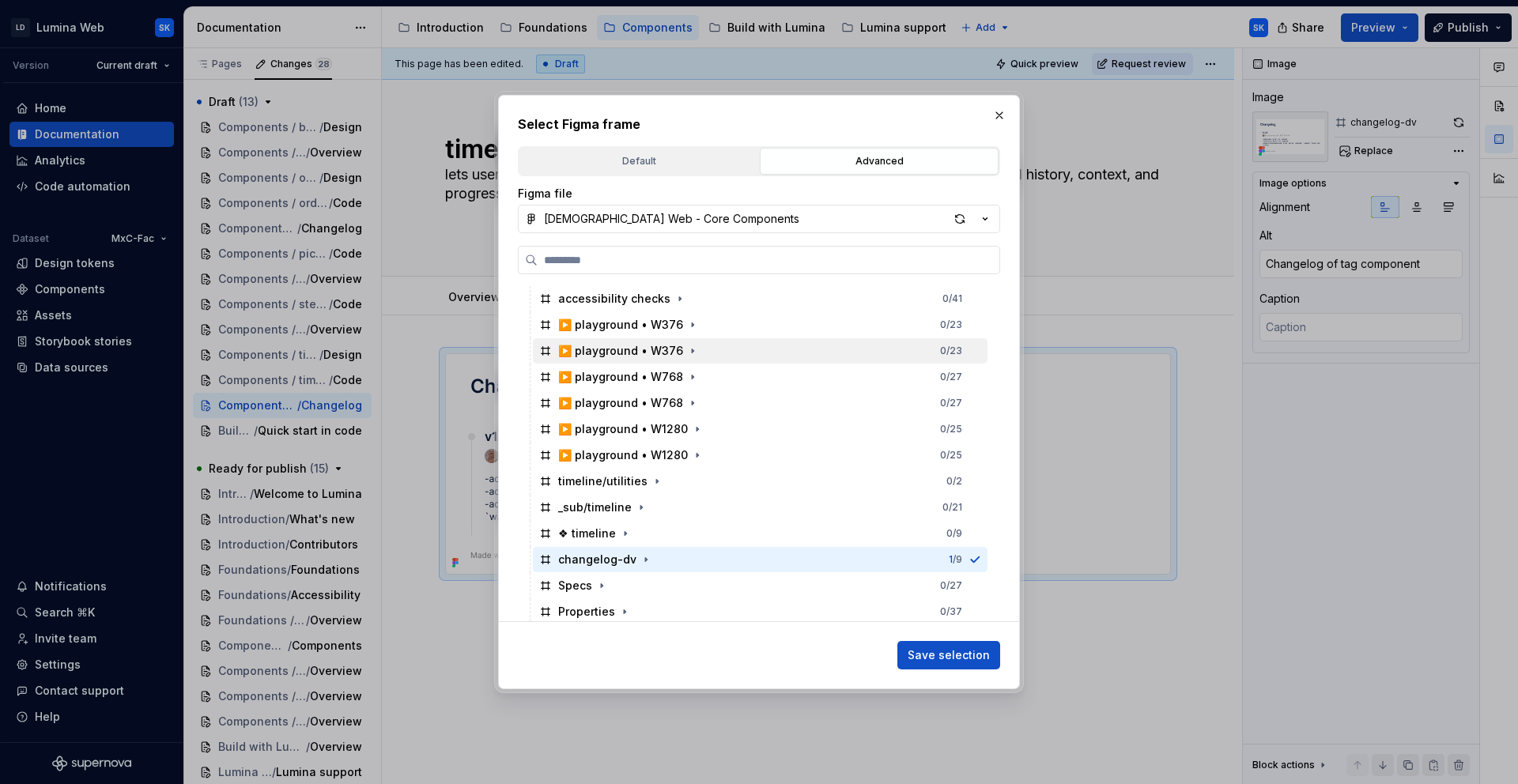
scroll to position [1274, 0]
click at [1000, 120] on button "button" at bounding box center [1000, 116] width 23 height 23
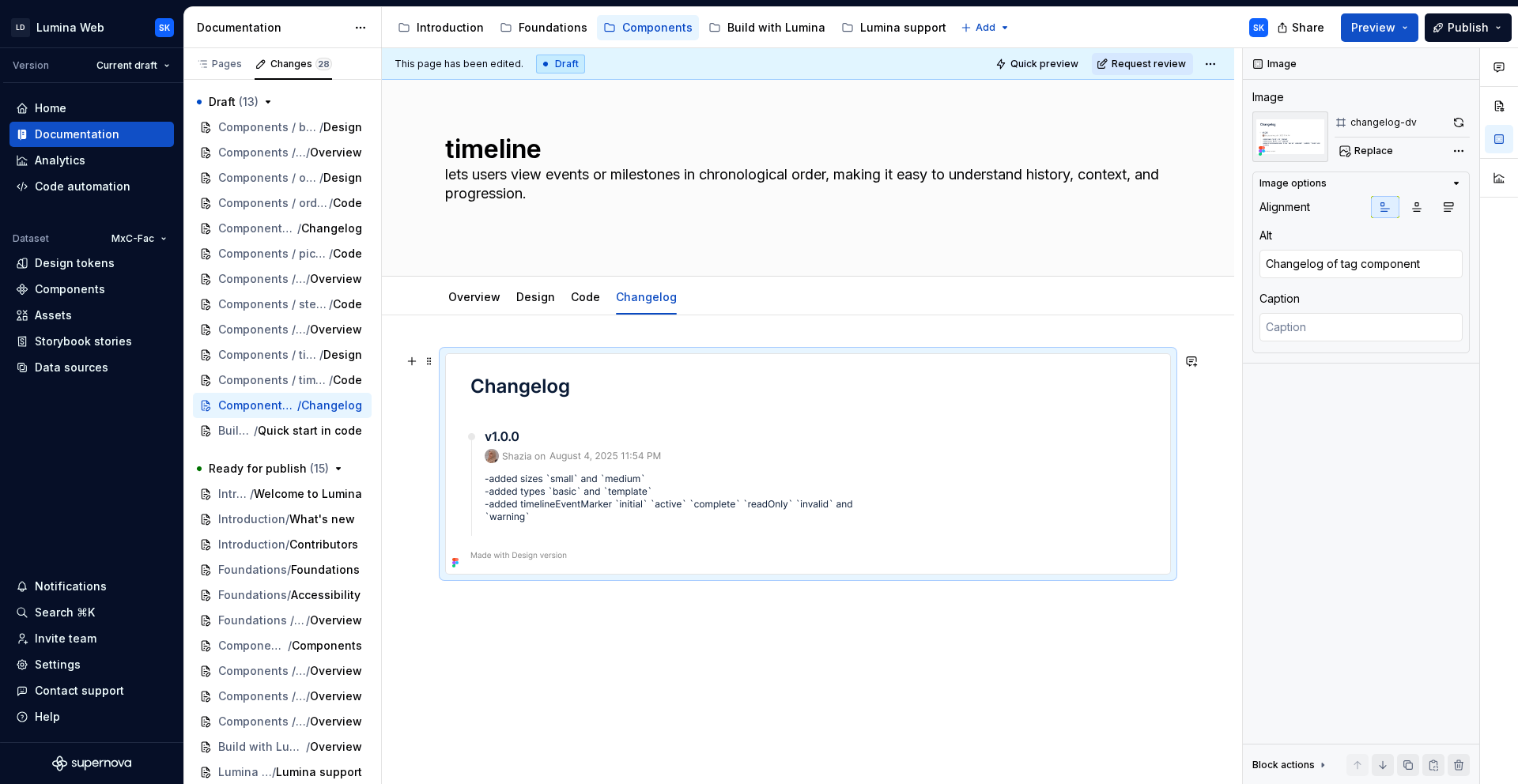
click at [759, 374] on img at bounding box center [664, 463] width 435 height 219
click at [1365, 210] on icon "button" at bounding box center [1416, 206] width 12 height 12
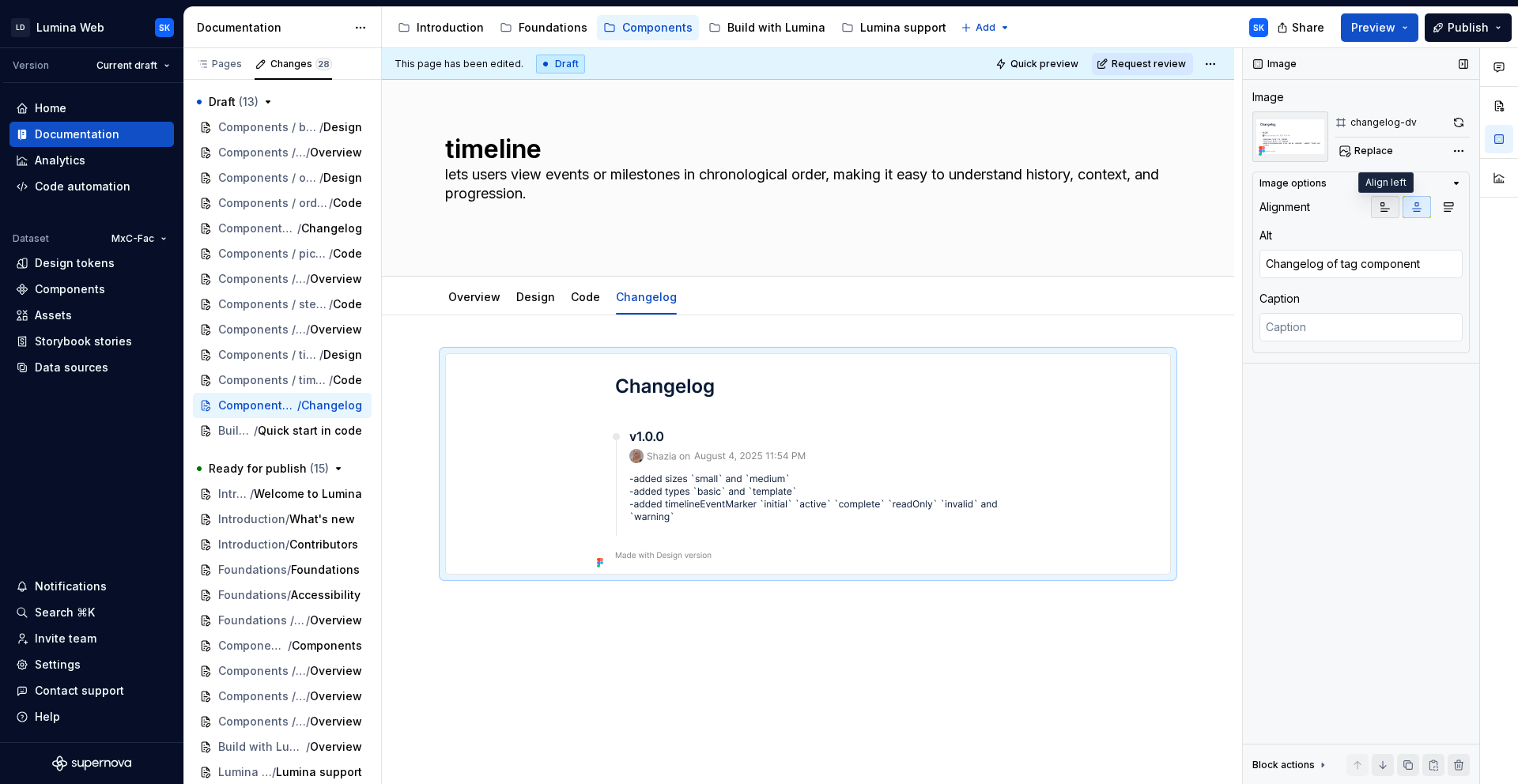
click at [1365, 209] on button "button" at bounding box center [1385, 207] width 28 height 23
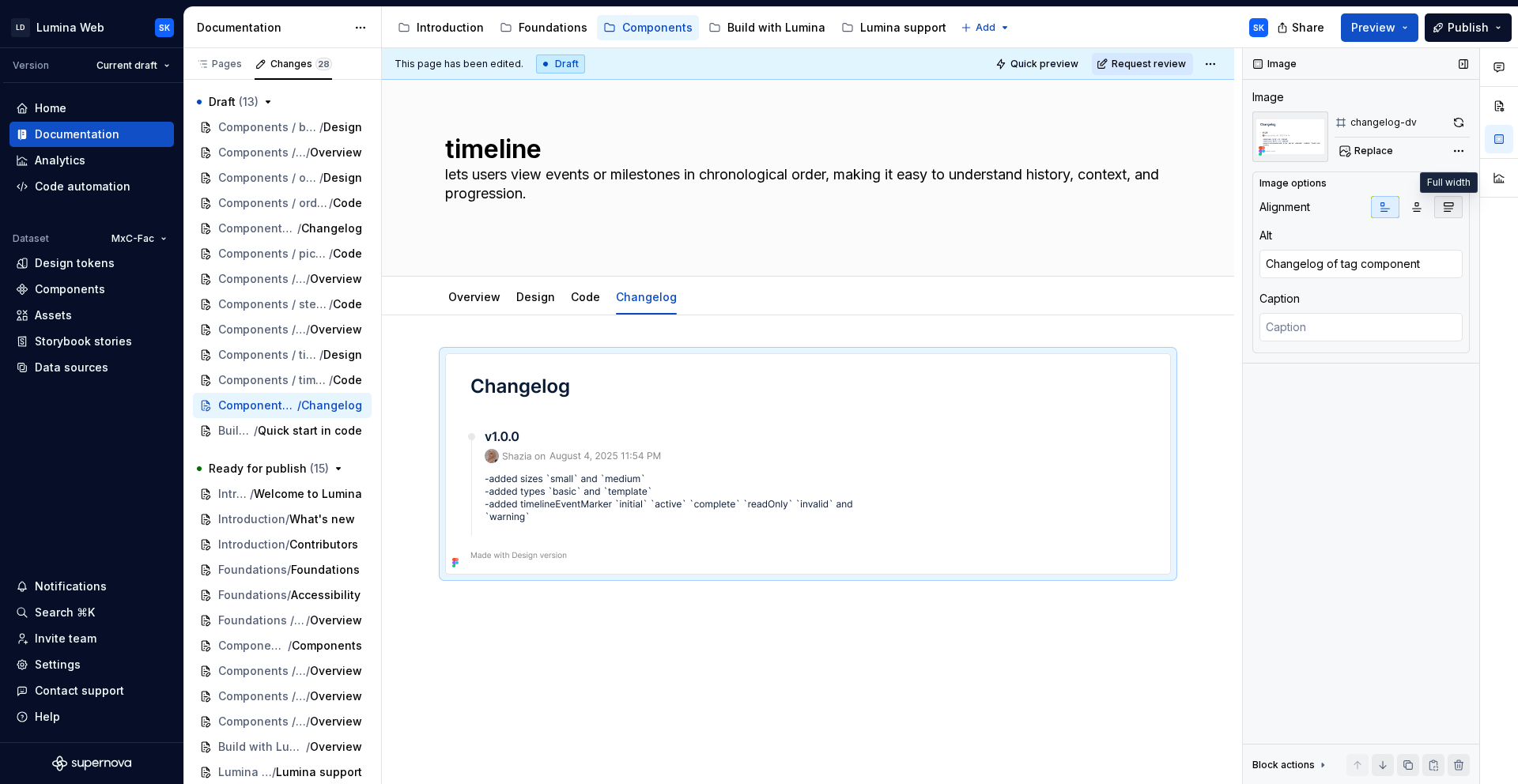
click at [1365, 210] on icon "button" at bounding box center [1448, 206] width 12 height 12
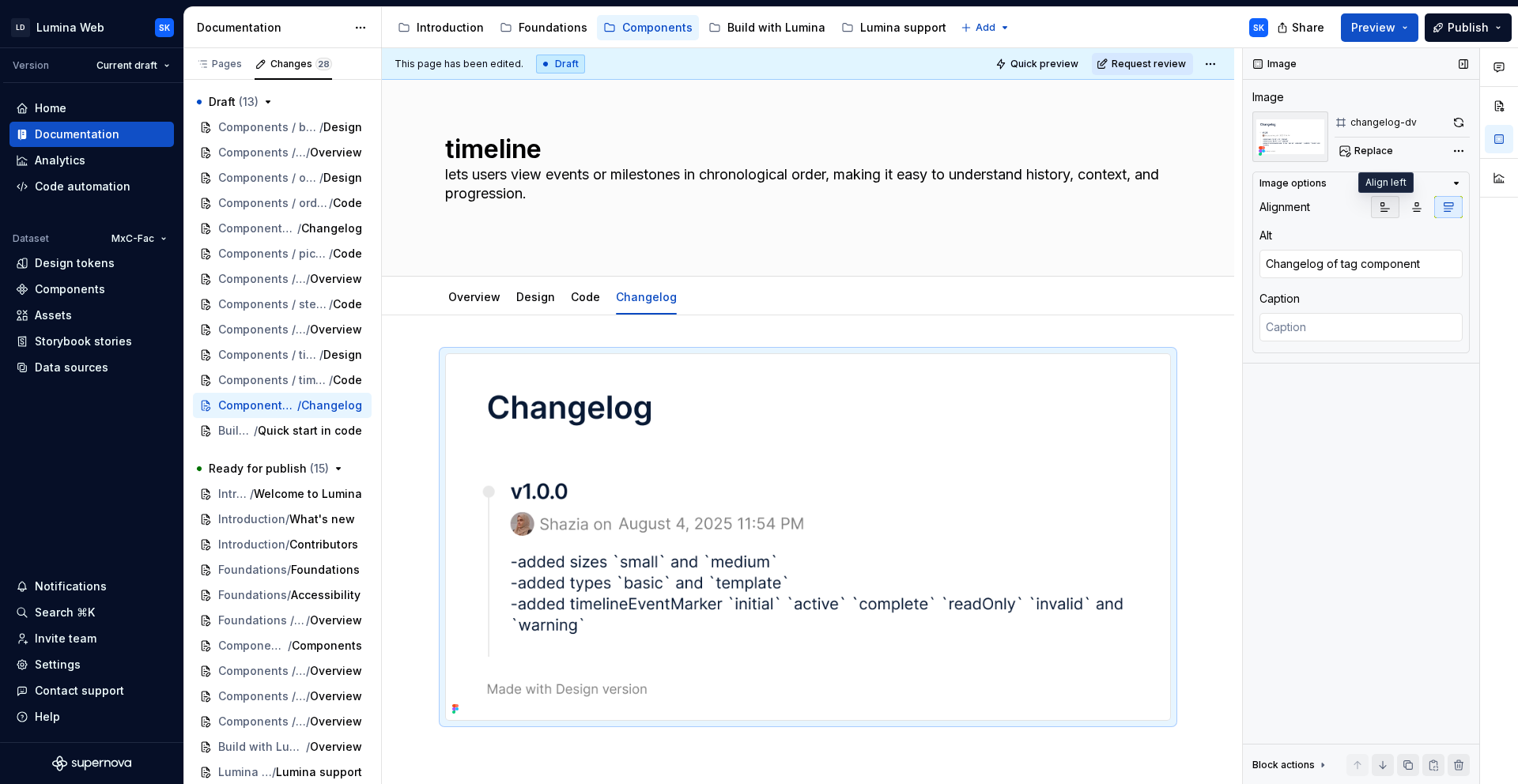
click at [1365, 205] on icon "button" at bounding box center [1385, 206] width 12 height 12
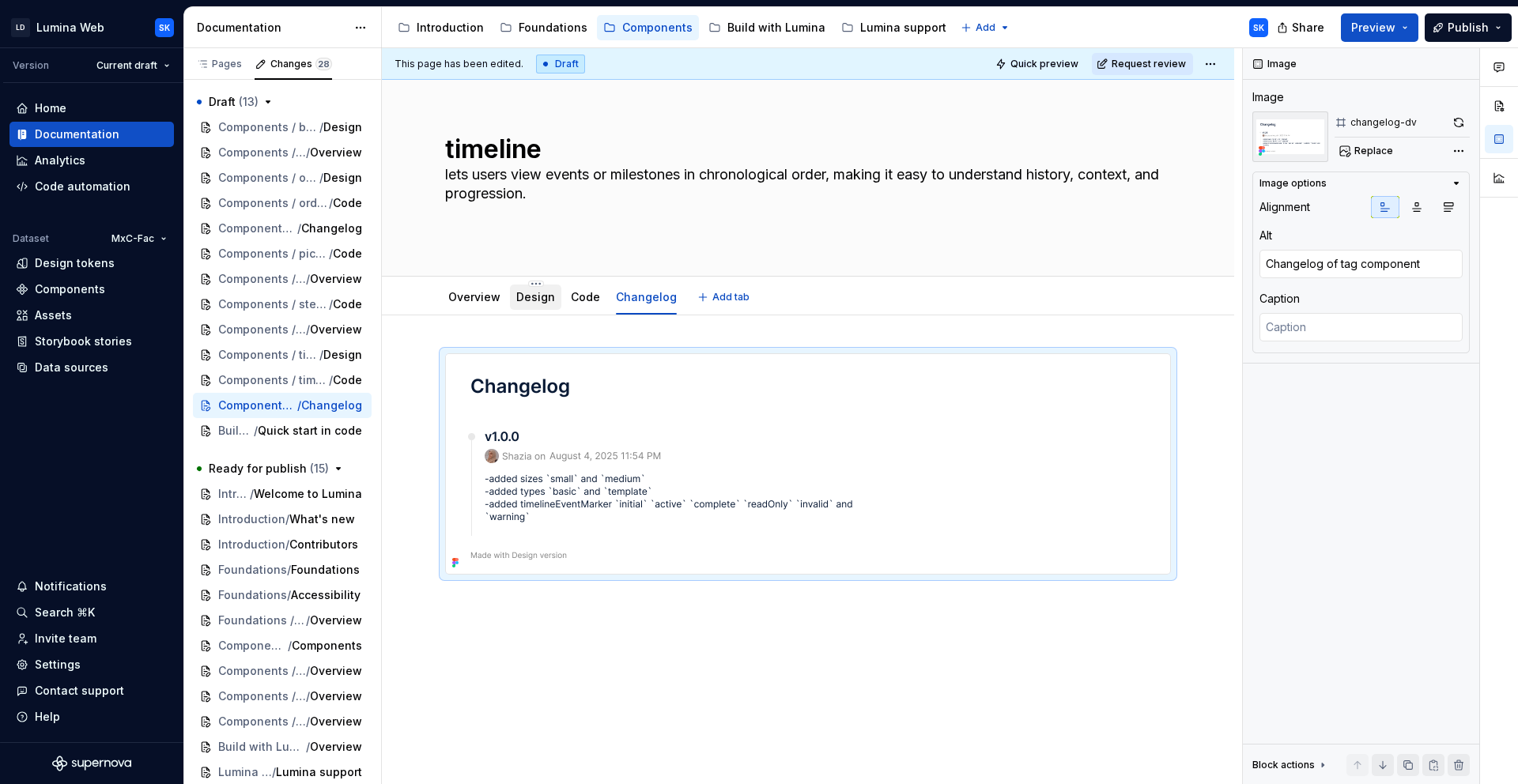
click at [529, 303] on link "Design" at bounding box center [535, 296] width 39 height 13
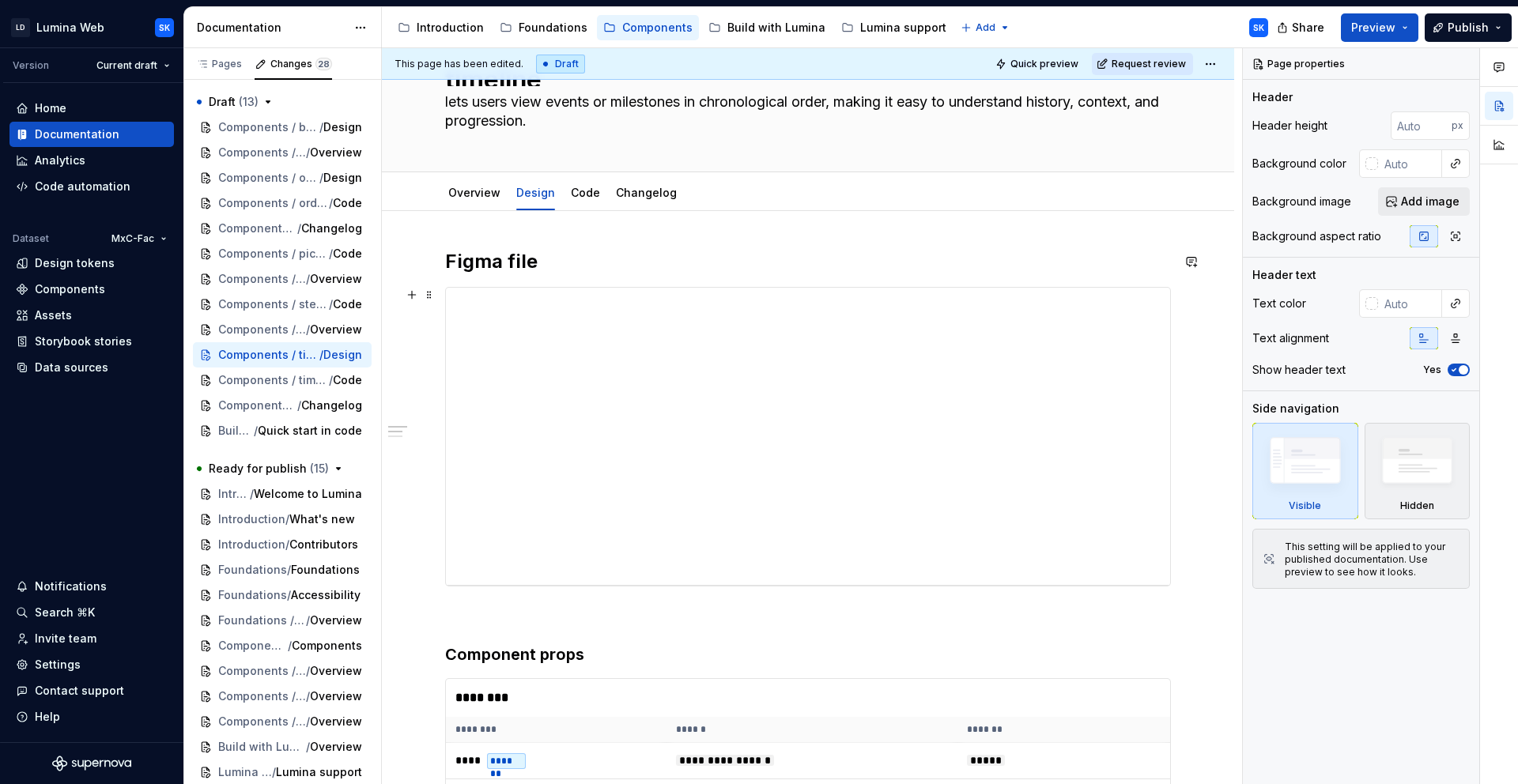
scroll to position [91, 0]
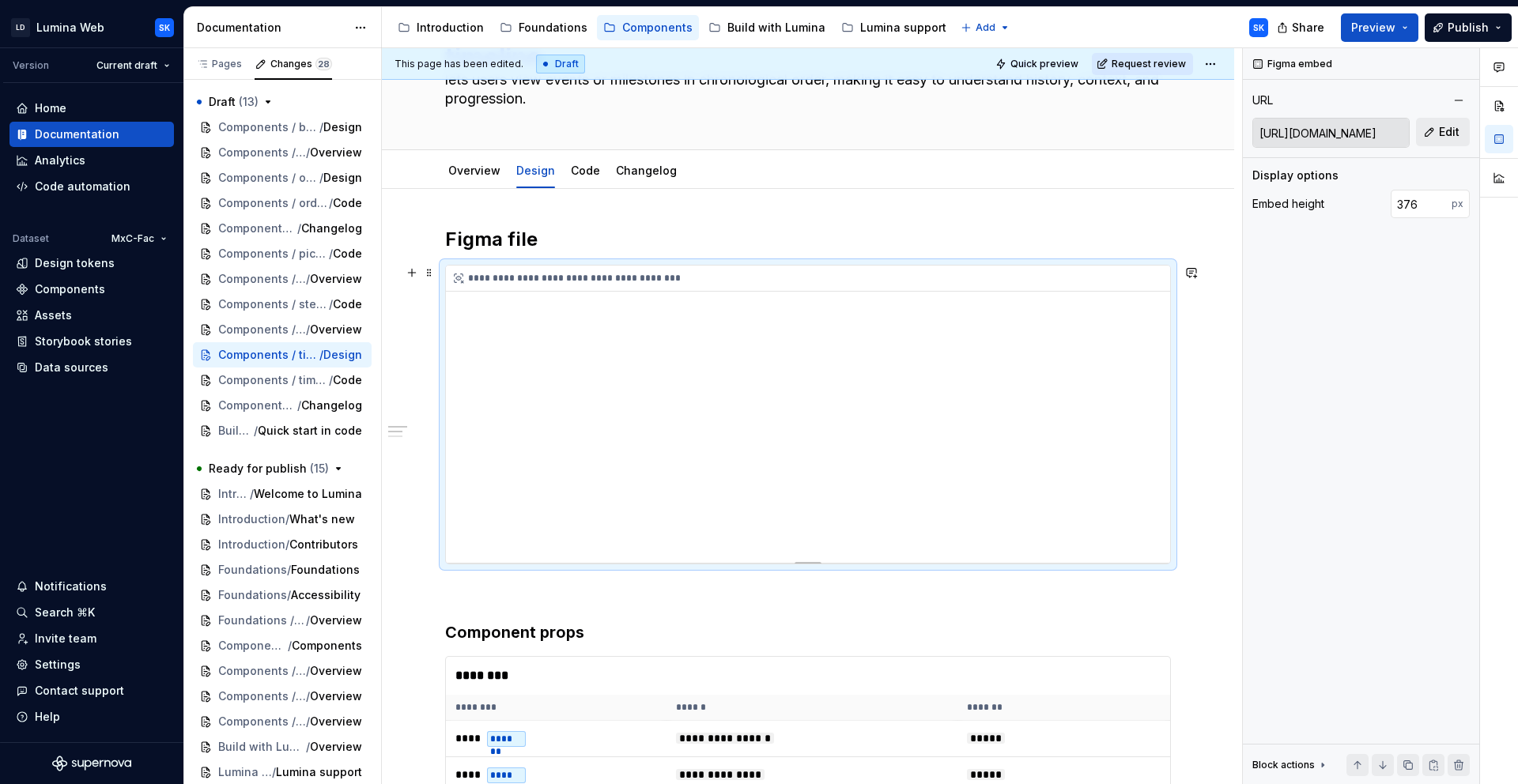
click at [748, 284] on div "**********" at bounding box center [813, 279] width 733 height 26
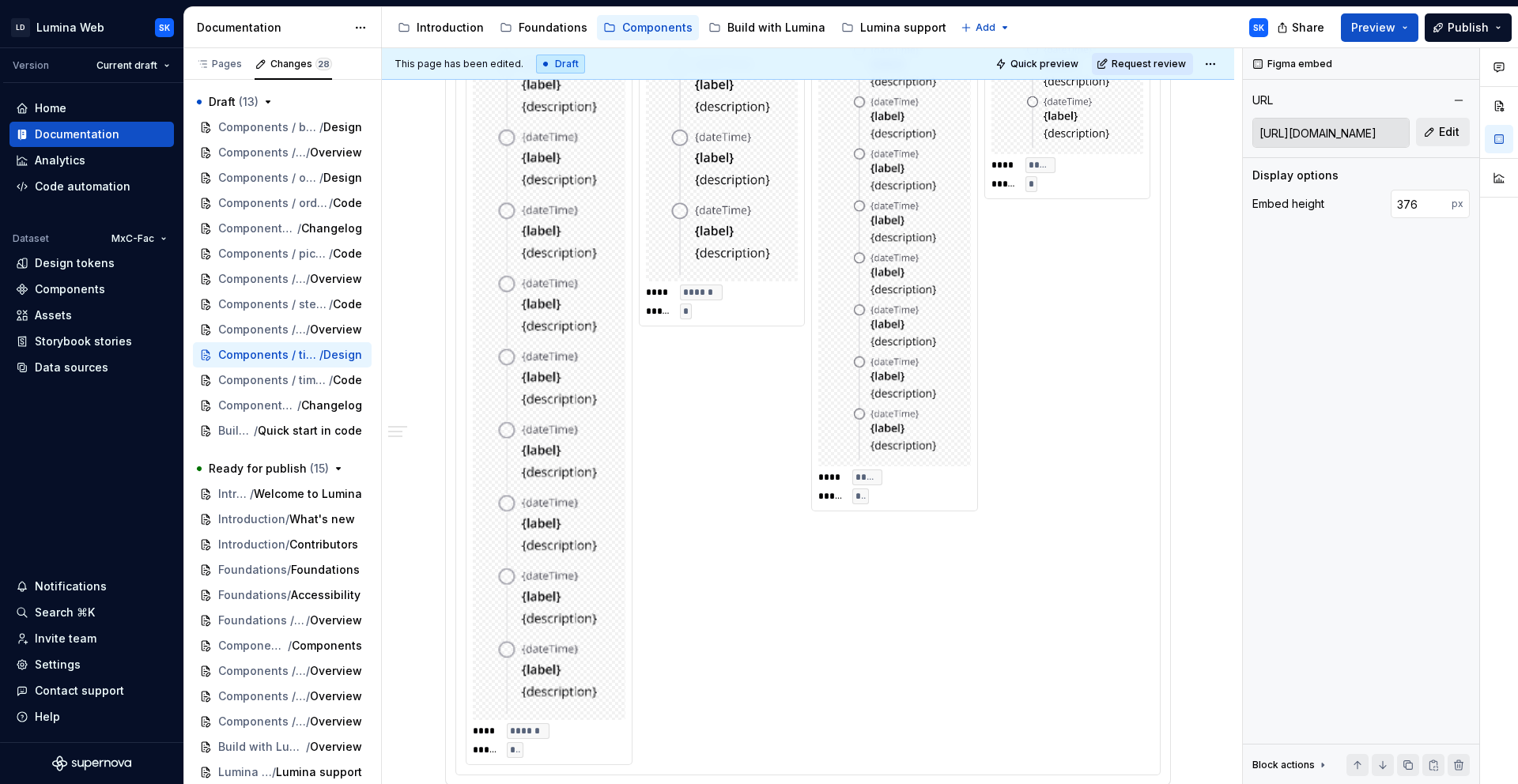
scroll to position [571, 0]
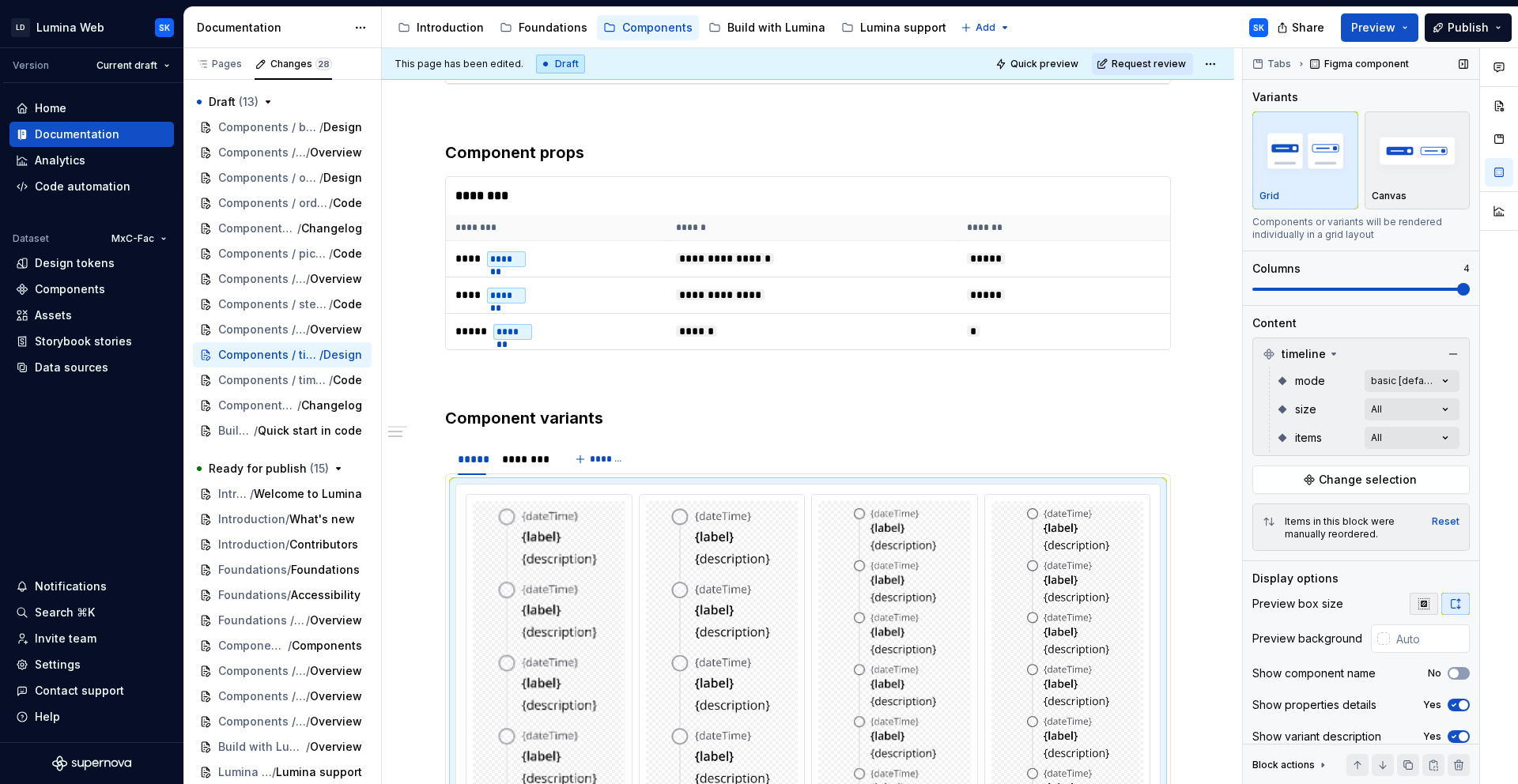
click at [1365, 596] on button "button" at bounding box center [1424, 604] width 28 height 23
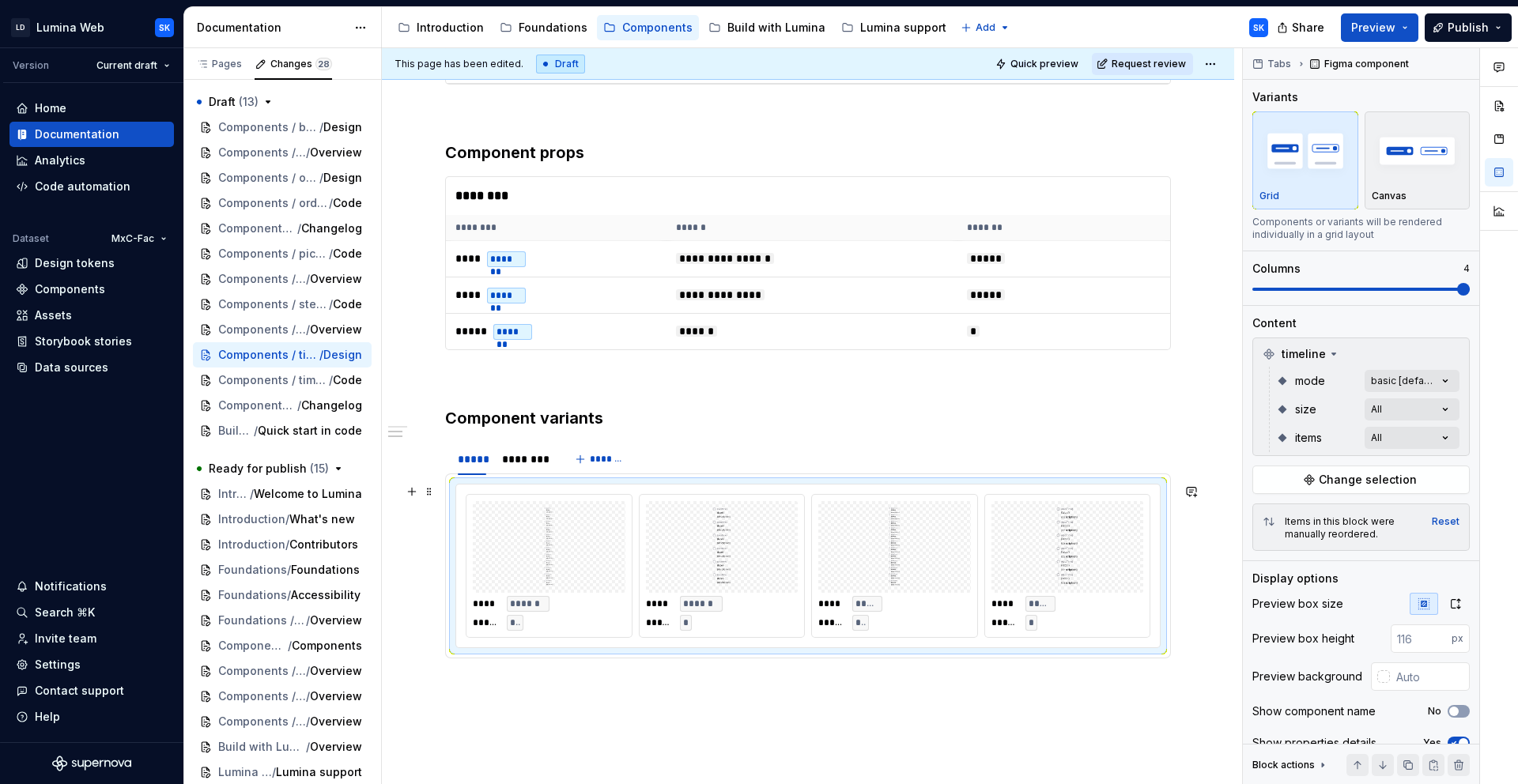
scroll to position [703, 0]
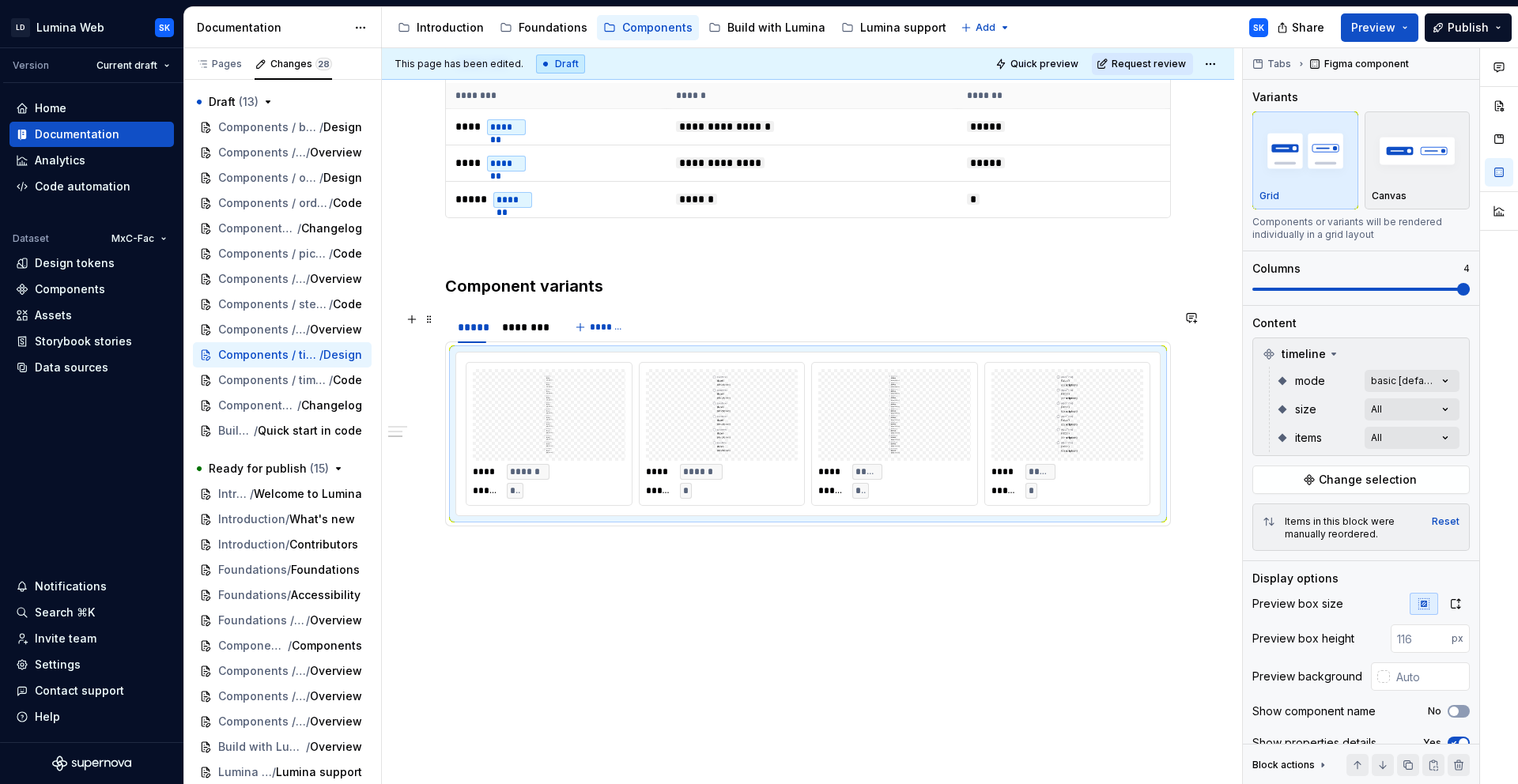
click at [556, 324] on div "***** ********" at bounding box center [503, 331] width 116 height 40
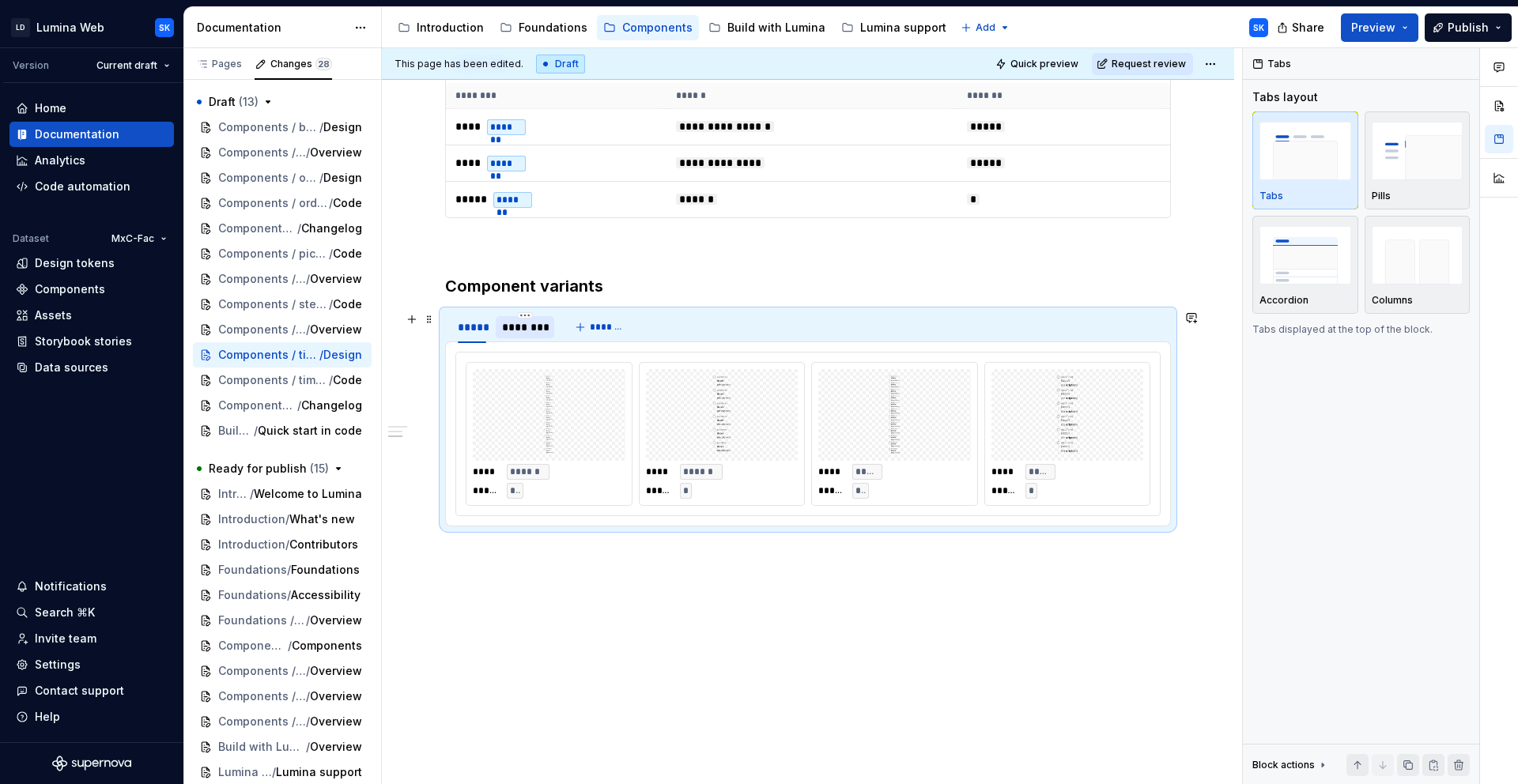
click at [531, 327] on div "********" at bounding box center [525, 327] width 46 height 16
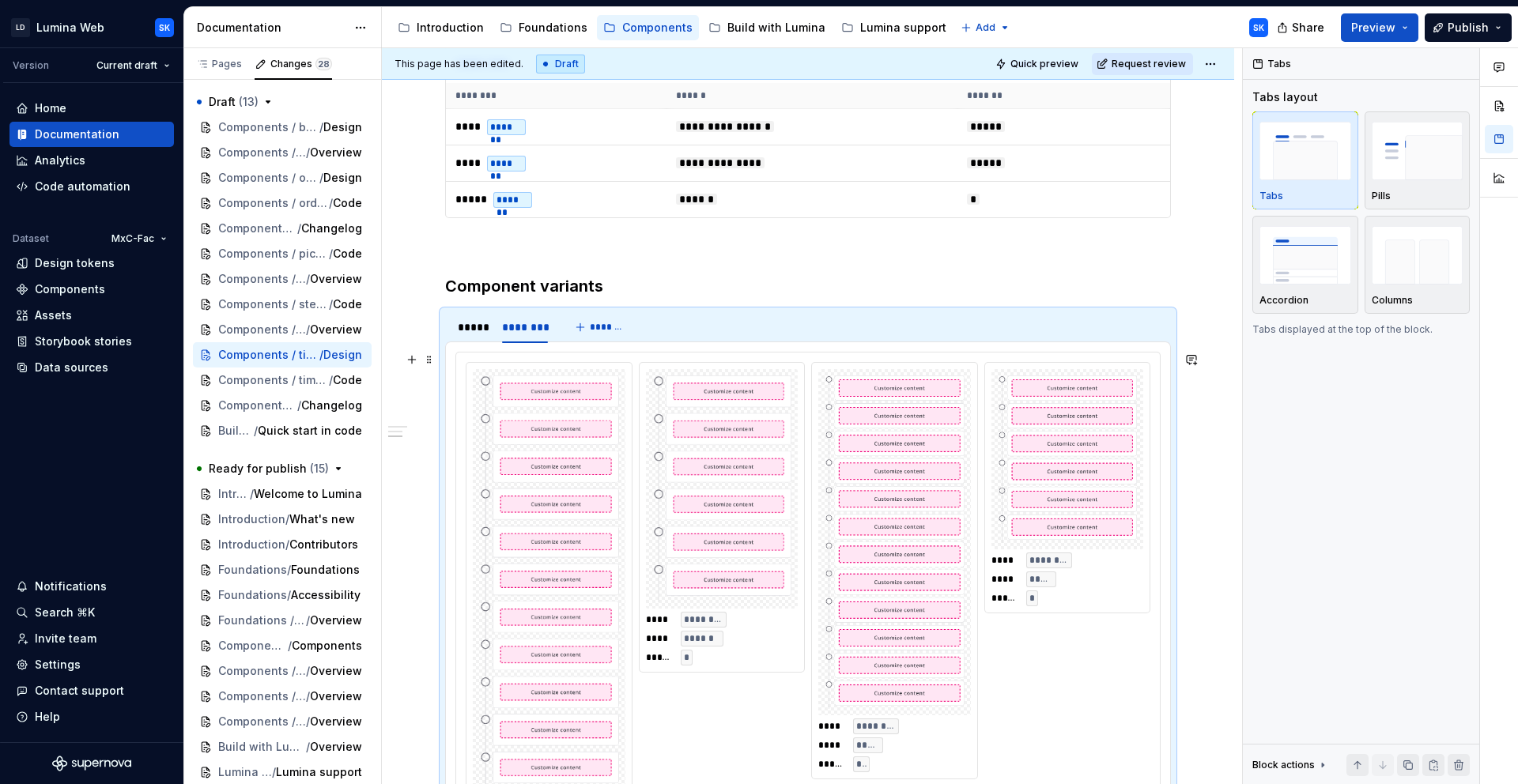
click at [629, 355] on div "**** ******** **** ****** ***** ** **** ******** **** ****** ***** * **** *****…" at bounding box center [808, 631] width 703 height 555
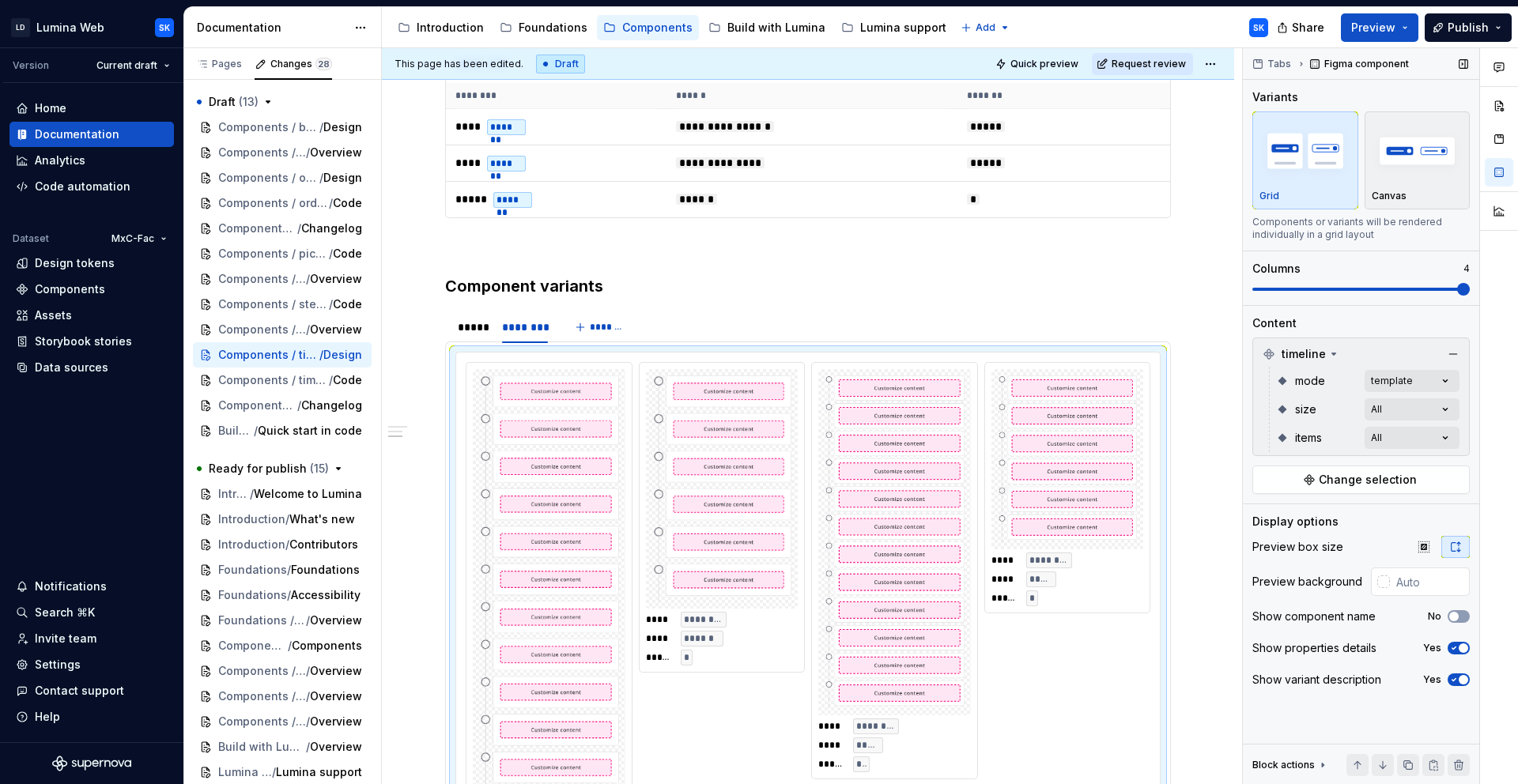
click at [1365, 548] on icon "button" at bounding box center [1424, 546] width 12 height 12
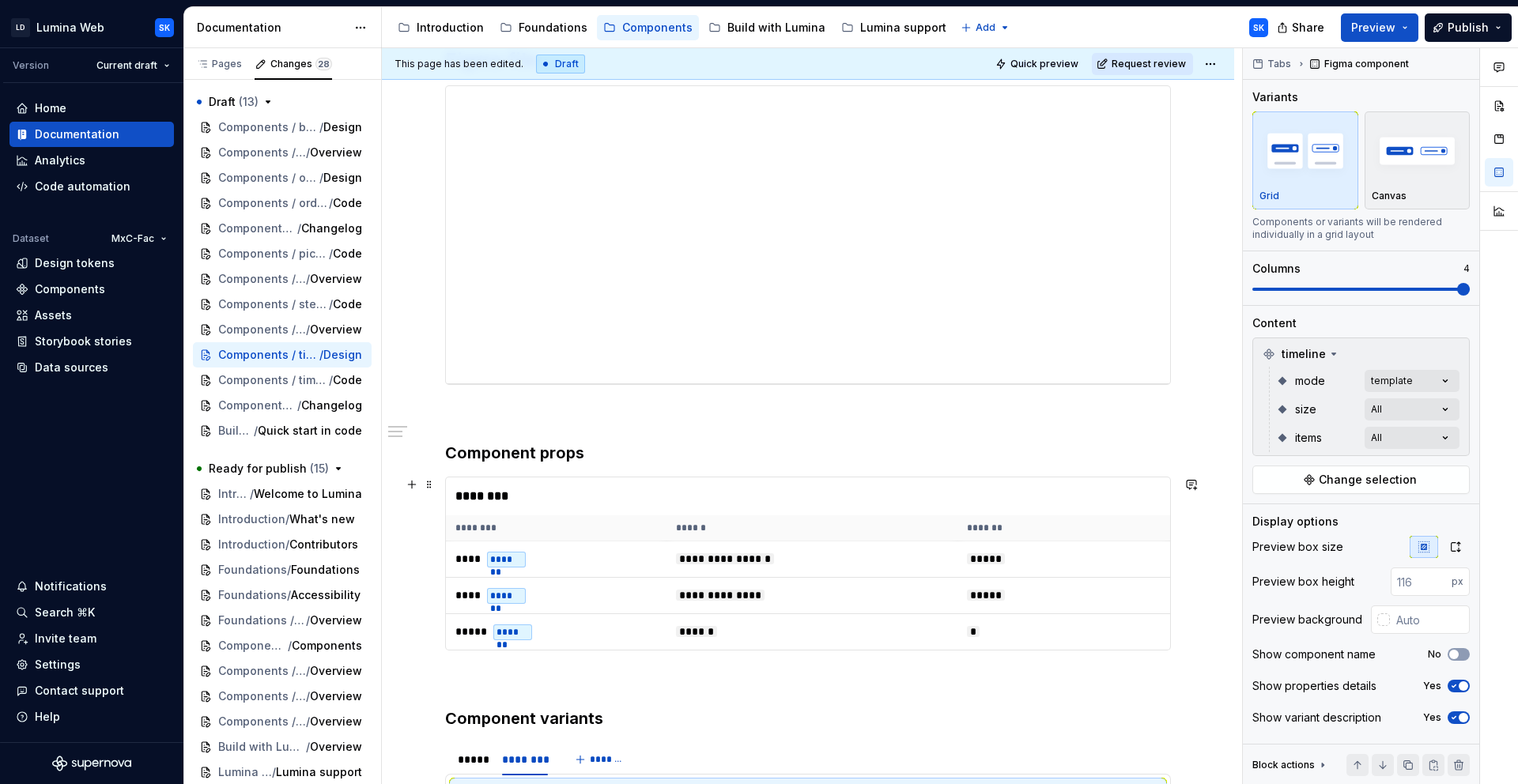
scroll to position [691, 0]
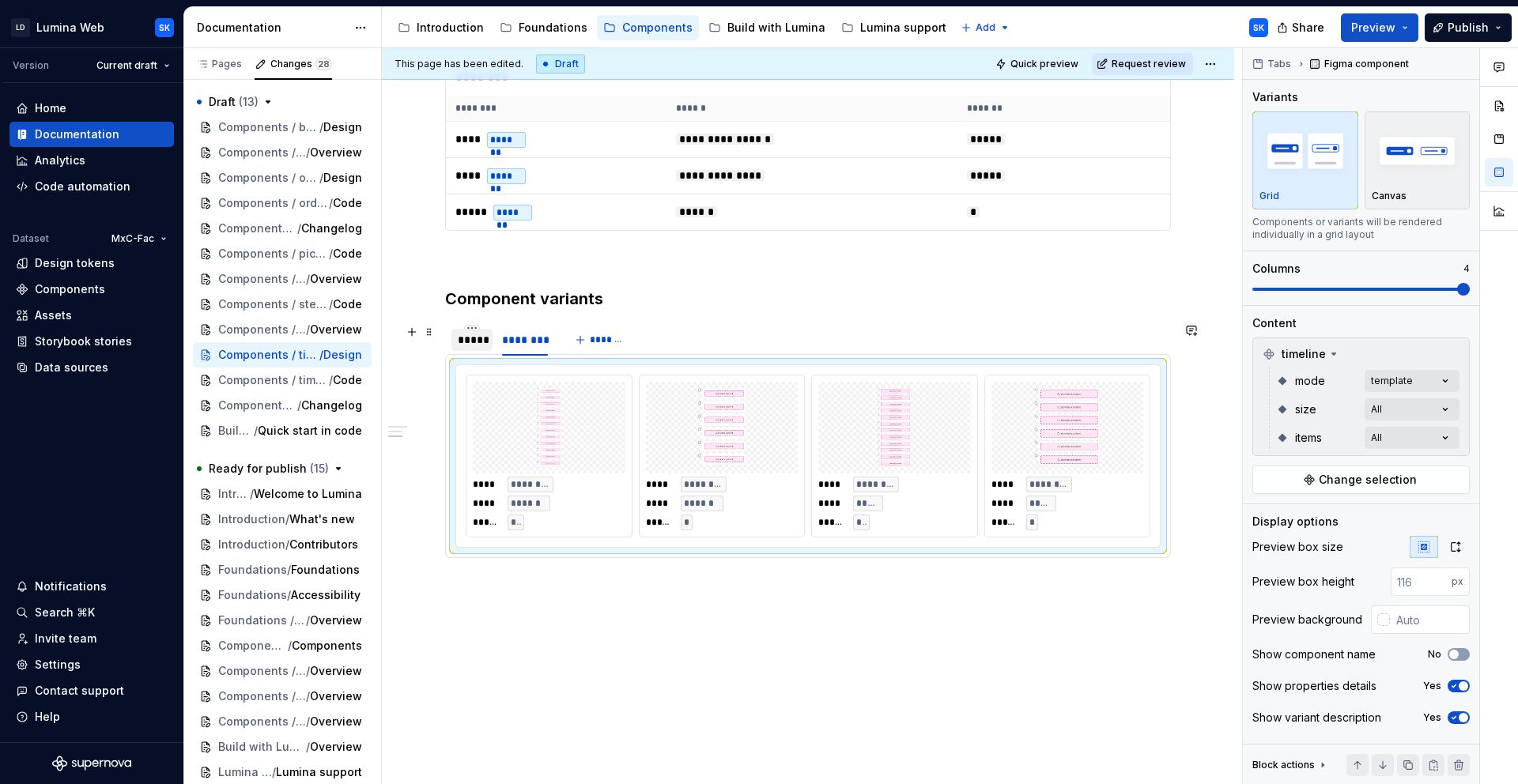
click at [477, 349] on div "*****" at bounding box center [473, 340] width 41 height 23
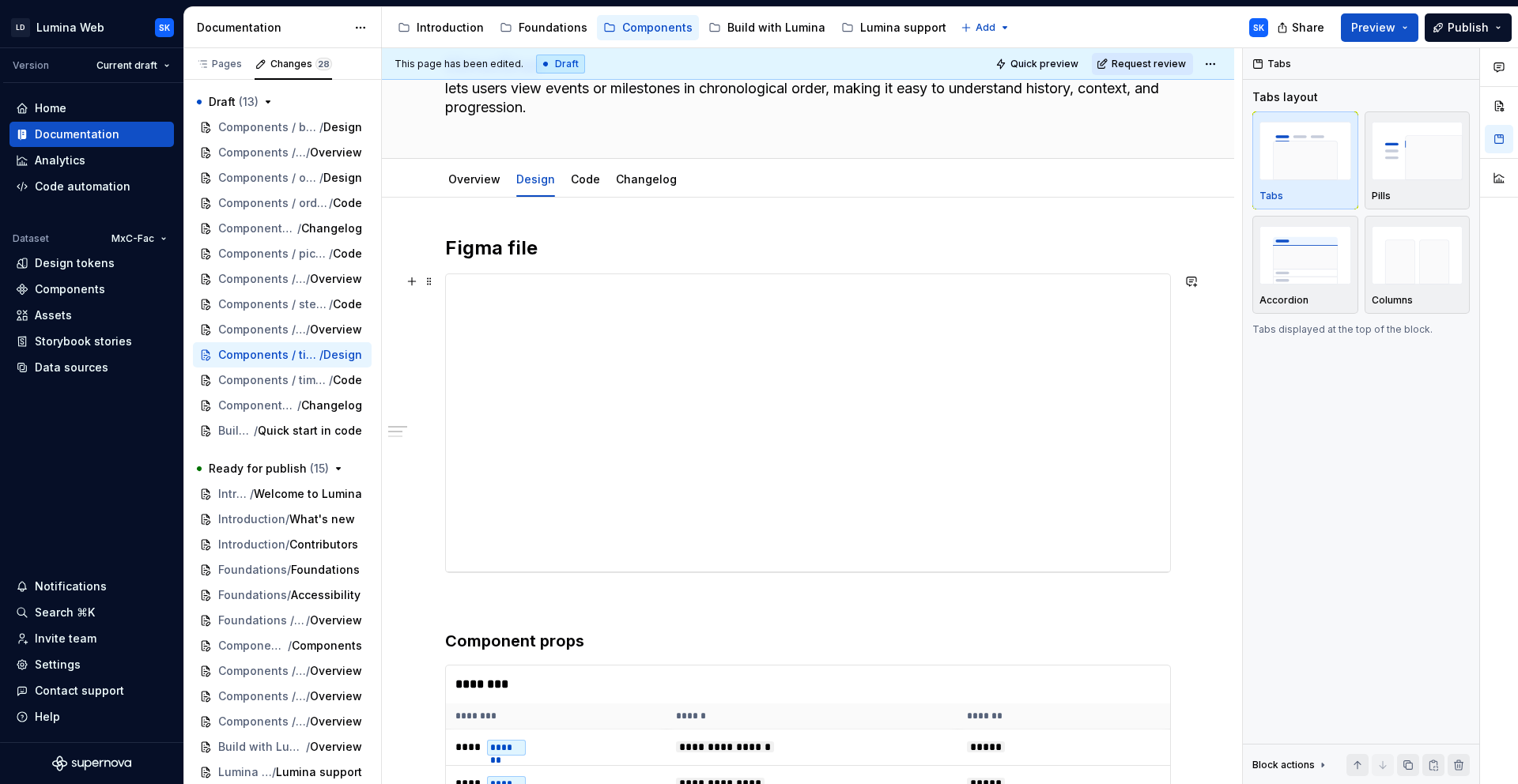
scroll to position [0, 0]
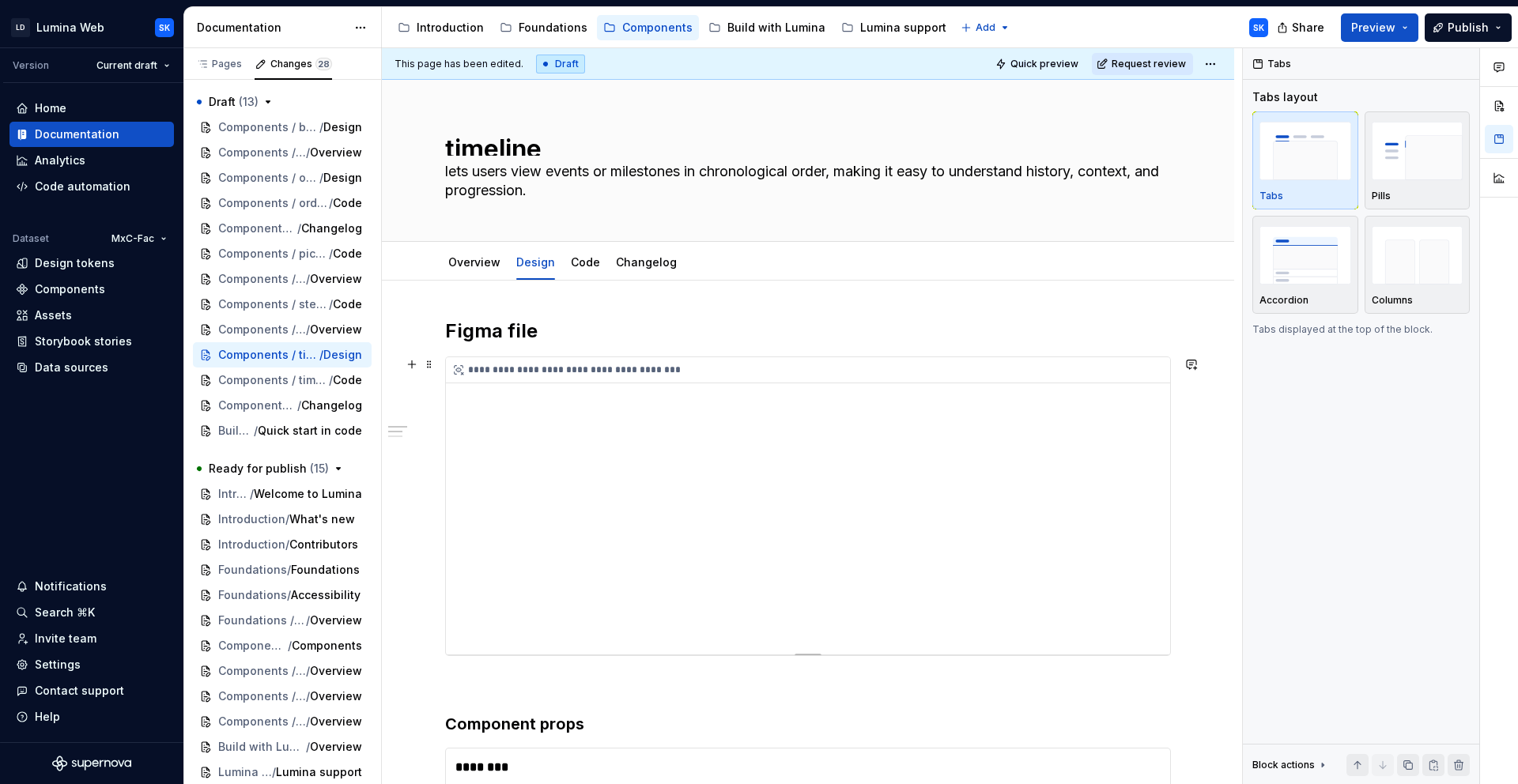
click at [681, 370] on div "**********" at bounding box center [813, 371] width 733 height 26
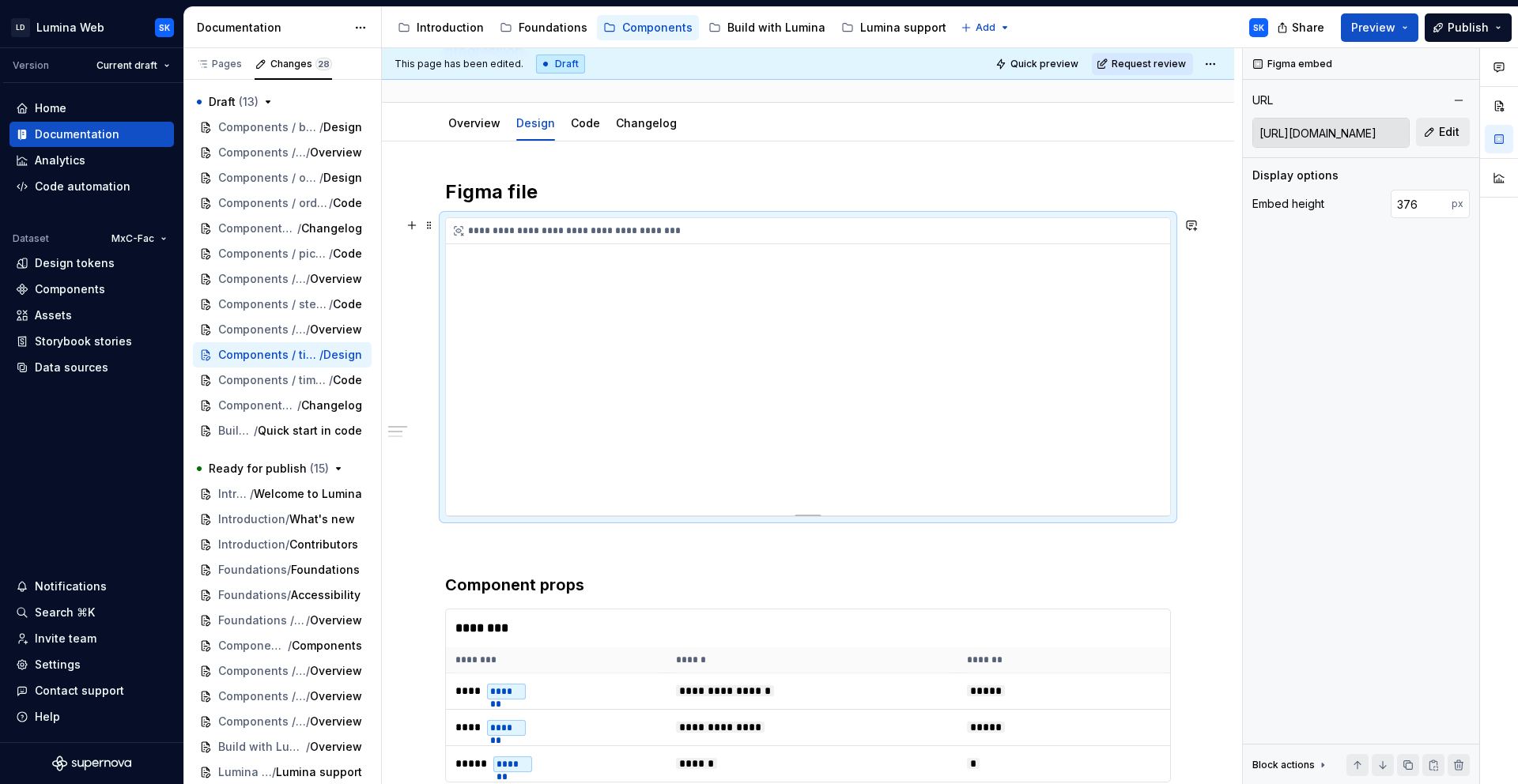
scroll to position [314, 0]
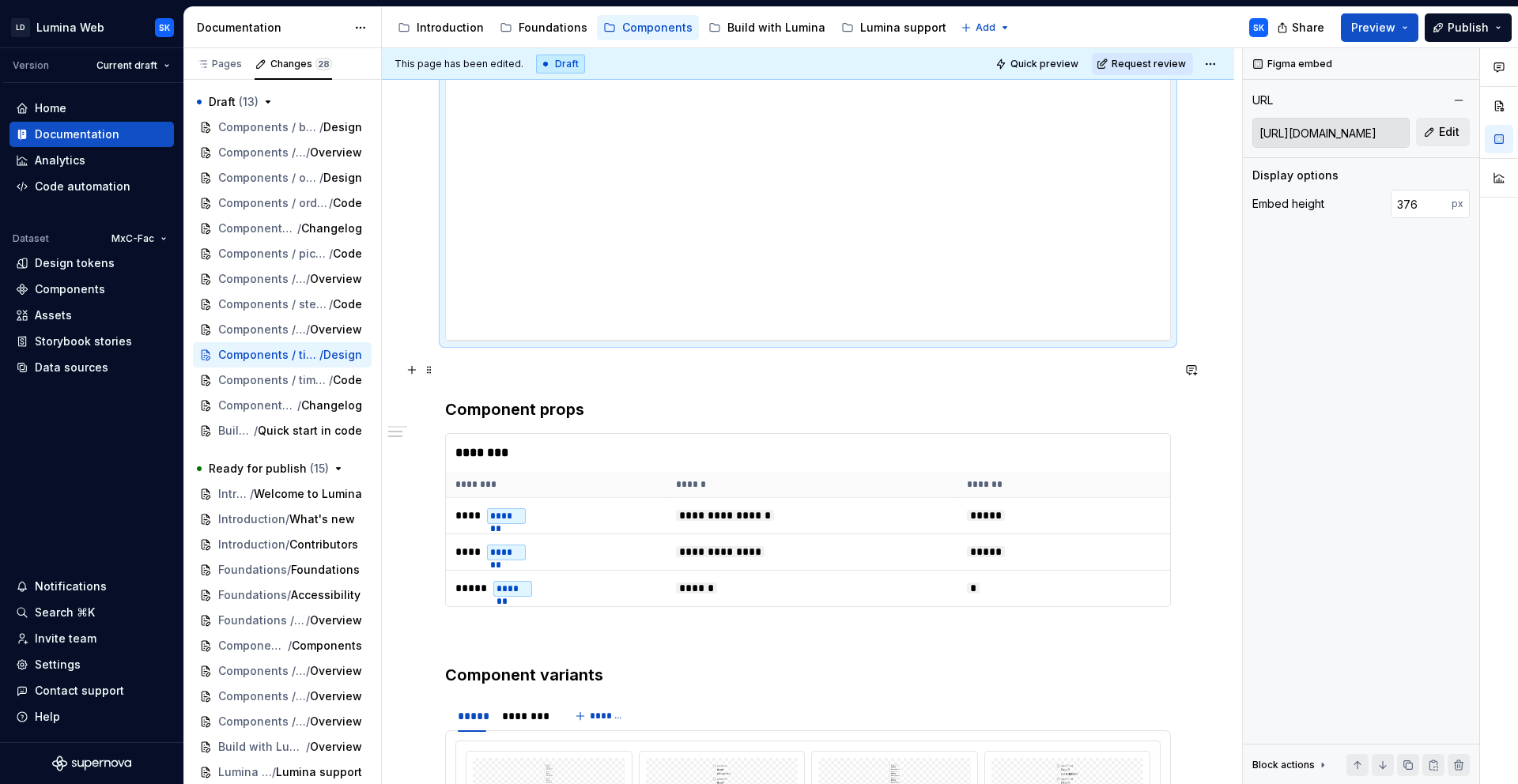
click at [554, 377] on p at bounding box center [808, 370] width 726 height 19
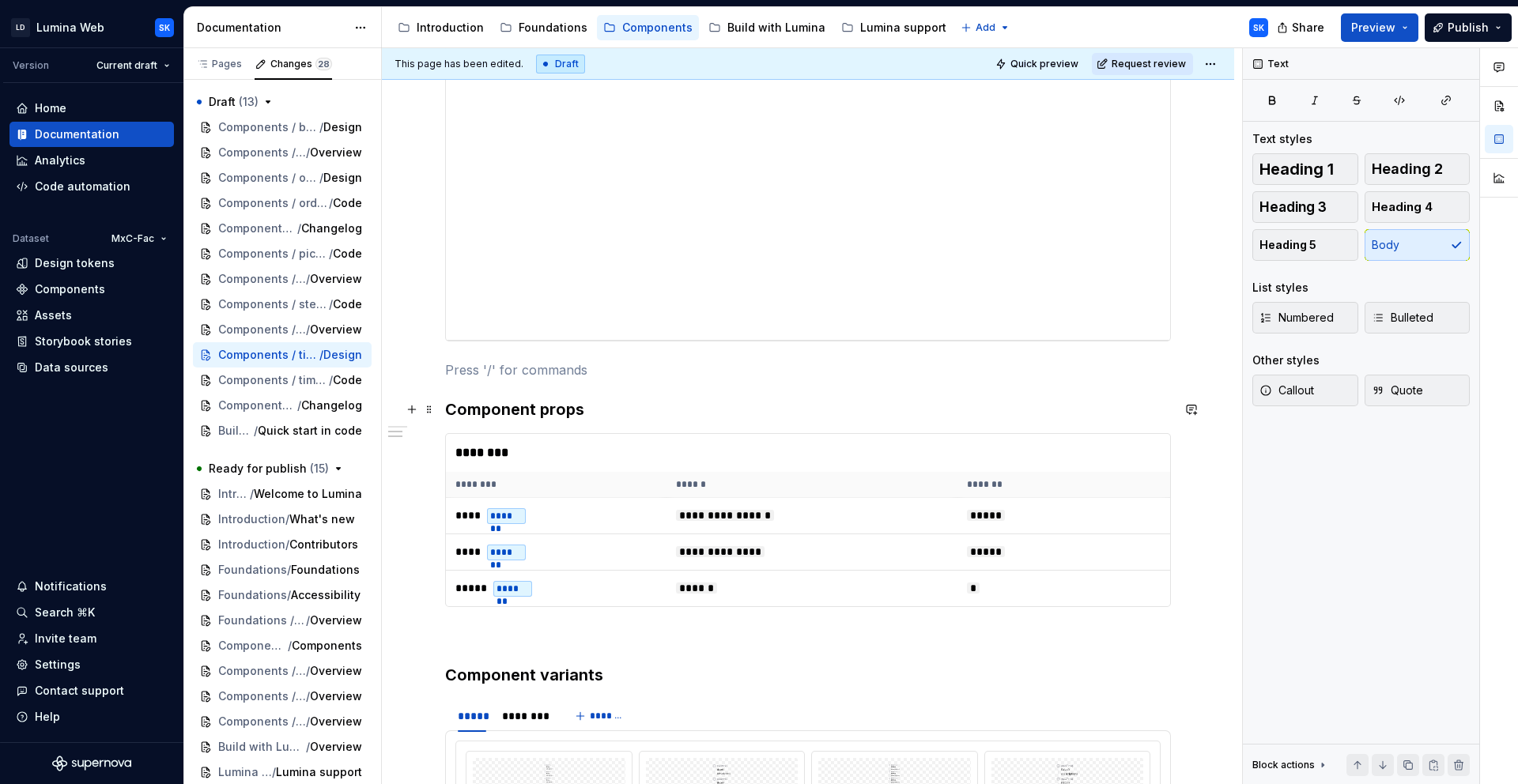
click at [588, 409] on h3 "Component props" at bounding box center [808, 409] width 726 height 23
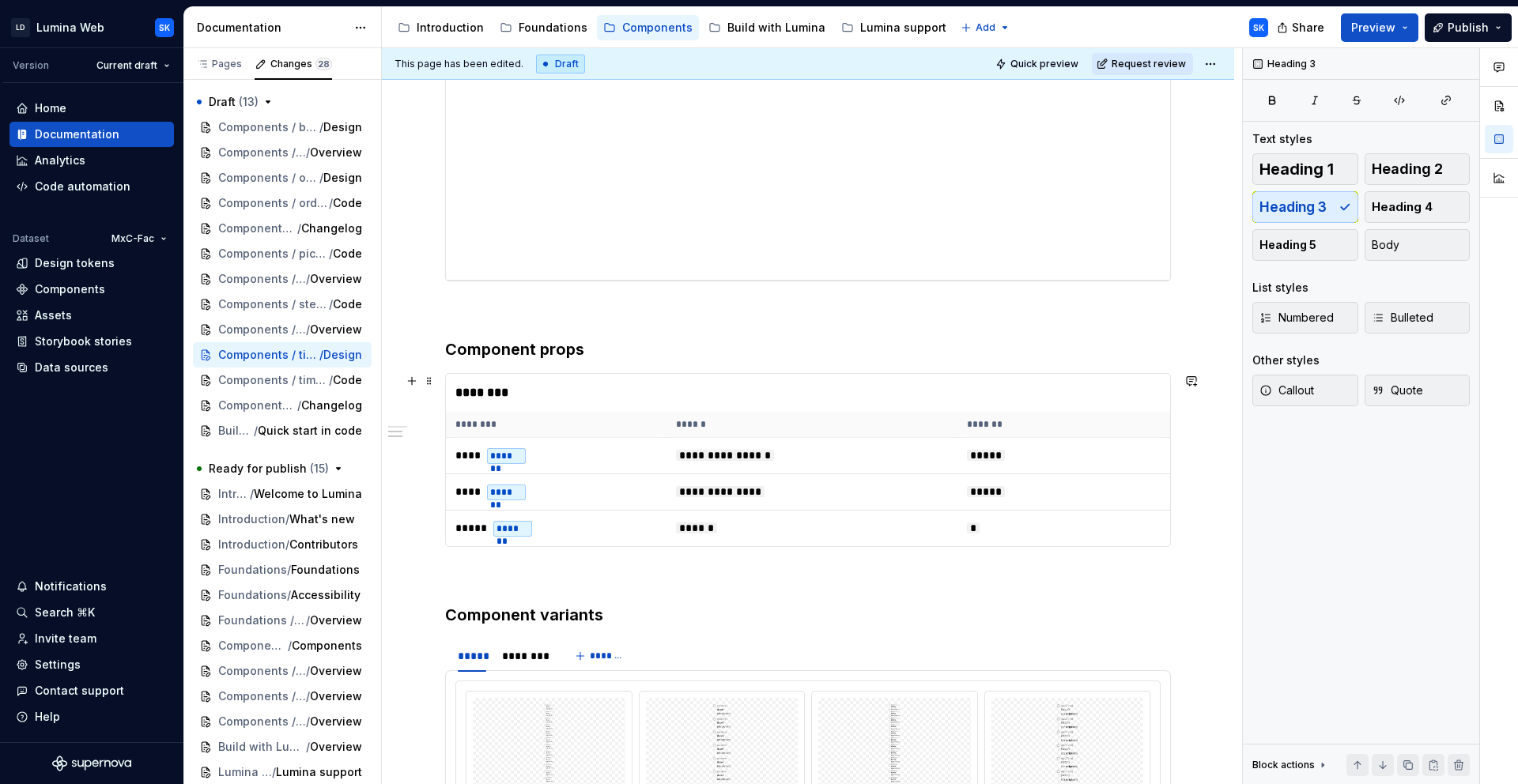
scroll to position [517, 0]
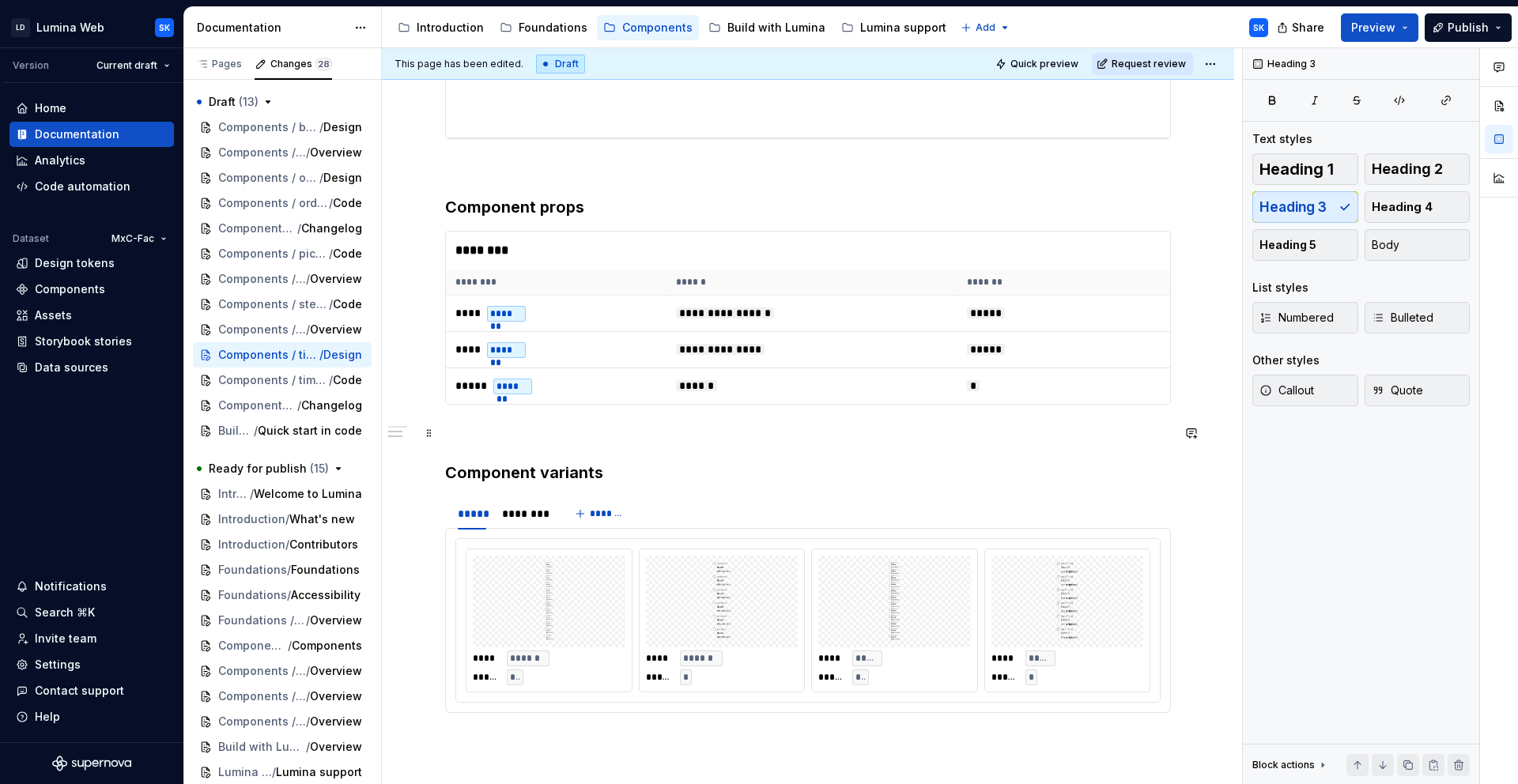
click at [562, 432] on p at bounding box center [808, 433] width 726 height 19
click at [620, 474] on h3 "Component variants" at bounding box center [808, 472] width 726 height 23
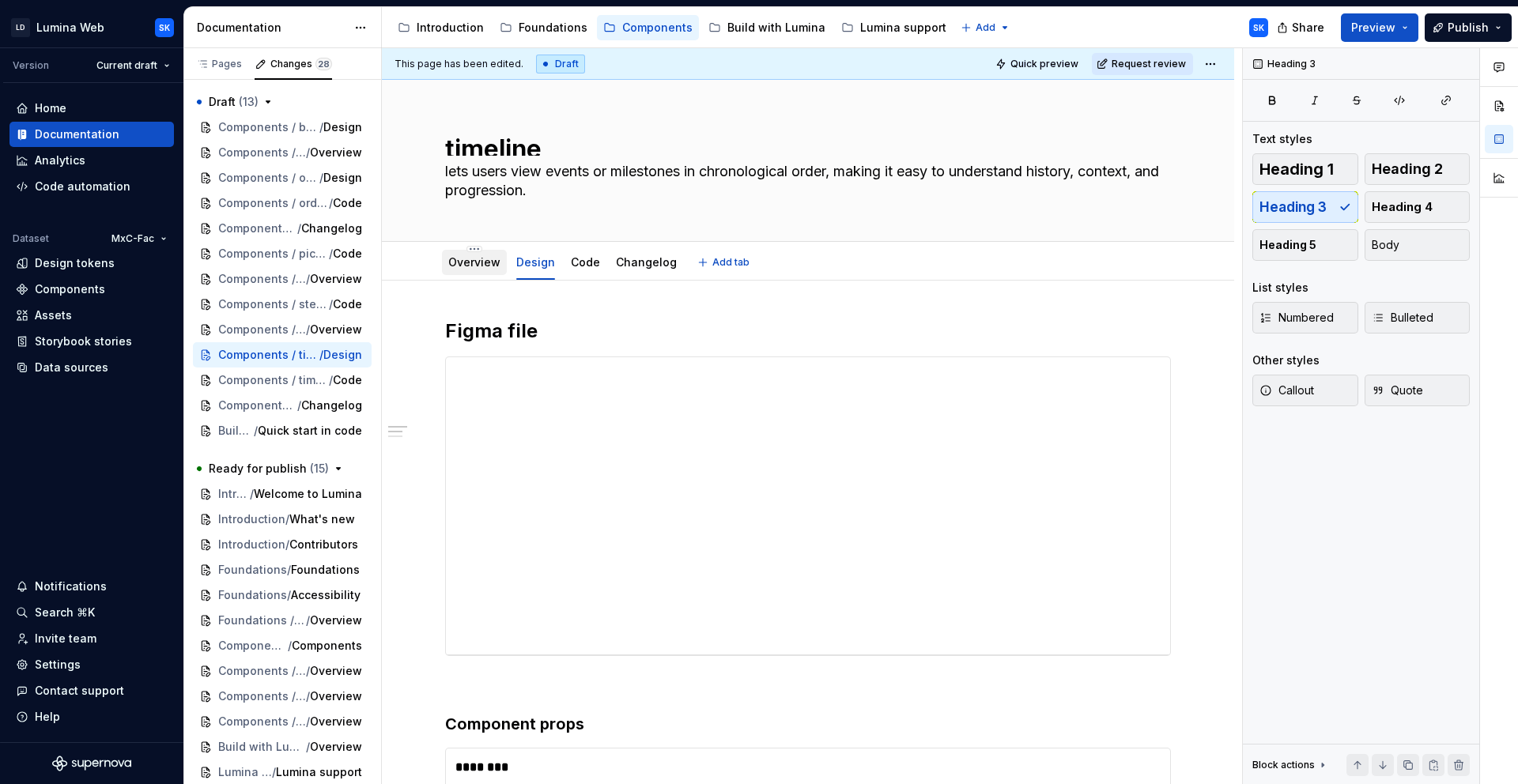
click at [472, 269] on div "Overview" at bounding box center [474, 262] width 52 height 16
click at [478, 262] on link "Overview" at bounding box center [474, 262] width 52 height 13
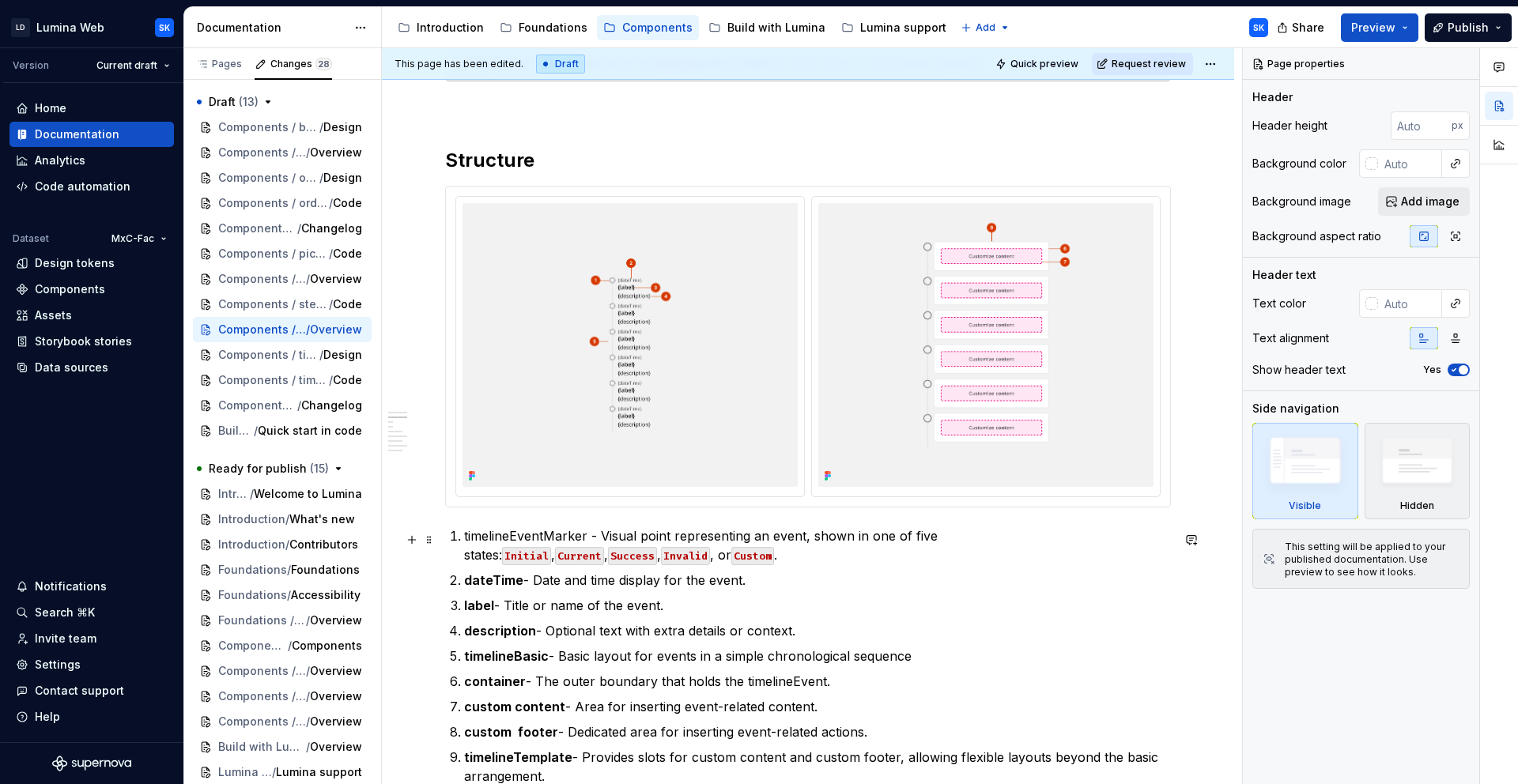
scroll to position [221, 0]
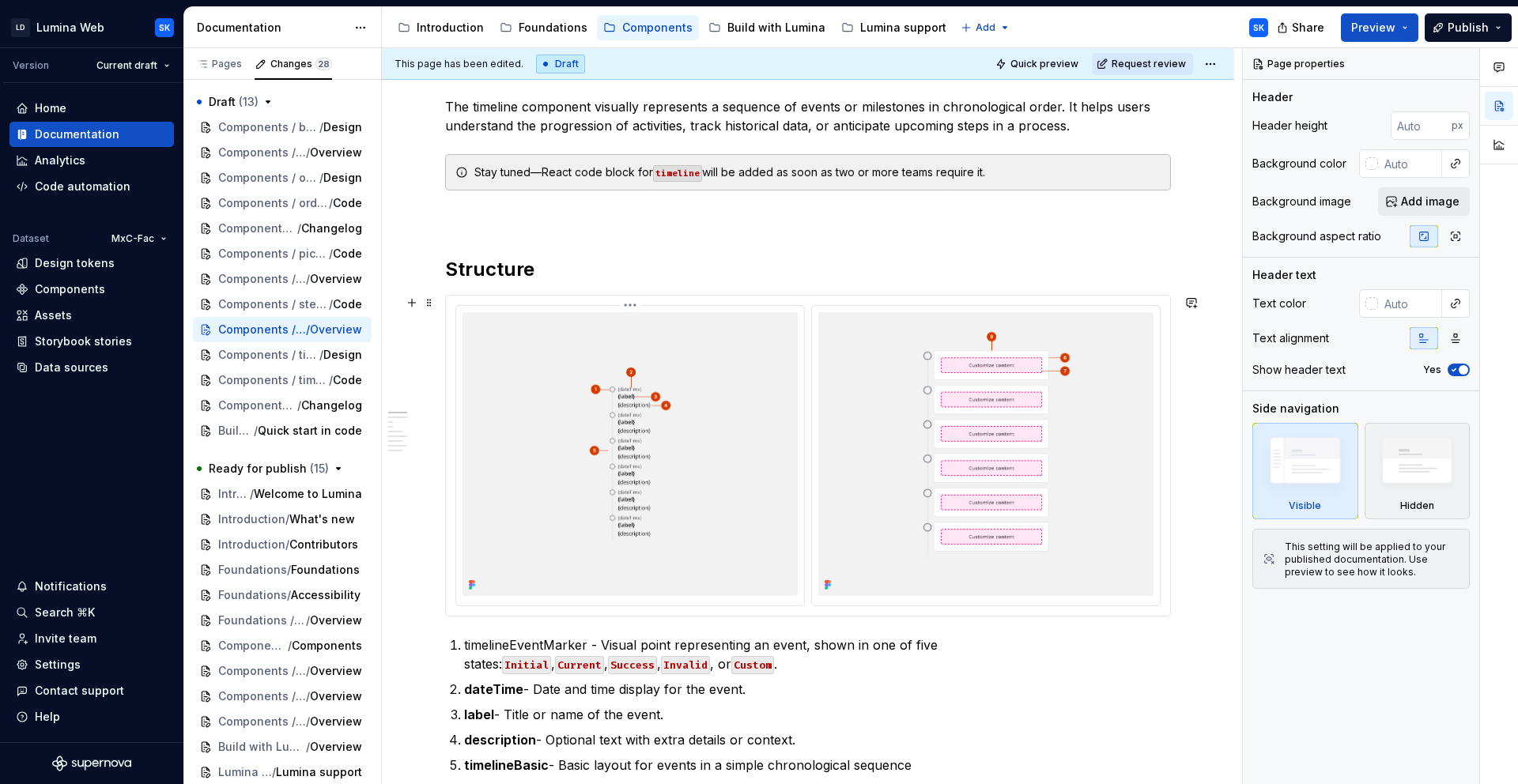
click at [697, 312] on img at bounding box center [630, 455] width 335 height 284
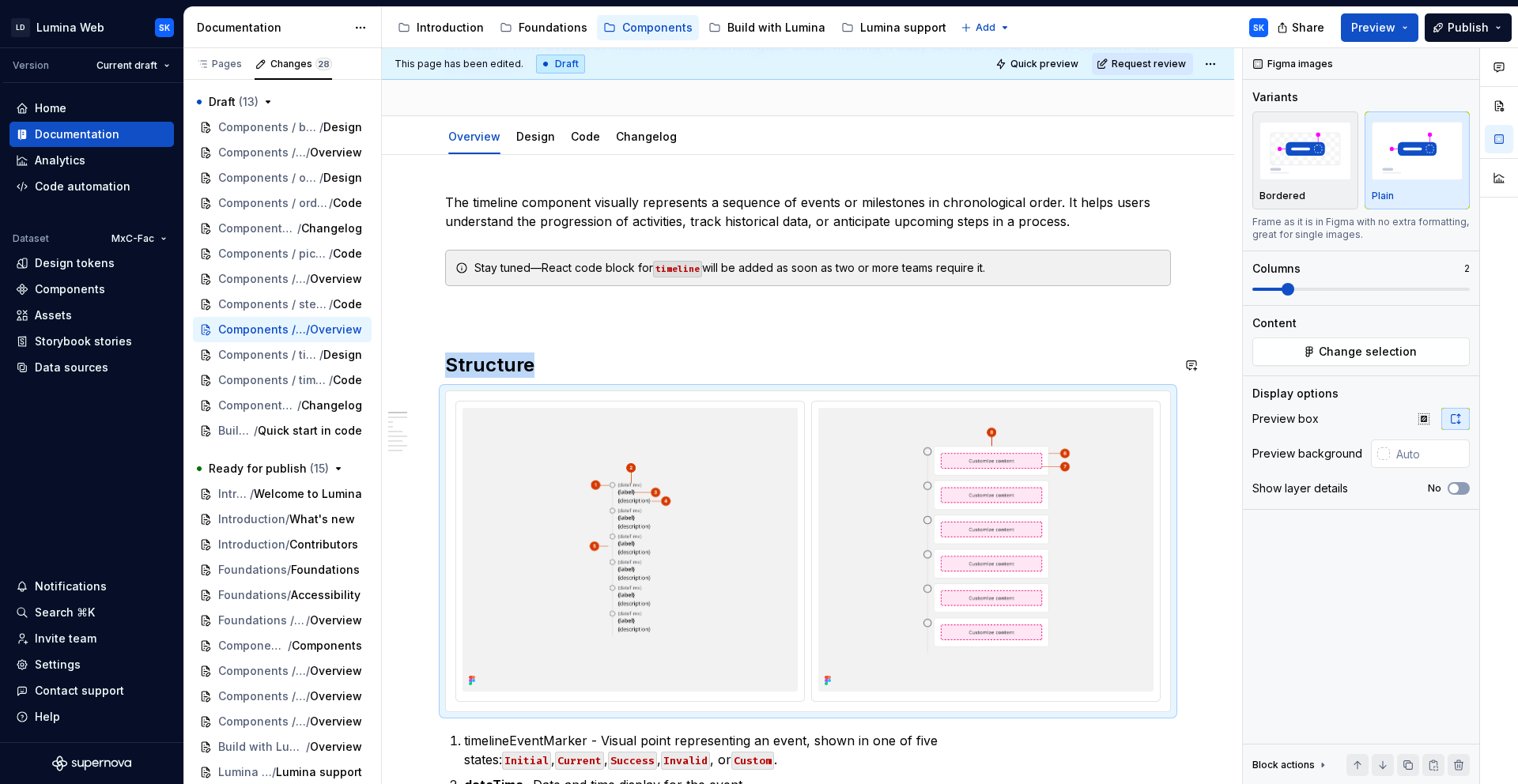
scroll to position [0, 0]
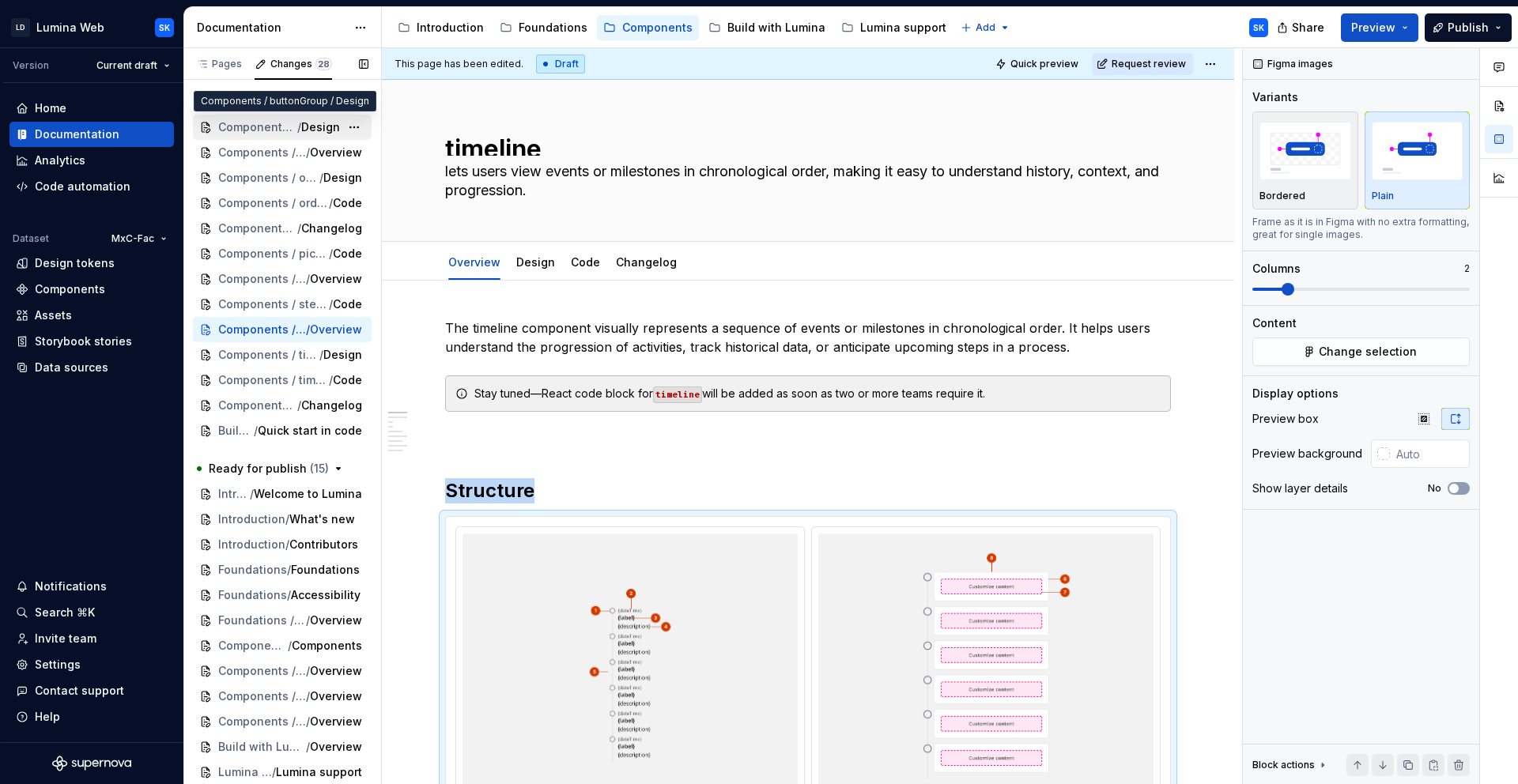
click at [274, 126] on span "Components / buttonGroup" at bounding box center [258, 127] width 79 height 16
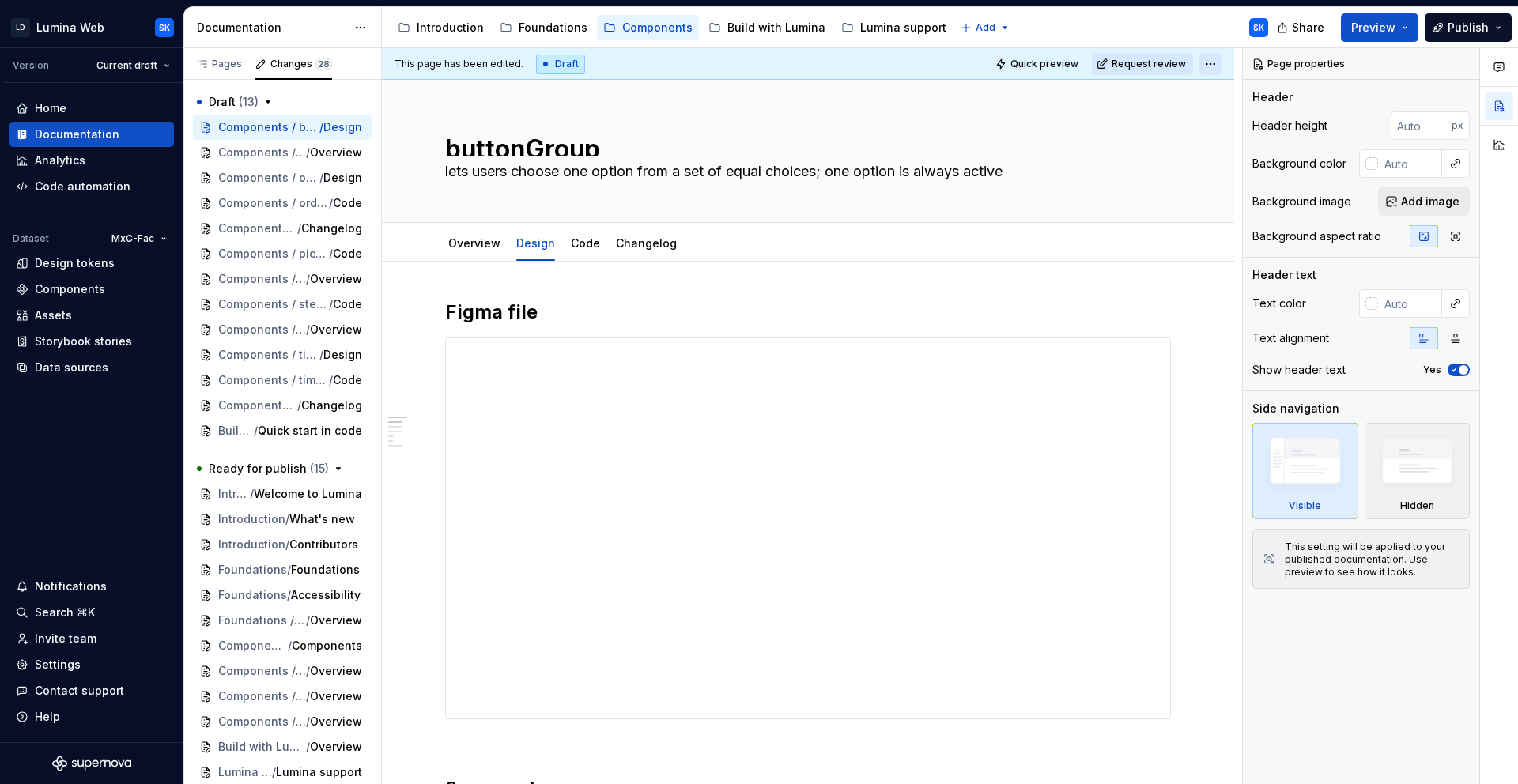
click at [1222, 74] on html "LD Lumina Web SK Version Current draft Home Documentation Analytics Code automa…" at bounding box center [759, 392] width 1518 height 784
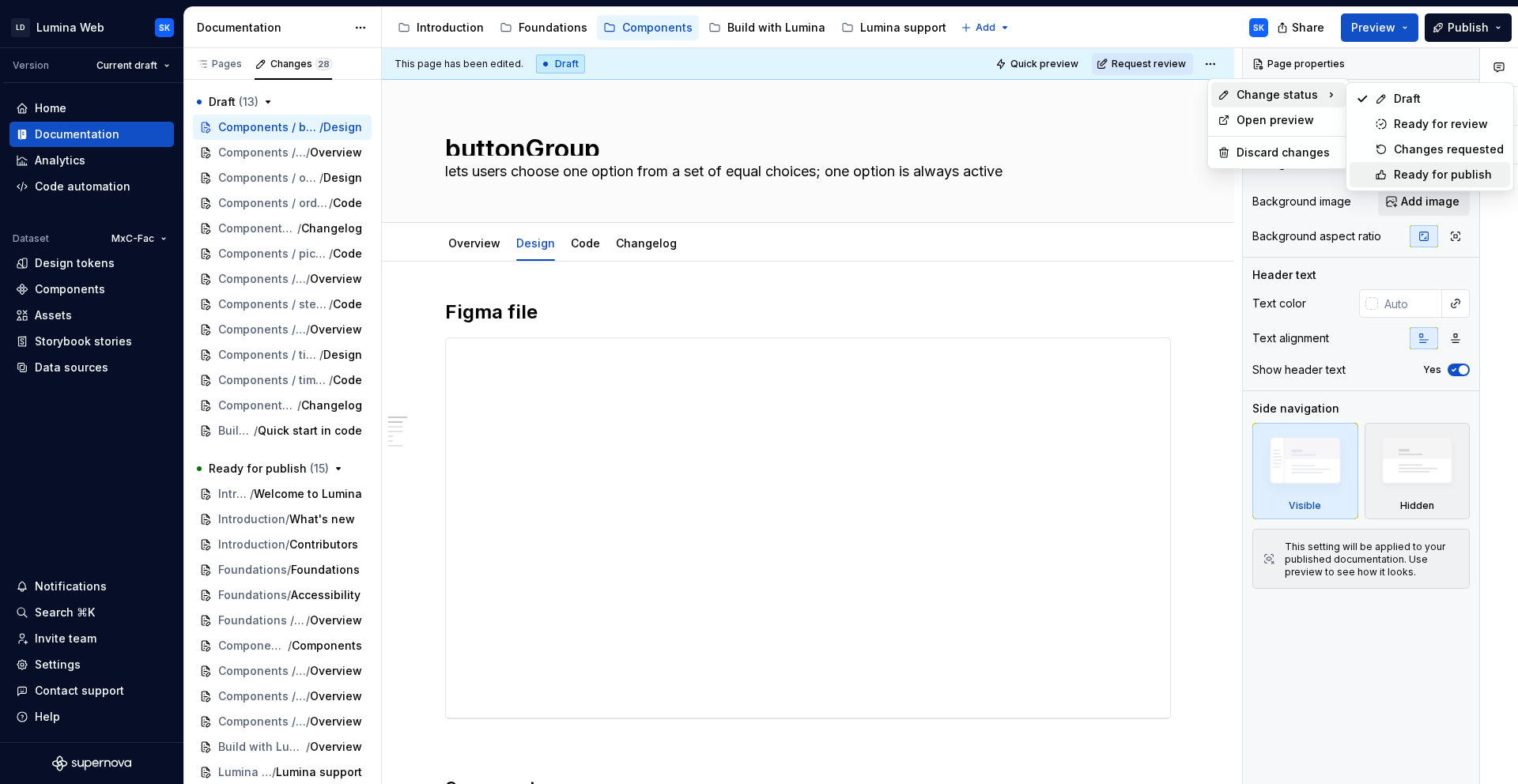
click at [1365, 175] on div "Ready for publish" at bounding box center [1449, 174] width 110 height 16
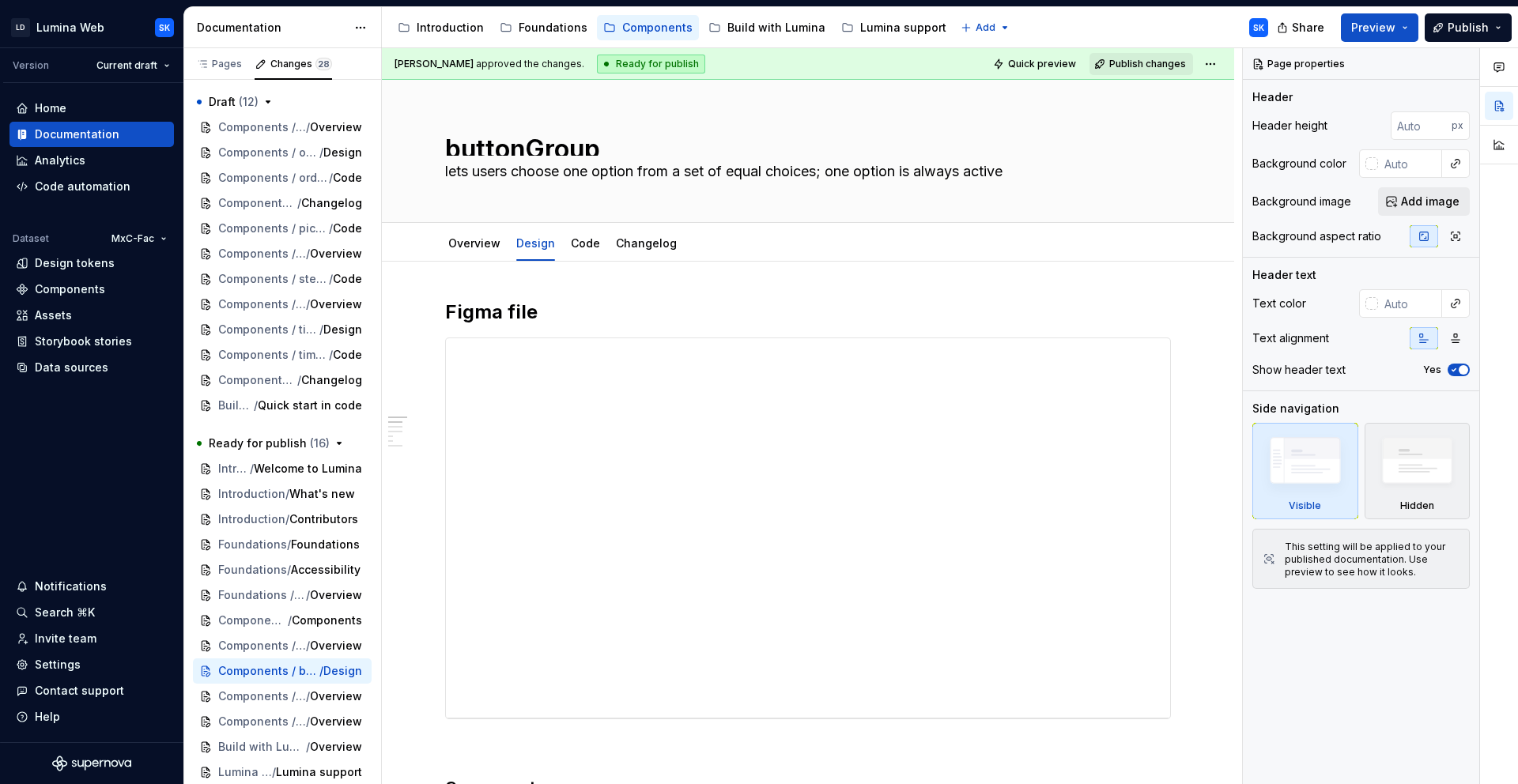
click at [1111, 19] on div "Accessibility guide for tree Page tree. Navigate the tree with the arrow keys. …" at bounding box center [832, 28] width 899 height 41
type textarea "*"
